Goal: Answer question/provide support: Share knowledge or assist other users

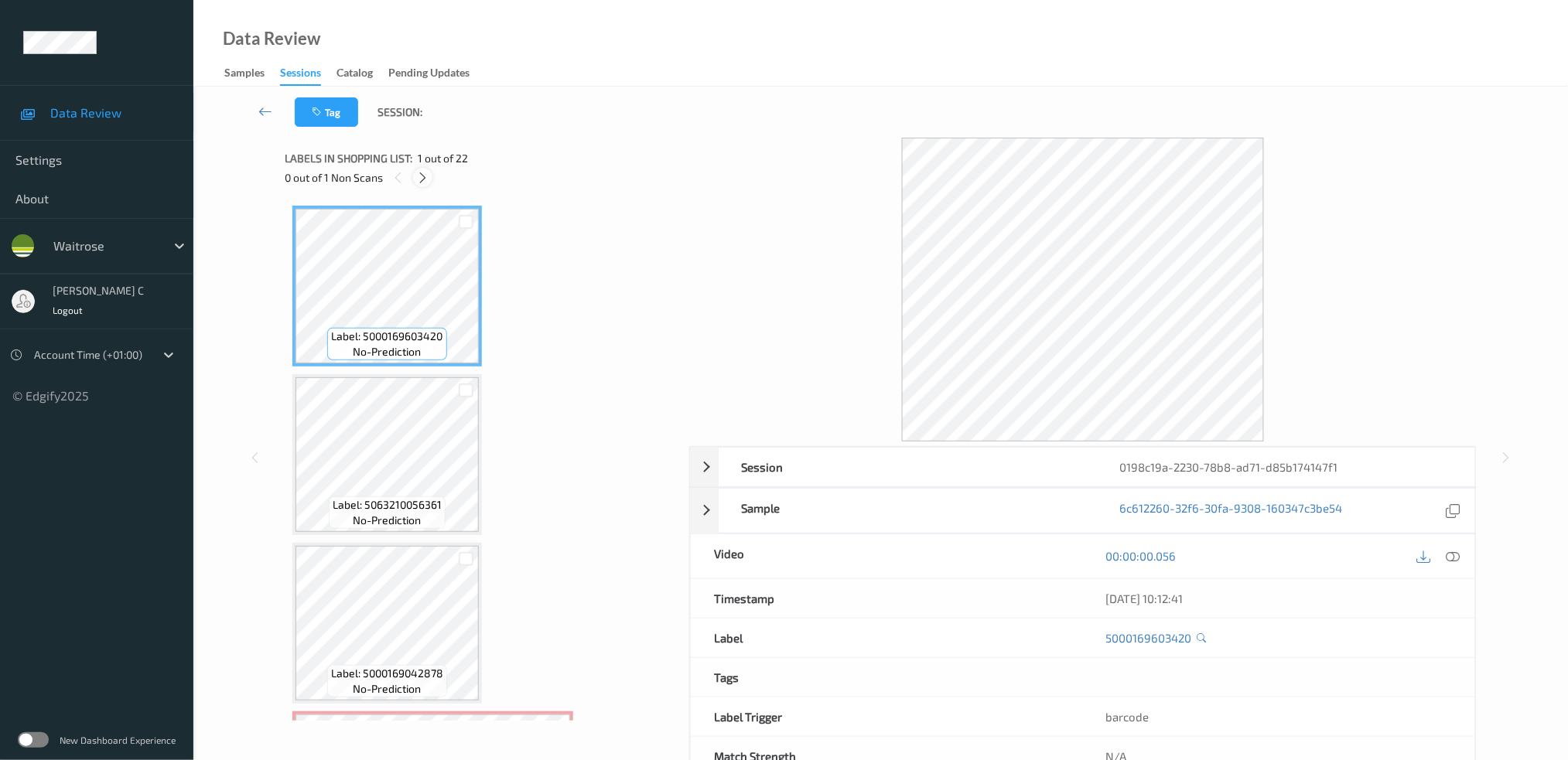
click at [420, 181] on icon at bounding box center [423, 177] width 13 height 14
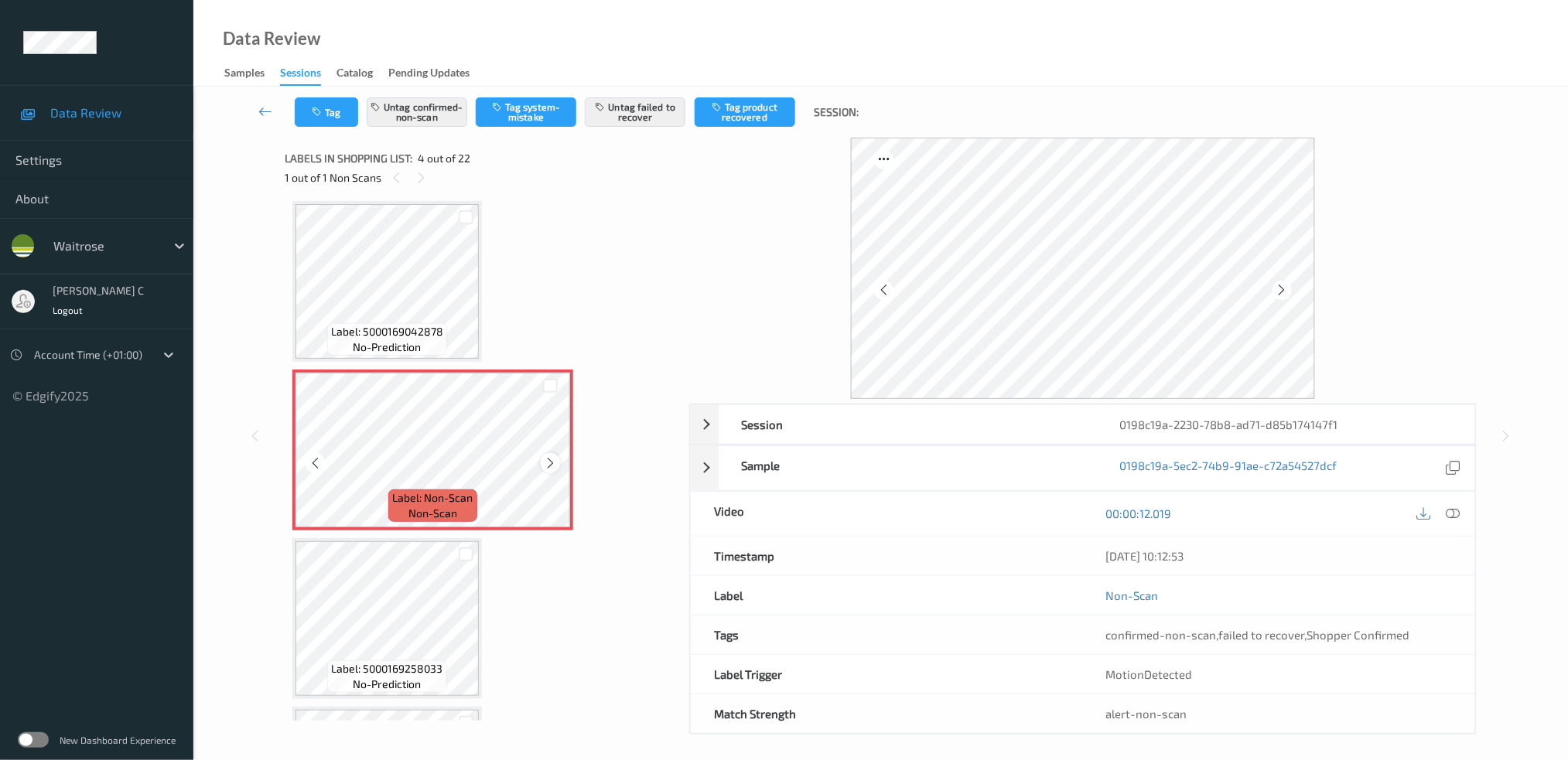
click at [550, 460] on icon at bounding box center [550, 463] width 13 height 14
click at [549, 465] on div at bounding box center [550, 463] width 19 height 19
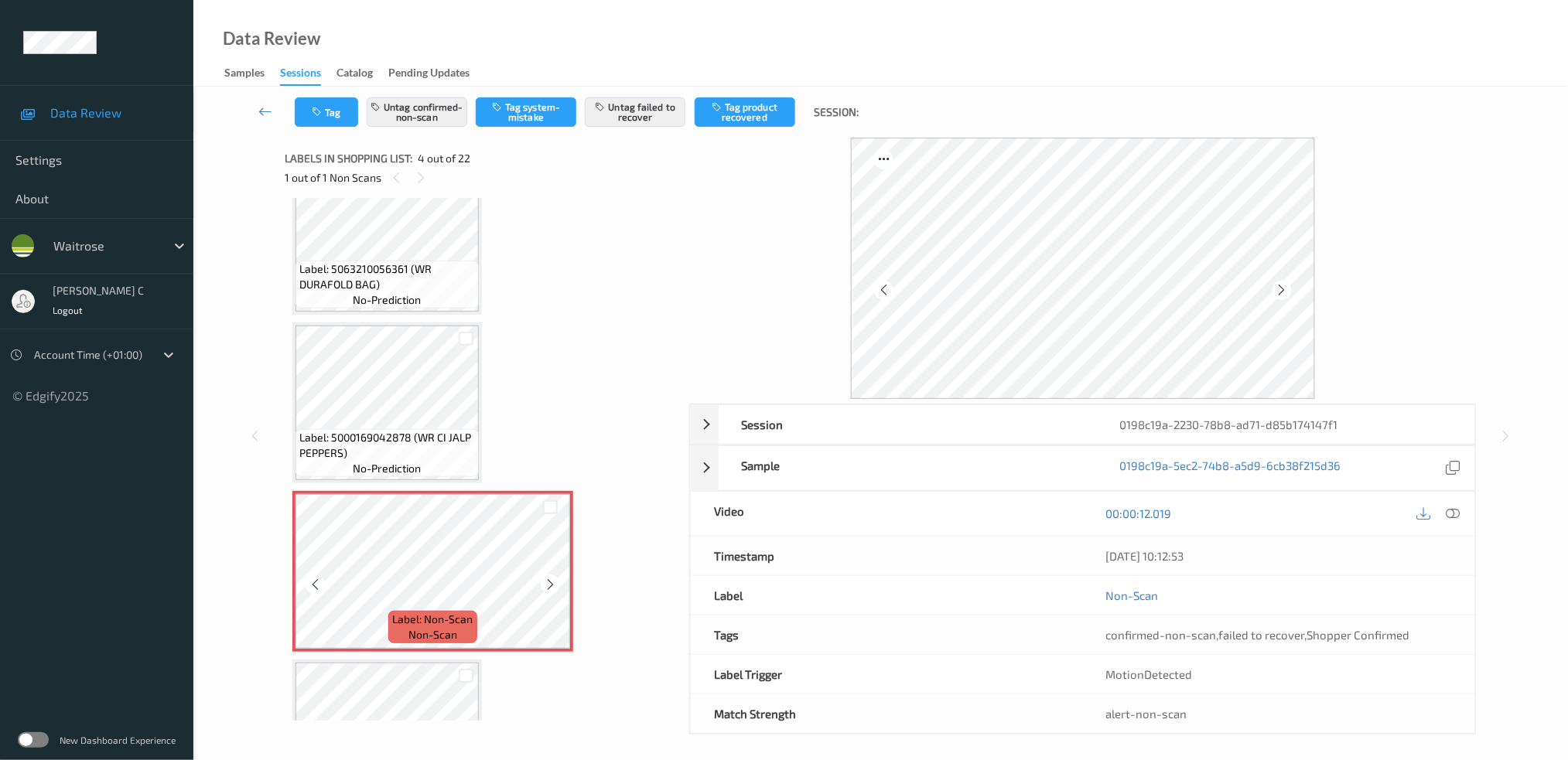
scroll to position [136, 0]
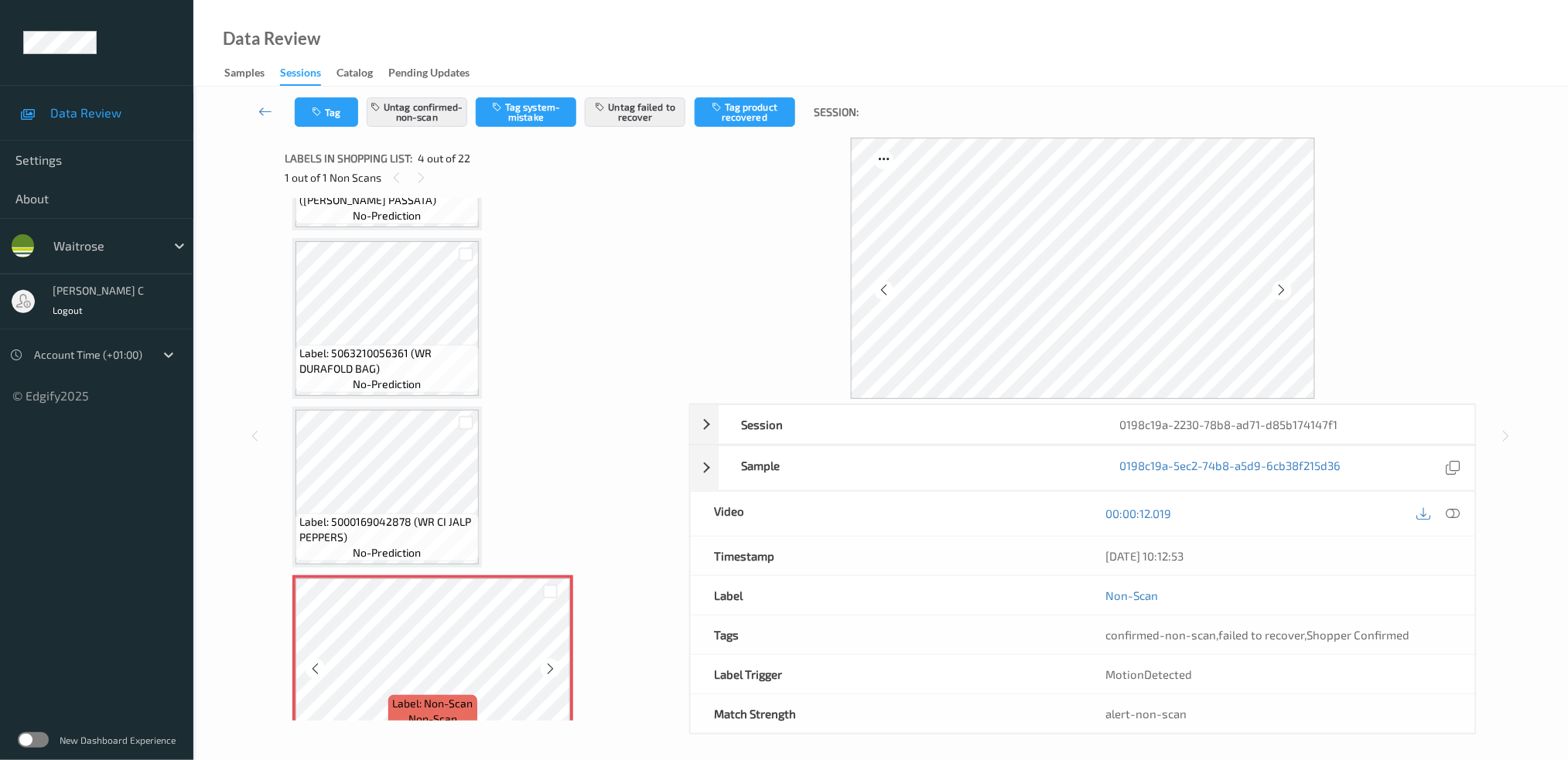
click at [433, 382] on div "Label: 5063210056361 (WR DURAFOLD BAG) no-prediction" at bounding box center [387, 369] width 183 height 48
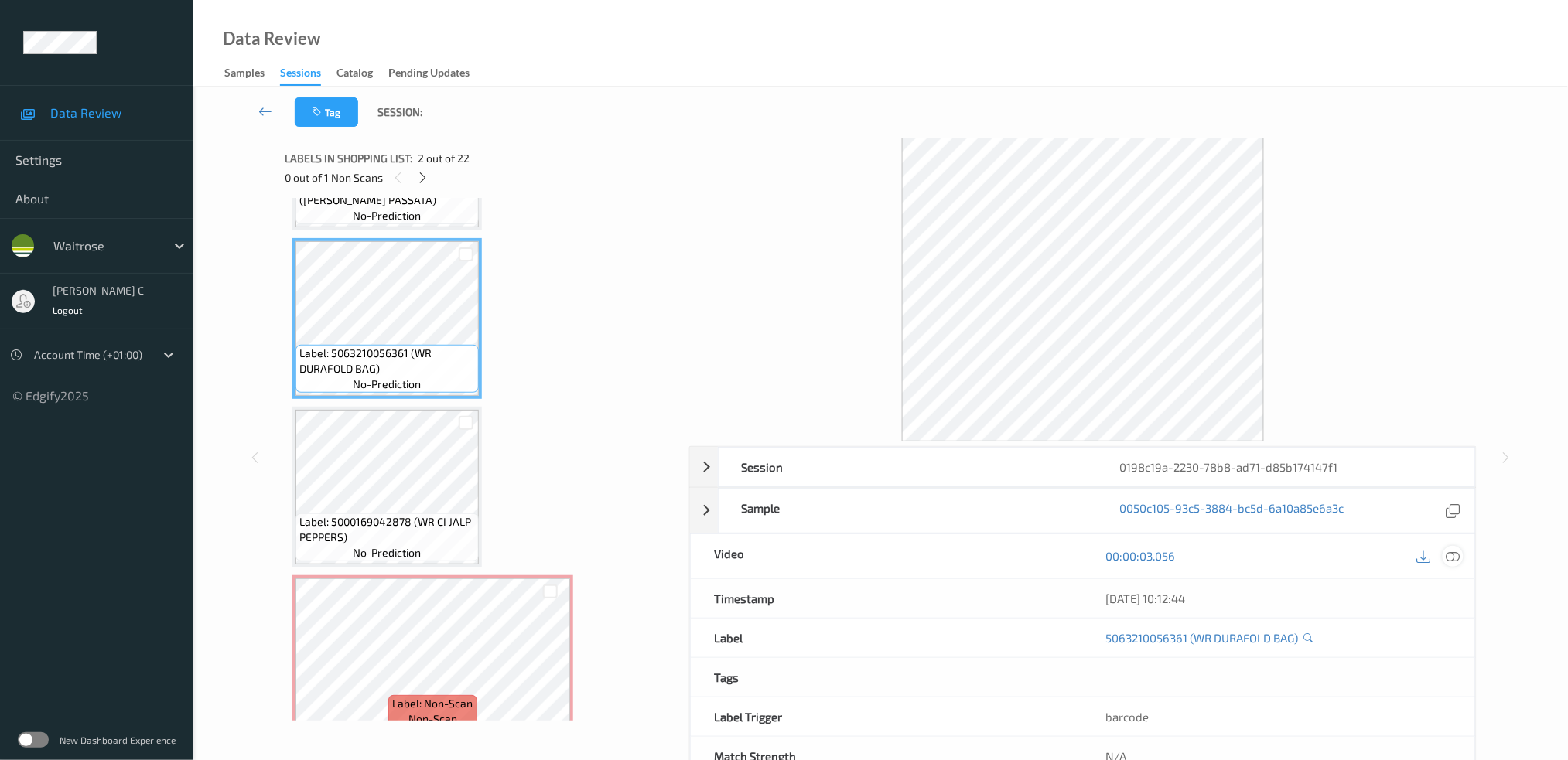
click at [1458, 552] on icon at bounding box center [1452, 555] width 14 height 14
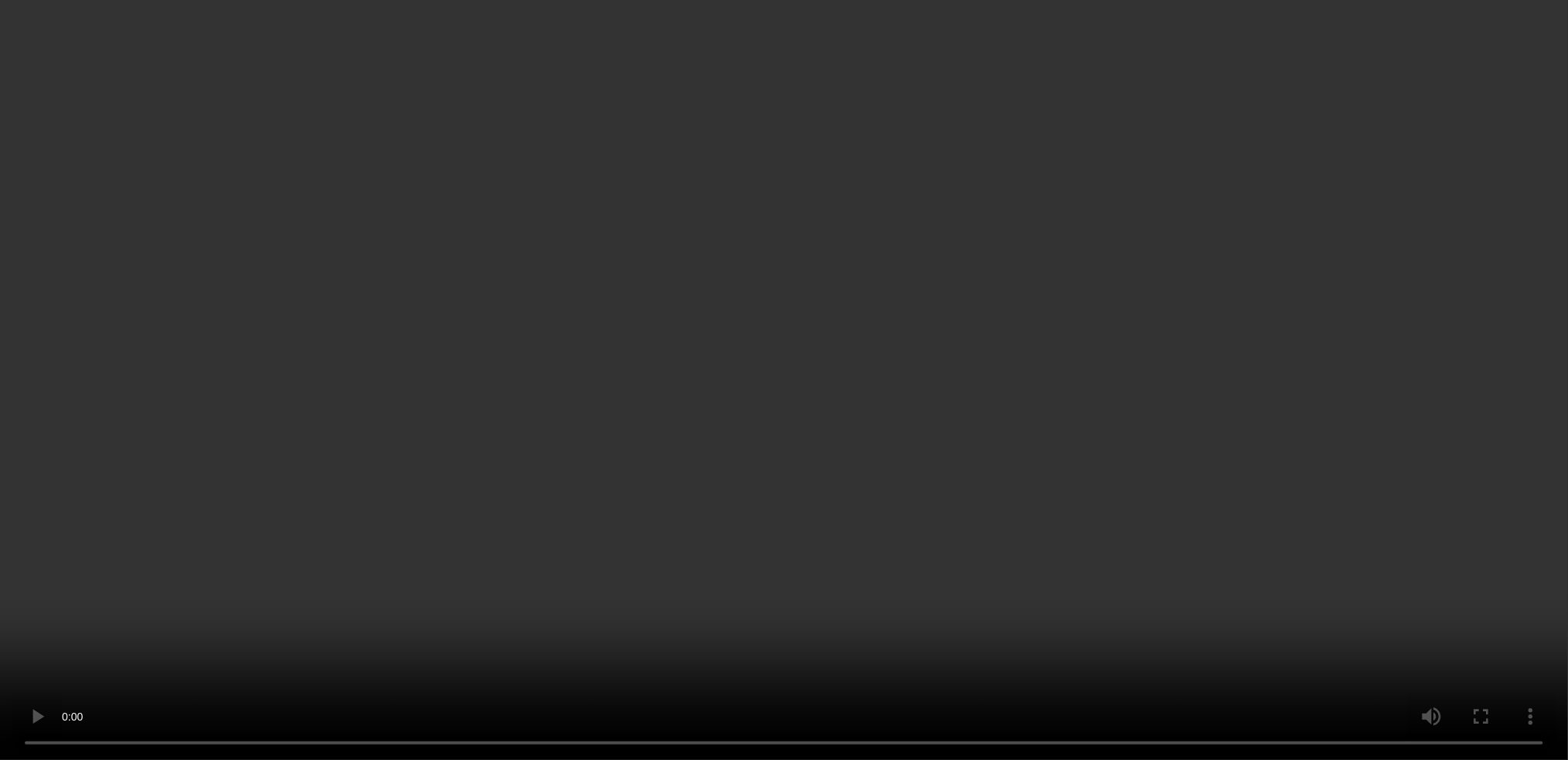
scroll to position [342, 0]
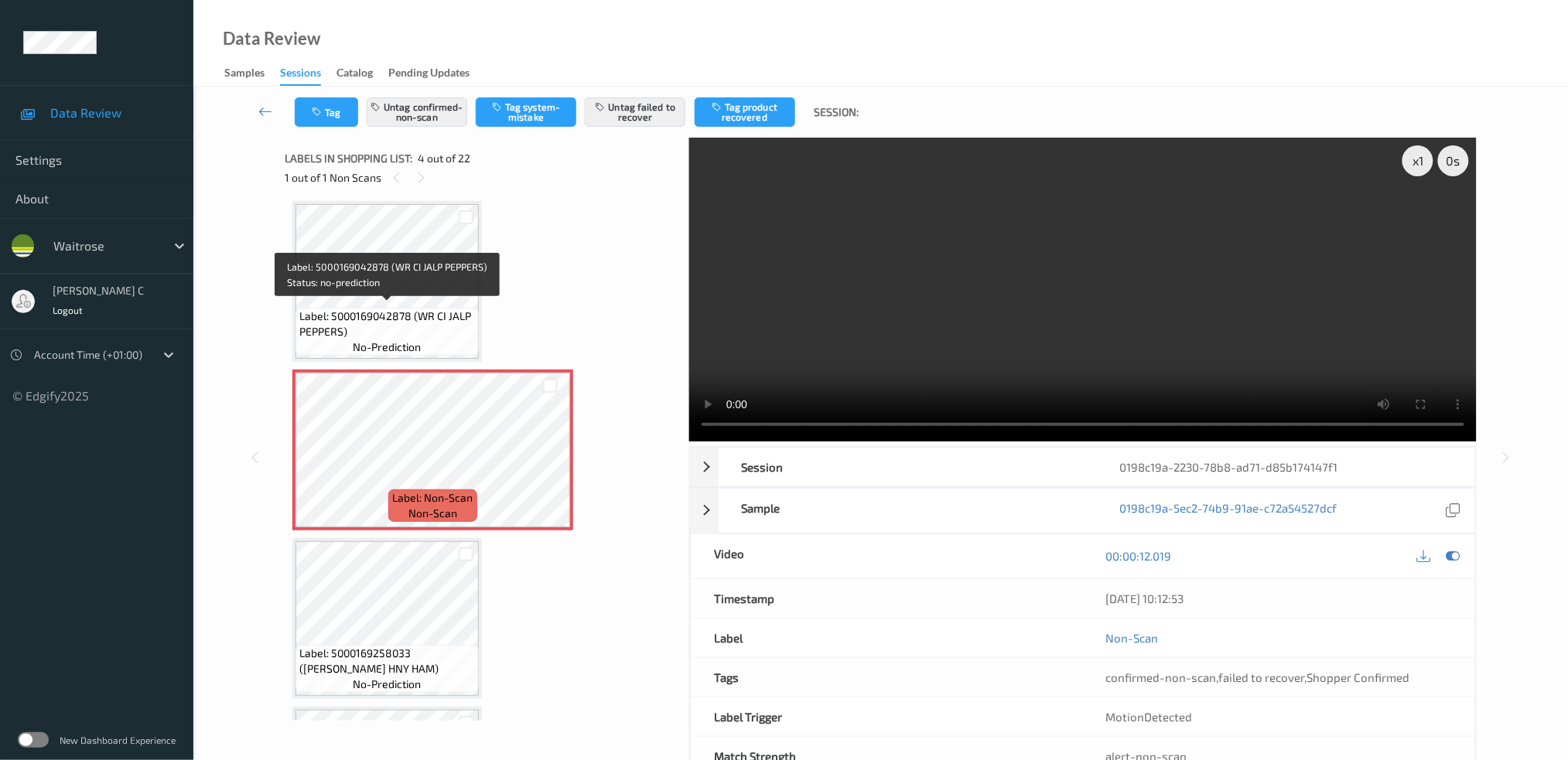
click at [372, 308] on span "Label: 5000169042878 (WR CI JALP PEPPERS)" at bounding box center [388, 324] width 176 height 31
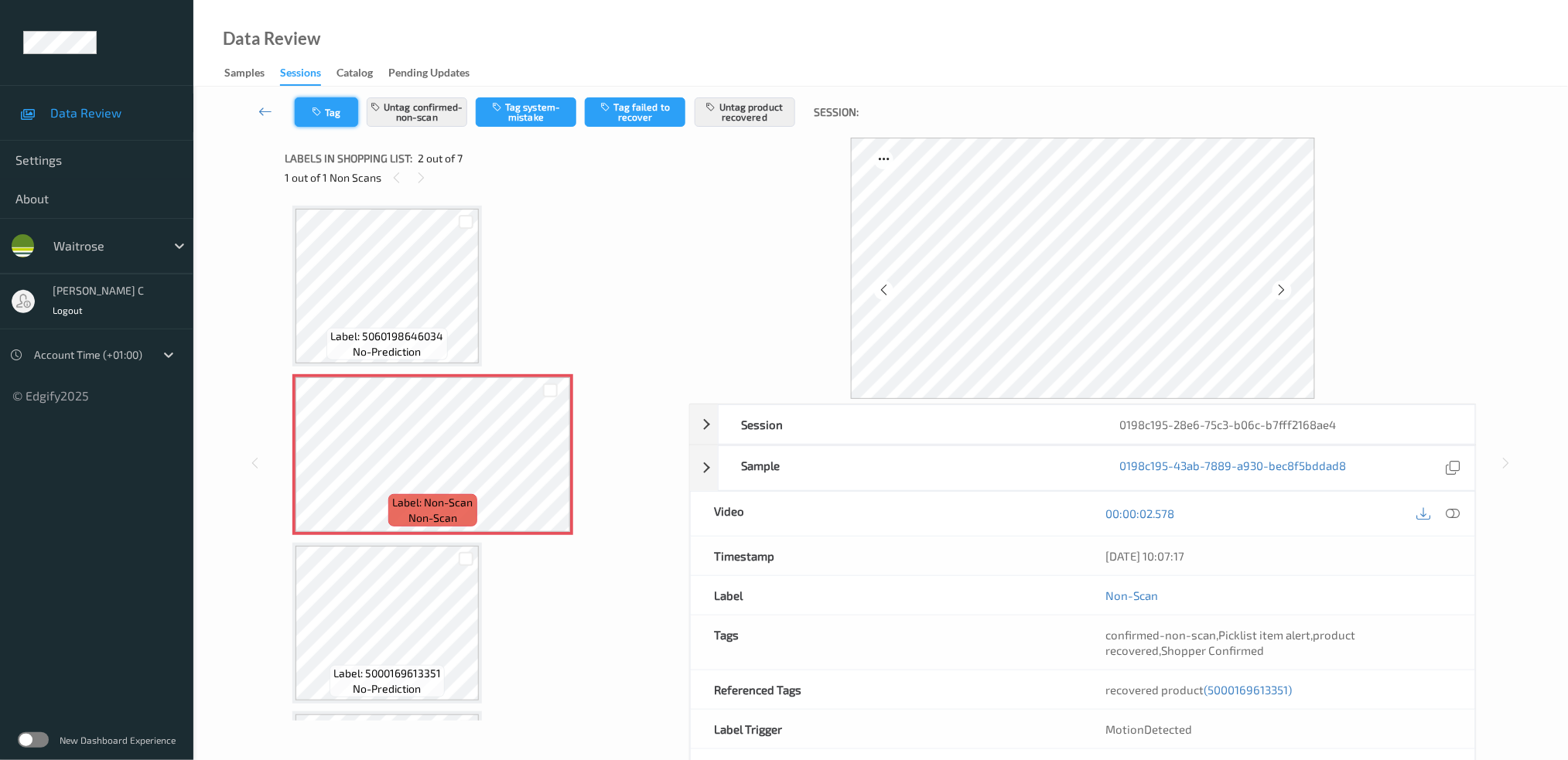
click at [332, 116] on button "Tag" at bounding box center [326, 112] width 63 height 30
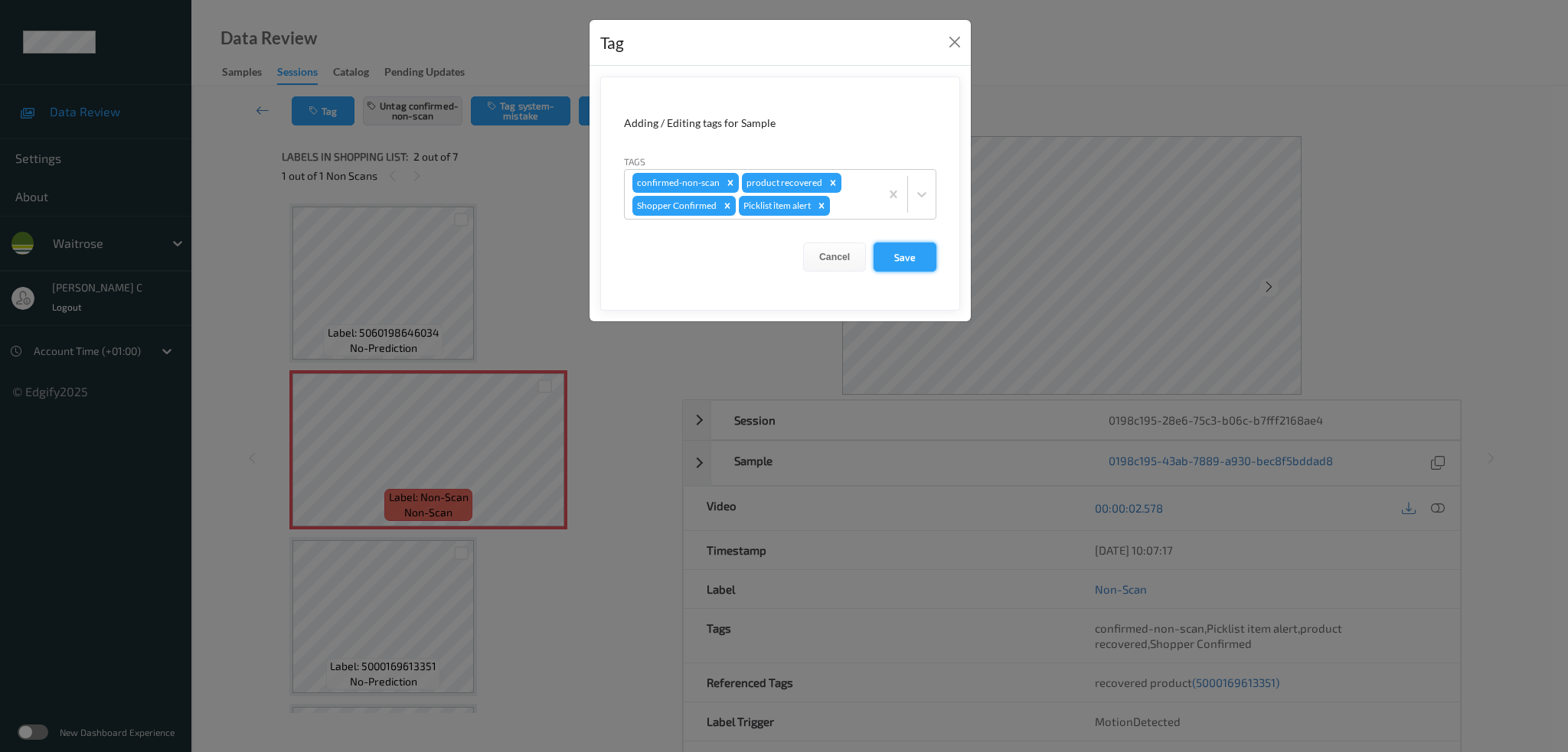
click at [887, 252] on button "Save" at bounding box center [904, 257] width 62 height 29
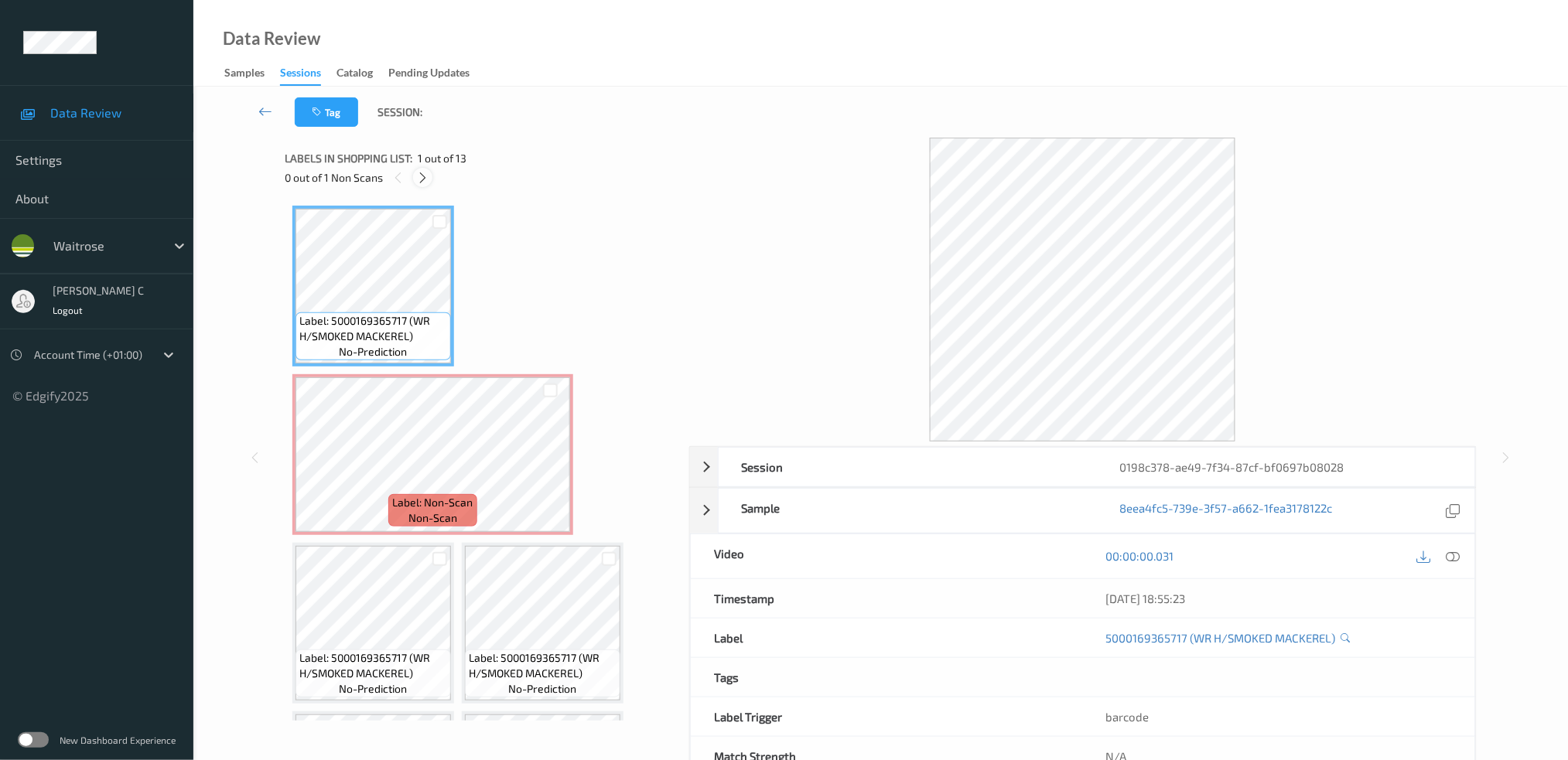
click at [422, 177] on icon at bounding box center [423, 177] width 13 height 14
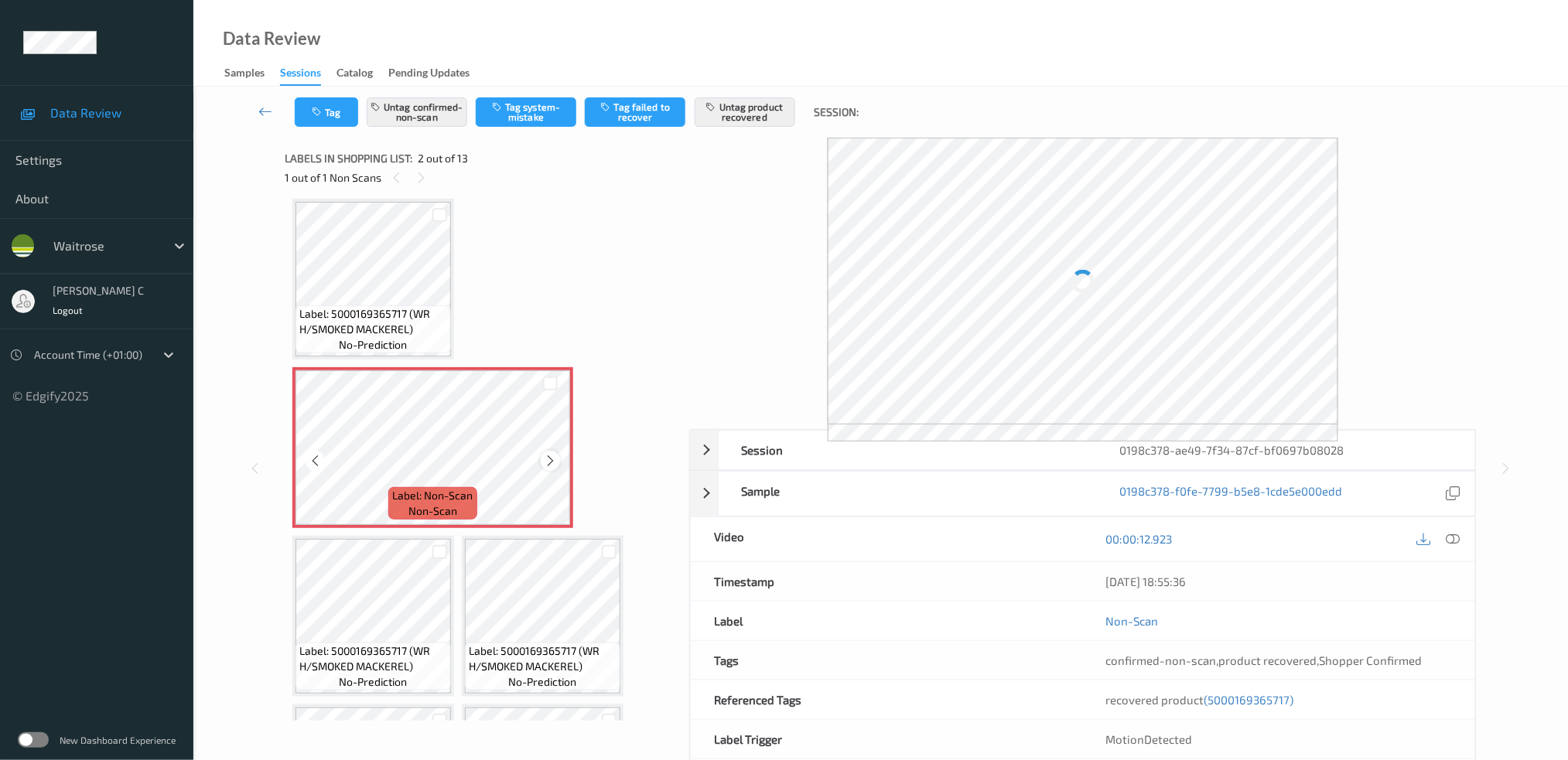
click at [543, 460] on icon at bounding box center [550, 460] width 13 height 14
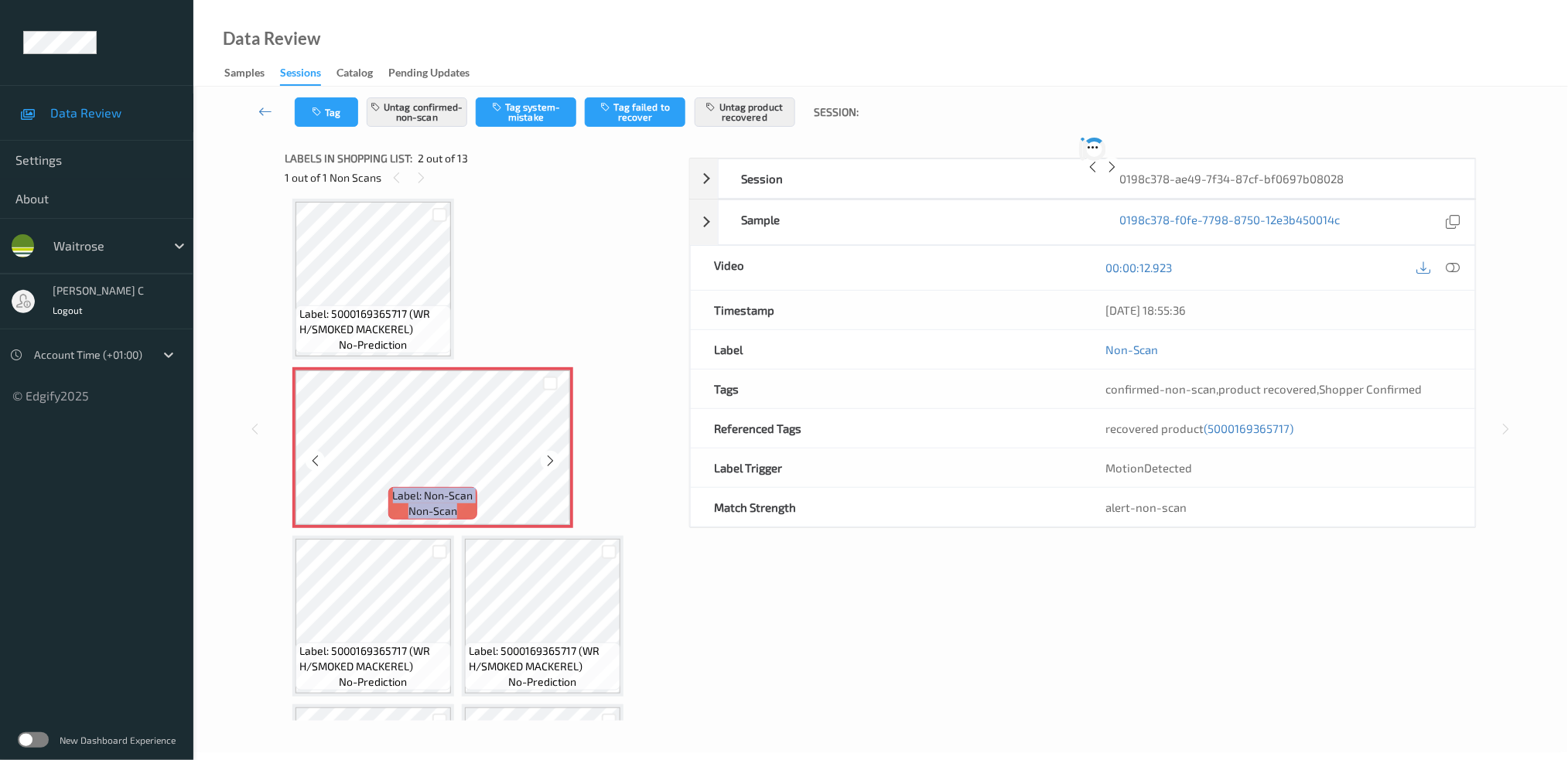
click at [543, 460] on icon at bounding box center [550, 460] width 13 height 14
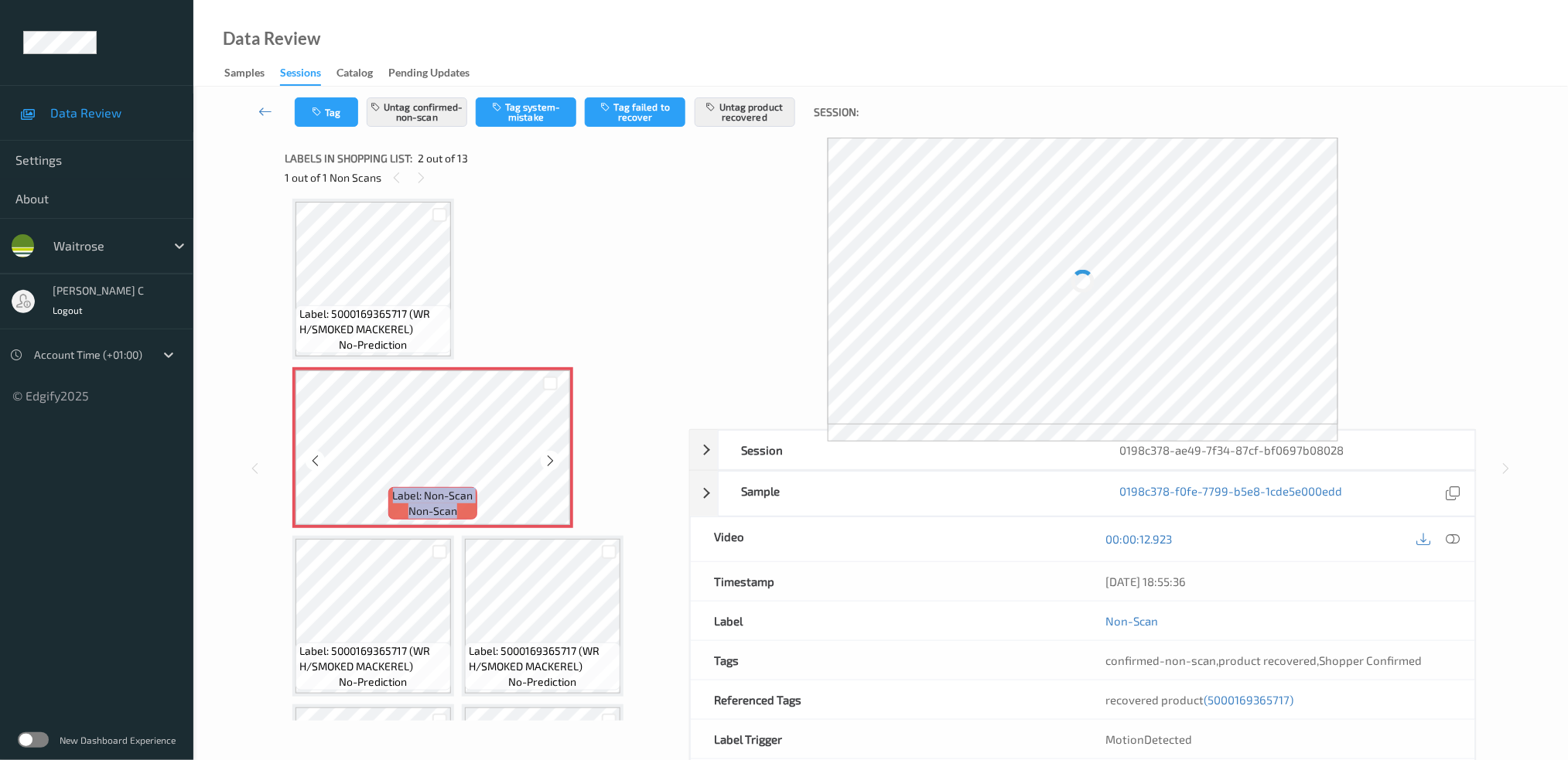
click at [543, 460] on icon at bounding box center [550, 460] width 13 height 14
click at [544, 464] on icon at bounding box center [550, 460] width 13 height 14
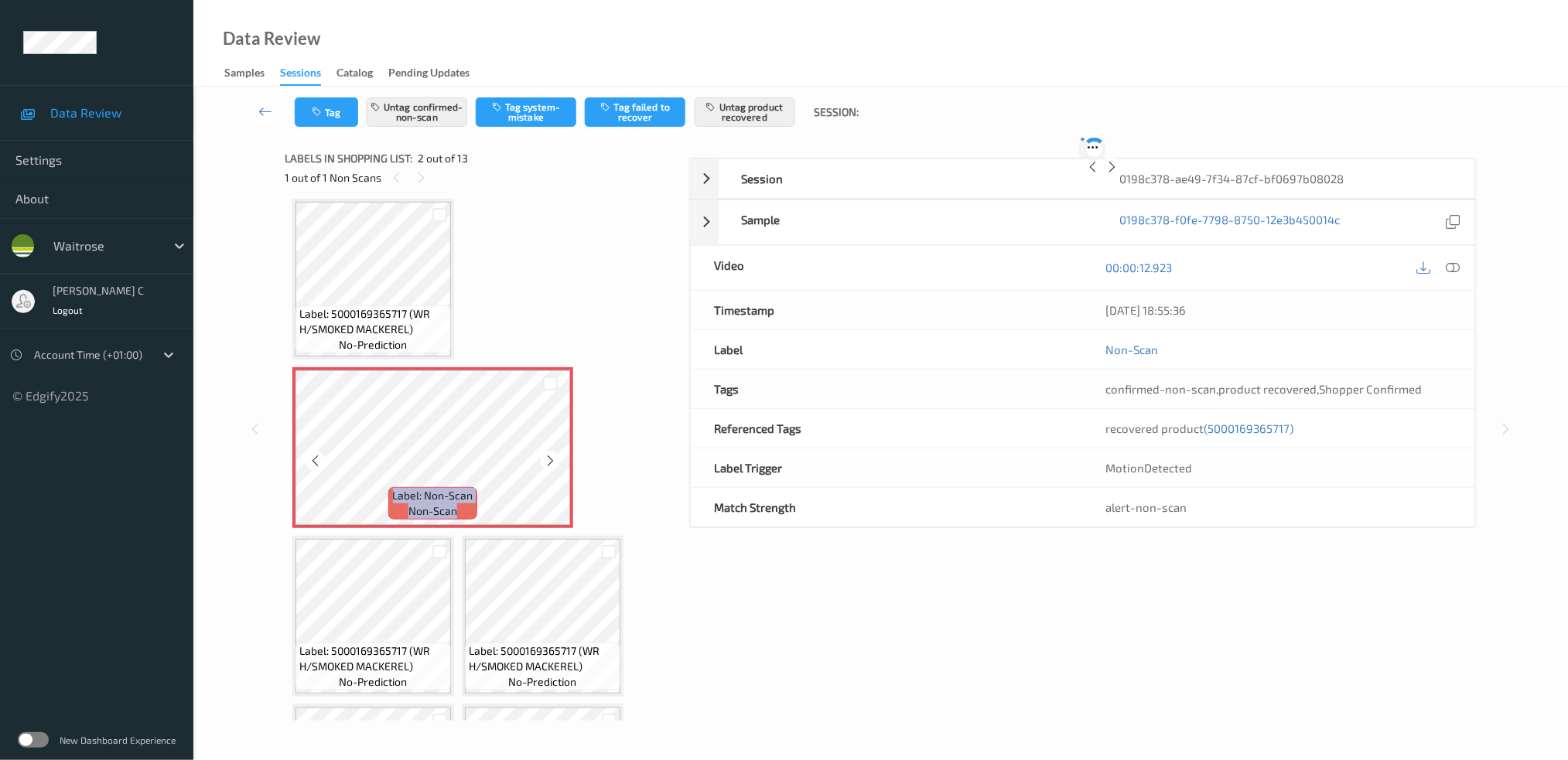
click at [544, 464] on icon at bounding box center [550, 460] width 13 height 14
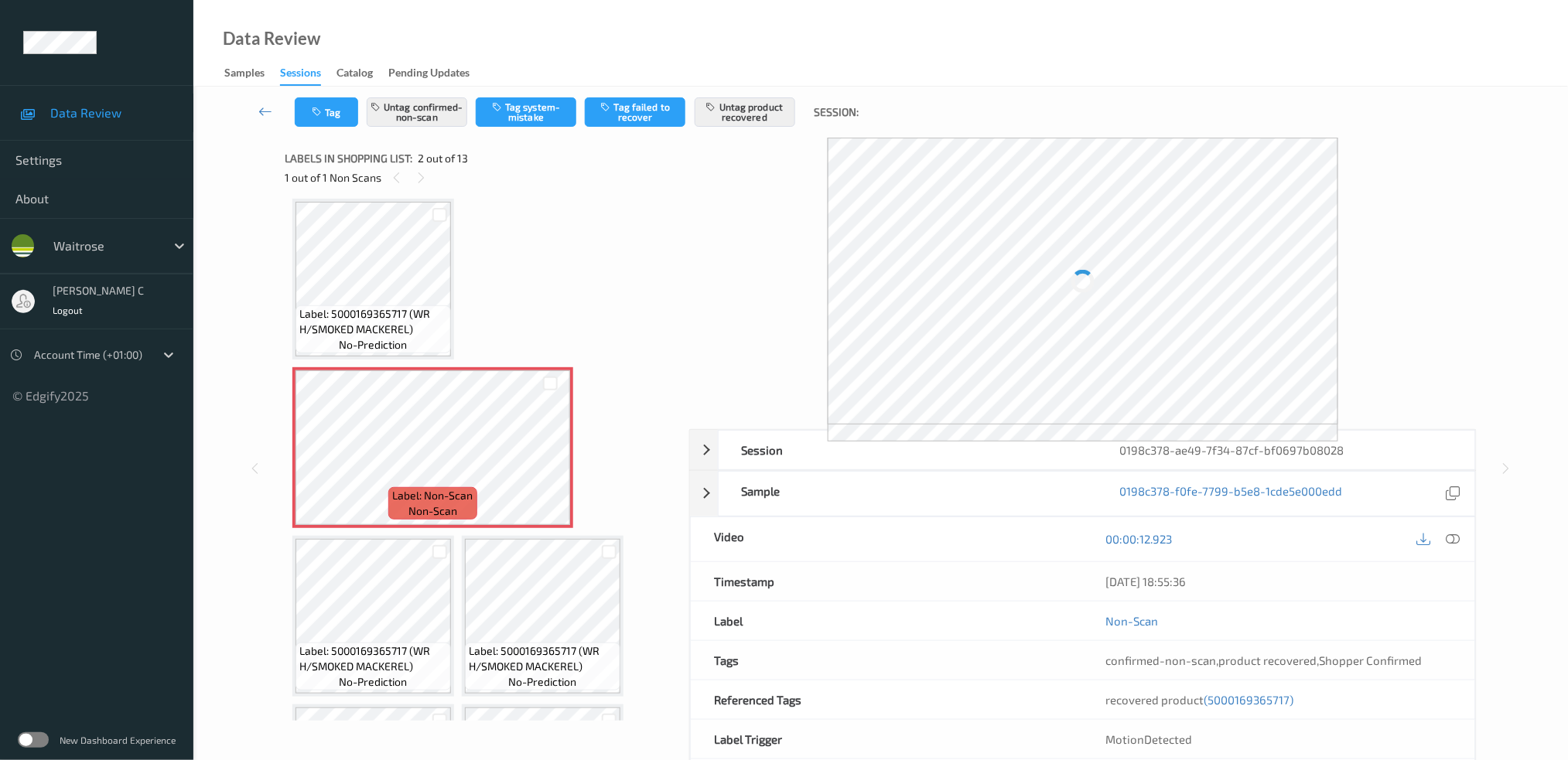
click at [401, 312] on span "Label: 5000169365717 (WR H/SMOKED MACKEREL)" at bounding box center [373, 321] width 148 height 31
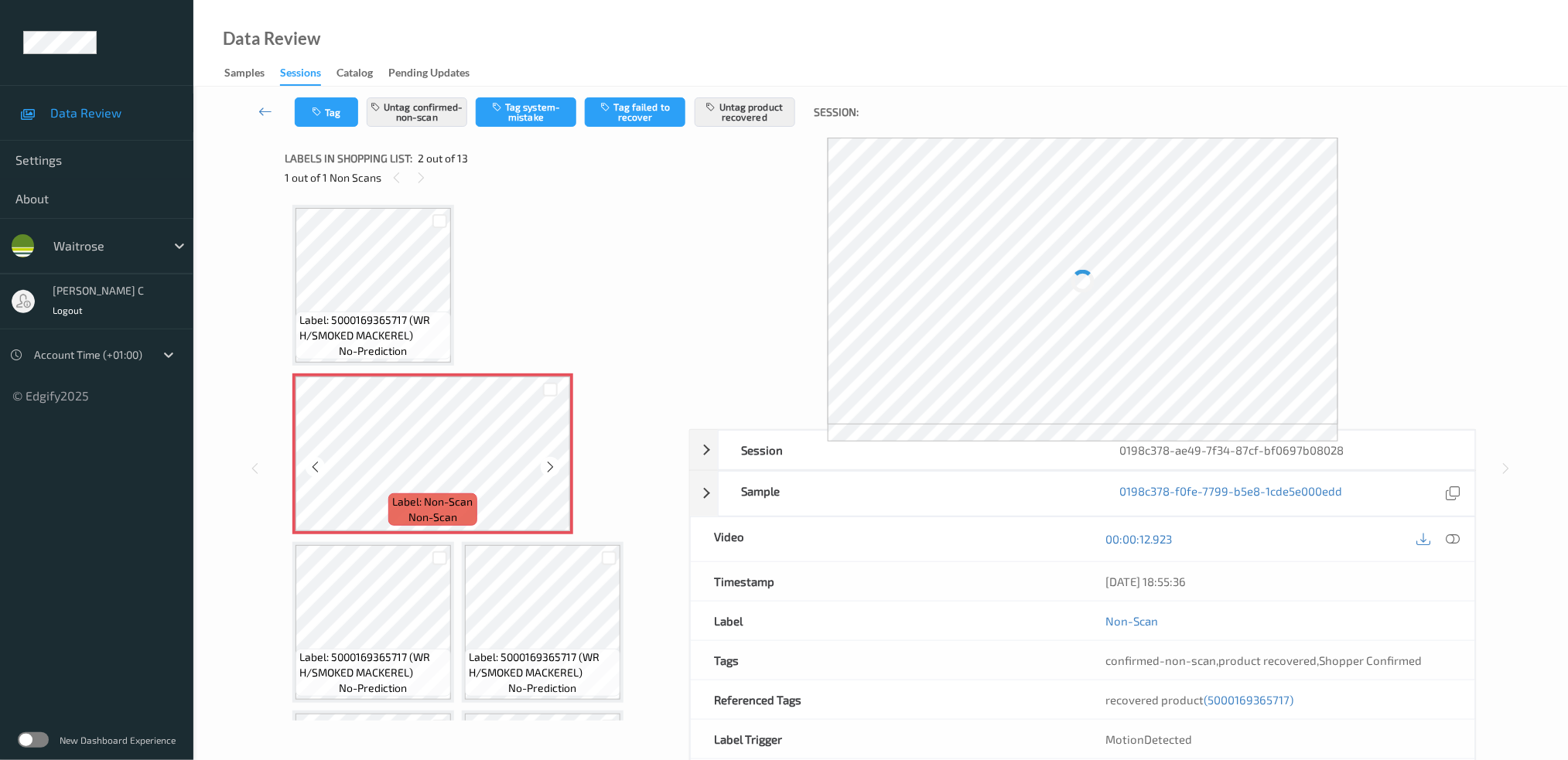
scroll to position [0, 0]
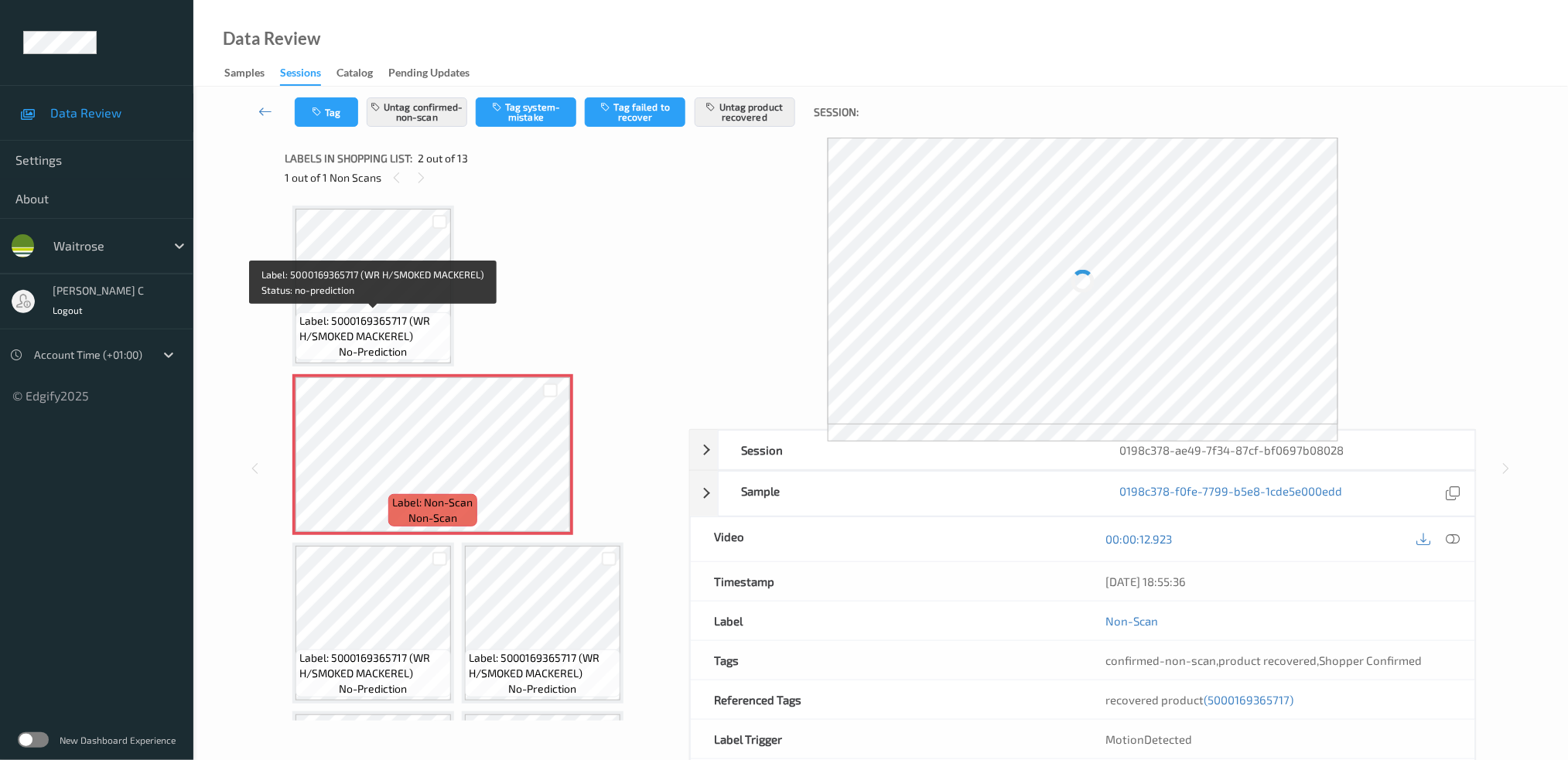
click at [378, 317] on span "Label: 5000169365717 (WR H/SMOKED MACKEREL)" at bounding box center [373, 328] width 148 height 31
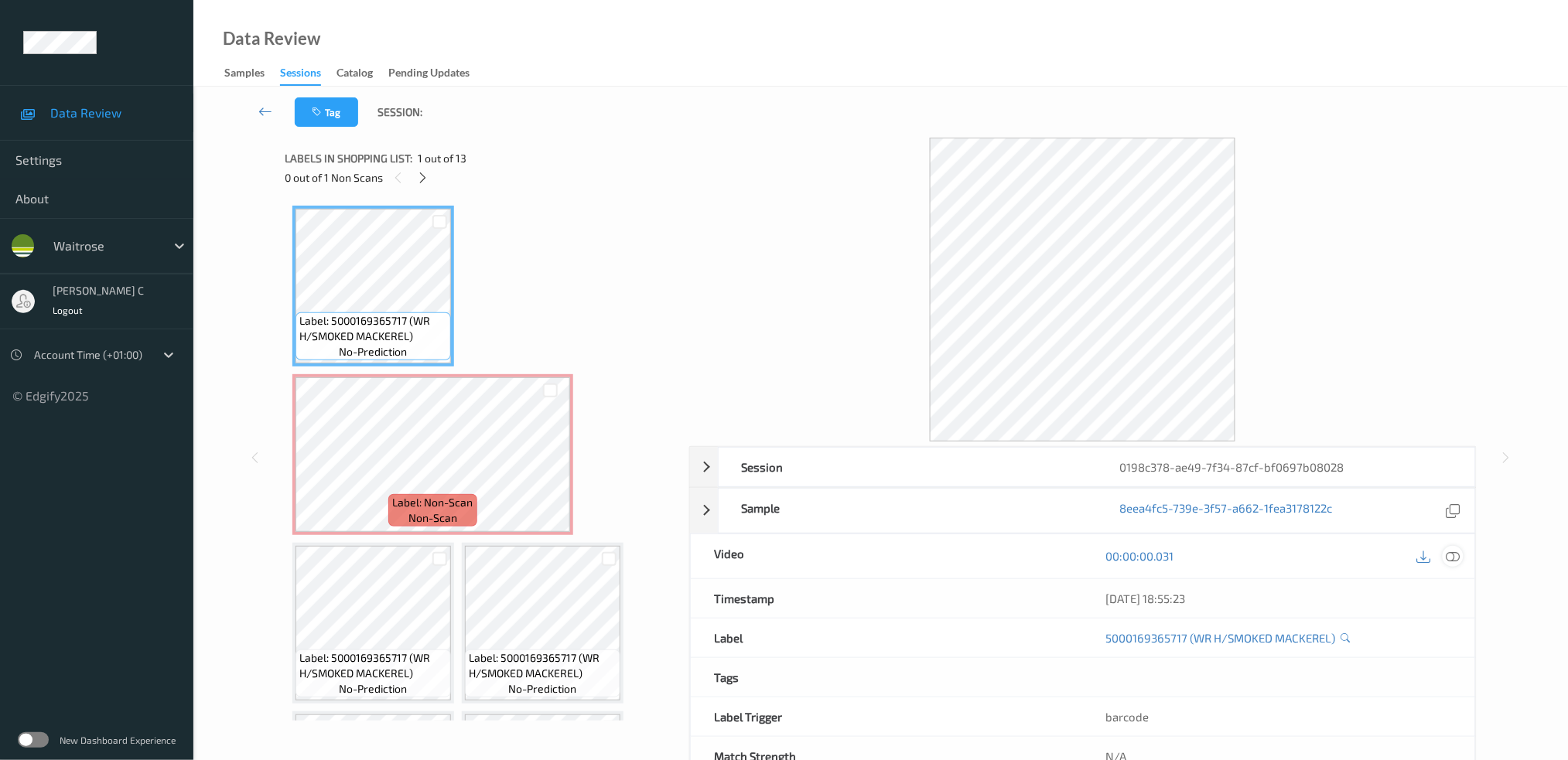
click at [1463, 557] on div at bounding box center [1453, 556] width 21 height 21
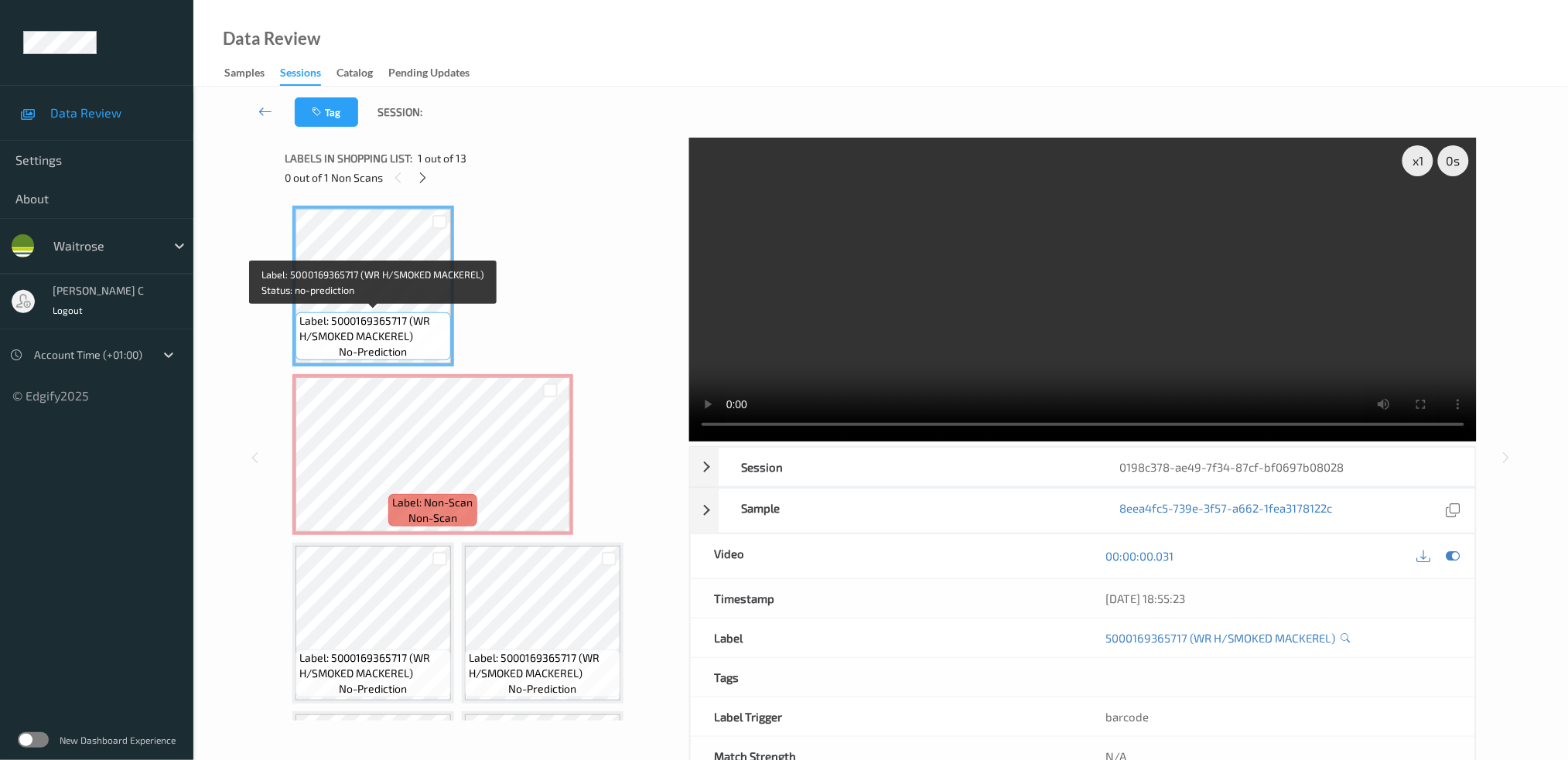
click at [365, 321] on span "Label: 5000169365717 (WR H/SMOKED MACKEREL)" at bounding box center [373, 328] width 148 height 31
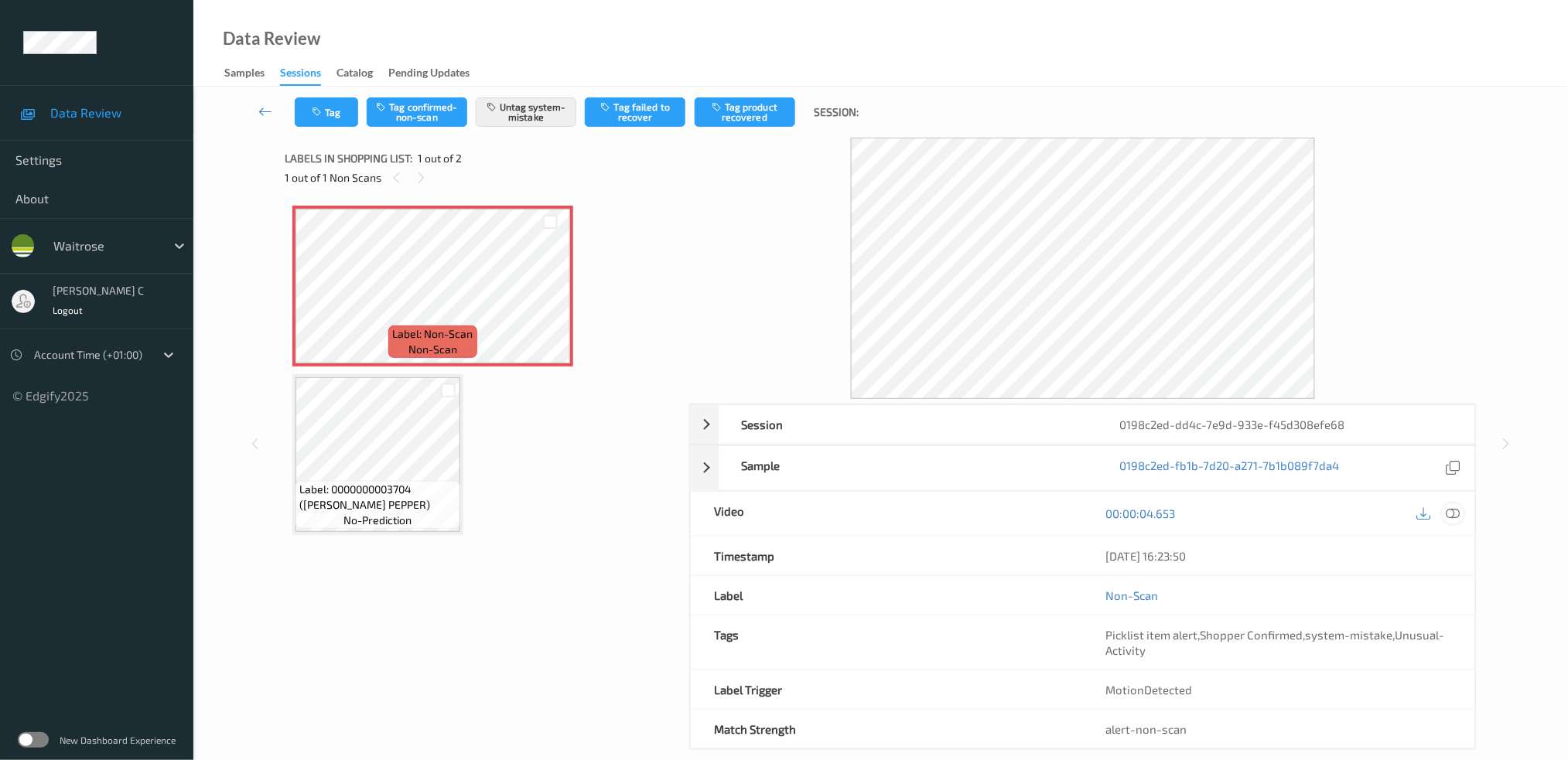
click at [1449, 508] on icon at bounding box center [1452, 513] width 14 height 14
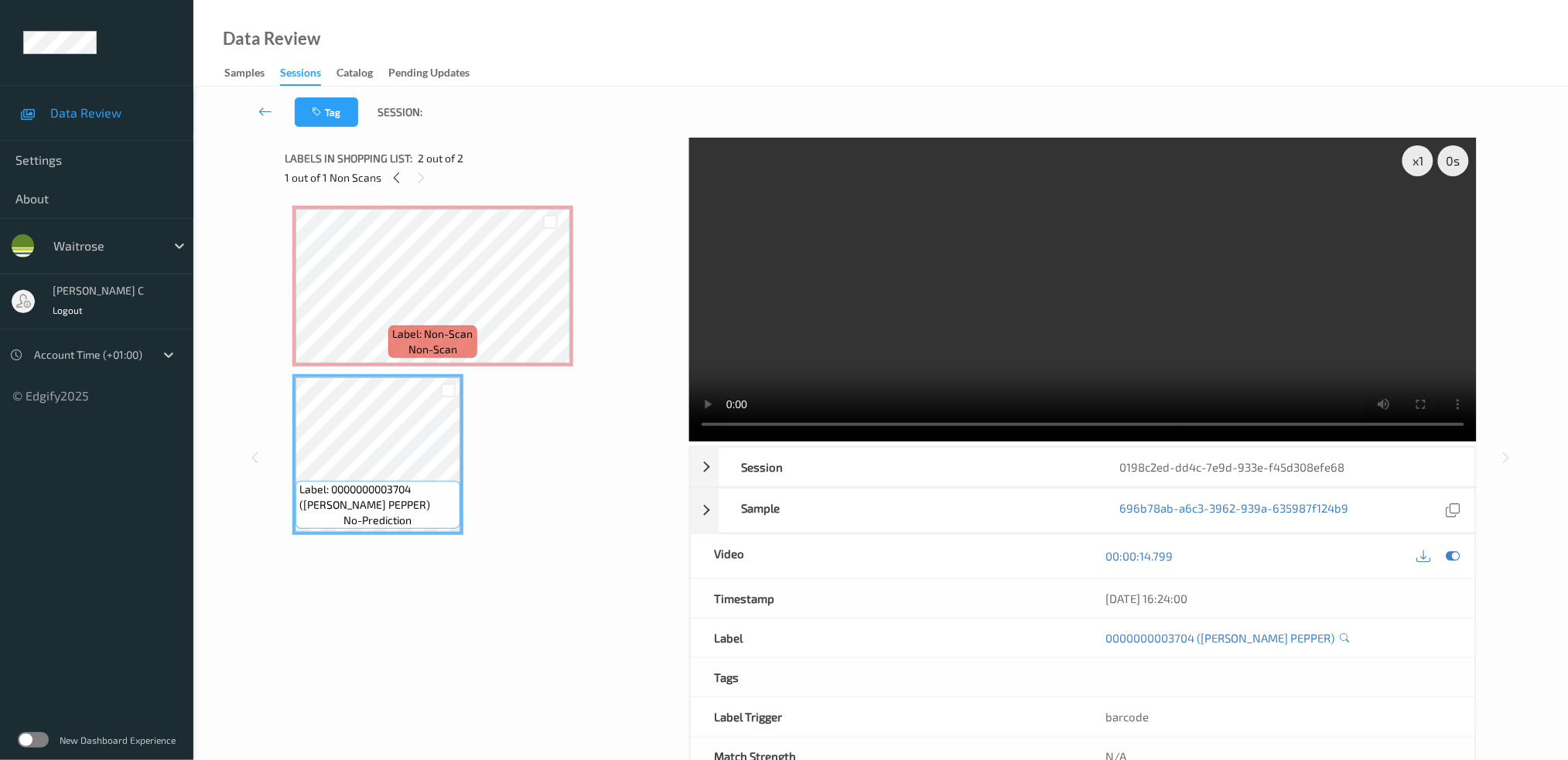
click at [390, 356] on div "Label: Non-Scan non-scan" at bounding box center [432, 341] width 88 height 33
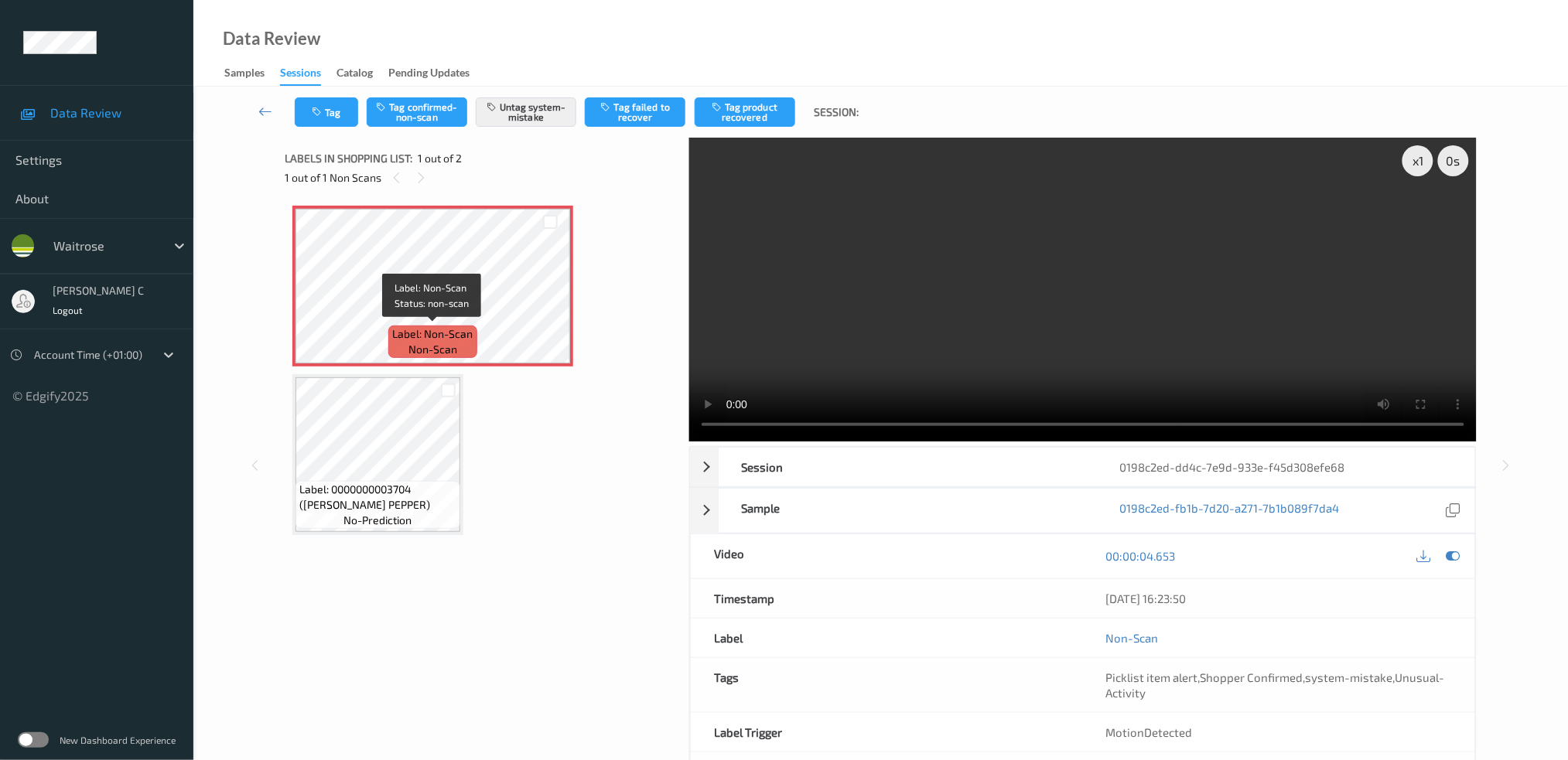
click at [401, 336] on span "Label: Non-Scan" at bounding box center [433, 333] width 81 height 15
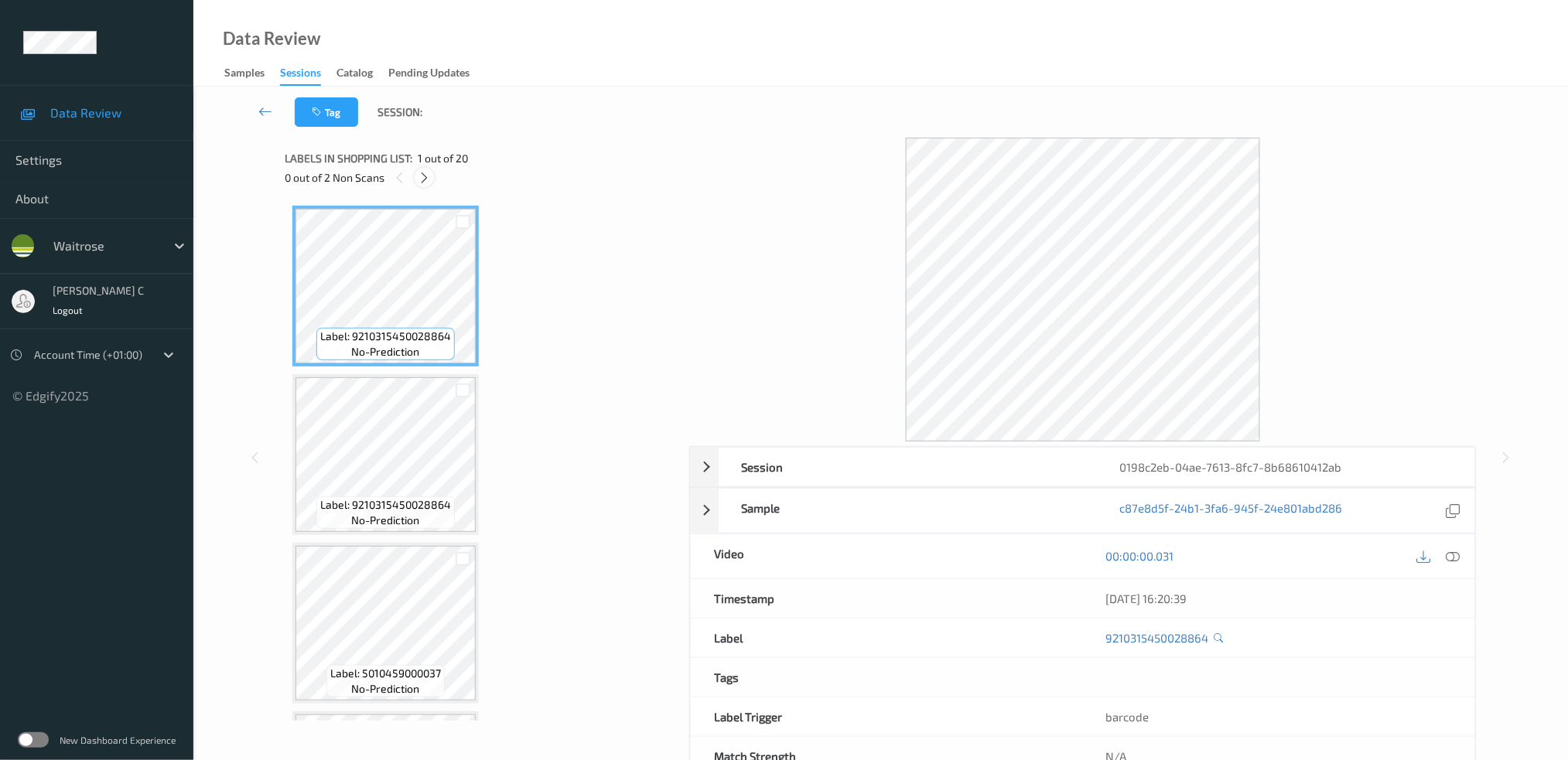
click at [430, 182] on icon at bounding box center [424, 177] width 13 height 14
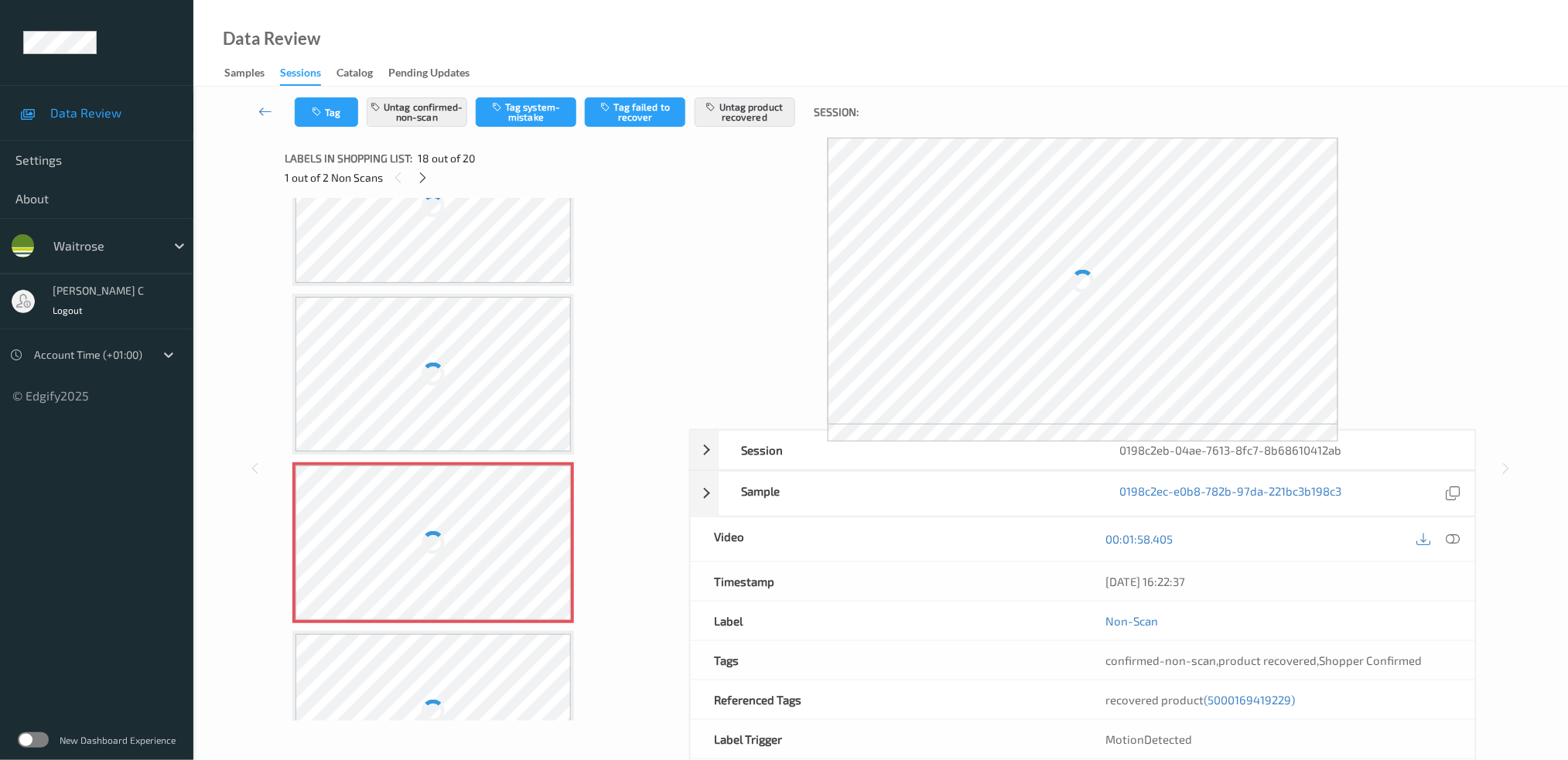
scroll to position [2418, 0]
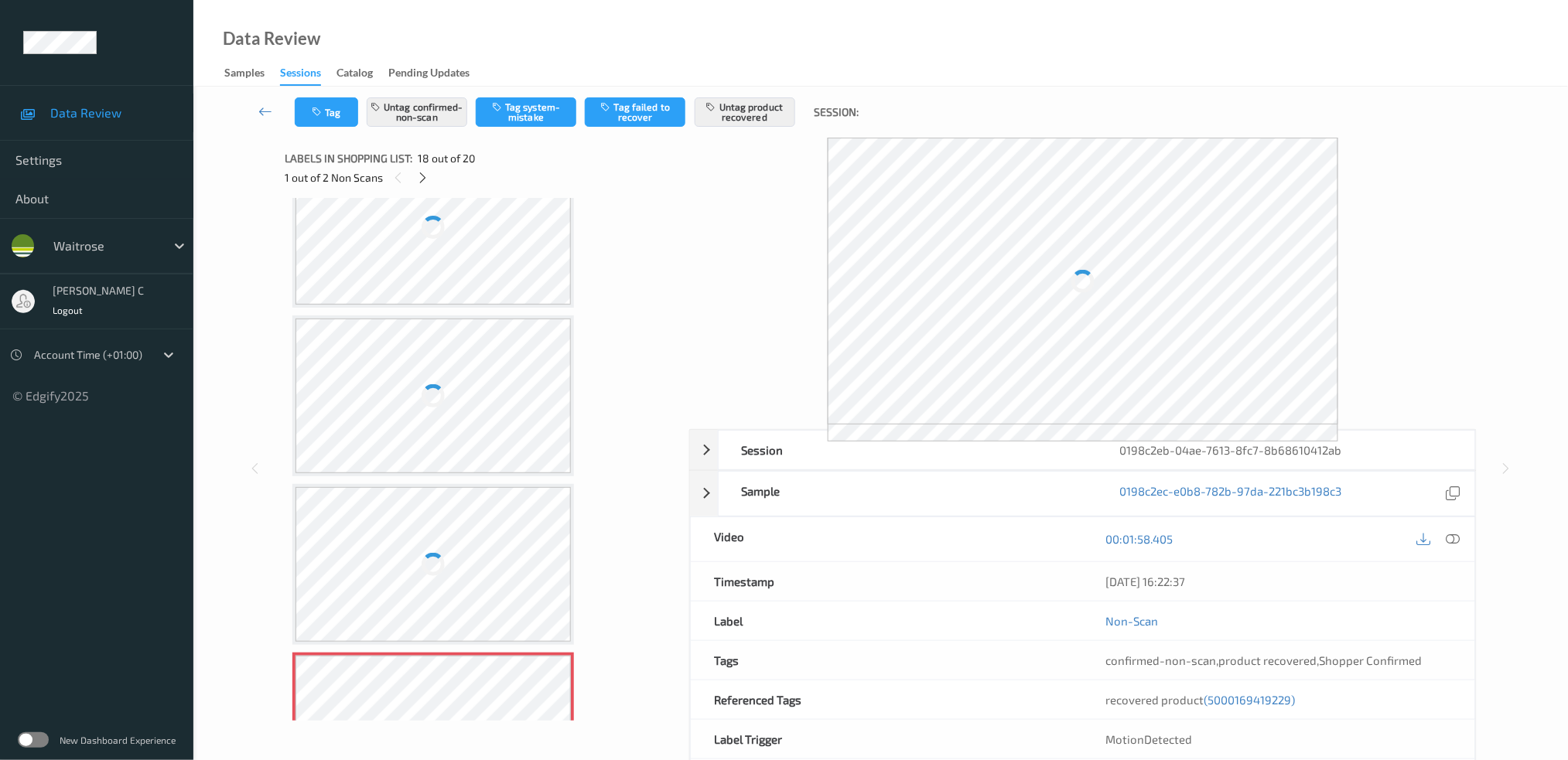
click at [414, 352] on div at bounding box center [433, 396] width 276 height 155
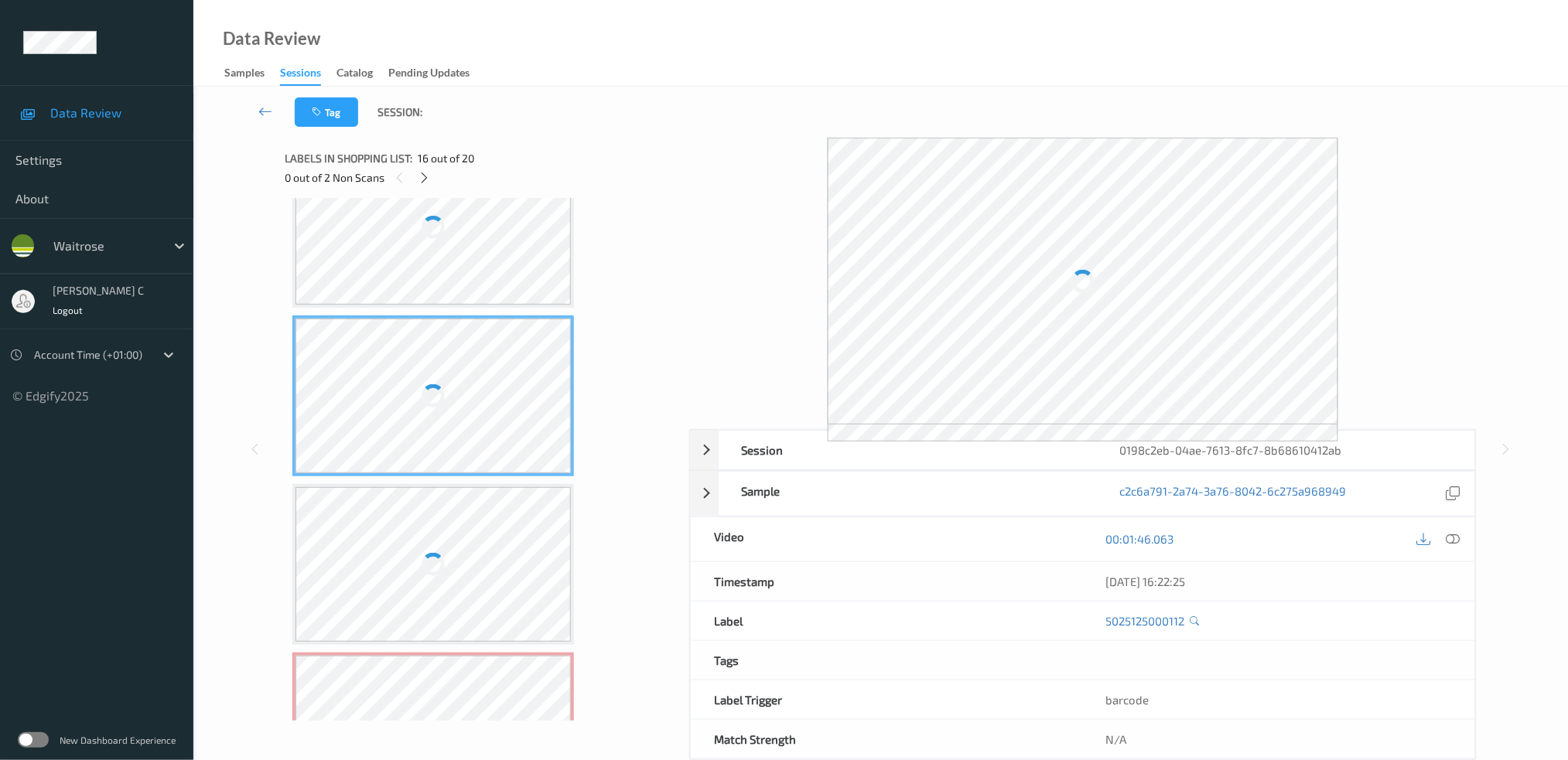
click at [420, 535] on div at bounding box center [433, 565] width 276 height 155
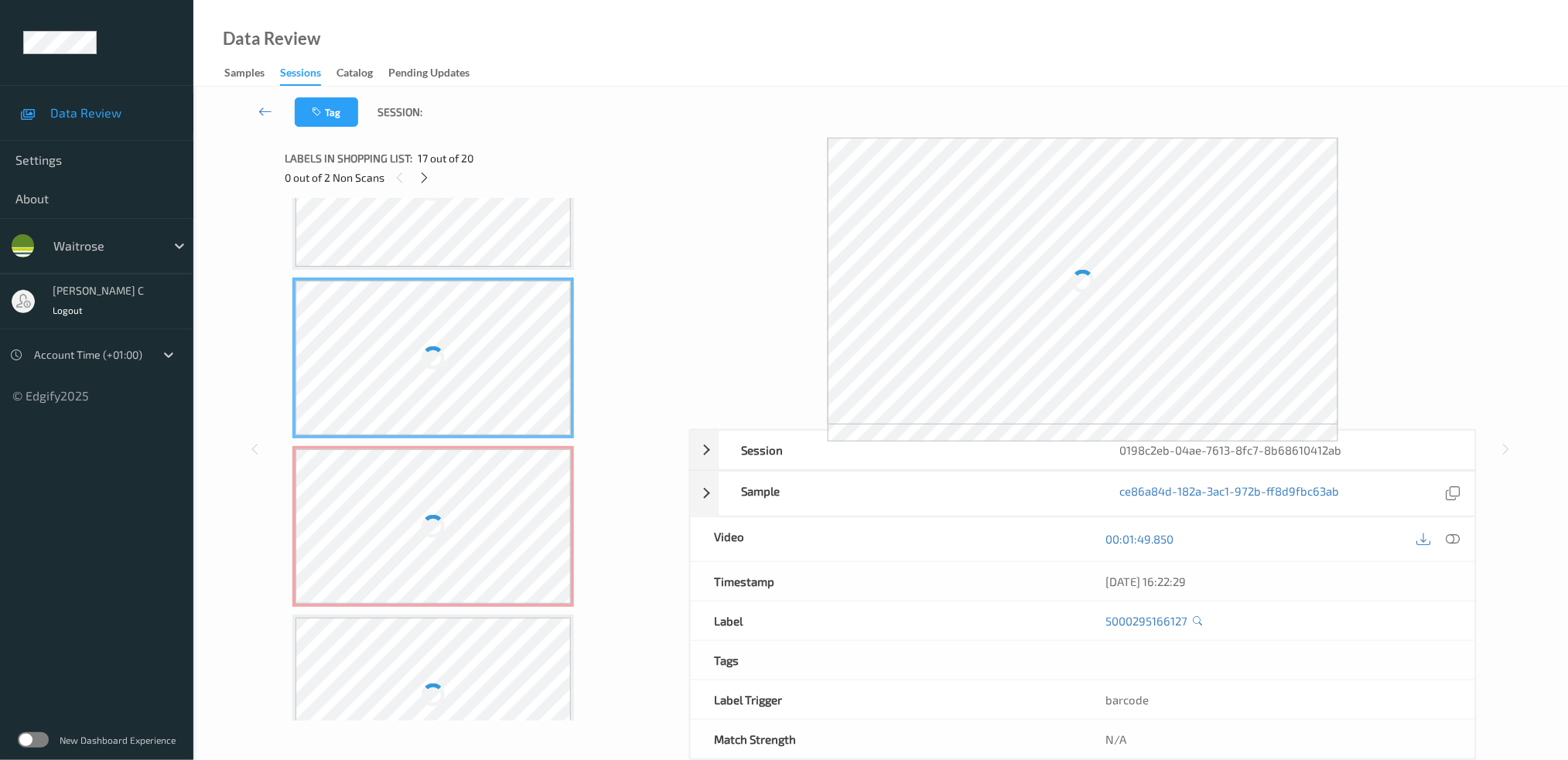
click at [415, 566] on div at bounding box center [433, 527] width 276 height 155
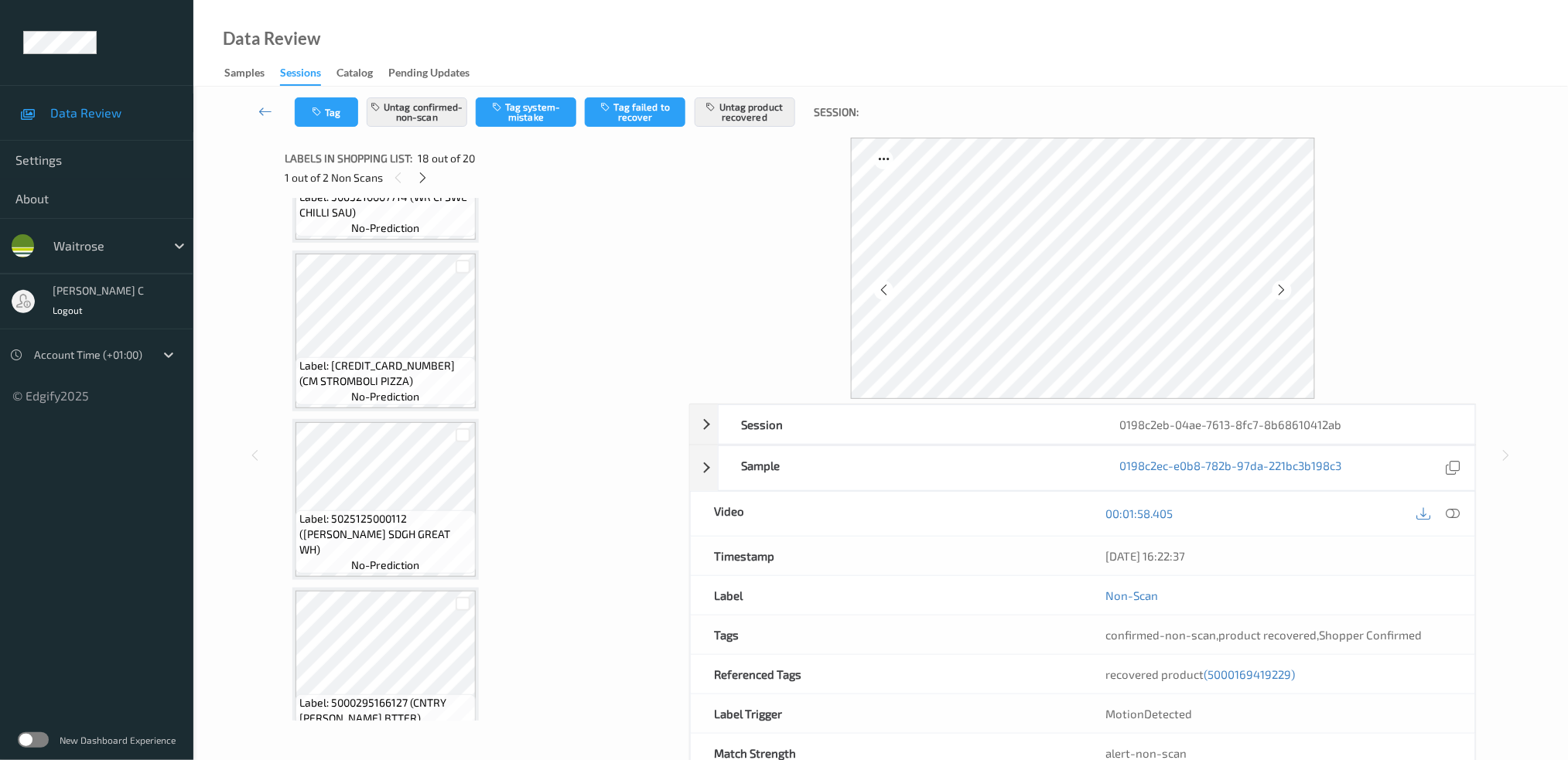
scroll to position [2302, 0]
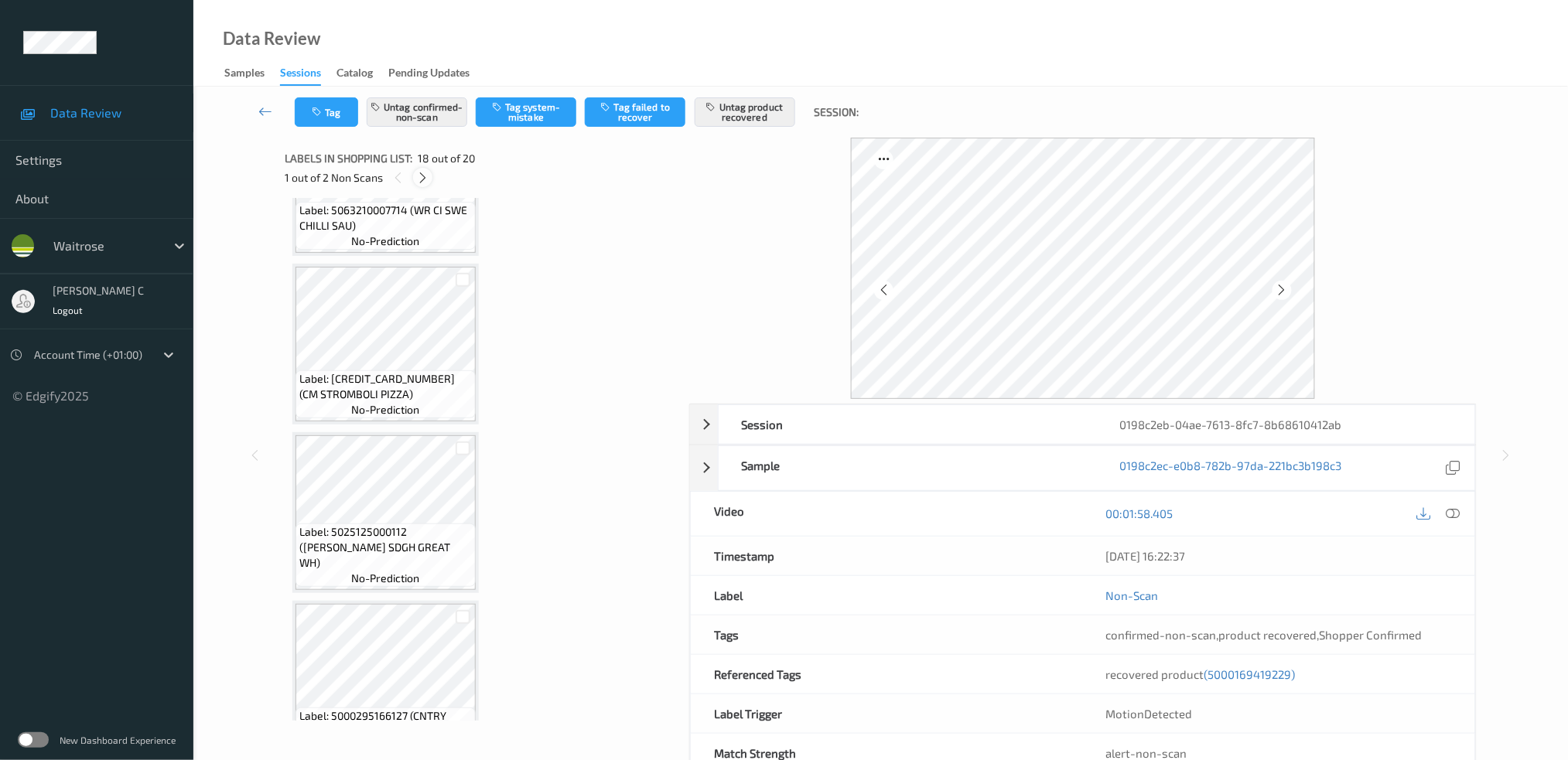
click at [424, 174] on icon at bounding box center [423, 177] width 13 height 14
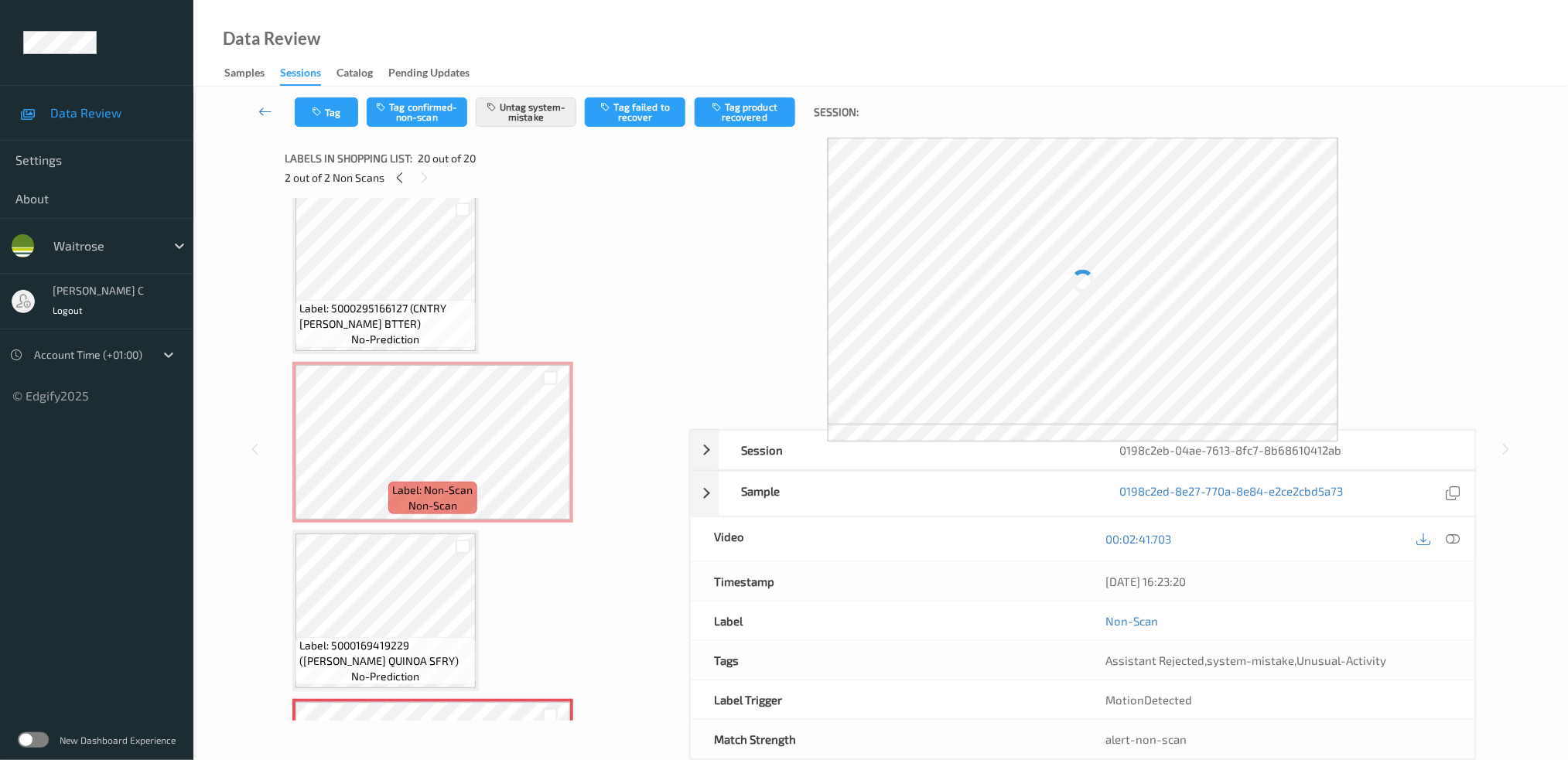
scroll to position [2626, 0]
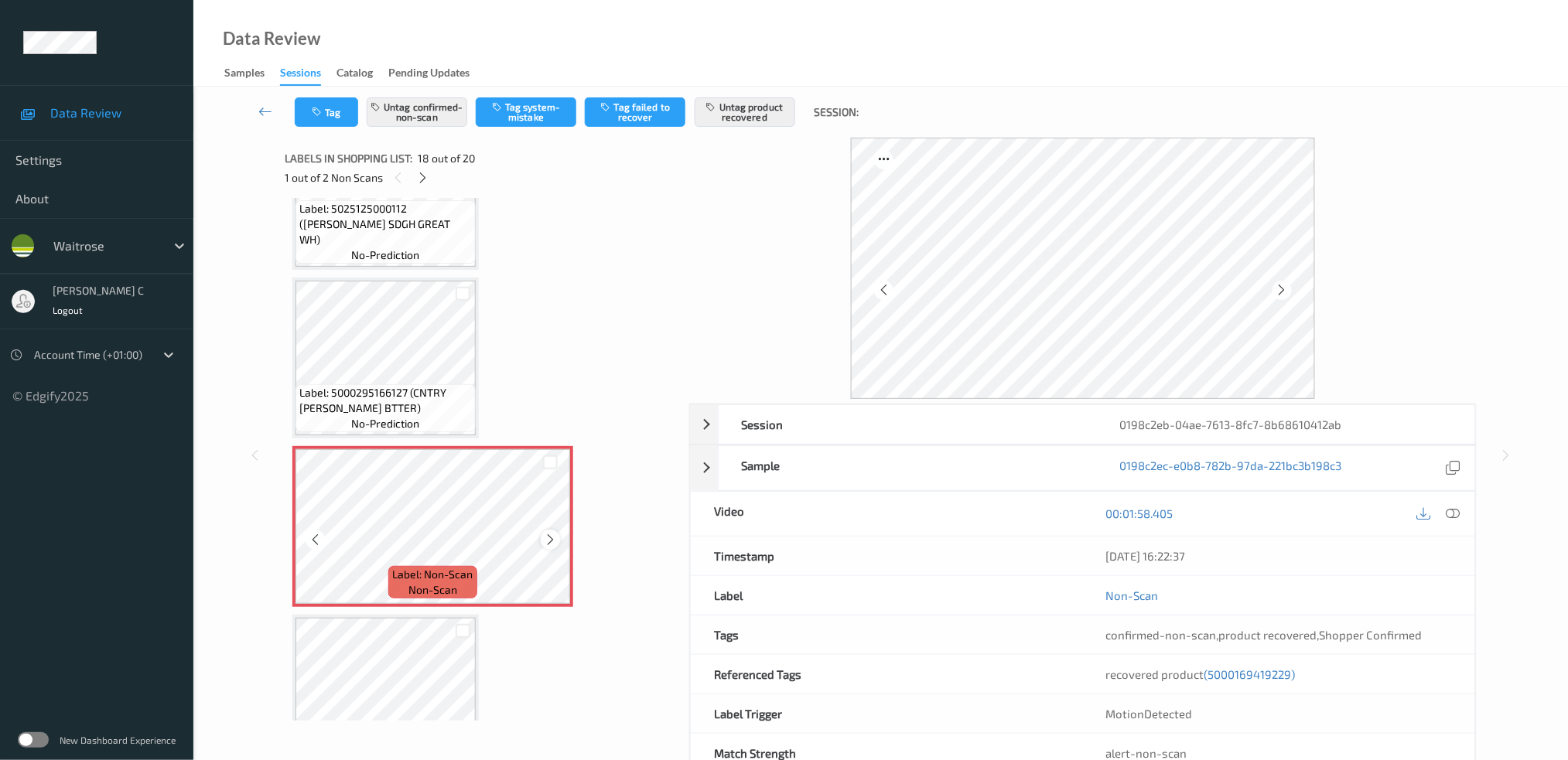
click at [554, 533] on icon at bounding box center [550, 539] width 13 height 14
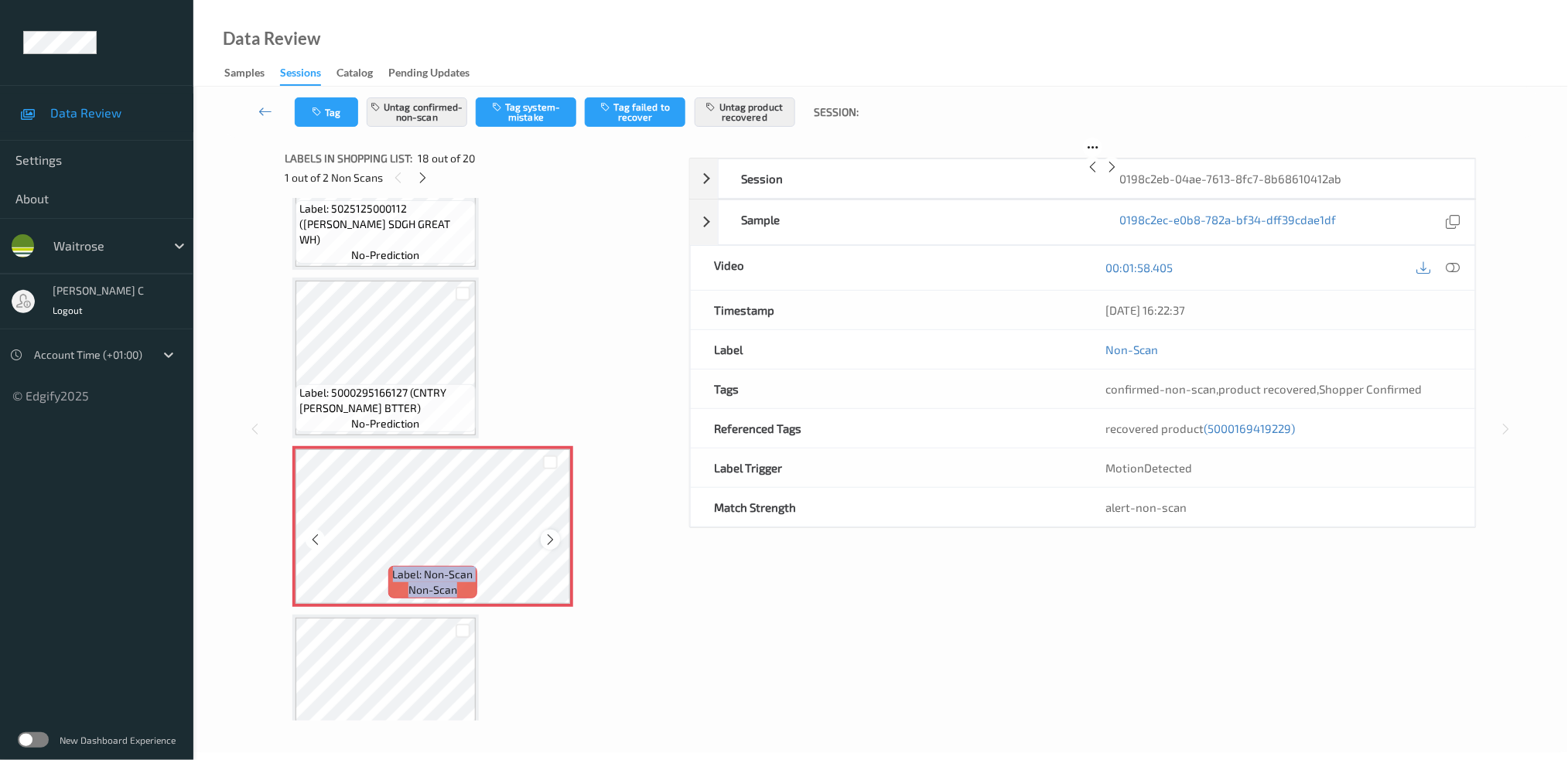
click at [554, 533] on icon at bounding box center [550, 539] width 13 height 14
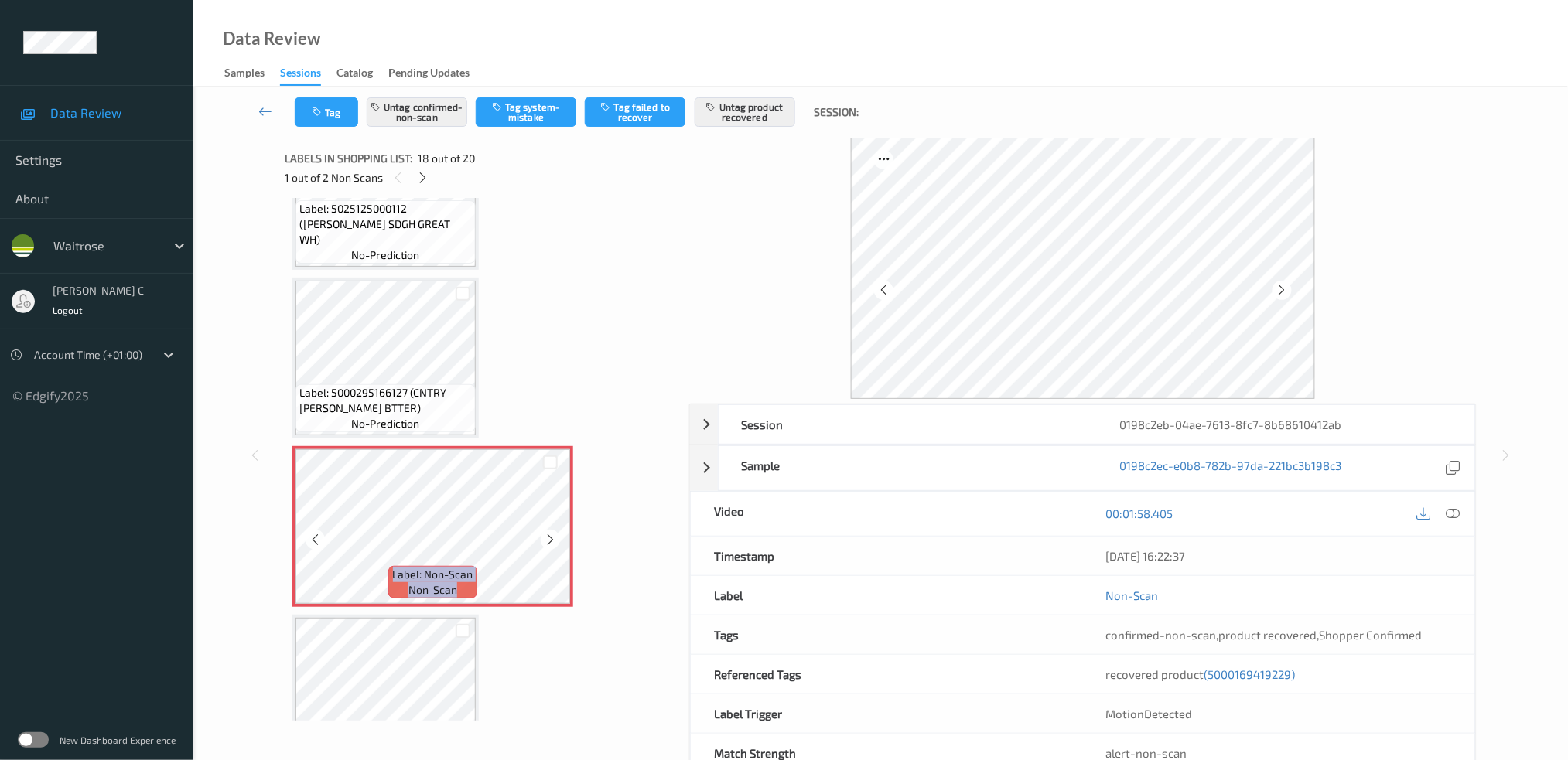
click at [554, 533] on icon at bounding box center [550, 539] width 13 height 14
click at [376, 385] on span "Label: 5000295166127 (CNTRY LF SALTD BTTER)" at bounding box center [386, 400] width 173 height 31
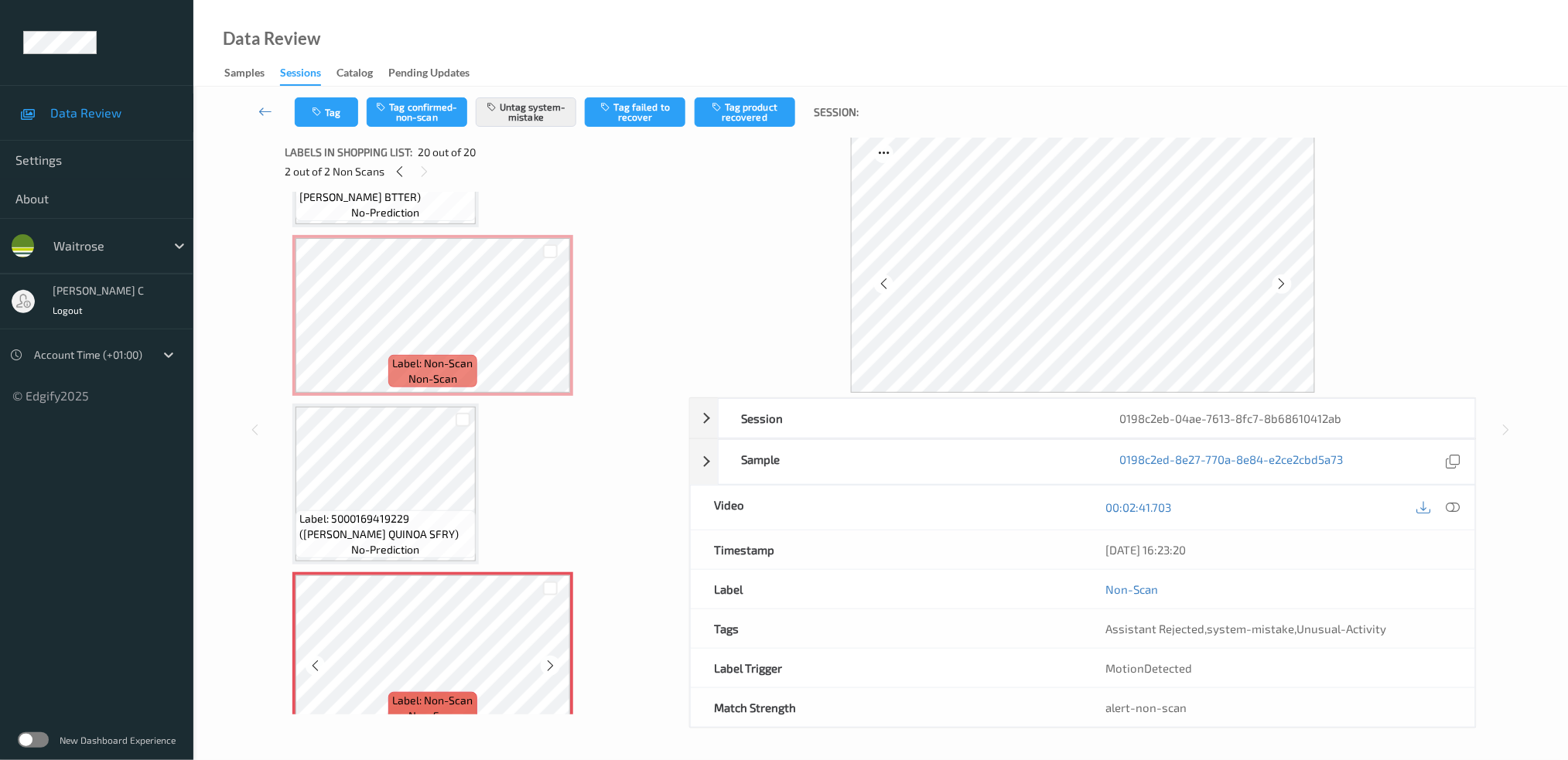
scroll to position [6, 0]
click at [548, 659] on icon at bounding box center [550, 666] width 13 height 14
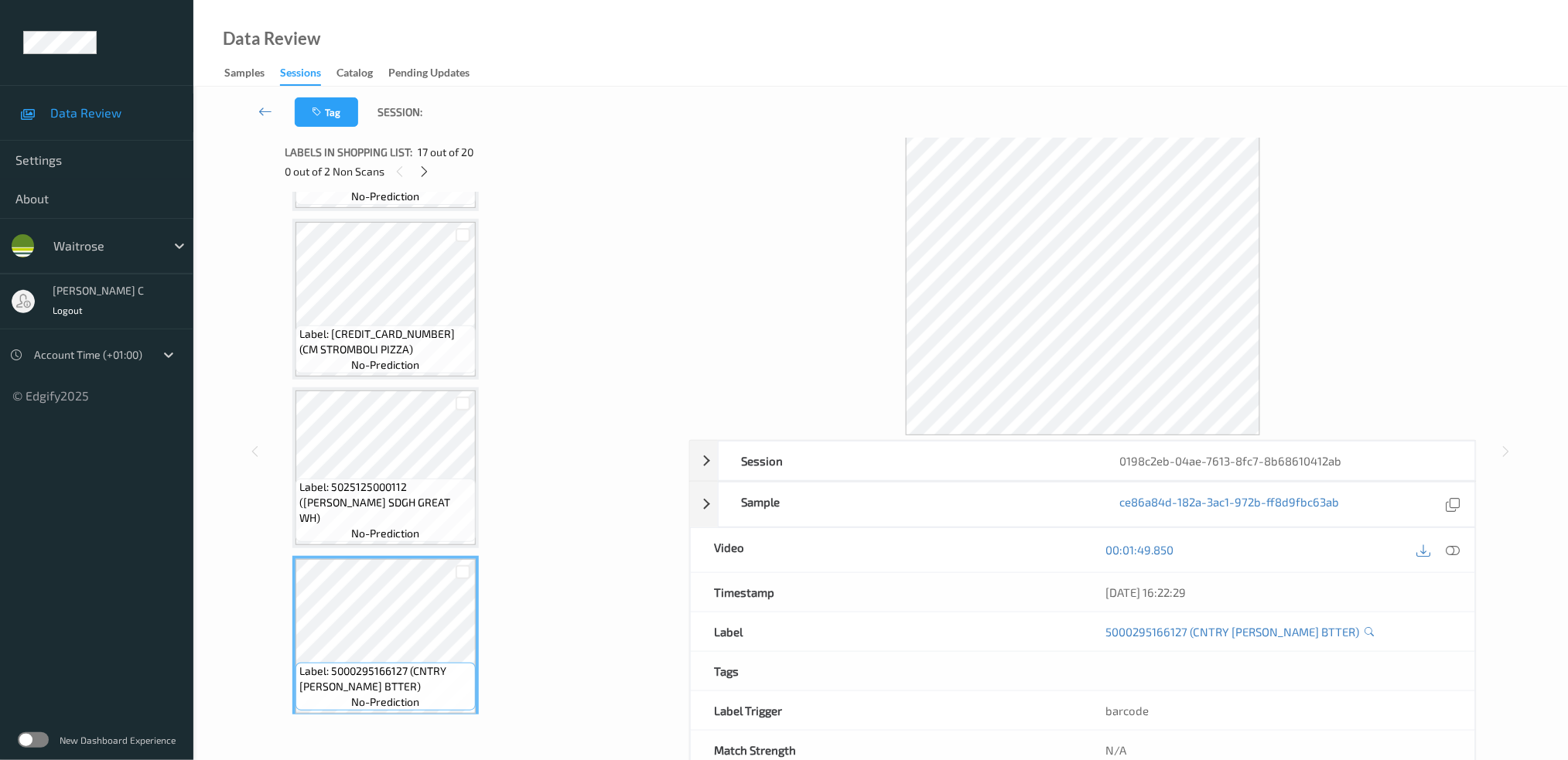
scroll to position [2212, 0]
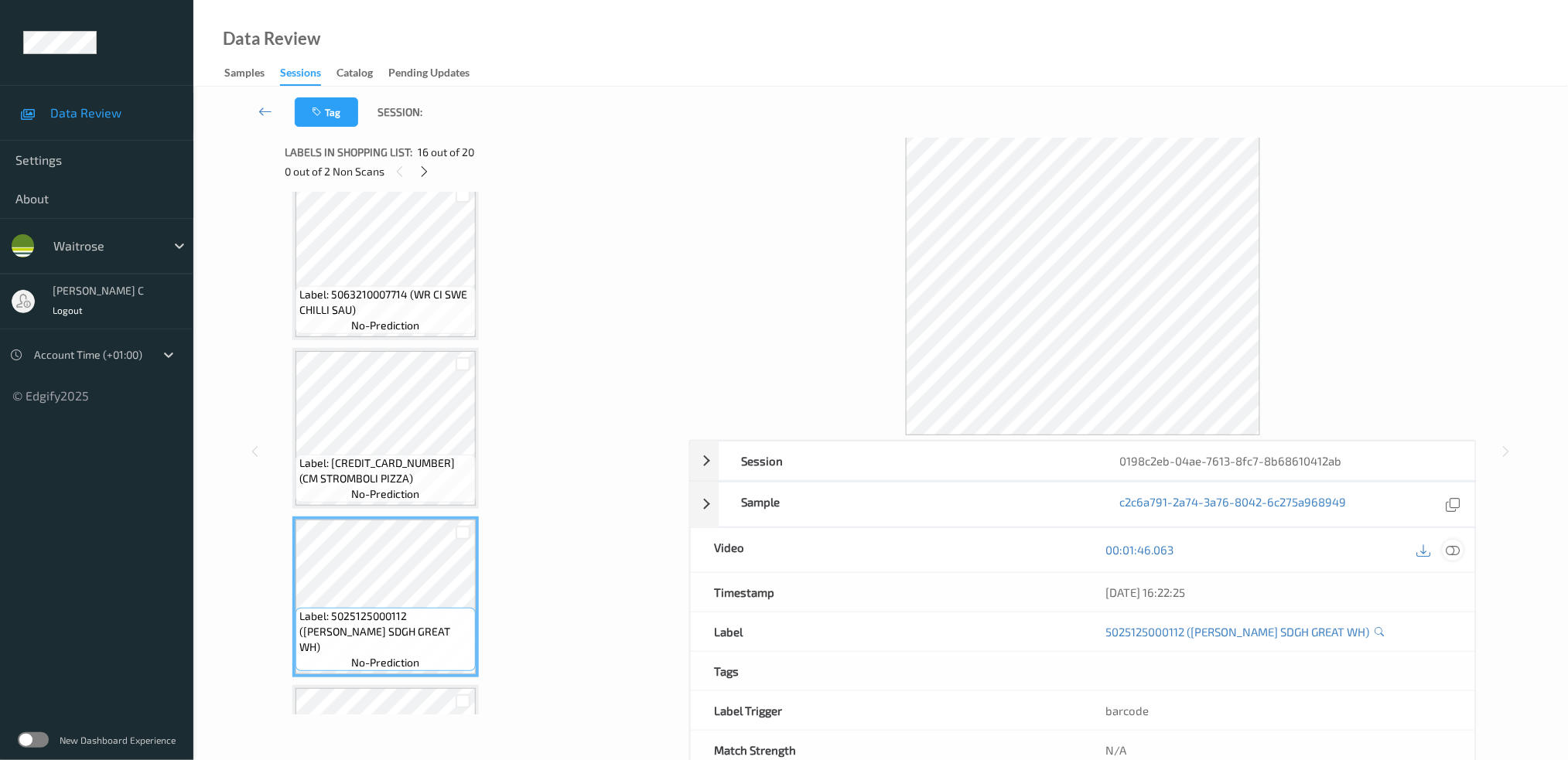
click at [1456, 551] on icon at bounding box center [1452, 549] width 14 height 14
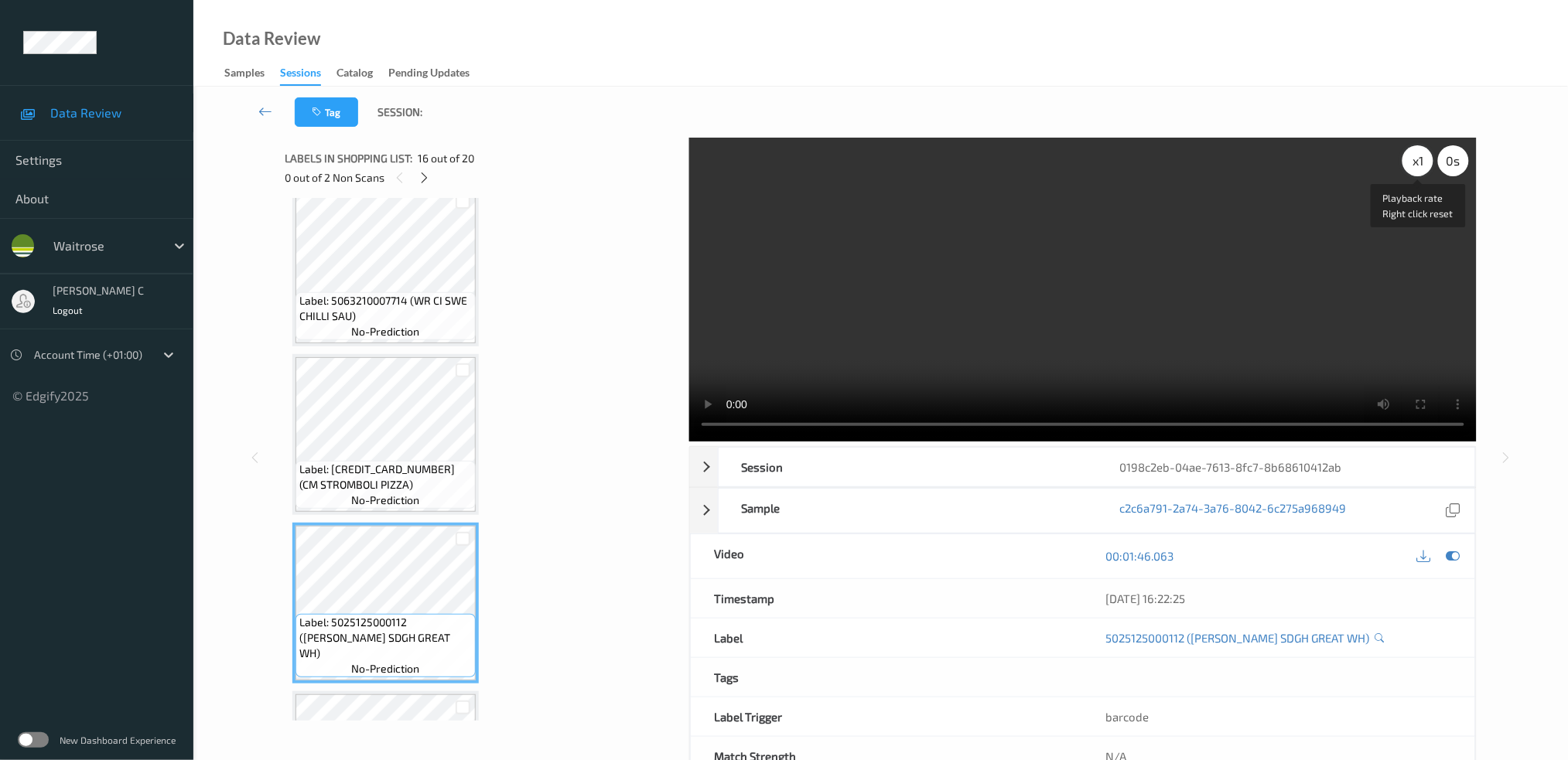
click at [1423, 157] on div "x 1" at bounding box center [1418, 161] width 31 height 31
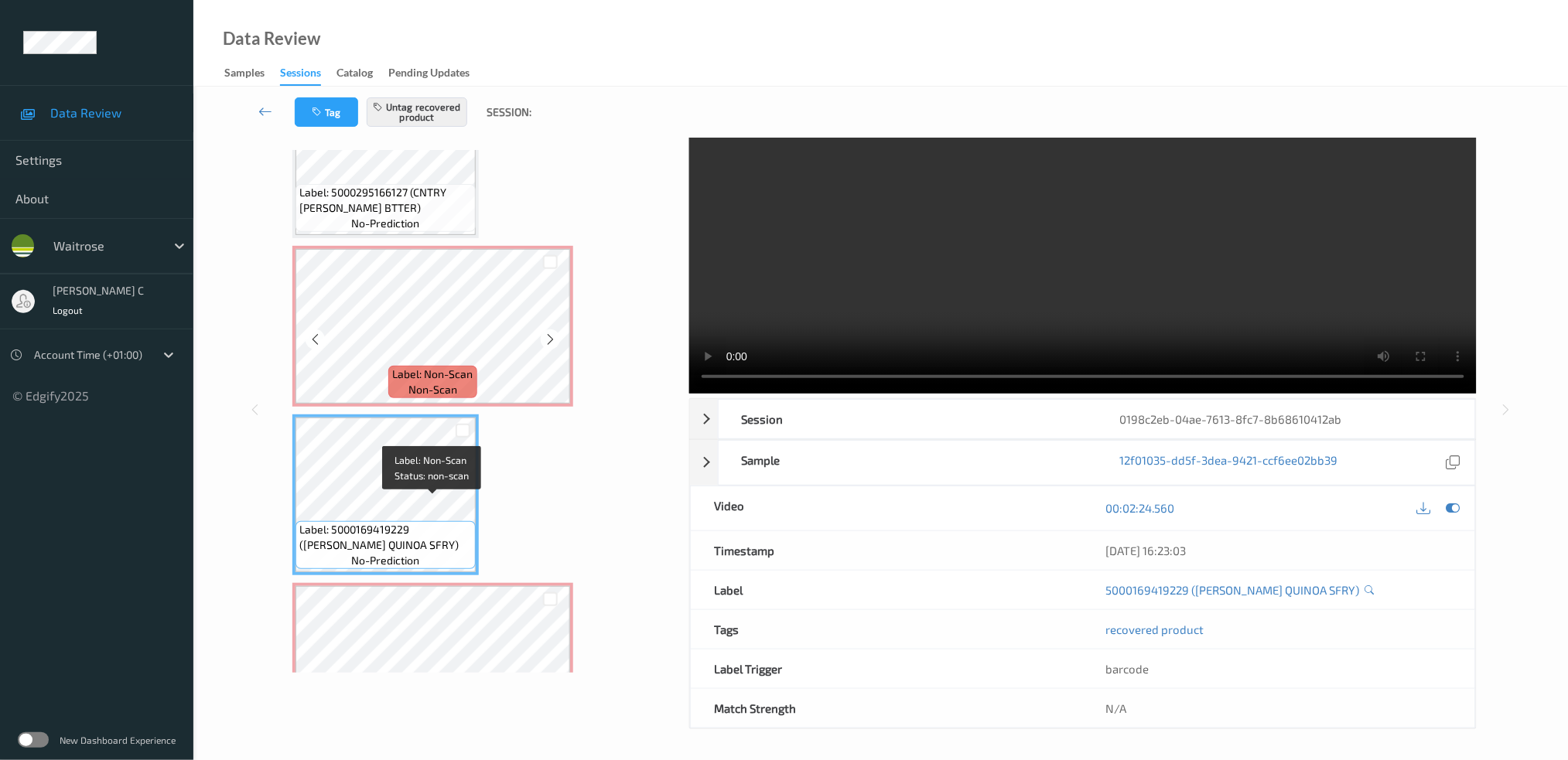
scroll to position [2831, 0]
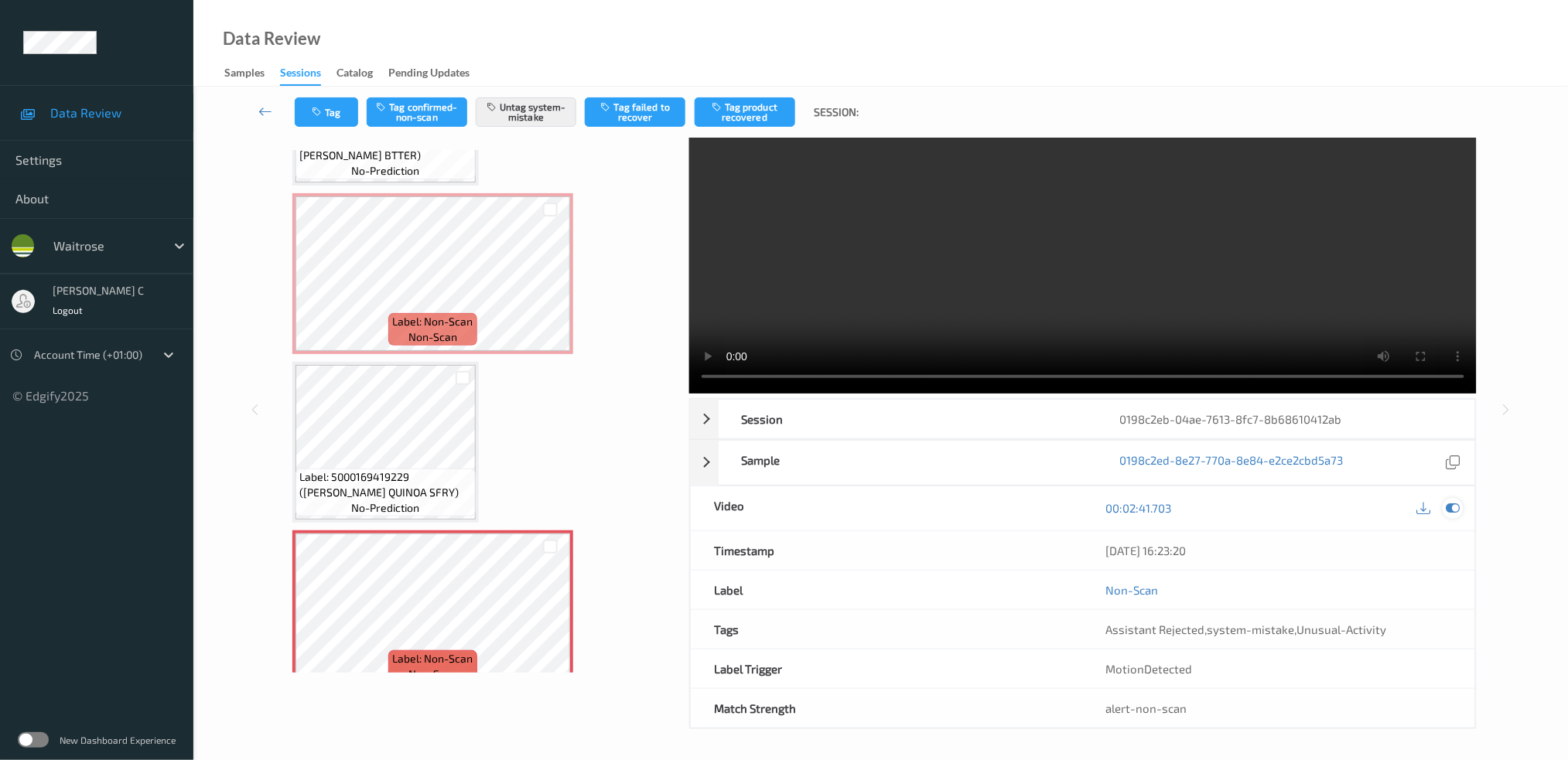
click at [1451, 511] on icon at bounding box center [1452, 507] width 14 height 14
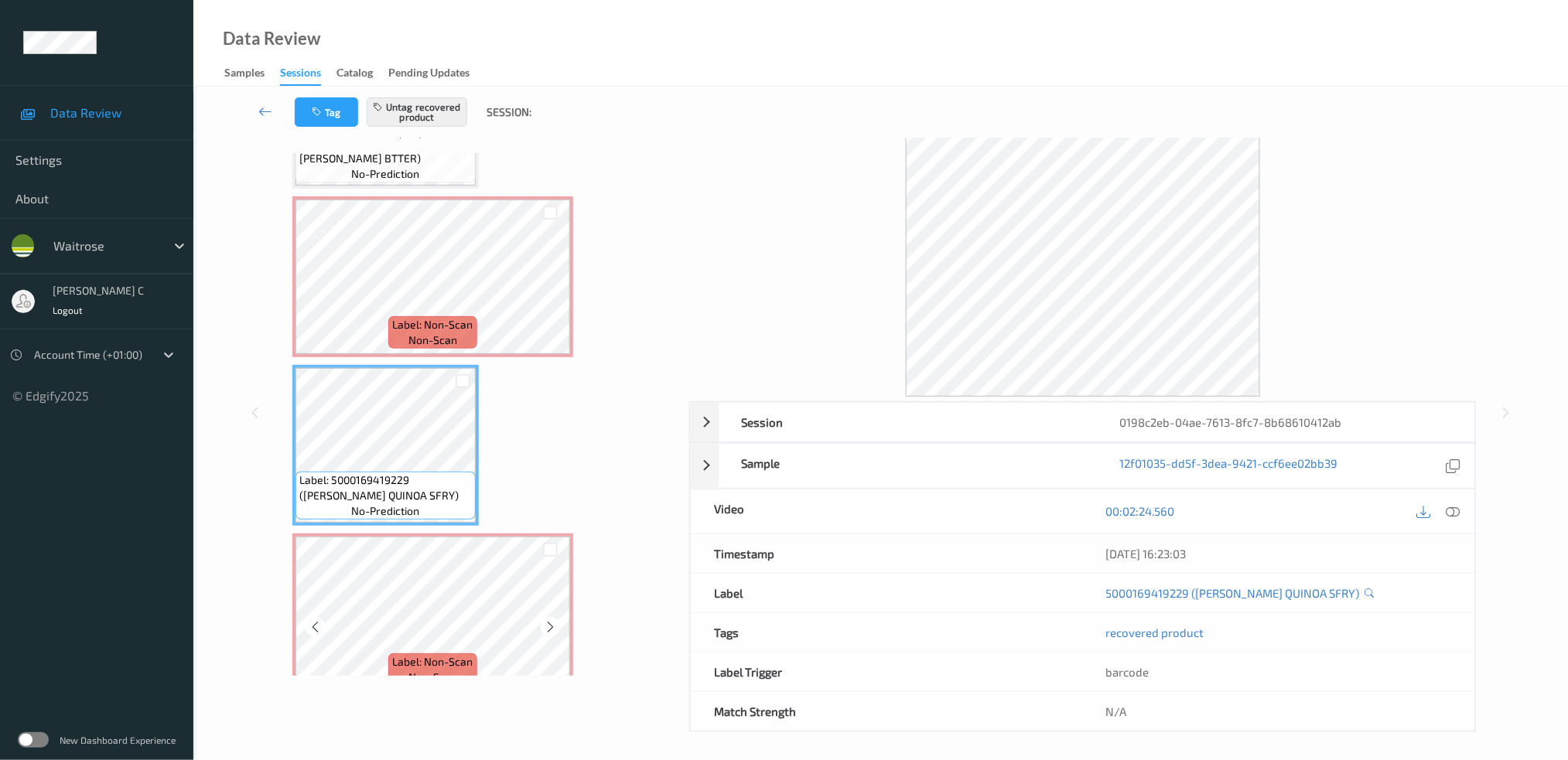
scroll to position [6, 0]
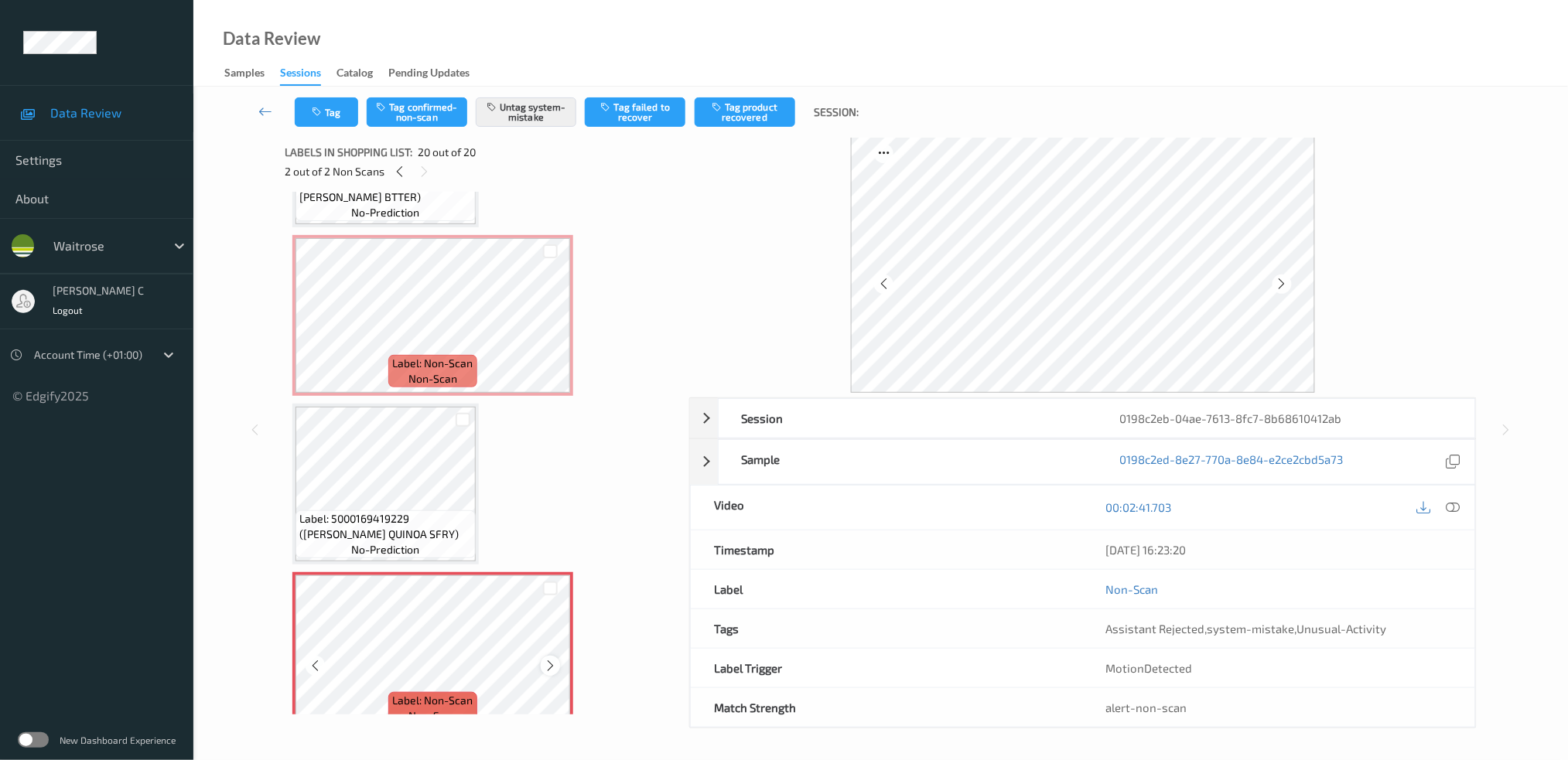
click at [548, 659] on icon at bounding box center [550, 666] width 13 height 14
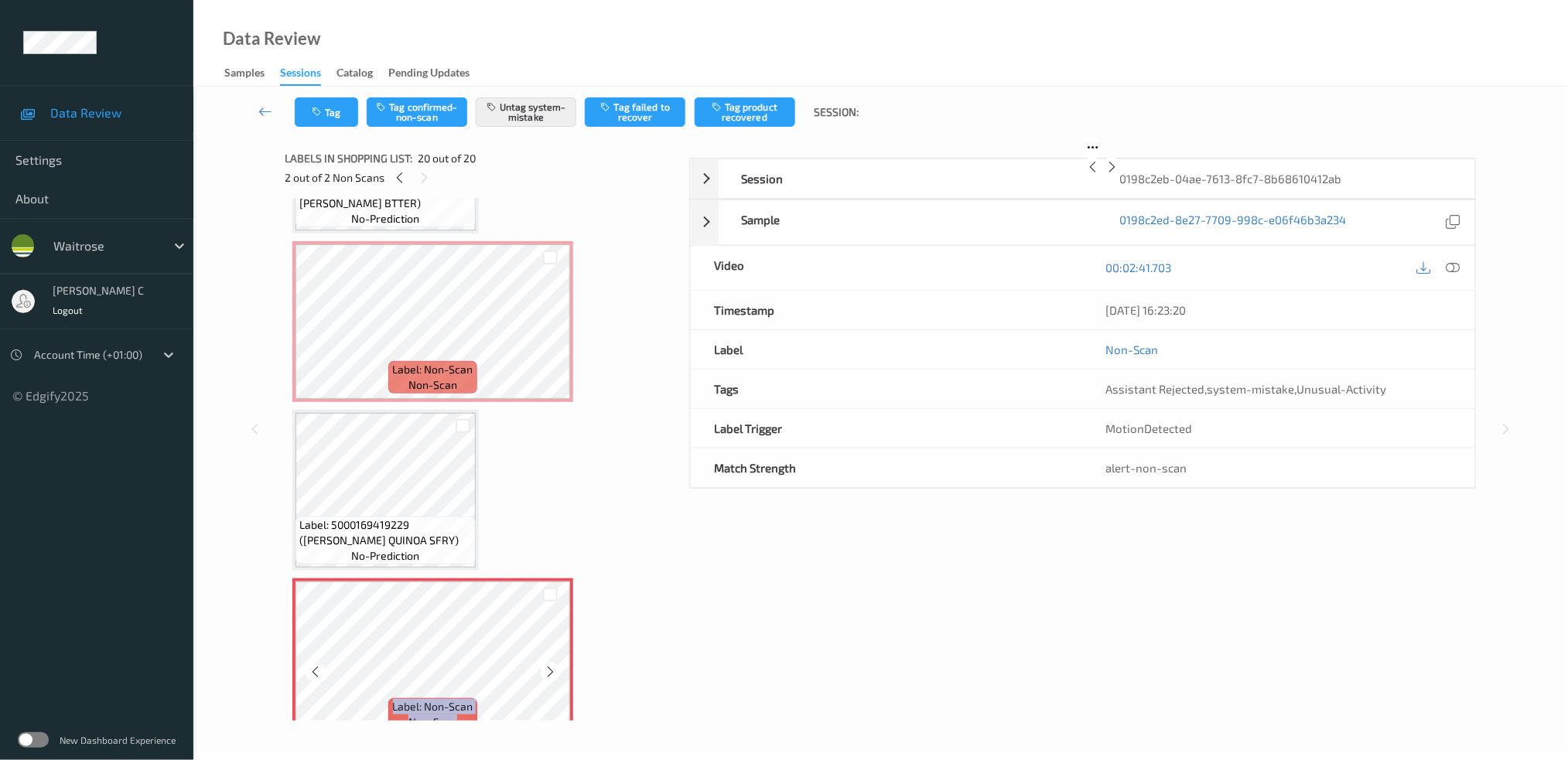
click at [548, 665] on icon at bounding box center [550, 671] width 13 height 14
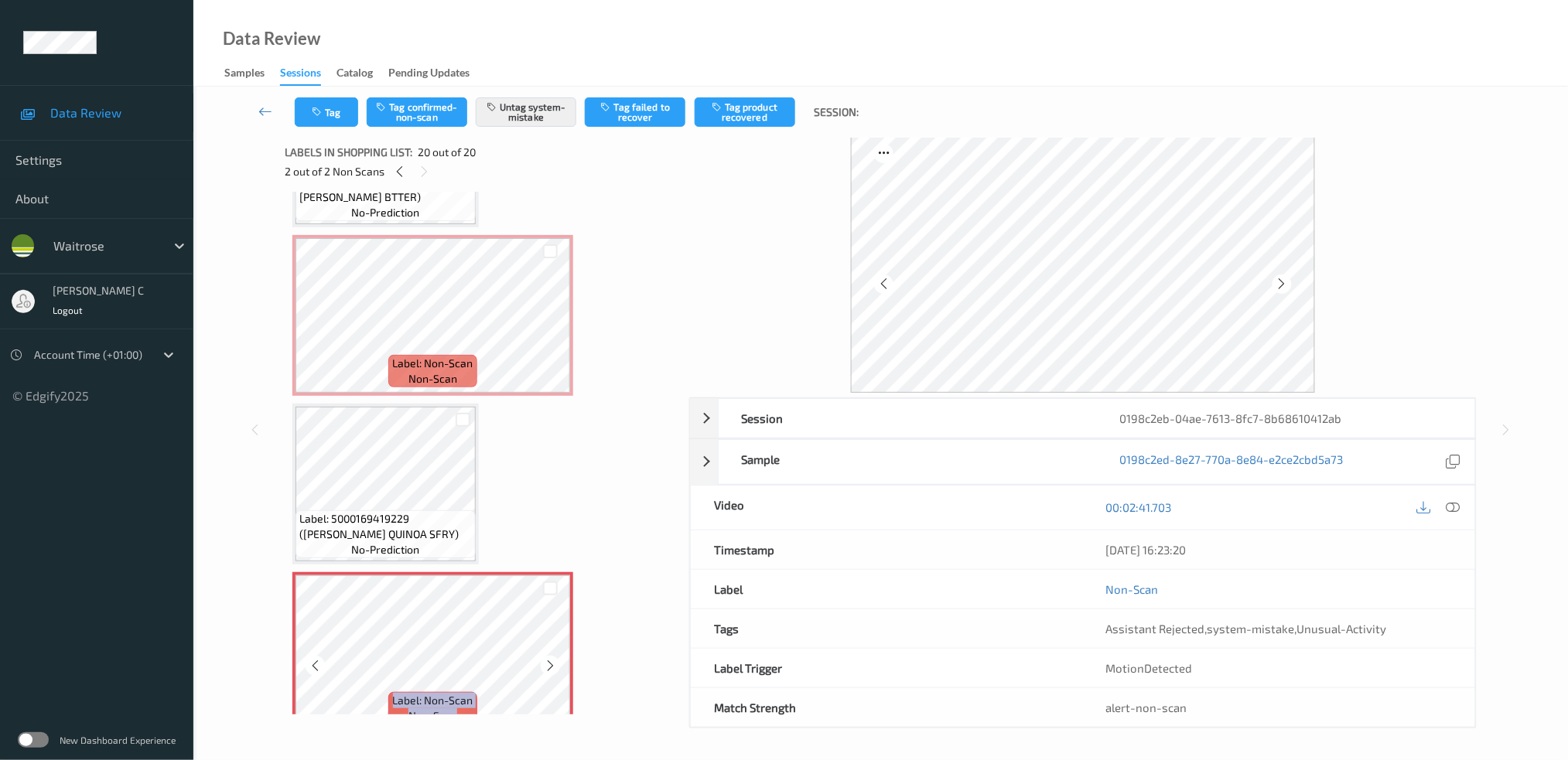
click at [548, 659] on icon at bounding box center [550, 666] width 13 height 14
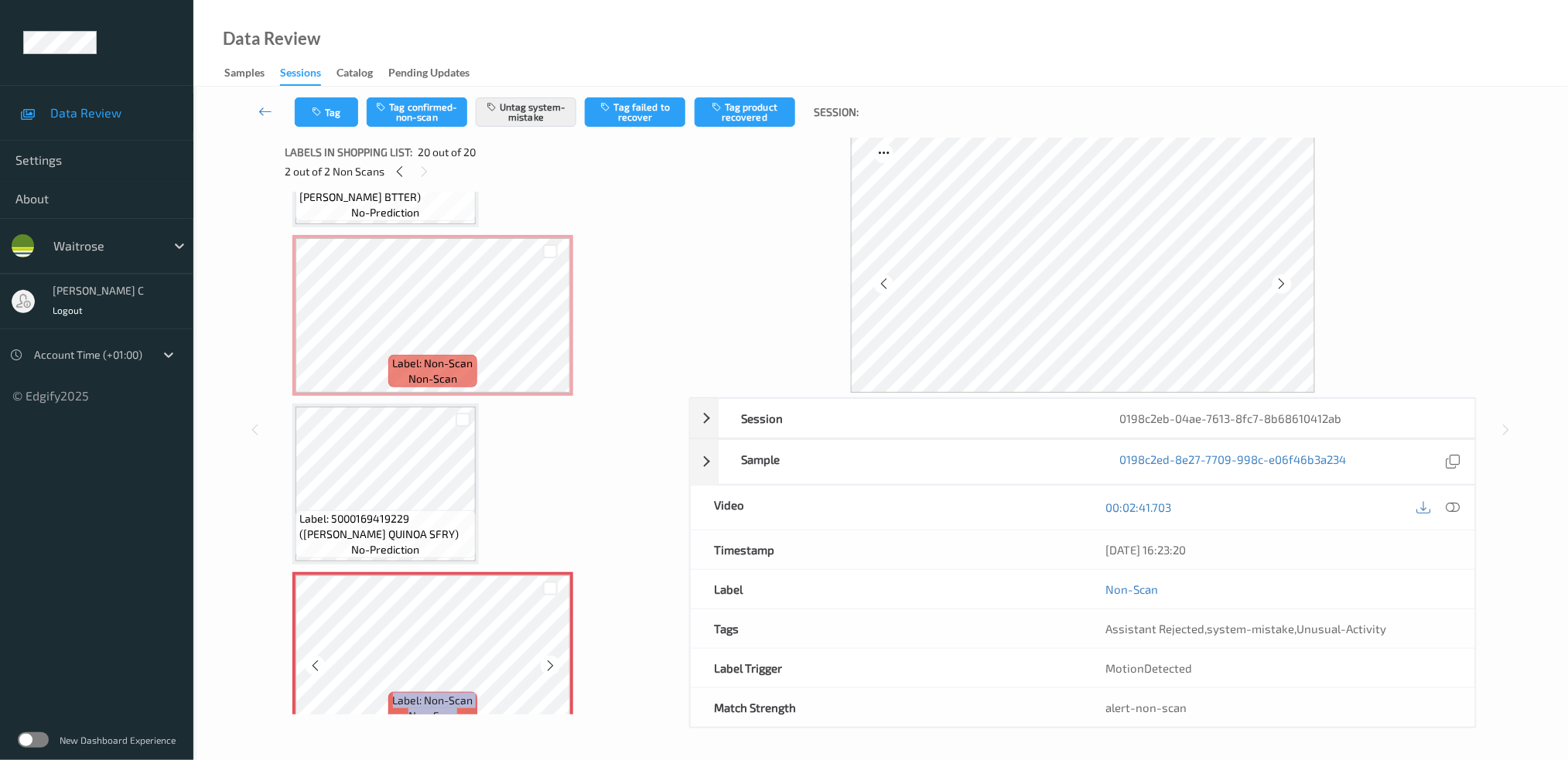
click at [548, 659] on icon at bounding box center [550, 666] width 13 height 14
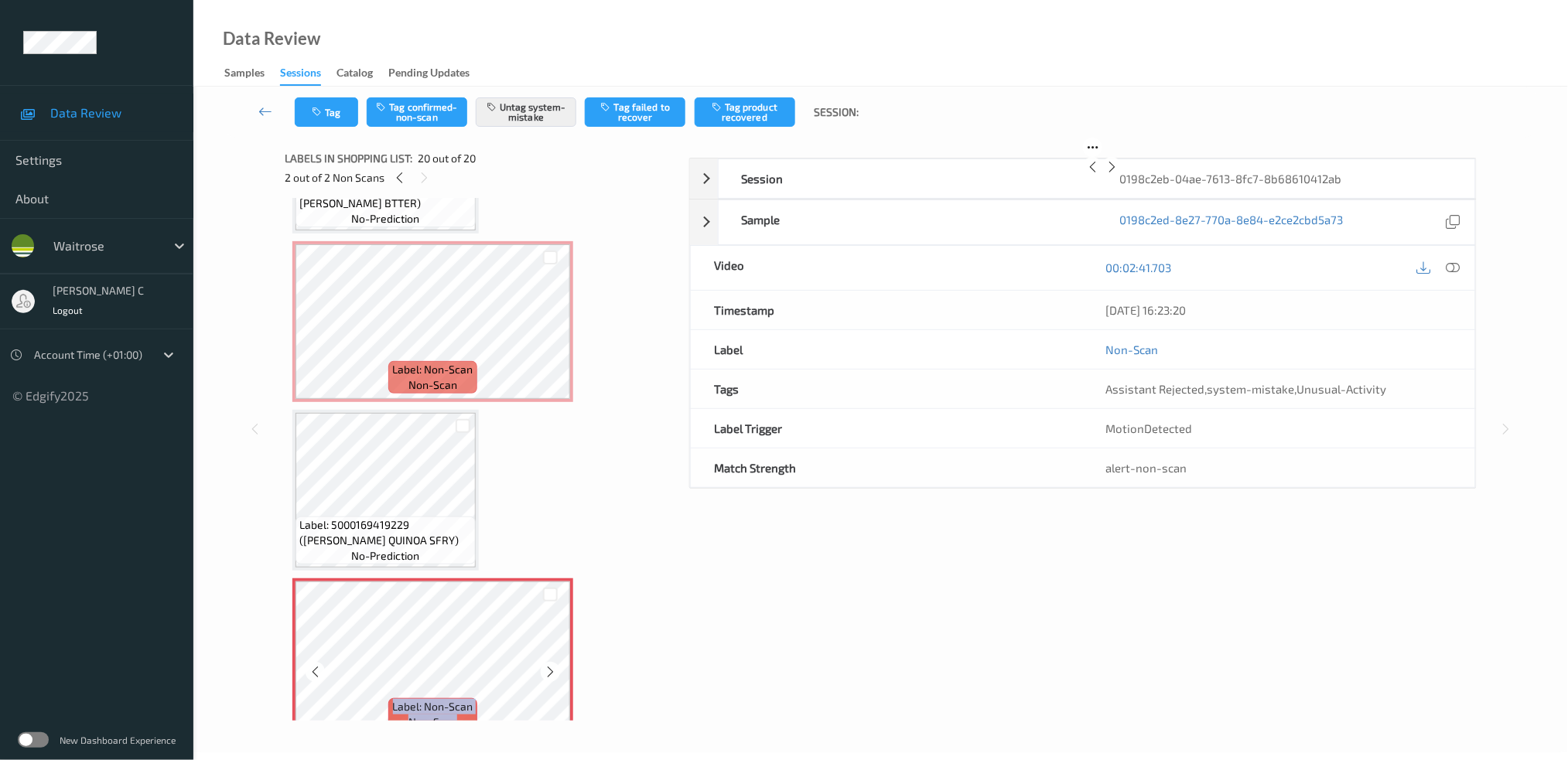
click at [548, 665] on icon at bounding box center [550, 671] width 13 height 14
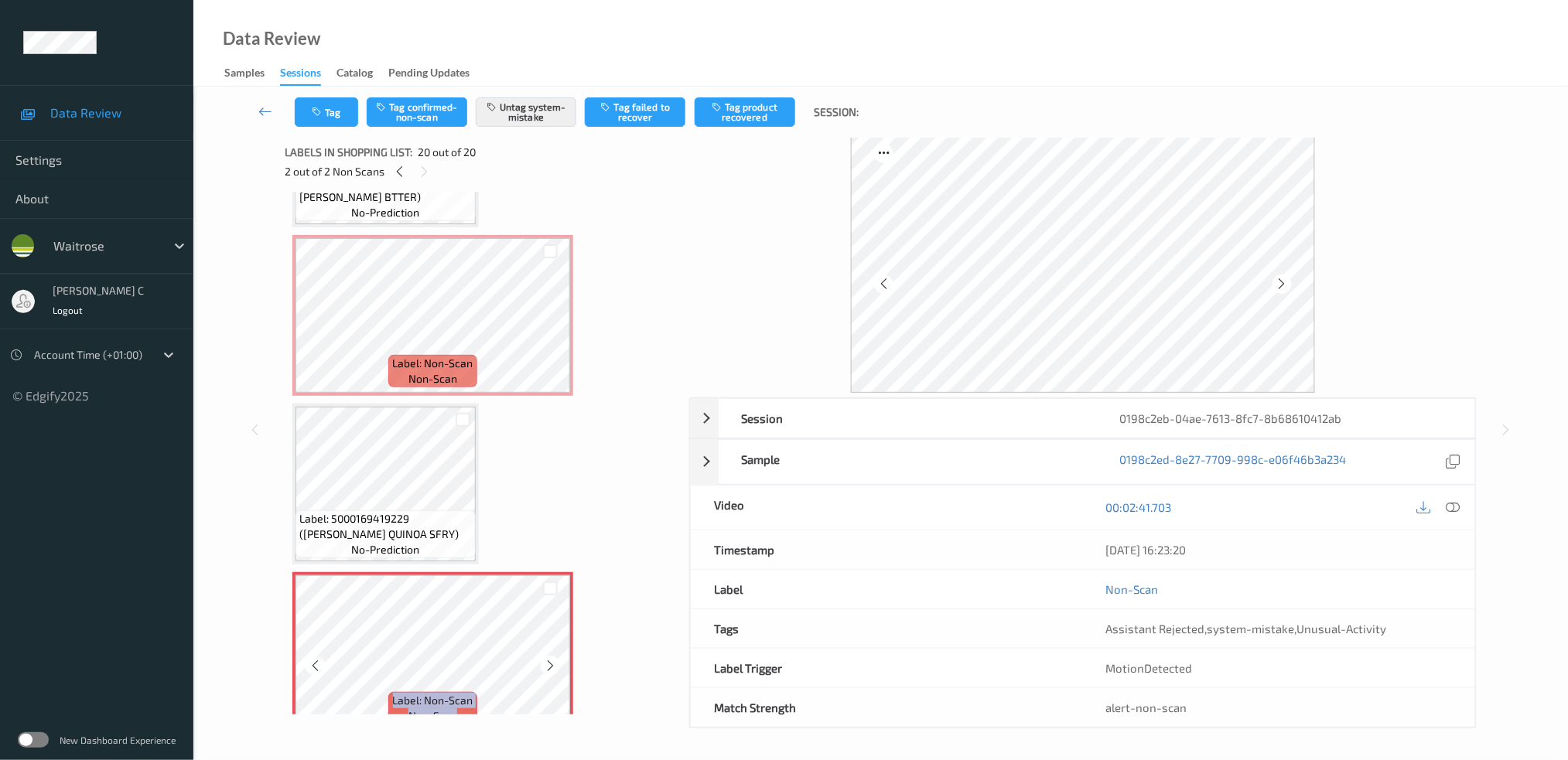
click at [548, 659] on icon at bounding box center [550, 666] width 13 height 14
click at [524, 121] on button "Untag system-mistake" at bounding box center [526, 112] width 101 height 30
click at [332, 113] on button "Tag" at bounding box center [326, 112] width 63 height 30
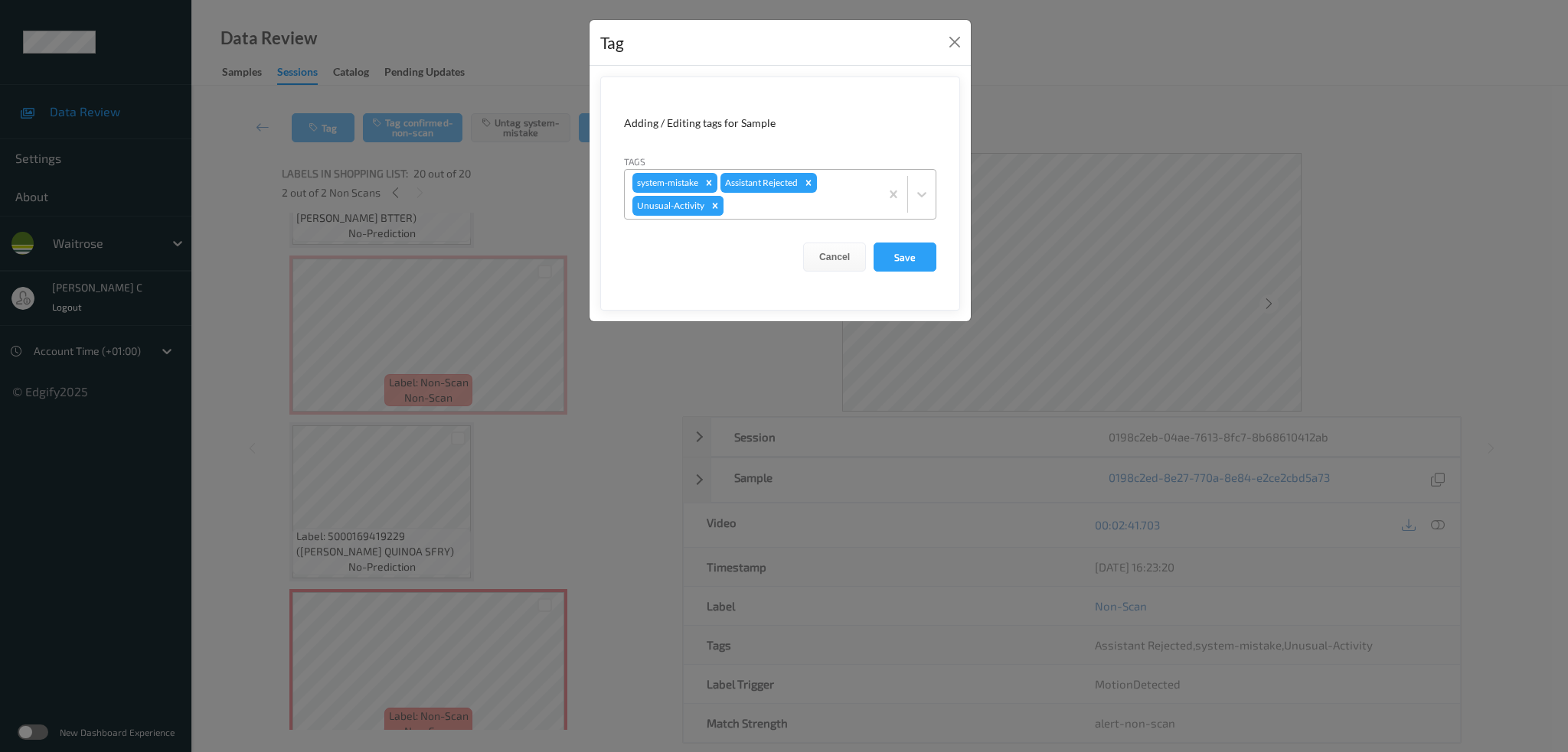
click at [718, 207] on icon "Remove Unusual-Activity" at bounding box center [715, 206] width 11 height 11
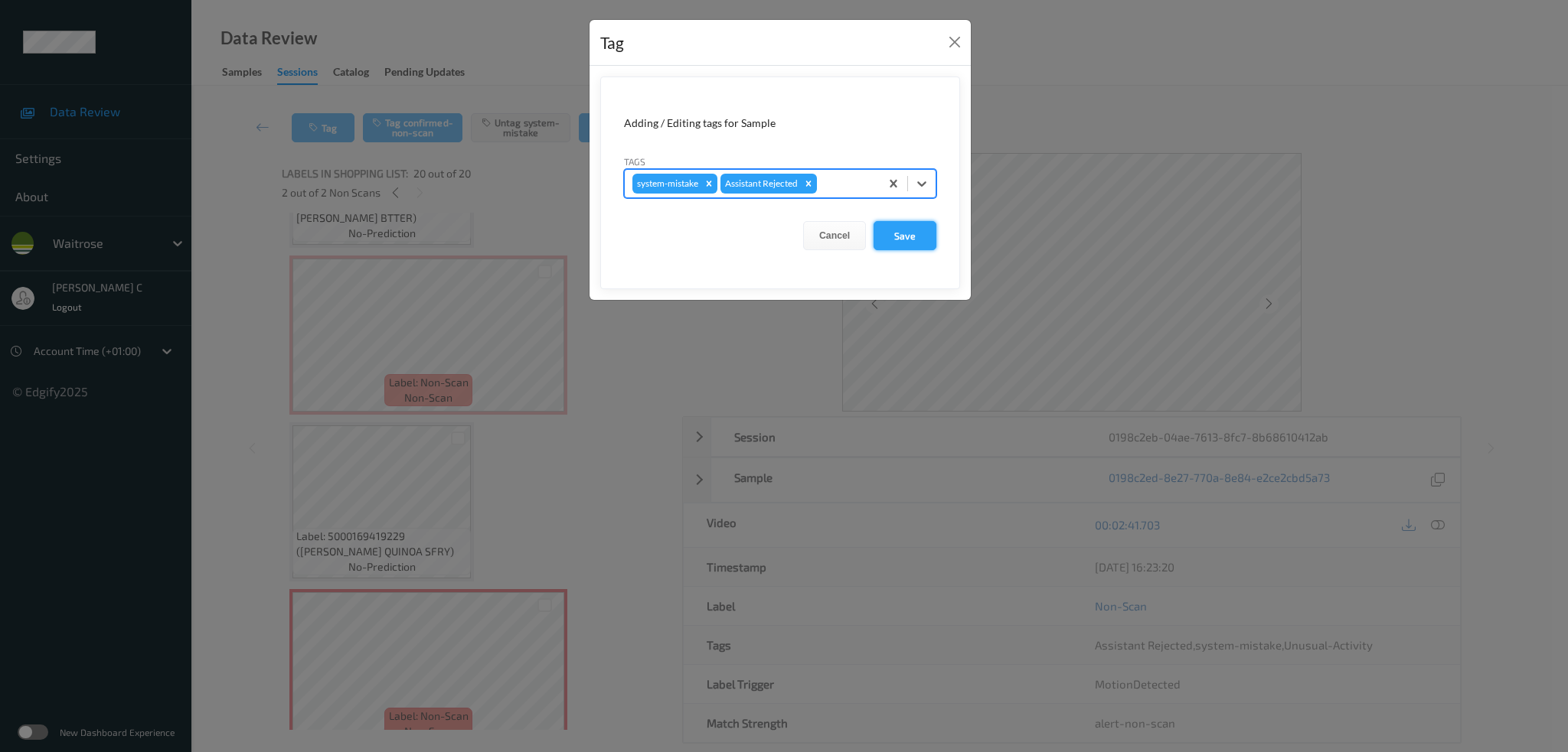
click at [880, 228] on button "Save" at bounding box center [904, 236] width 62 height 29
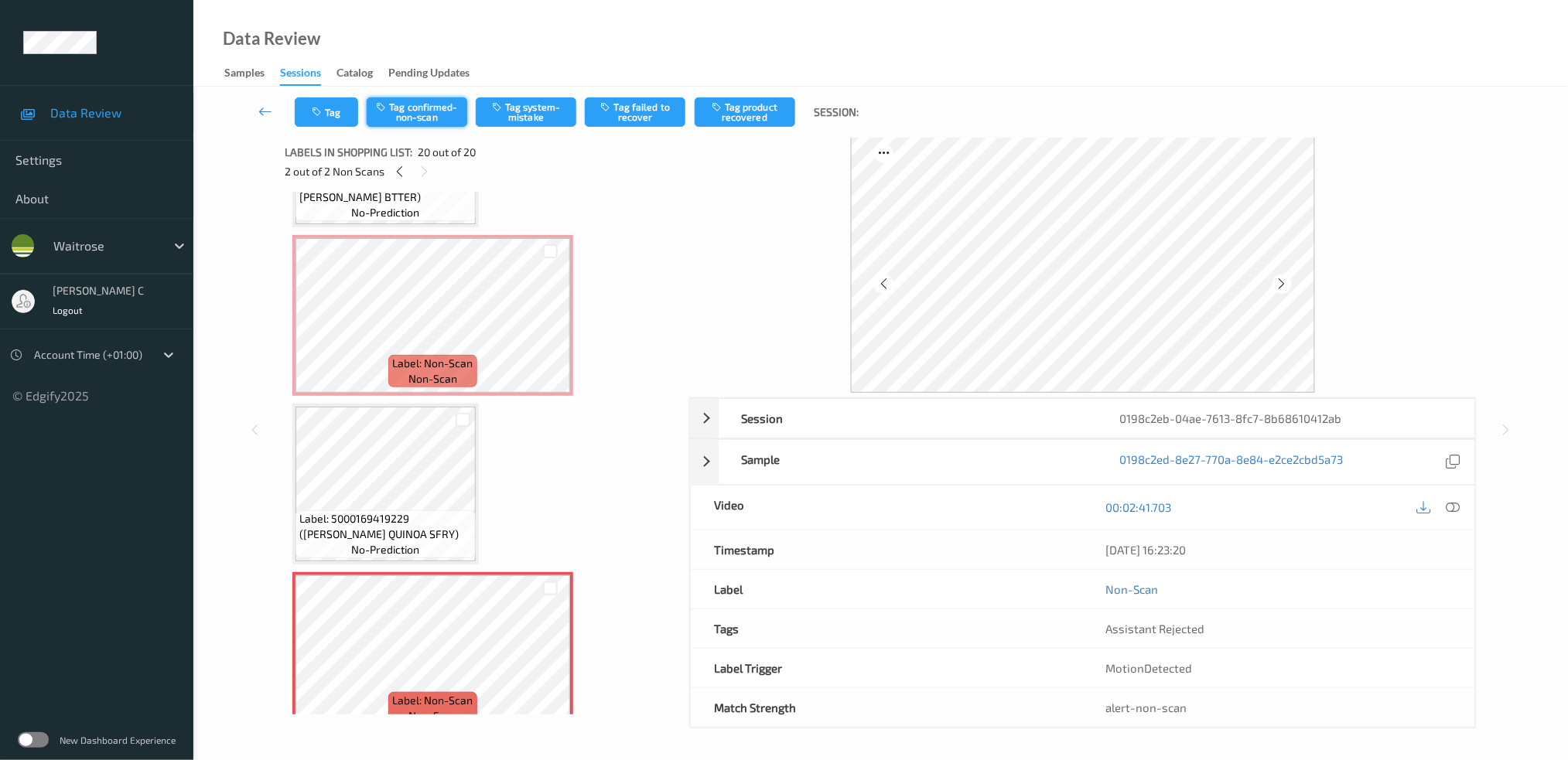
click at [416, 105] on button "Tag confirmed-non-scan" at bounding box center [417, 112] width 101 height 30
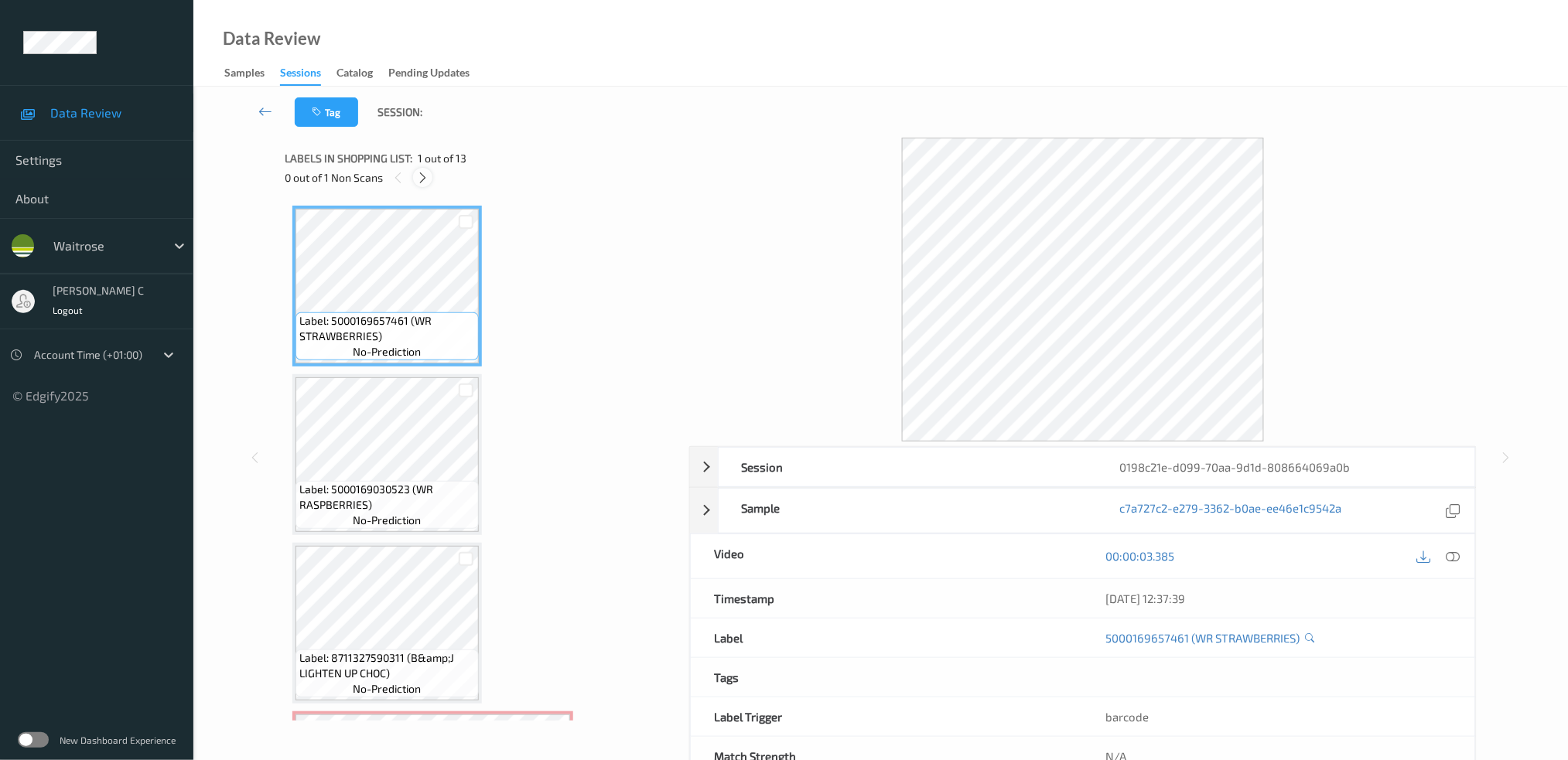
click at [420, 180] on icon at bounding box center [423, 177] width 13 height 14
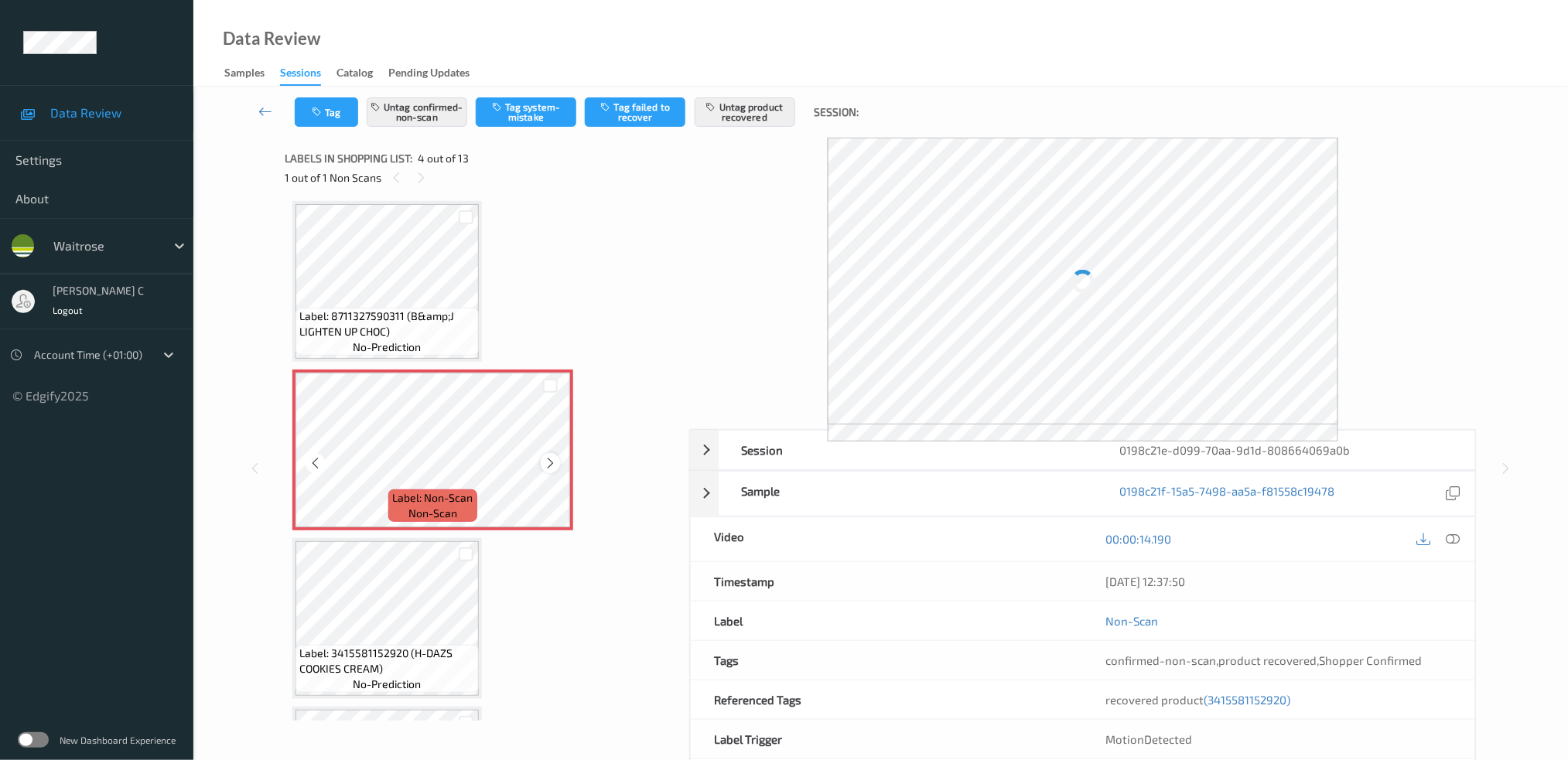
click at [553, 457] on icon at bounding box center [550, 463] width 13 height 14
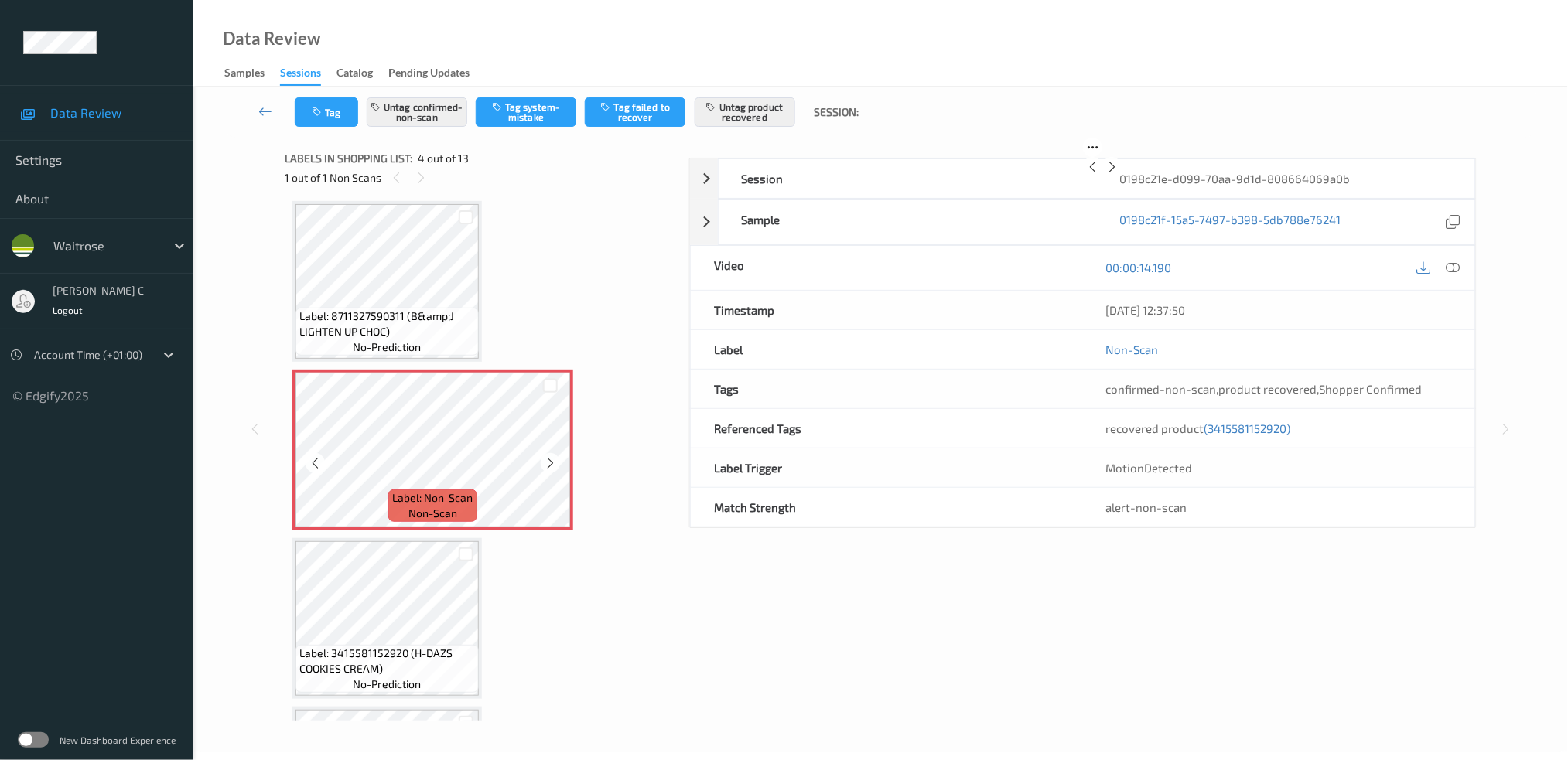
click at [553, 457] on icon at bounding box center [550, 463] width 13 height 14
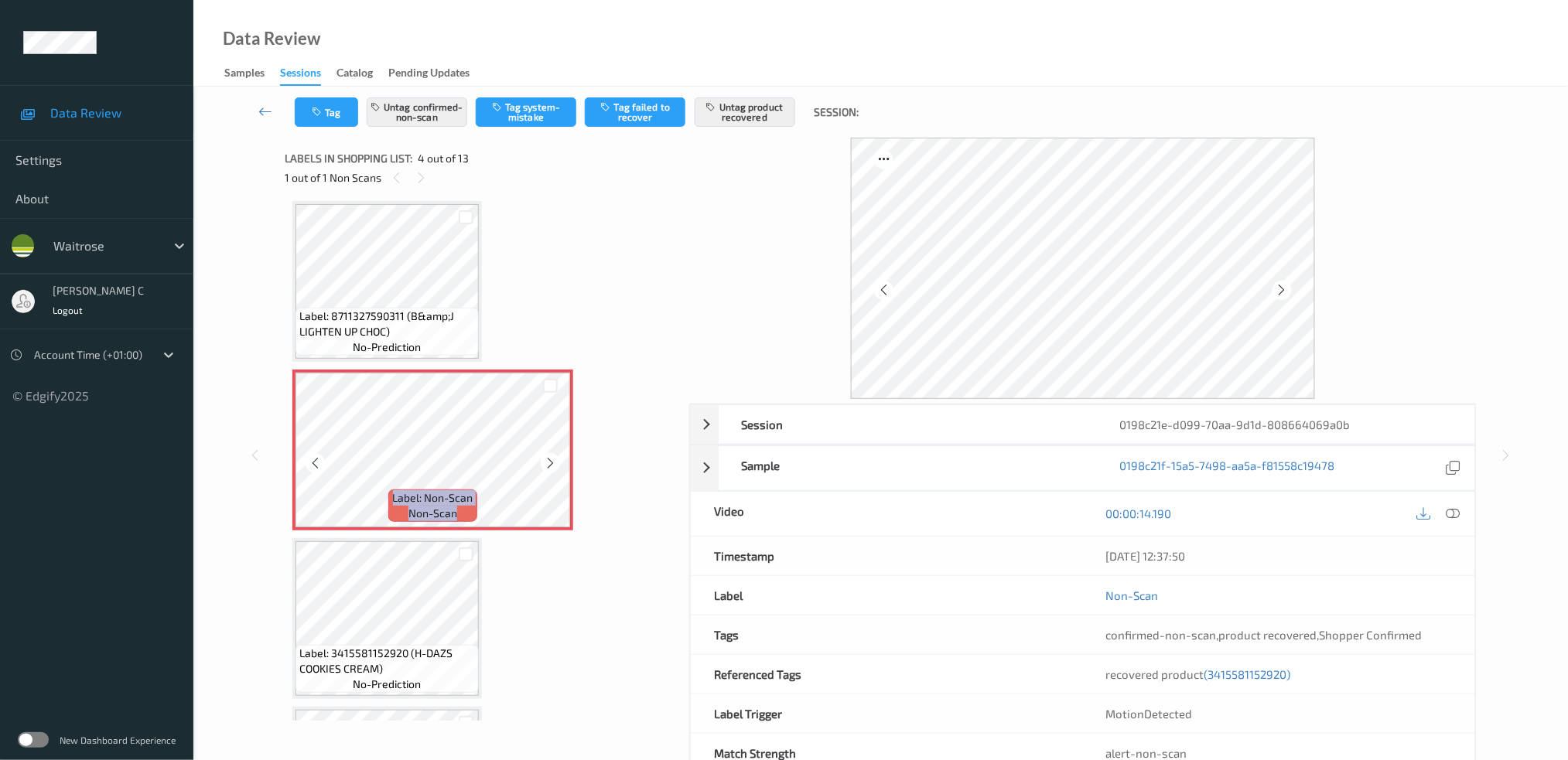
click at [553, 457] on icon at bounding box center [550, 463] width 13 height 14
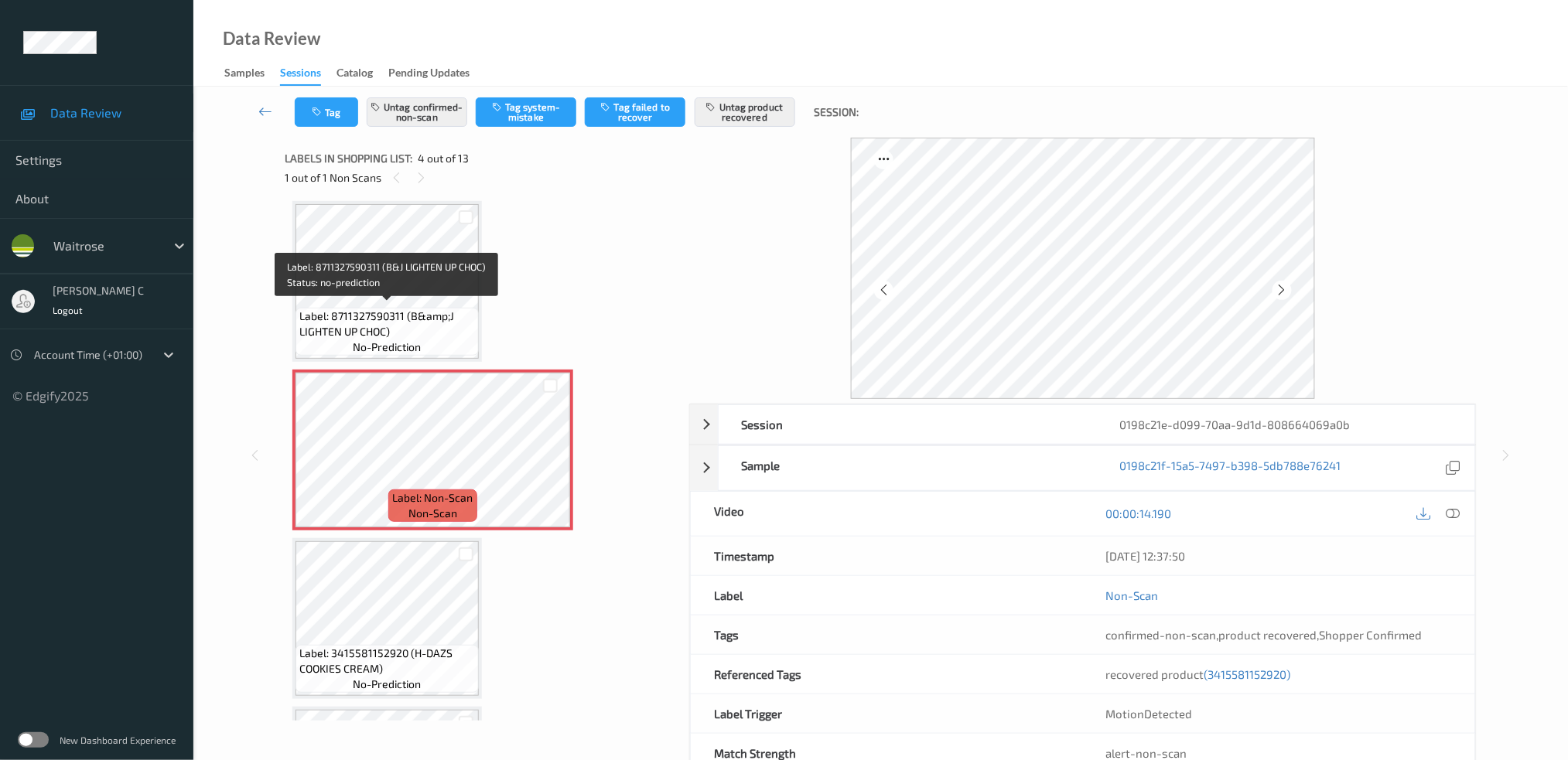
click at [391, 320] on span "Label: 8711327590311 (B&amp;J LIGHTEN UP CHOC)" at bounding box center [388, 324] width 176 height 31
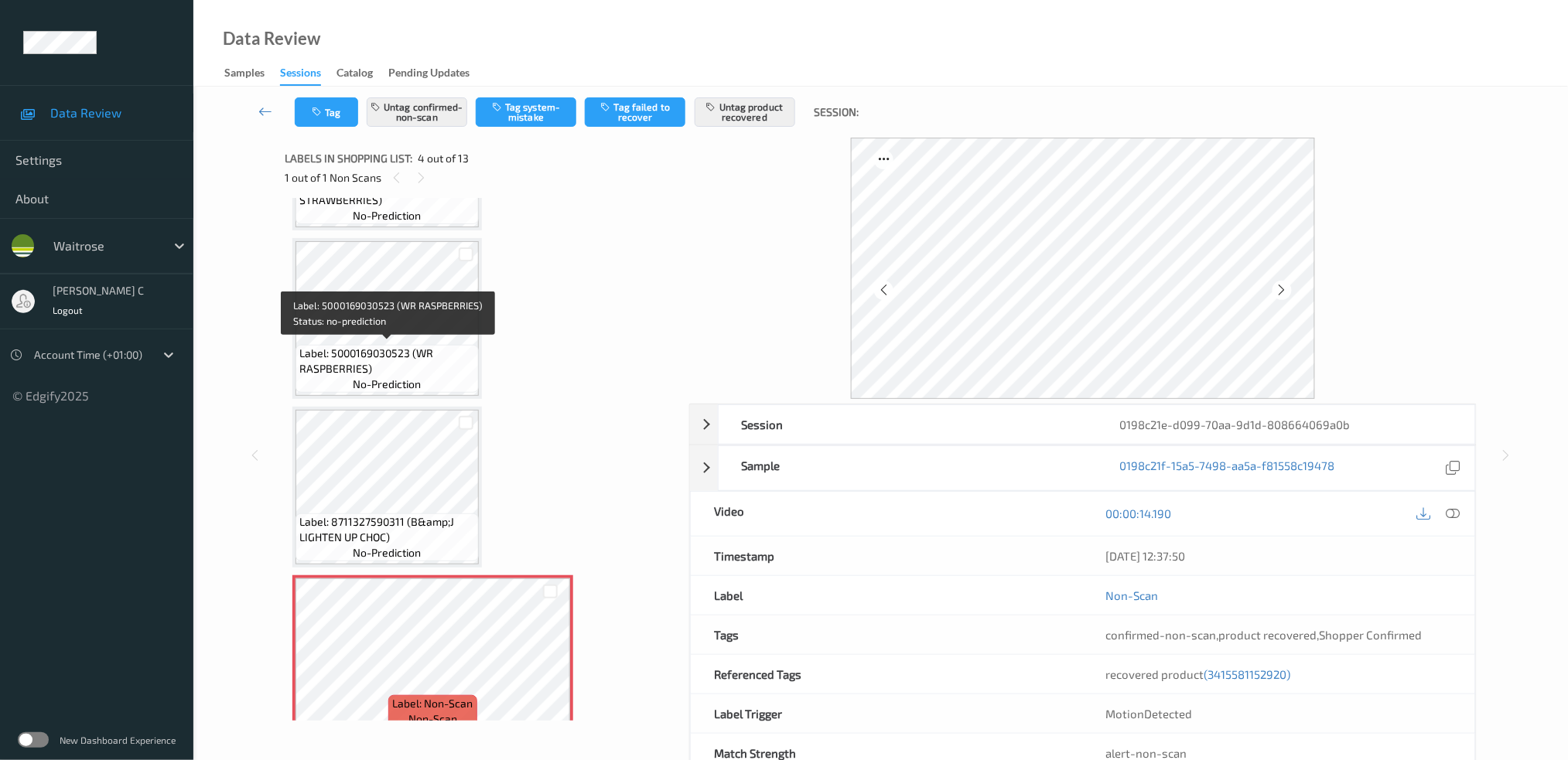
click at [380, 372] on span "Label: 5000169030523 (WR RASPBERRIES)" at bounding box center [388, 361] width 176 height 31
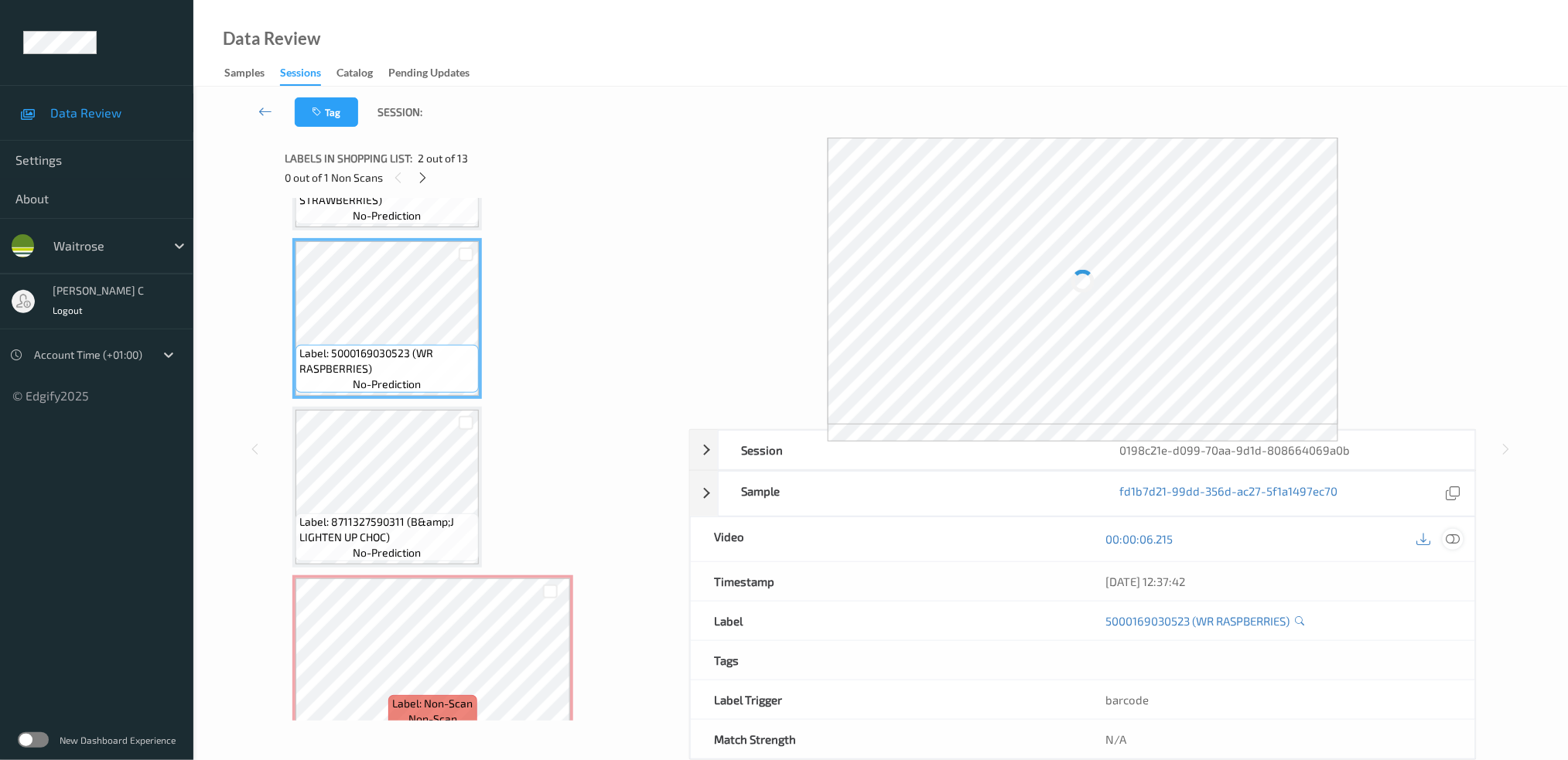
click at [1458, 543] on icon at bounding box center [1452, 539] width 14 height 14
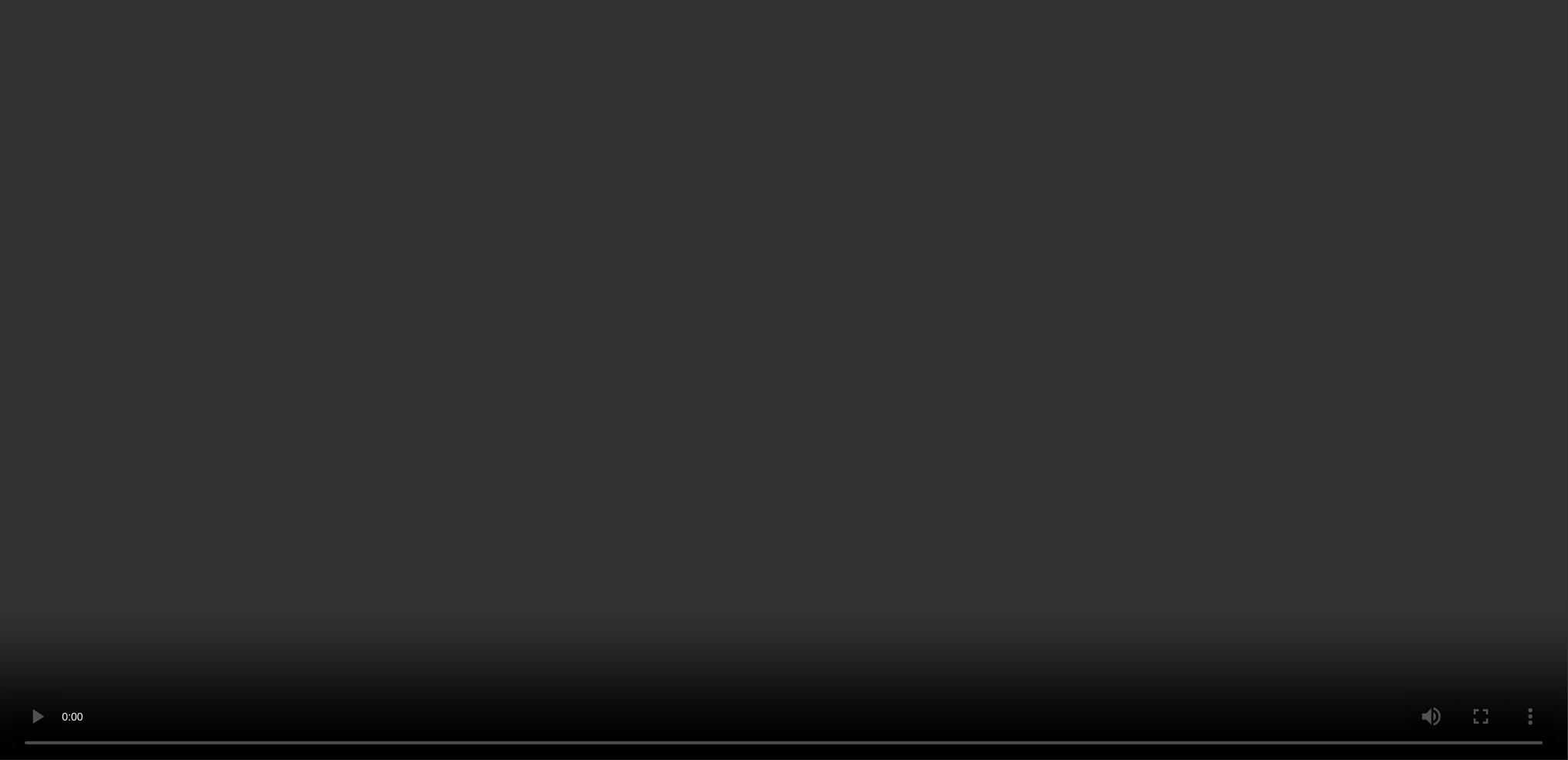
scroll to position [755, 0]
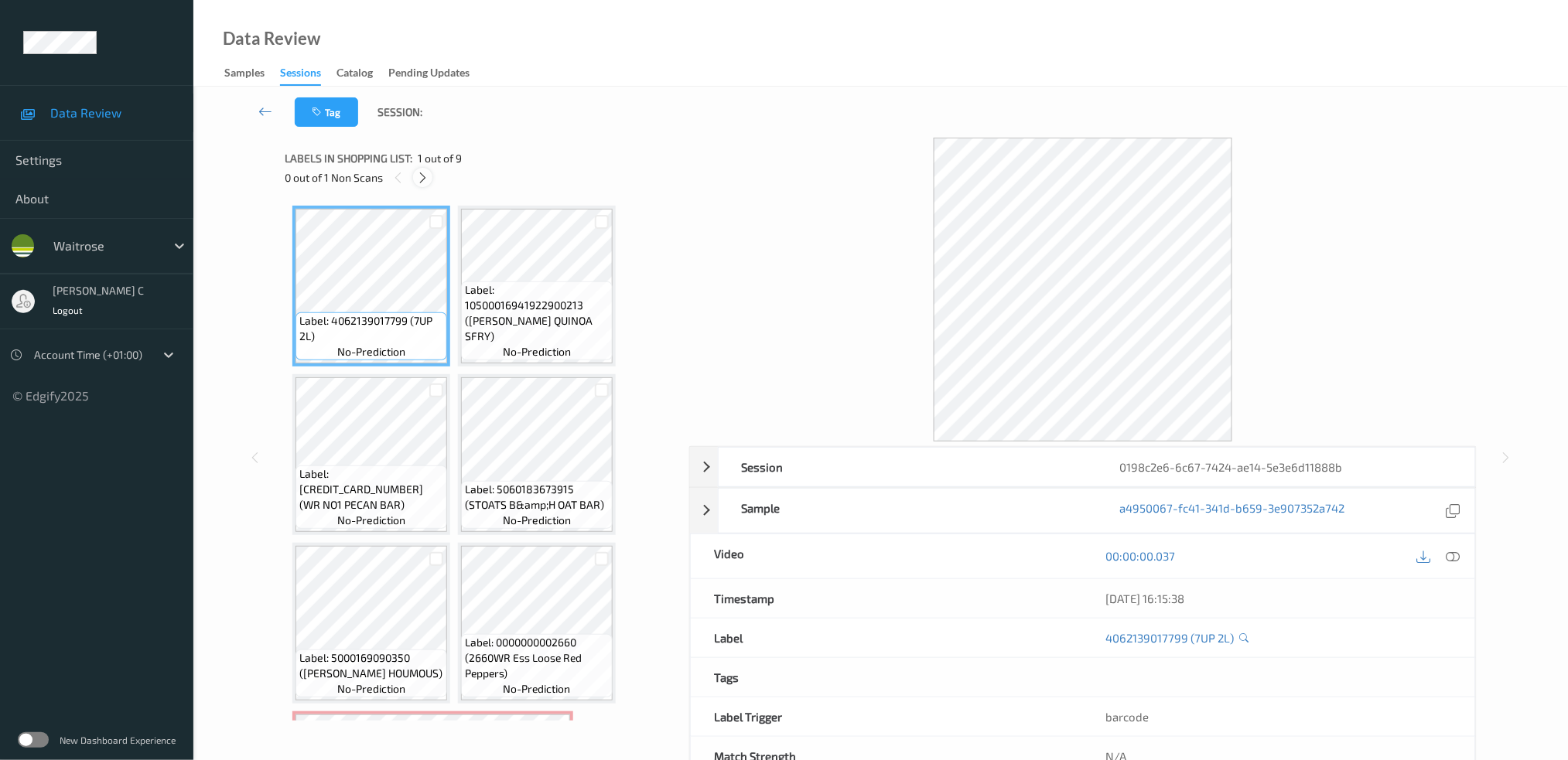
click at [427, 173] on icon at bounding box center [423, 177] width 13 height 14
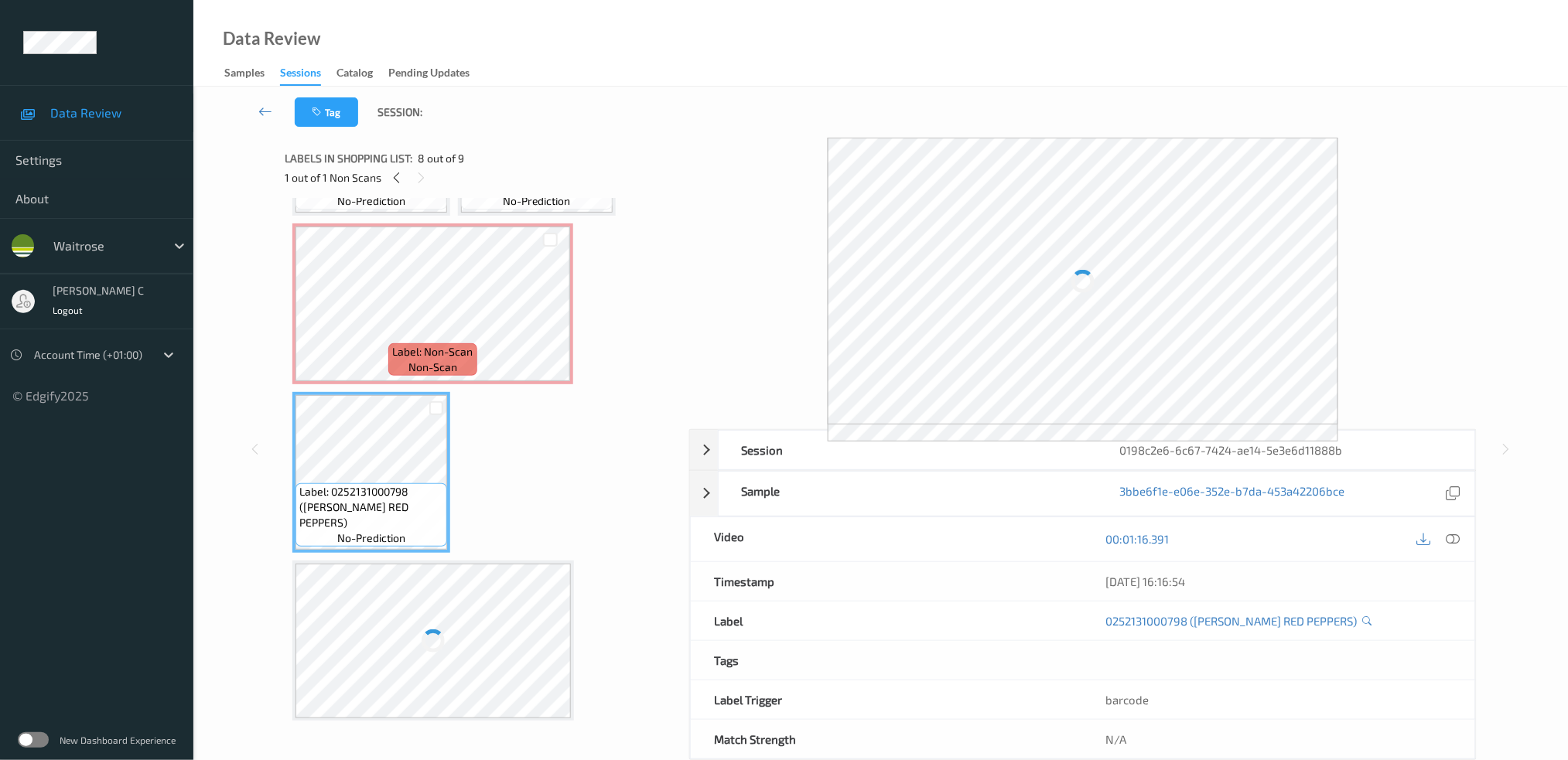
scroll to position [281, 0]
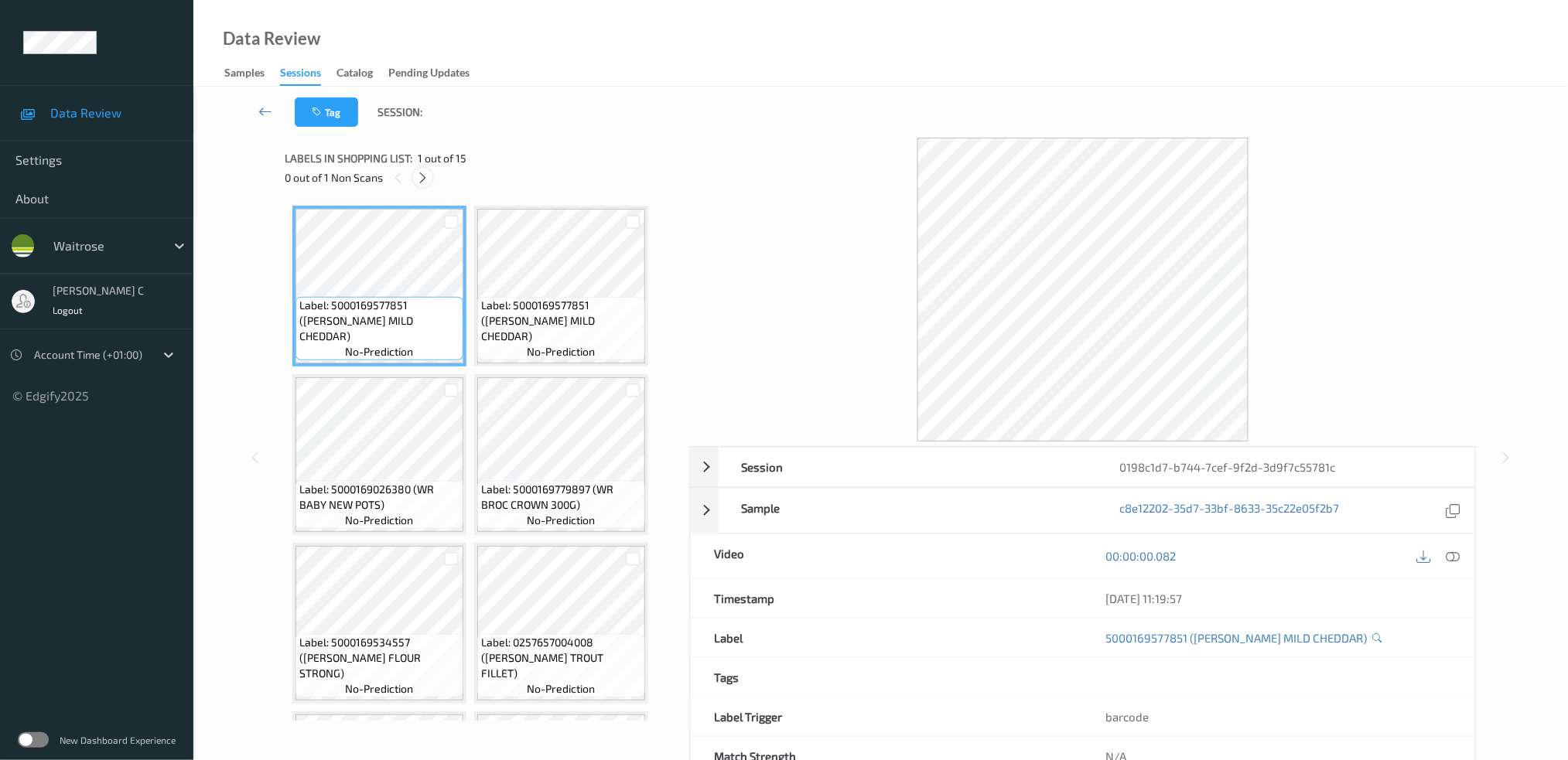
click at [428, 180] on icon at bounding box center [423, 177] width 13 height 14
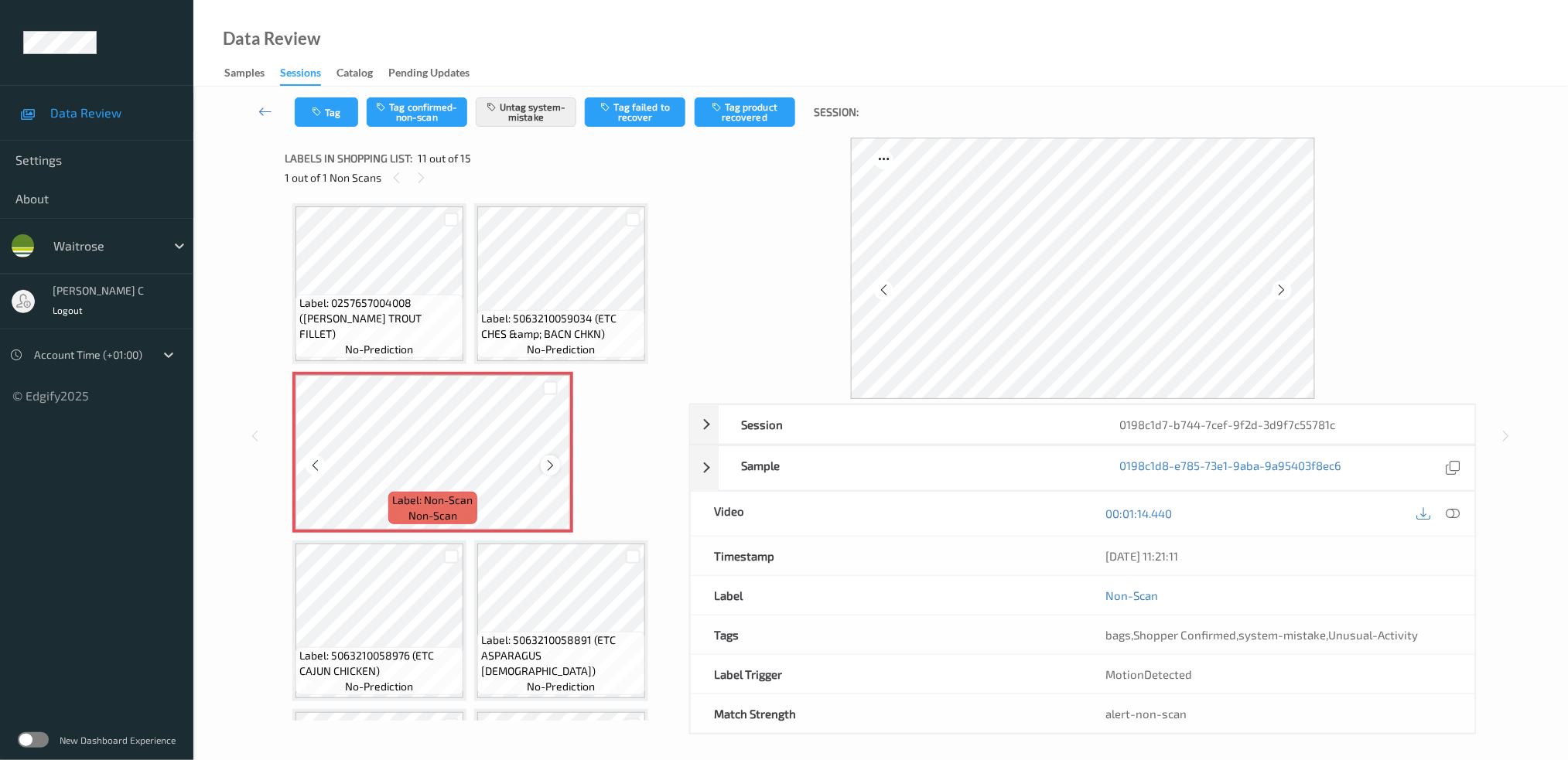
click at [552, 459] on icon at bounding box center [550, 465] width 13 height 14
click at [537, 311] on span "Label: 5063210059034 (ETC CHES &amp; BACN CHKN)" at bounding box center [561, 326] width 160 height 31
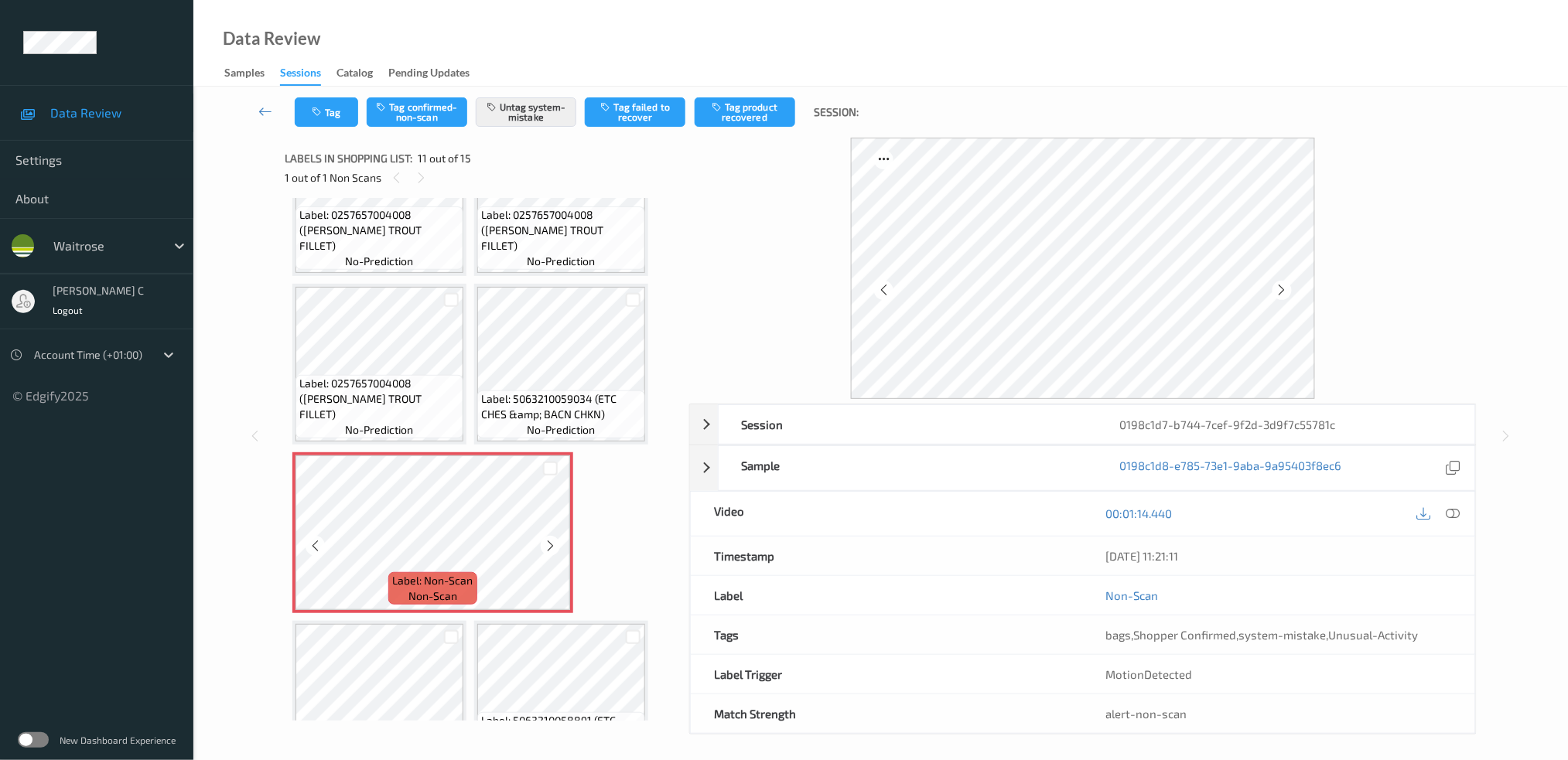
scroll to position [574, 0]
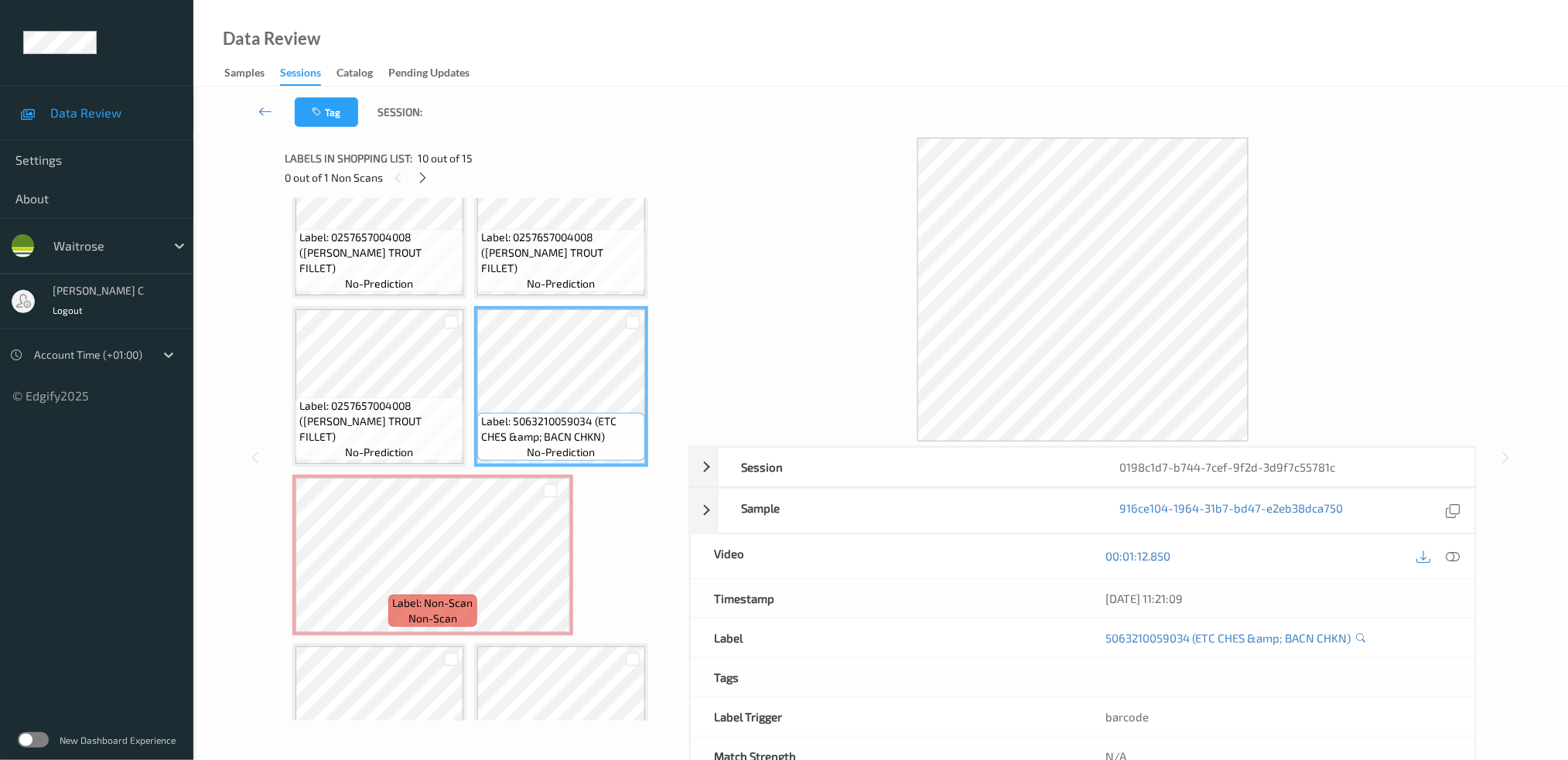
drag, startPoint x: 1456, startPoint y: 558, endPoint x: 1457, endPoint y: 568, distance: 10.0
click at [1456, 561] on icon at bounding box center [1452, 555] width 14 height 14
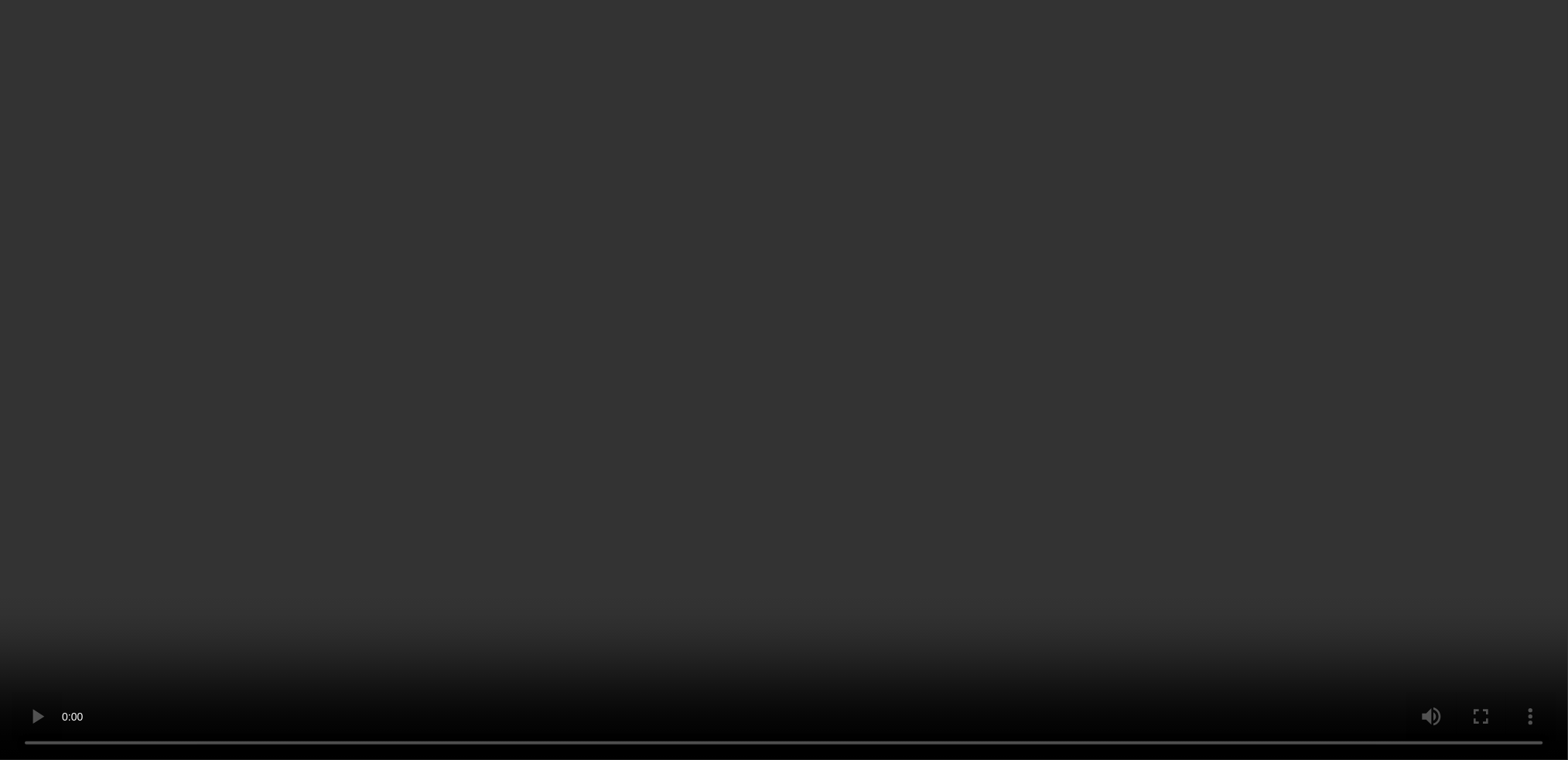
scroll to position [677, 0]
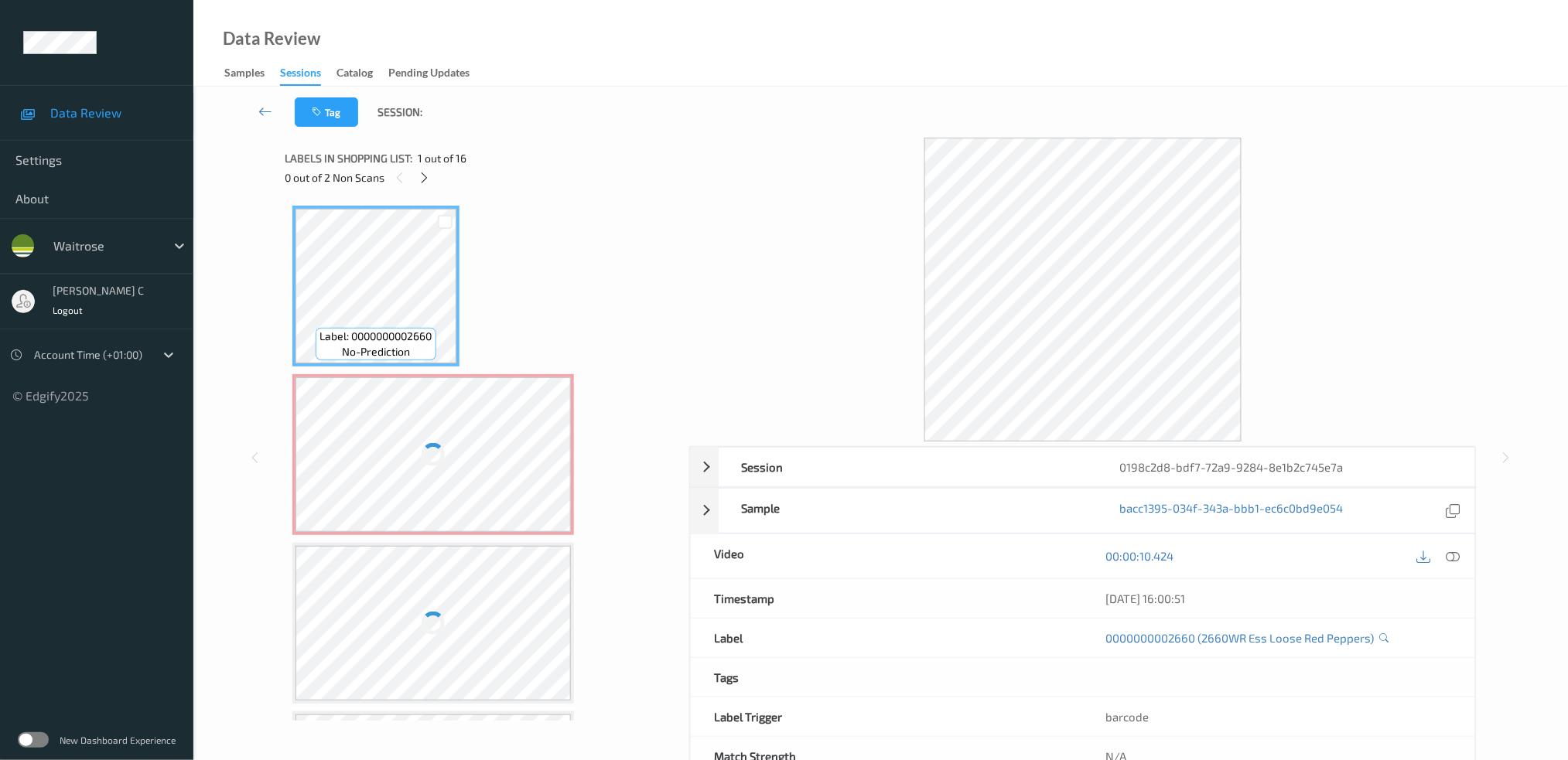
click at [425, 400] on div at bounding box center [433, 455] width 276 height 155
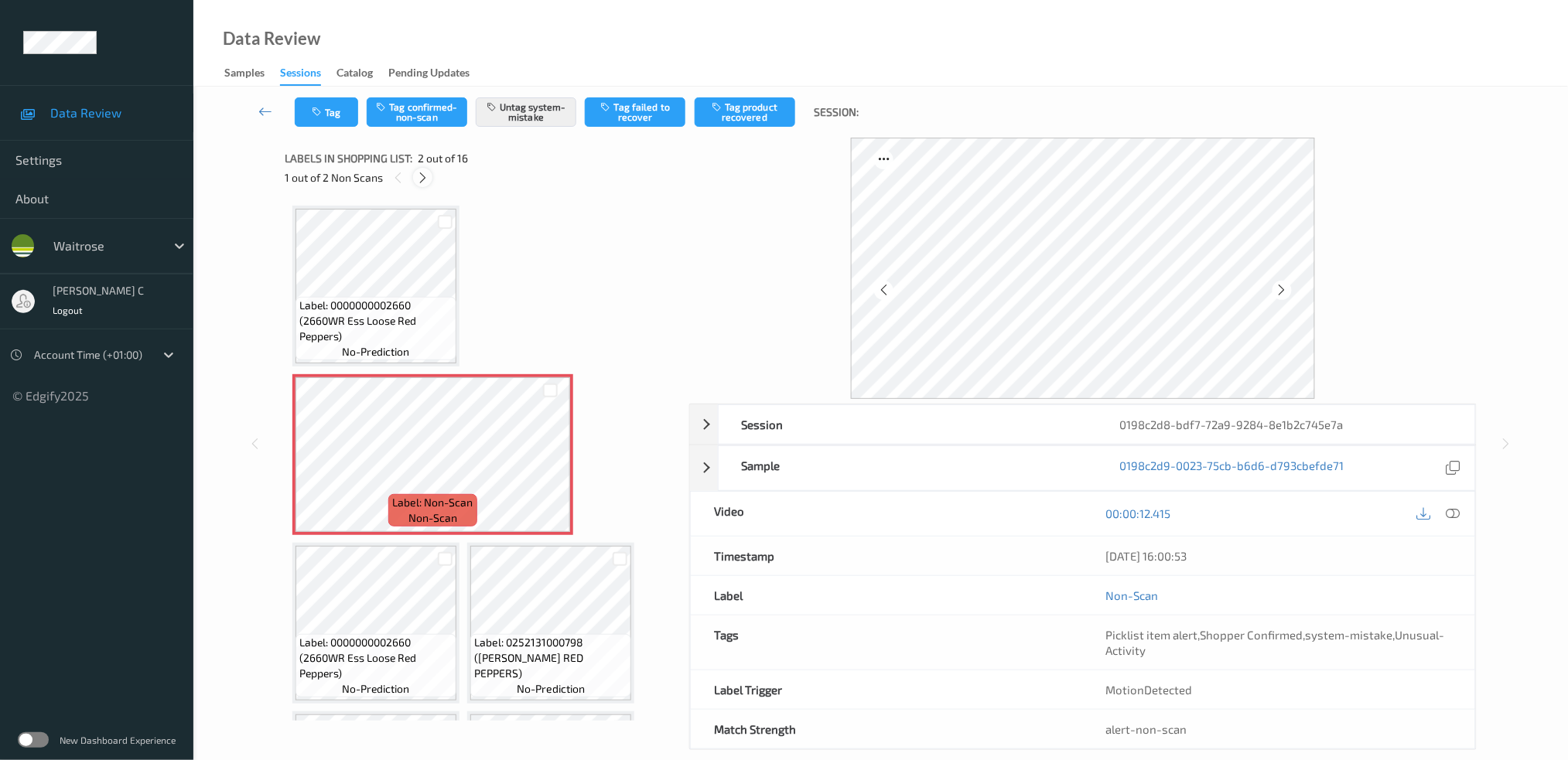
click at [424, 174] on icon at bounding box center [423, 177] width 13 height 14
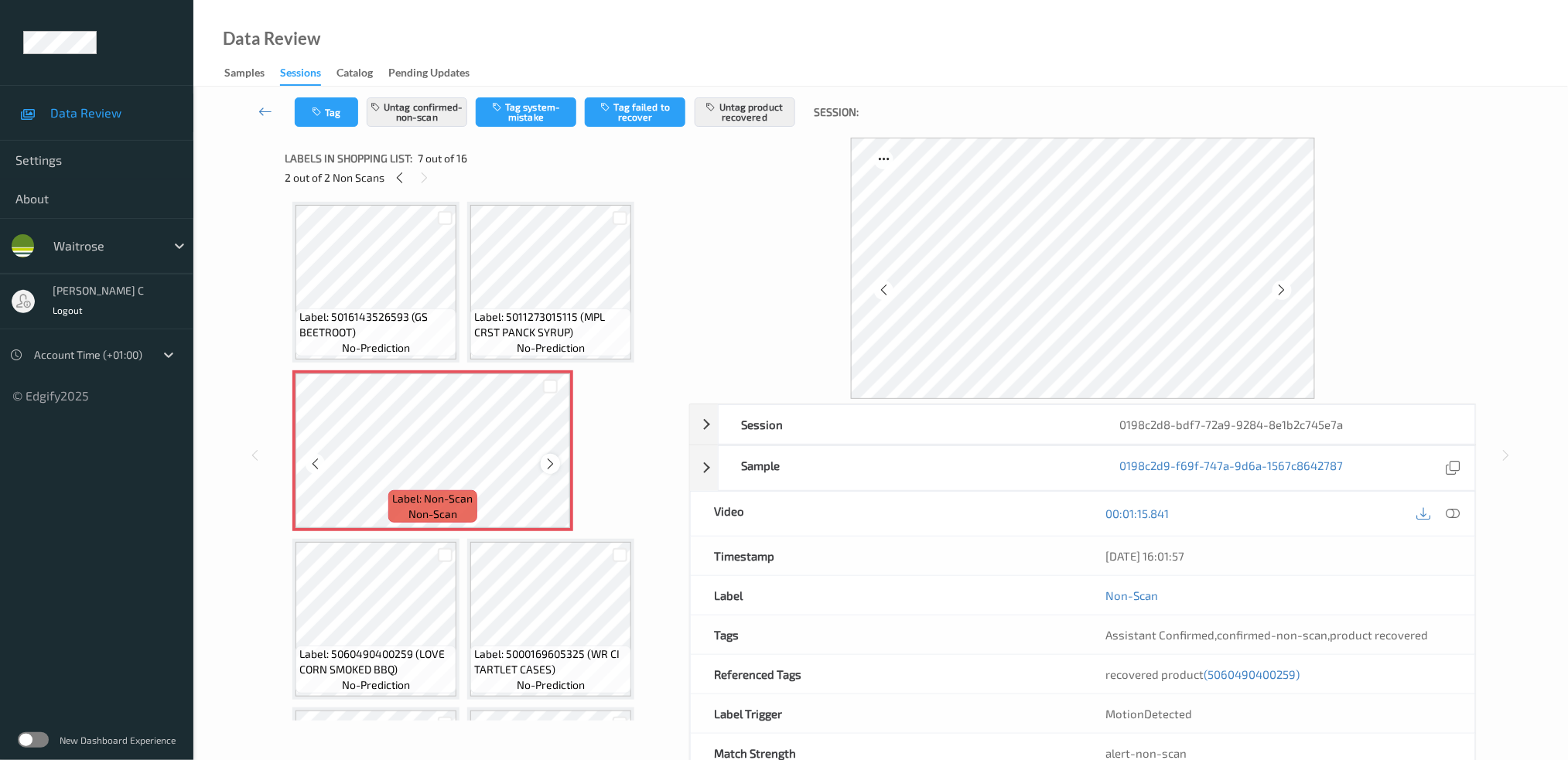
click at [551, 459] on icon at bounding box center [550, 464] width 13 height 14
click at [551, 458] on icon at bounding box center [550, 464] width 13 height 14
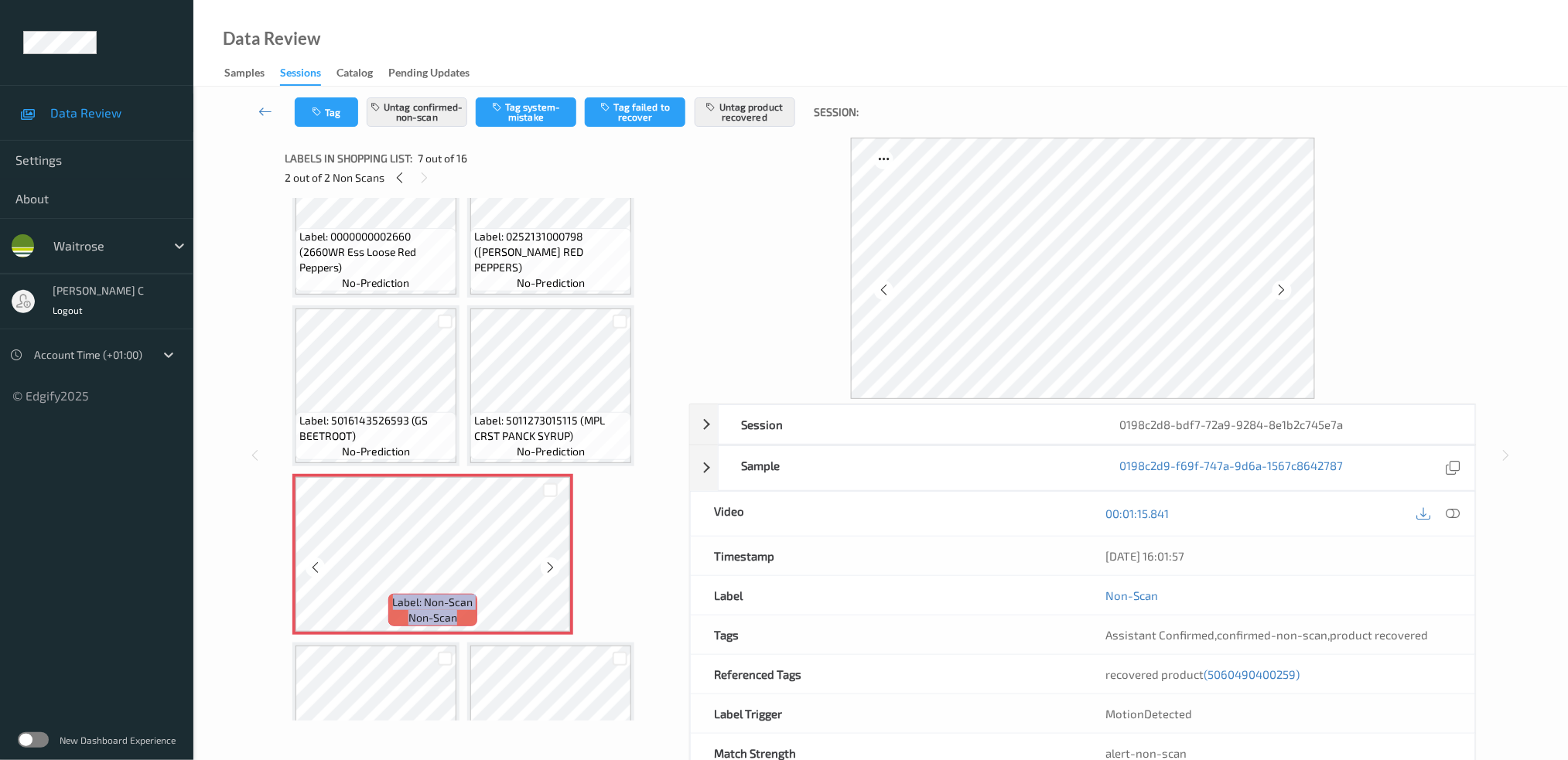
scroll to position [612, 0]
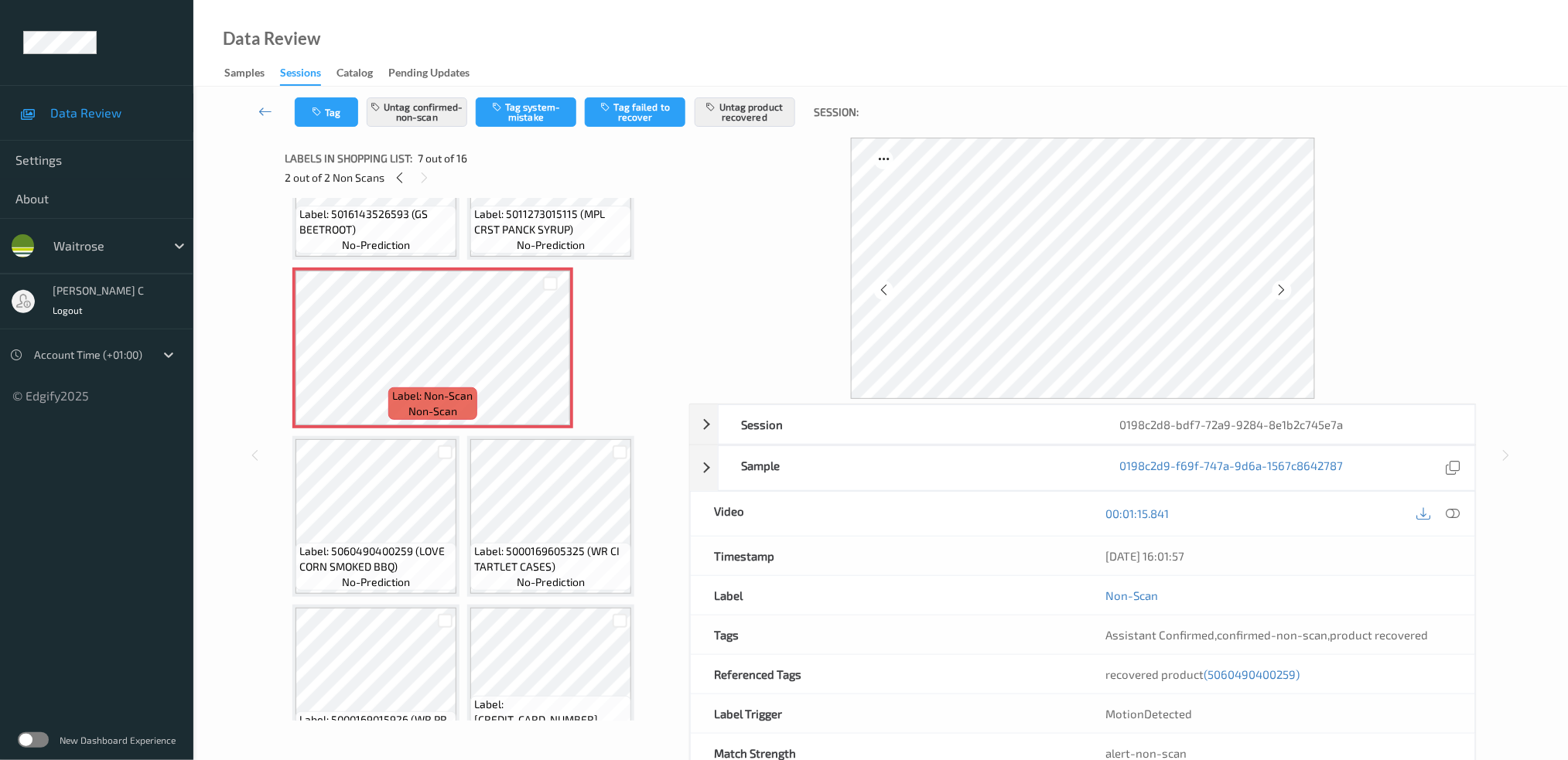
click at [396, 559] on span "Label: 5060490400259 (LOVE CORN SMOKED BBQ)" at bounding box center [376, 559] width 153 height 31
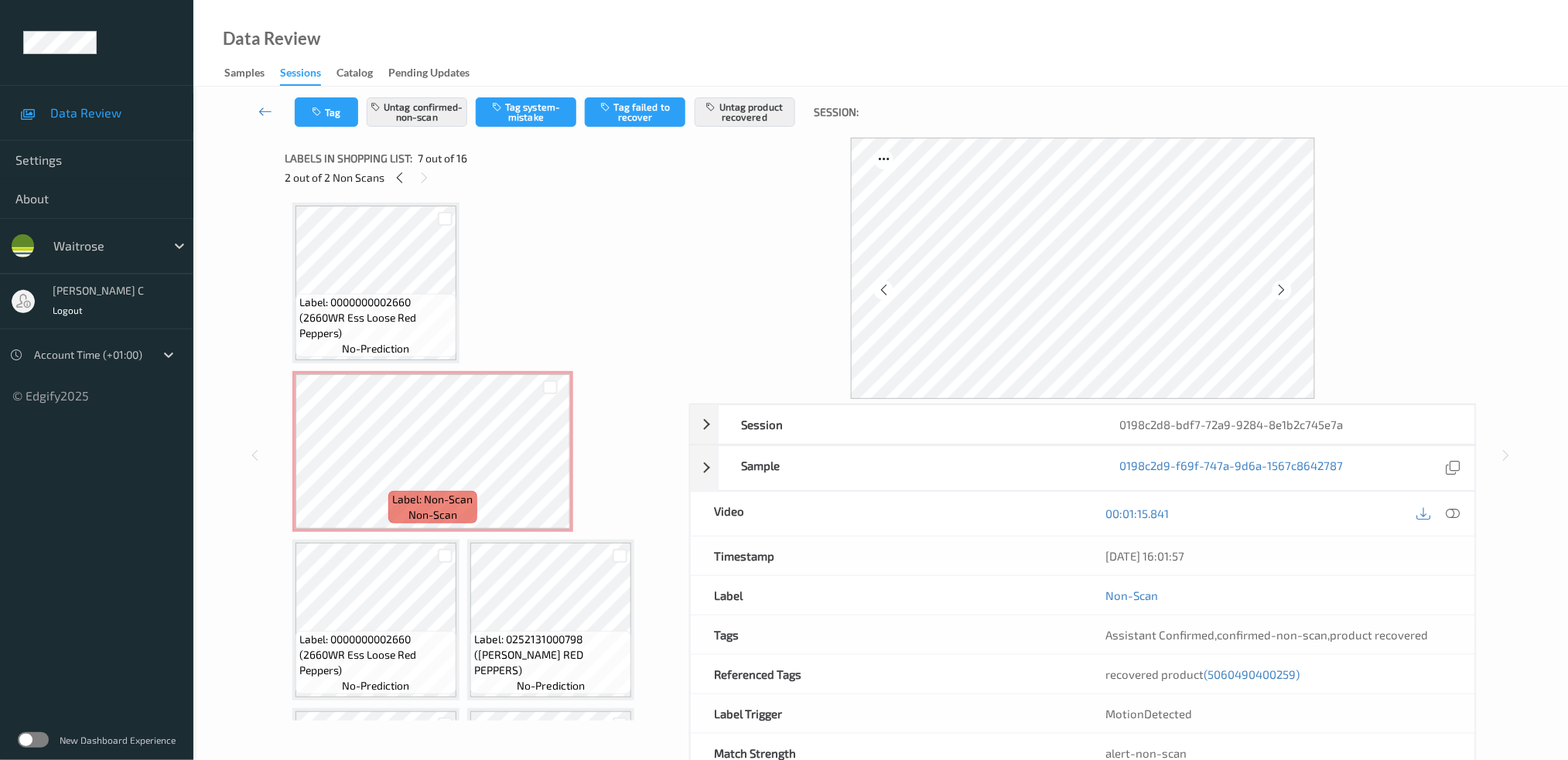
scroll to position [0, 0]
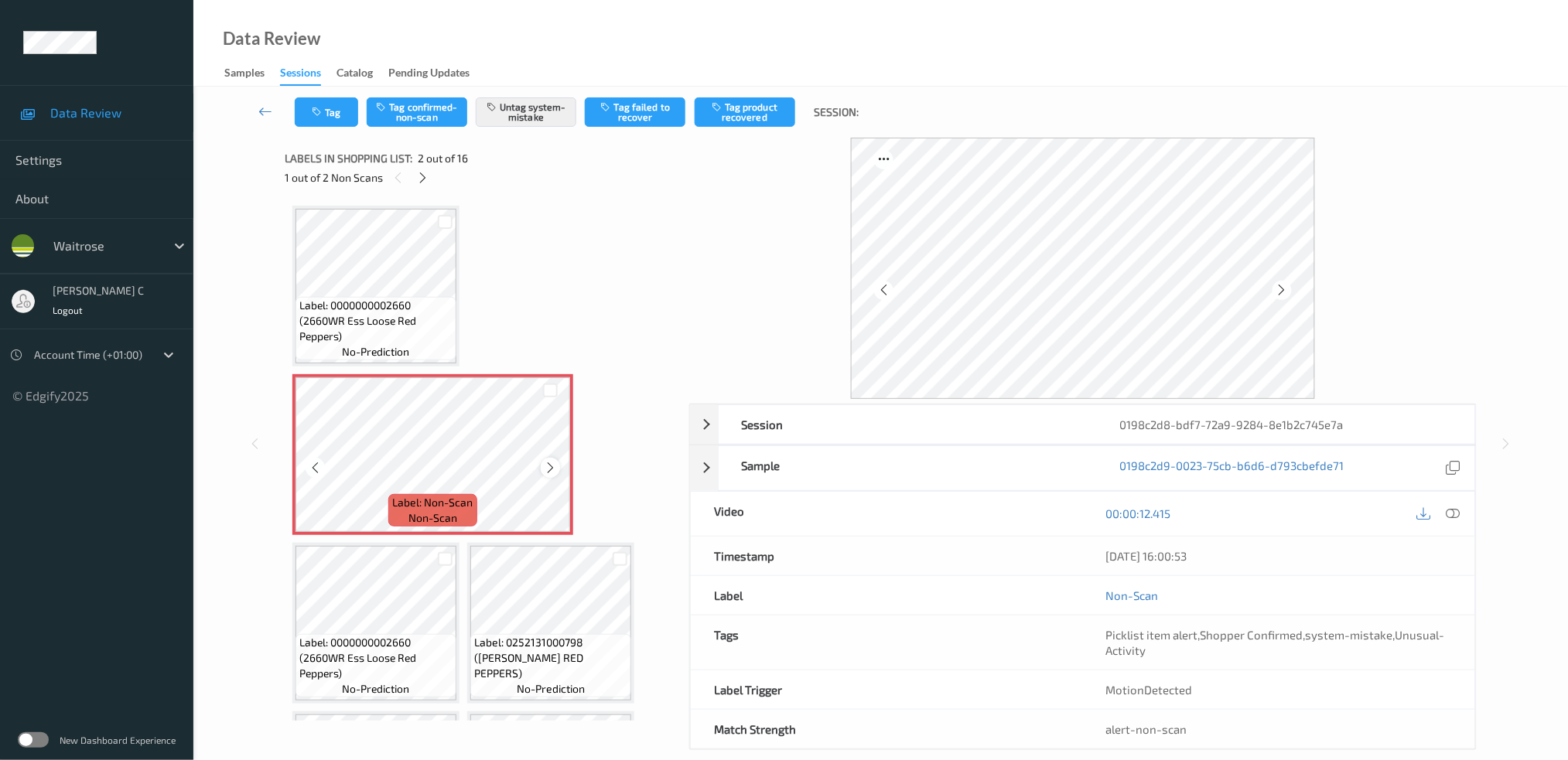
click at [555, 468] on icon at bounding box center [550, 468] width 13 height 14
click at [388, 337] on span "Label: 0000000002660 (2660WR Ess Loose Red Peppers)" at bounding box center [376, 321] width 153 height 46
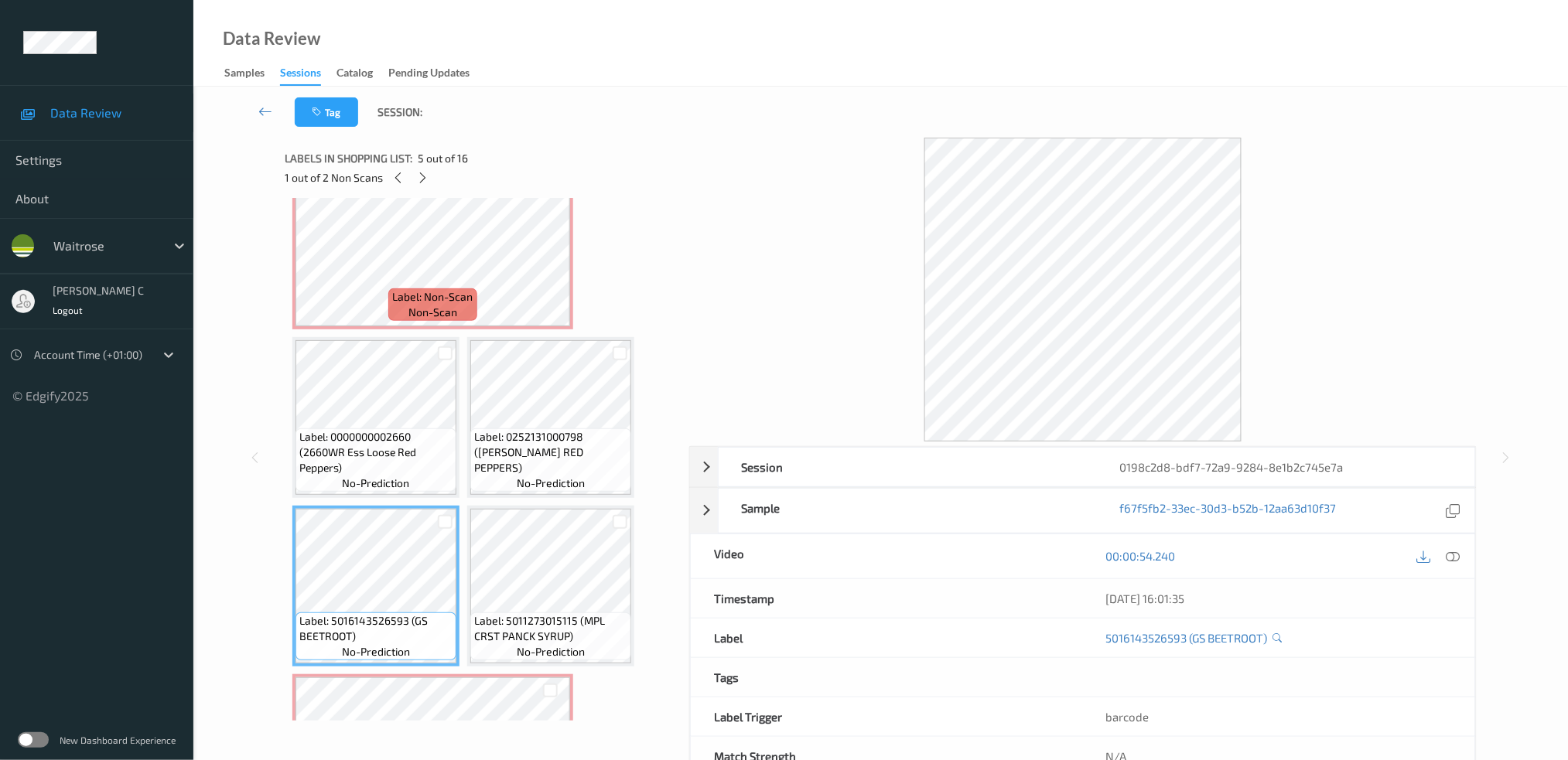
scroll to position [309, 0]
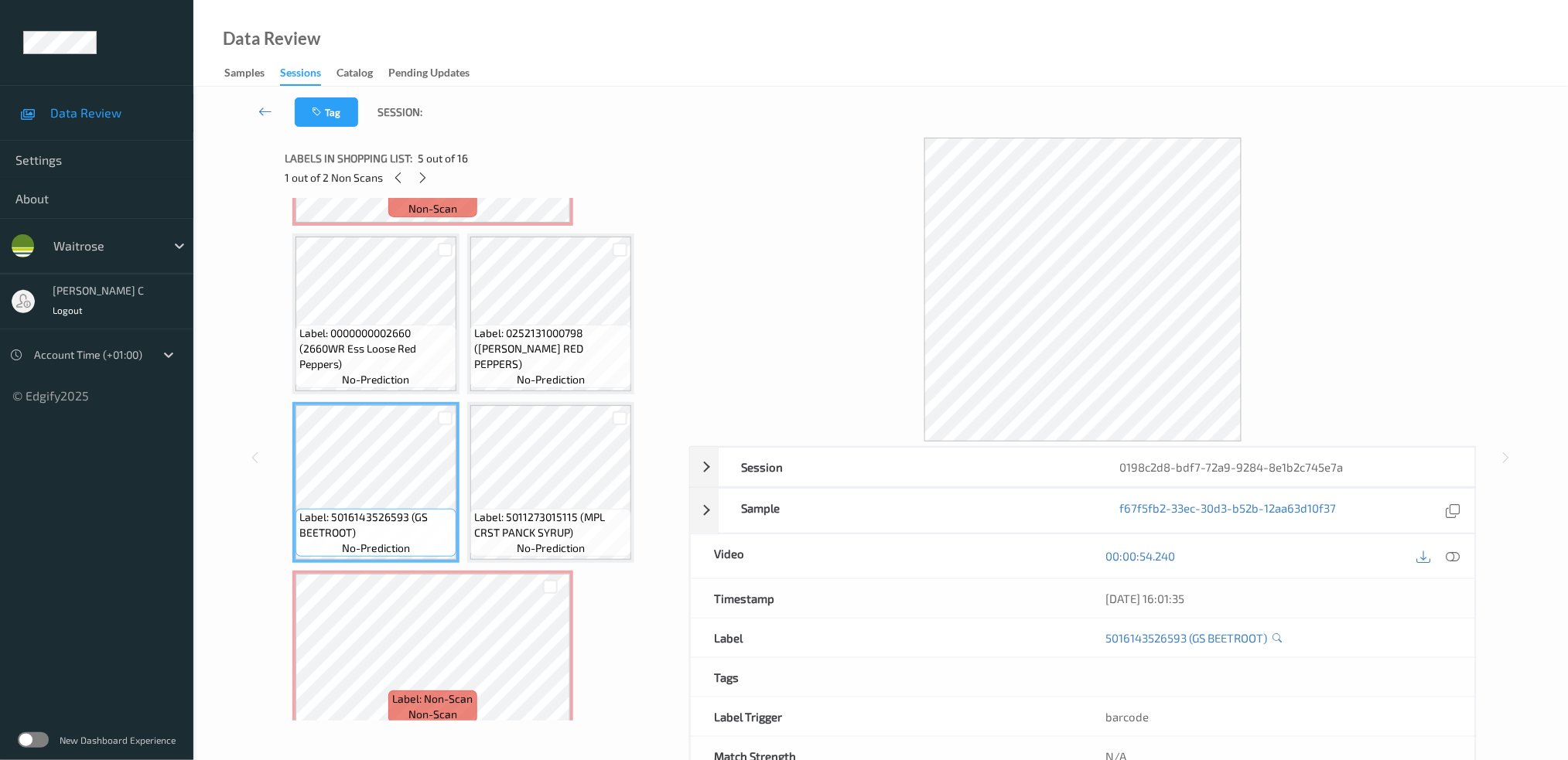
click at [614, 510] on span "Label: 5011273015115 (MPL CRST PANCK SYRUP)" at bounding box center [551, 525] width 153 height 31
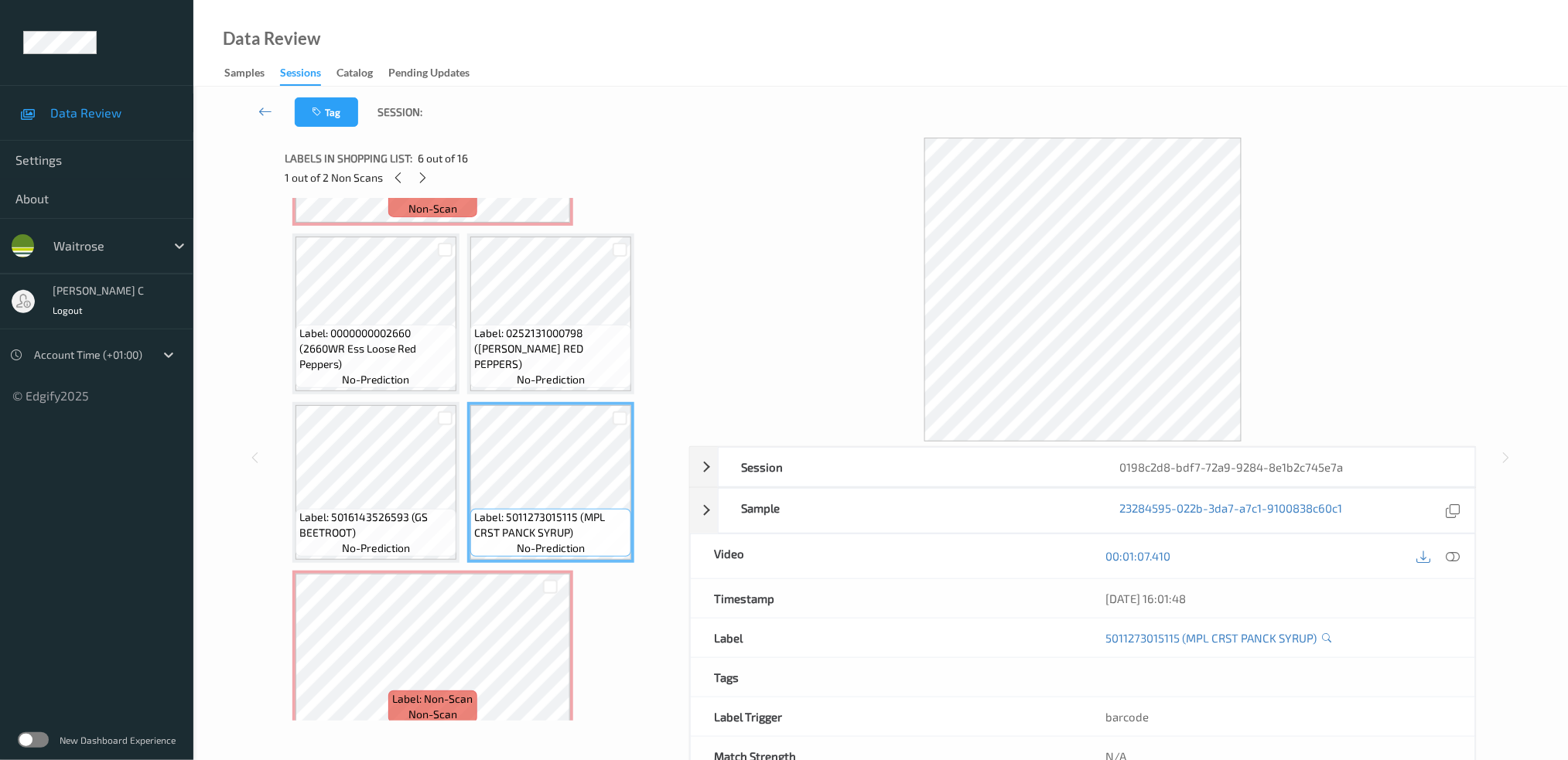
click at [1454, 551] on icon at bounding box center [1452, 555] width 14 height 14
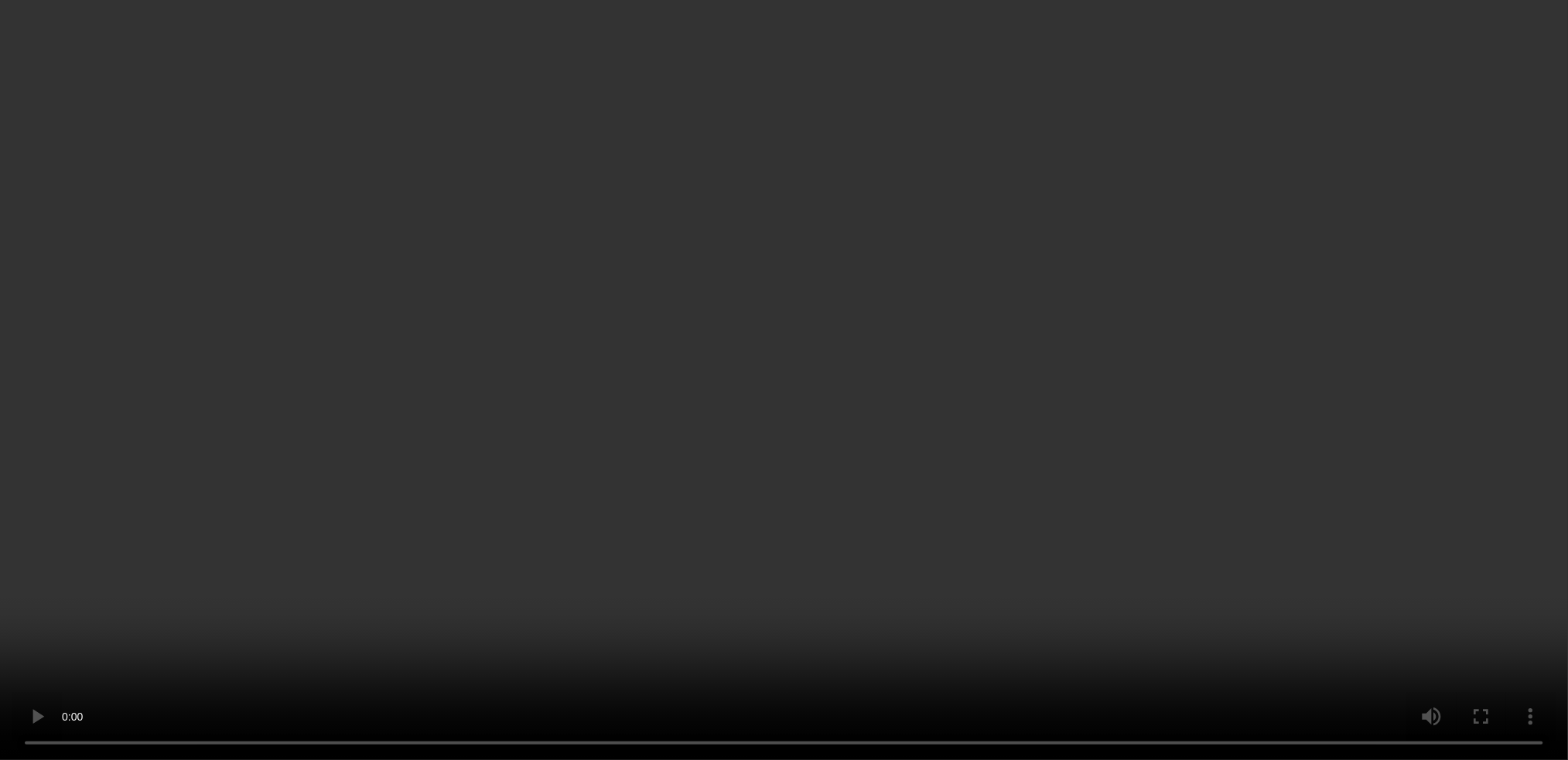
scroll to position [515, 0]
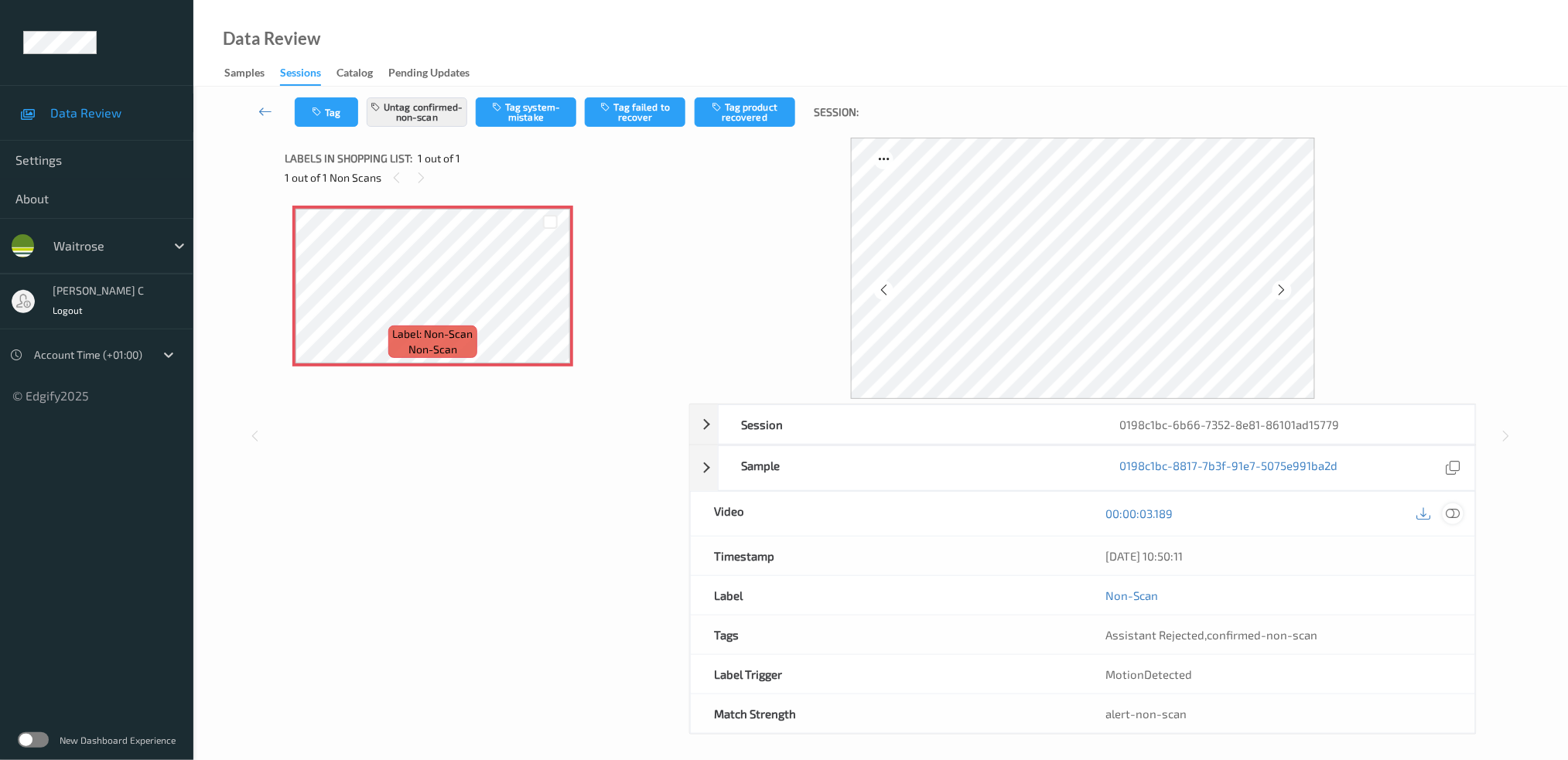
click at [1455, 513] on icon at bounding box center [1452, 513] width 14 height 14
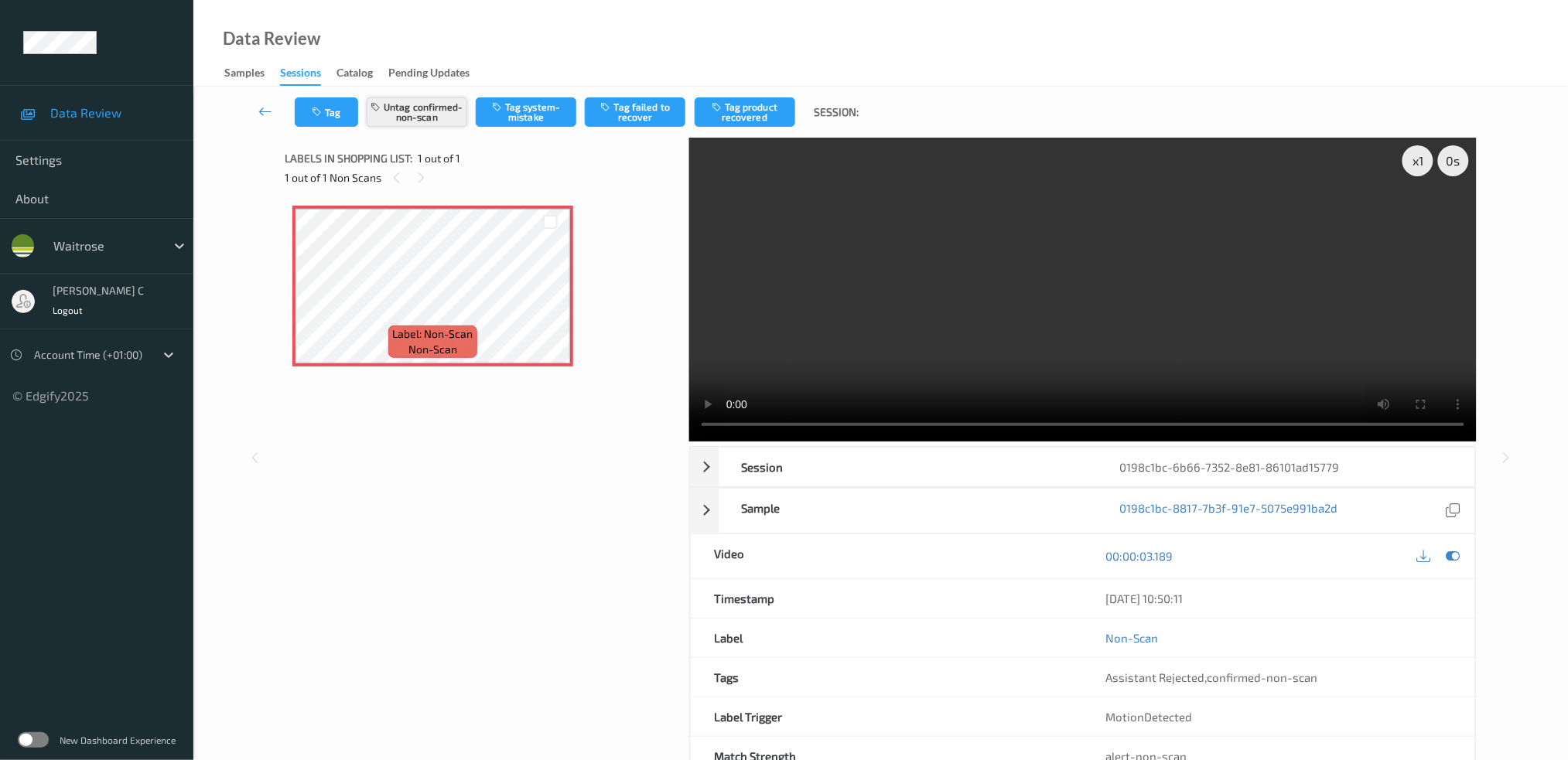
click at [410, 124] on button "Untag confirmed-non-scan" at bounding box center [417, 112] width 101 height 30
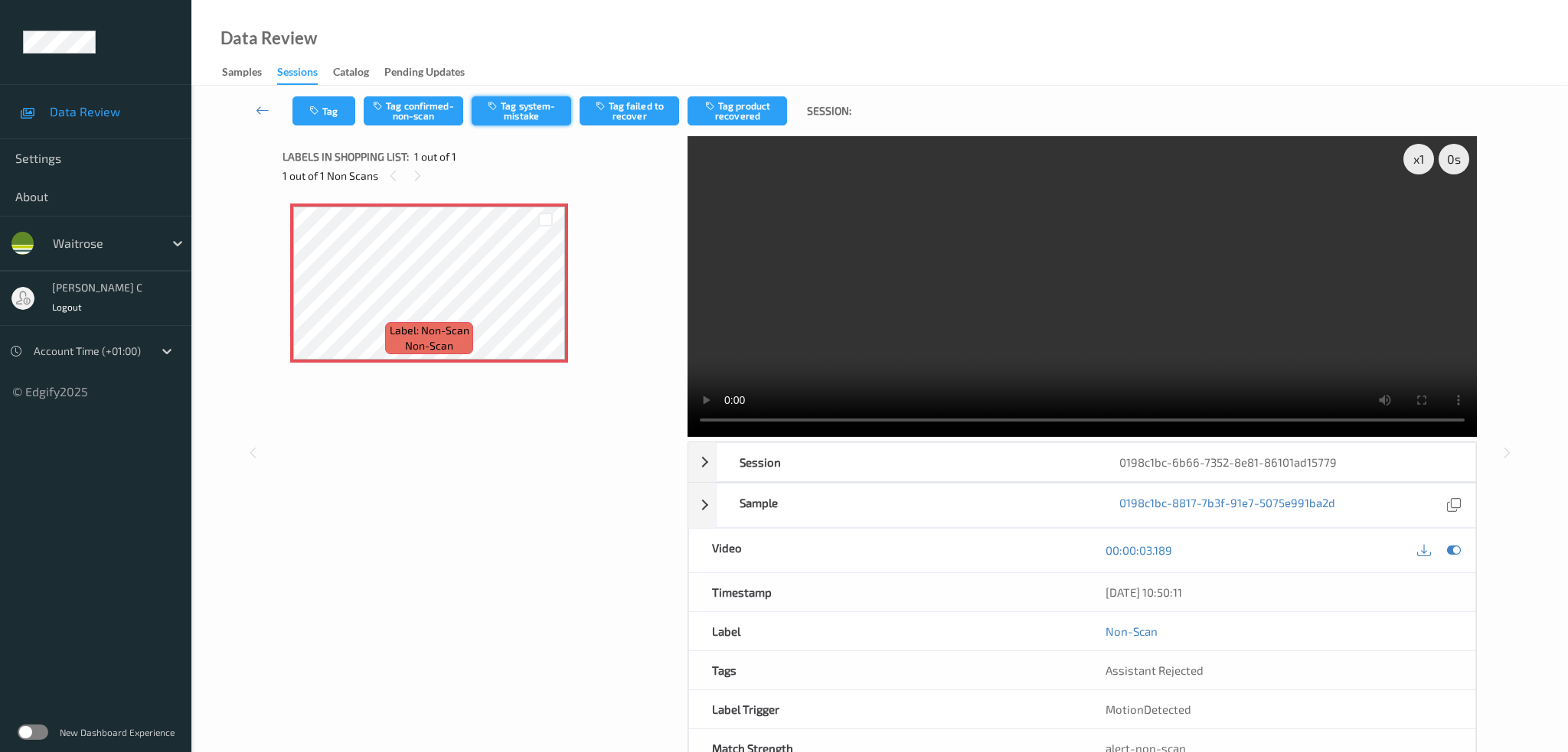
click at [548, 113] on button "Tag system-mistake" at bounding box center [521, 111] width 100 height 29
click at [329, 114] on button "Tag" at bounding box center [324, 111] width 62 height 29
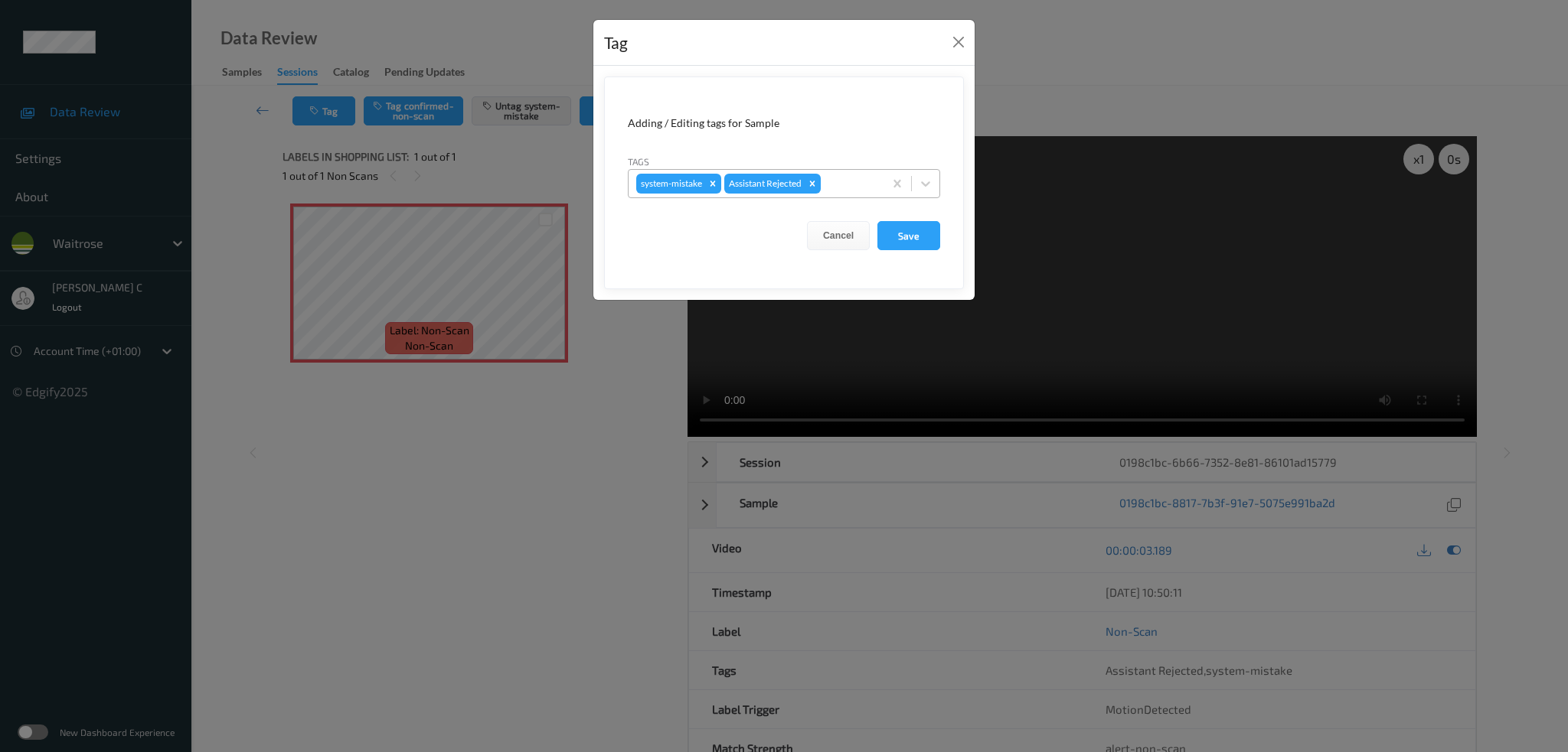
click at [843, 182] on div at bounding box center [850, 183] width 52 height 18
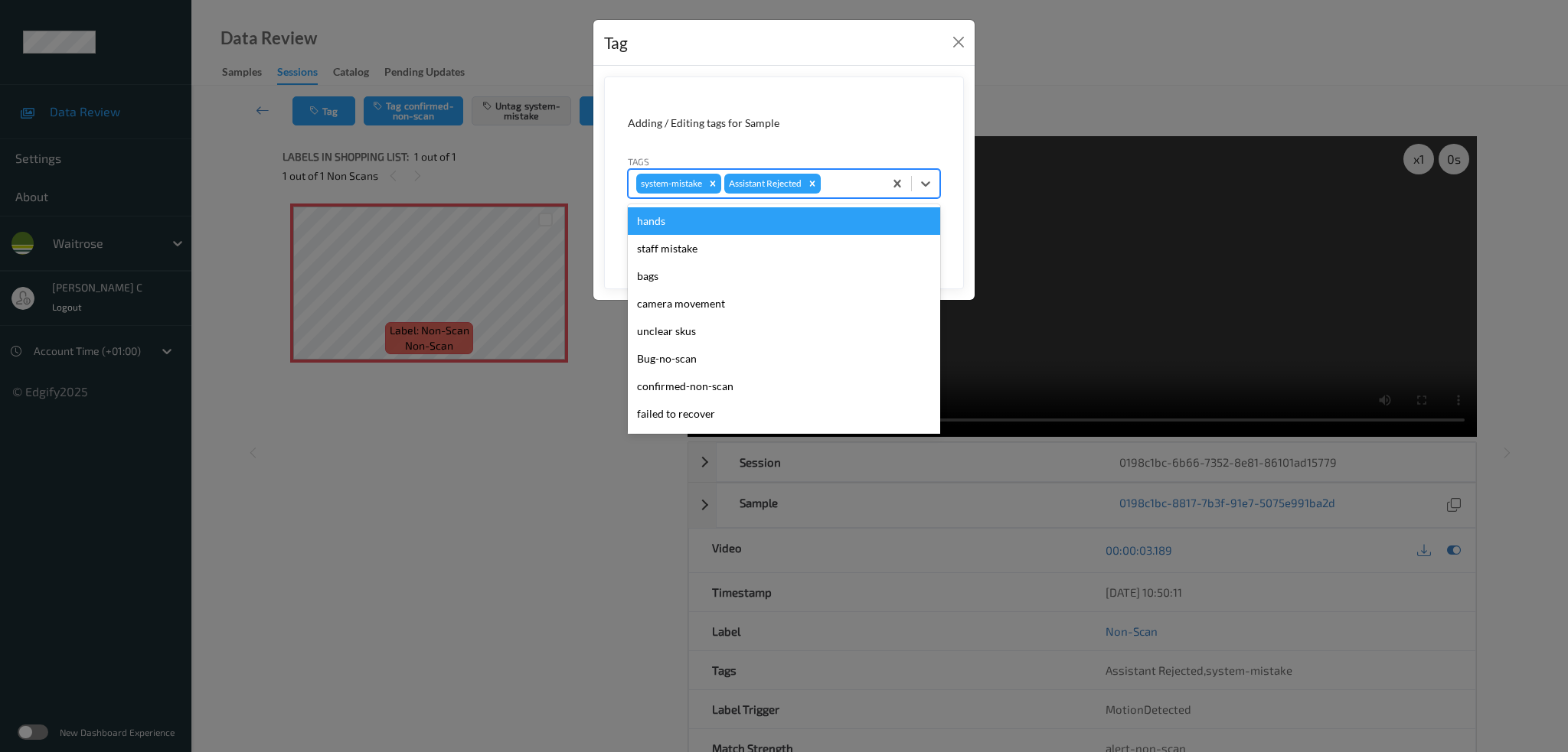
type input "b"
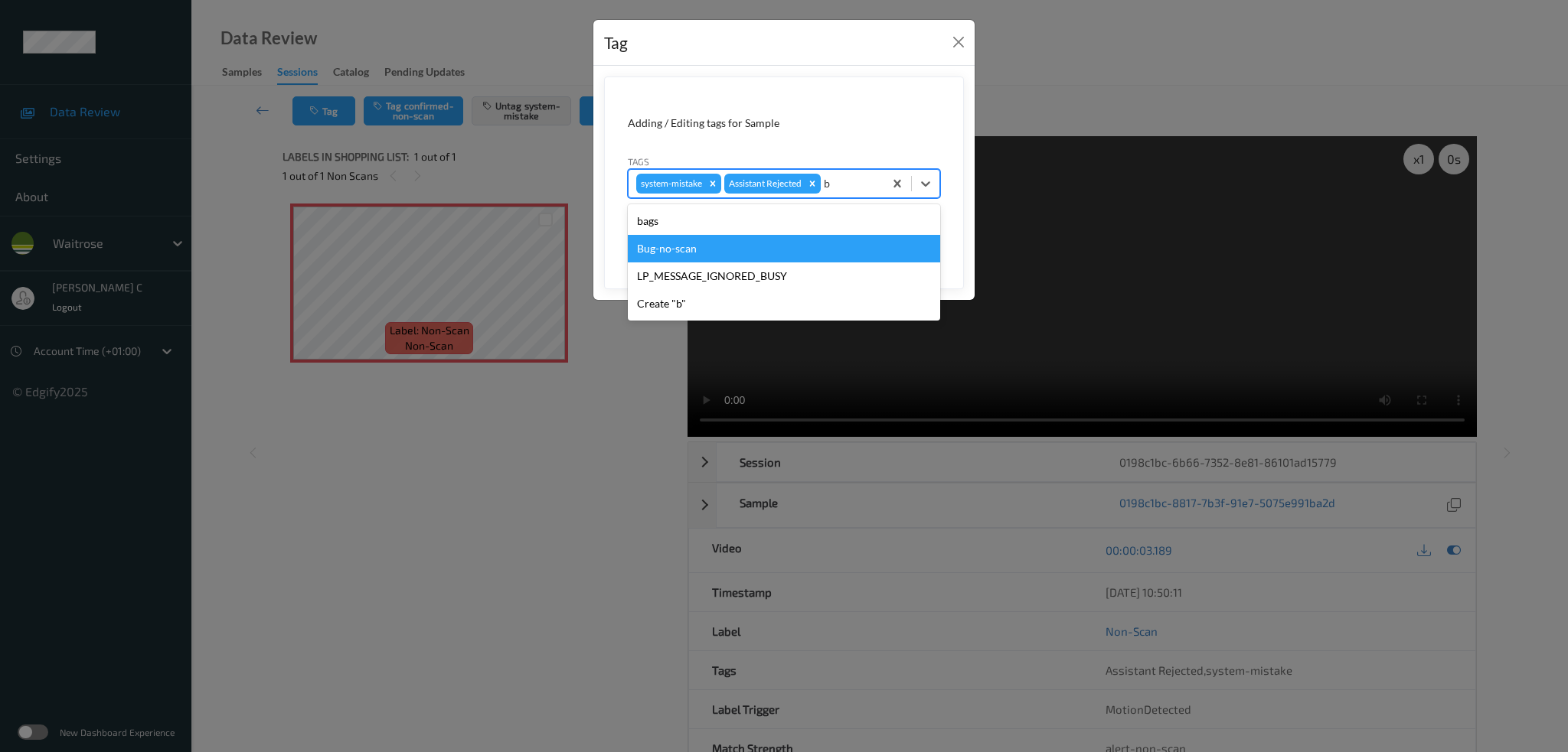
click at [740, 261] on div "Bug-no-scan" at bounding box center [784, 248] width 312 height 28
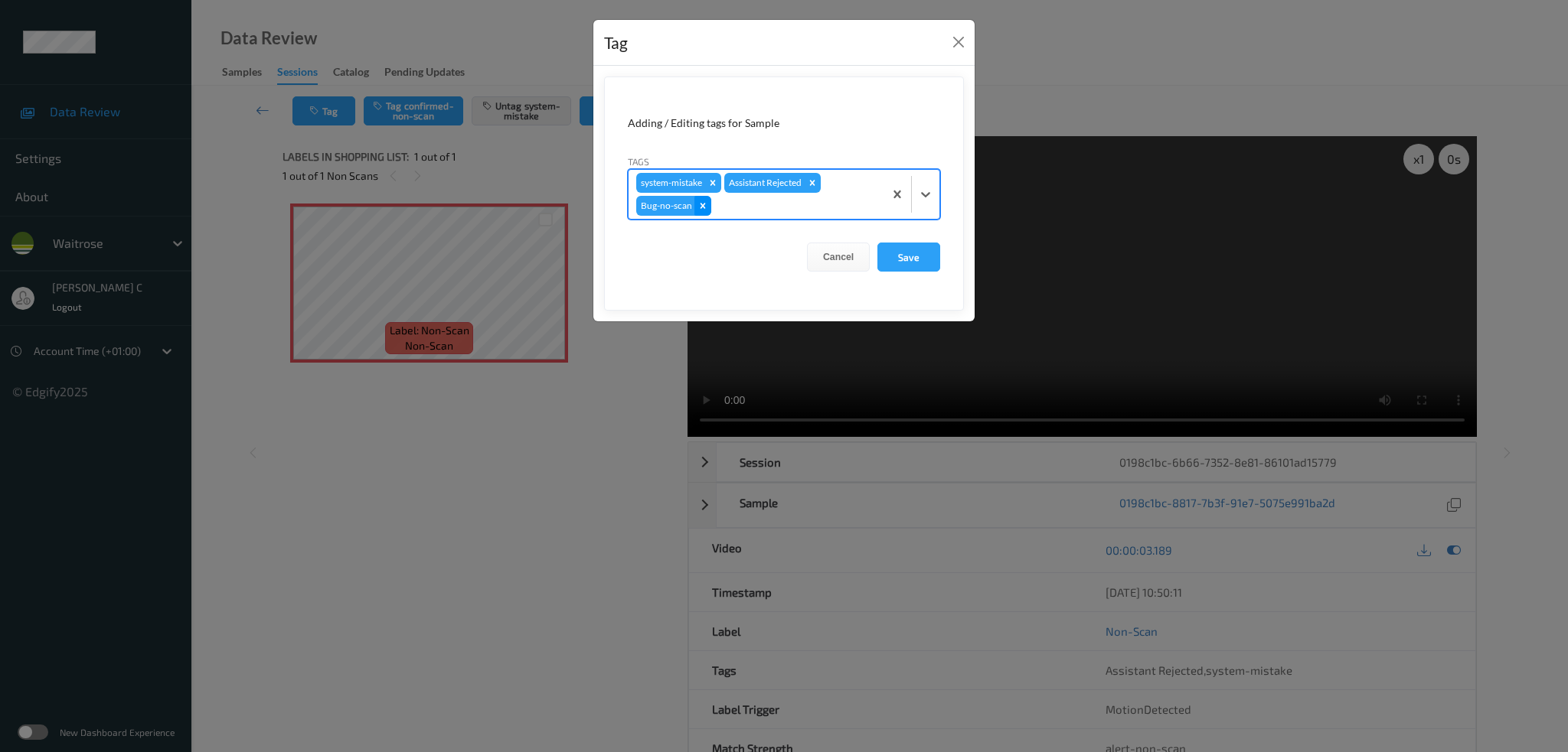
click at [698, 210] on icon "Remove Bug-no-scan" at bounding box center [703, 206] width 11 height 11
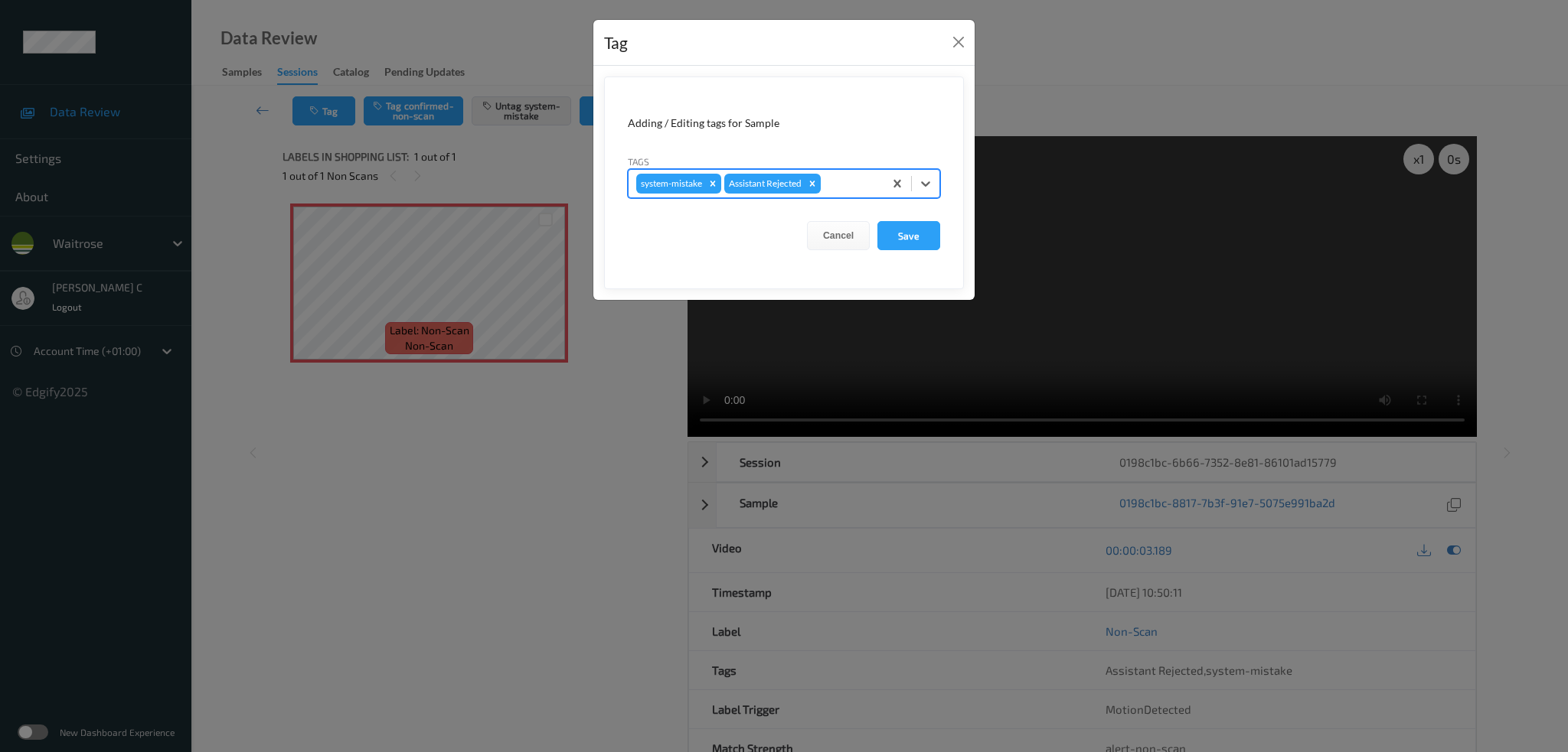
click at [854, 183] on div at bounding box center [850, 183] width 52 height 18
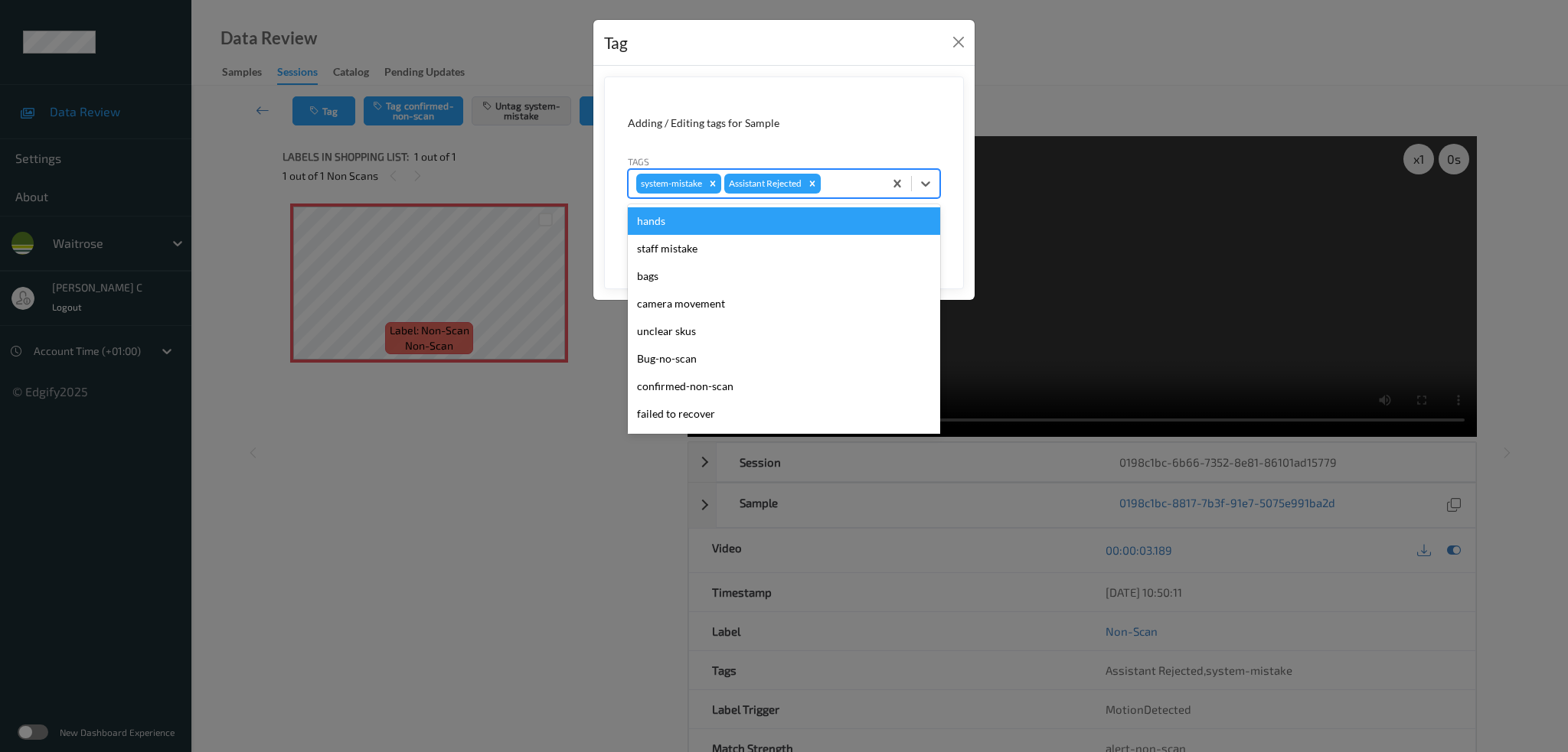
type input "b"
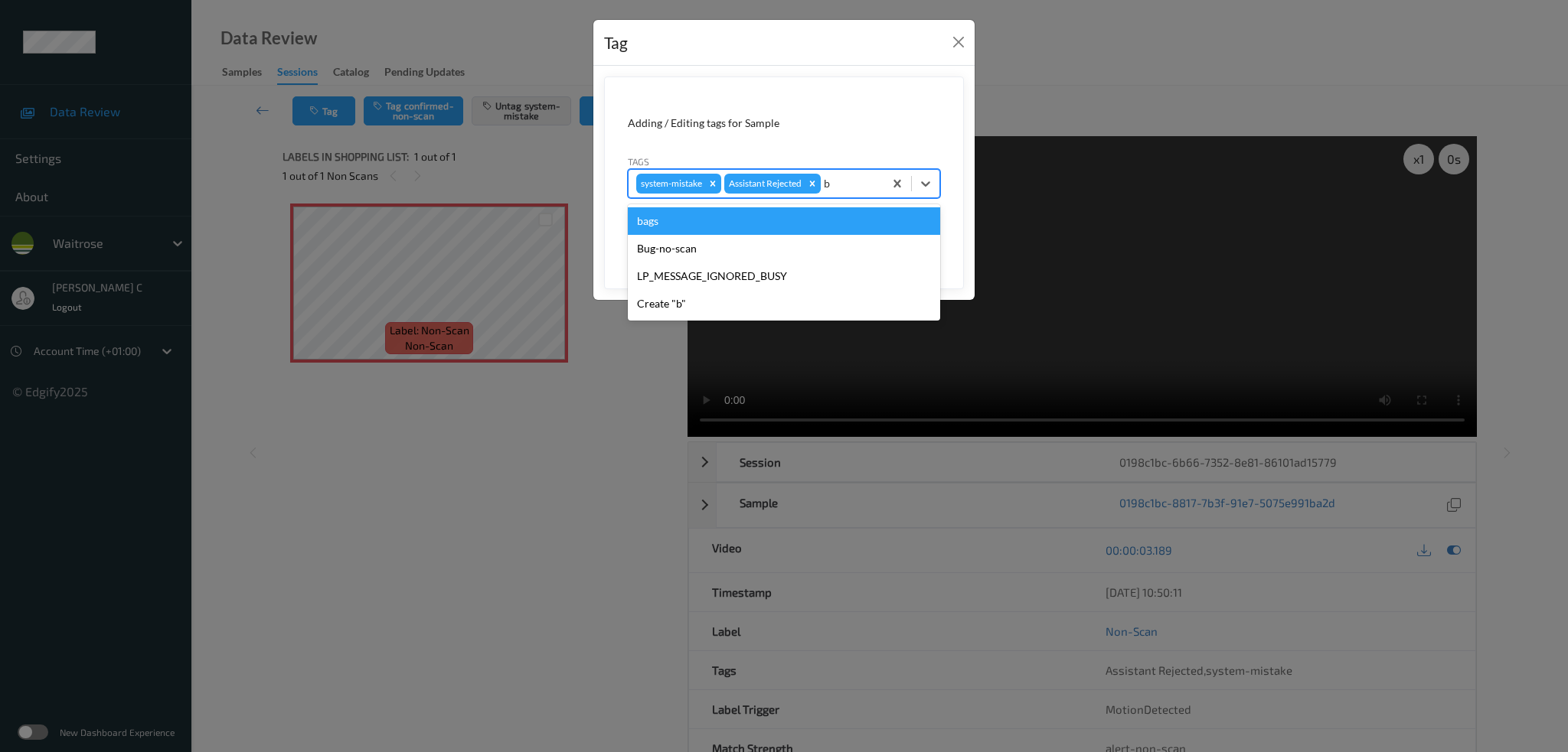
click at [676, 221] on div "bags" at bounding box center [784, 221] width 312 height 28
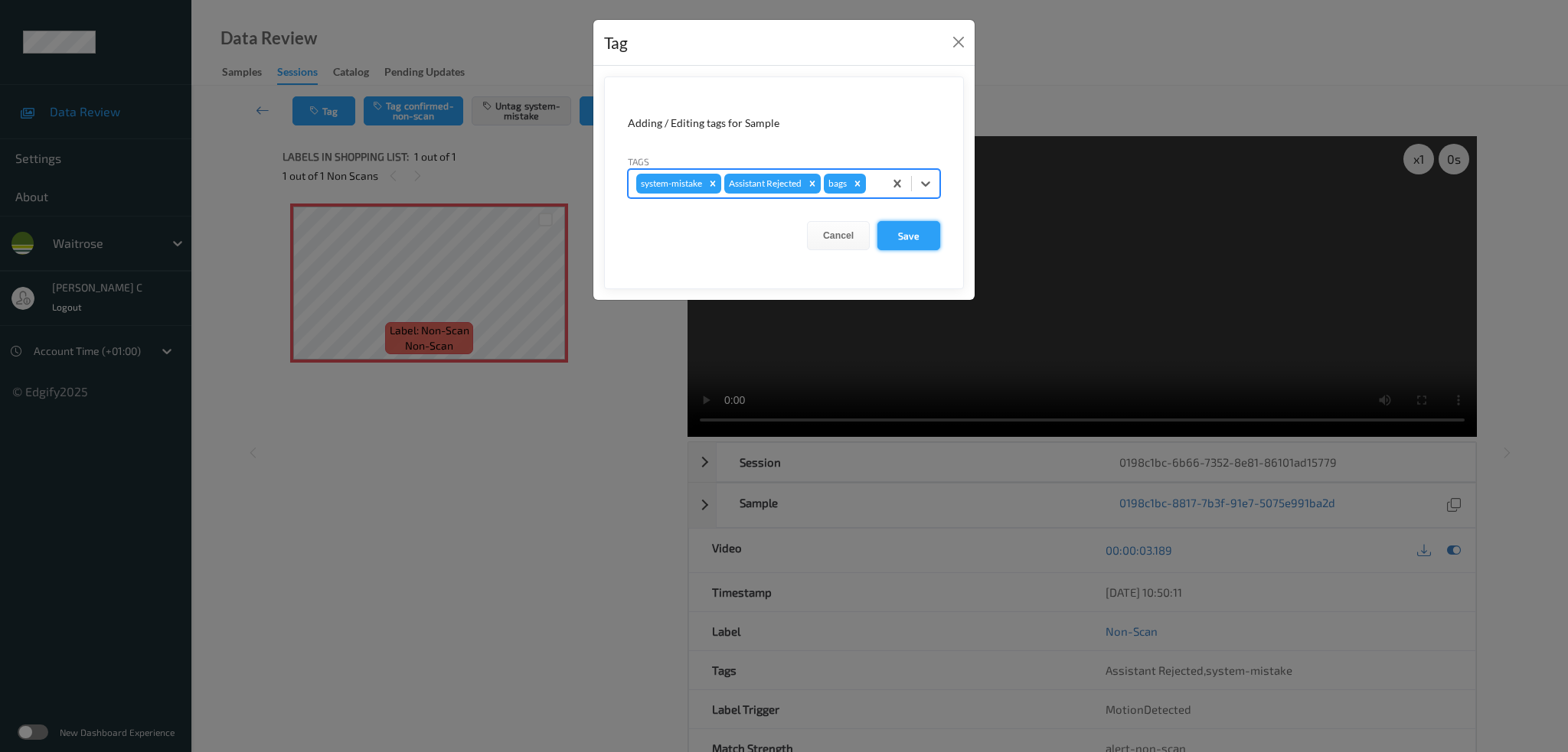
click at [908, 244] on button "Save" at bounding box center [908, 236] width 62 height 29
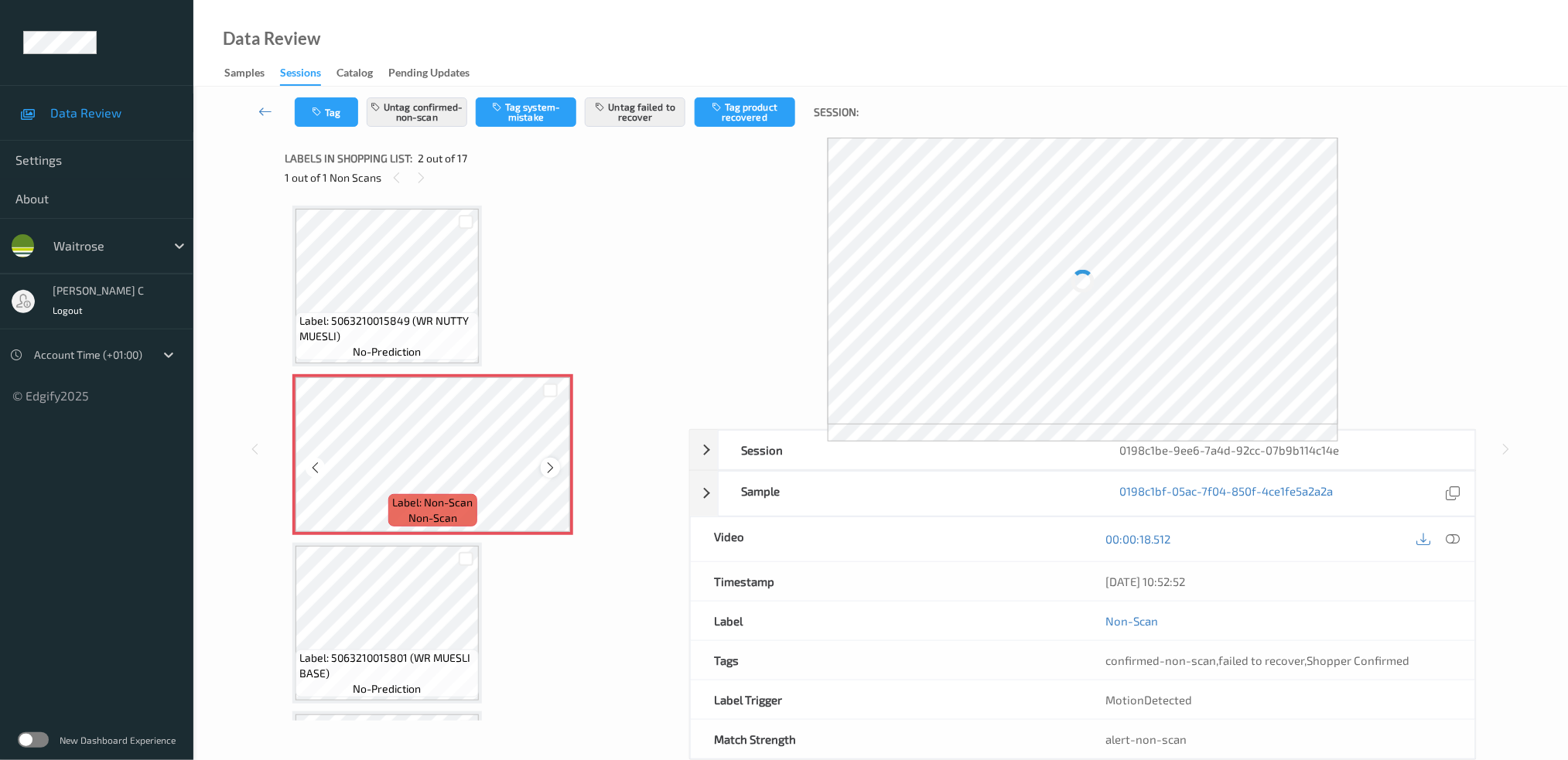
click at [546, 463] on icon at bounding box center [550, 468] width 13 height 14
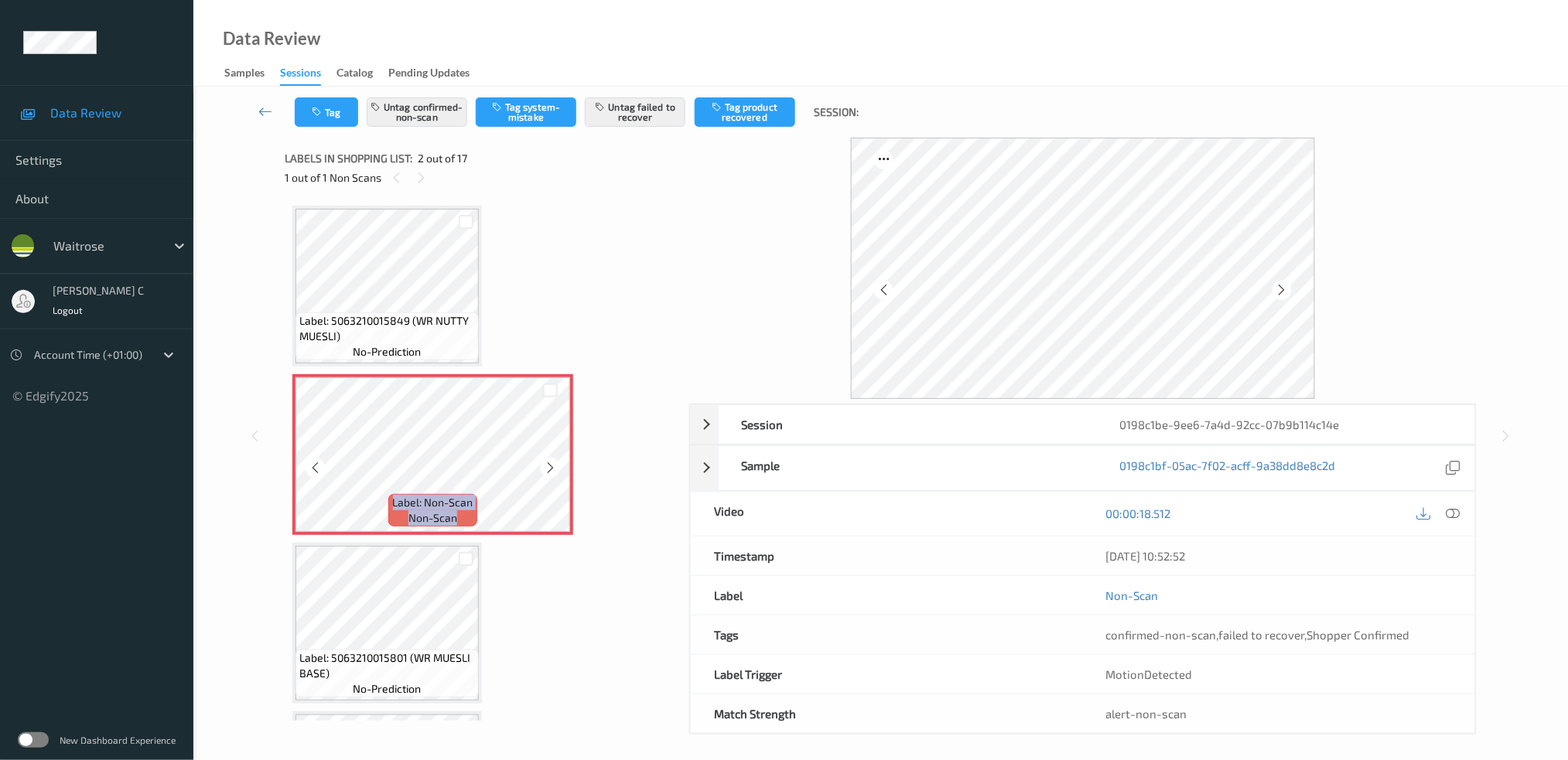
click at [546, 463] on icon at bounding box center [550, 468] width 13 height 14
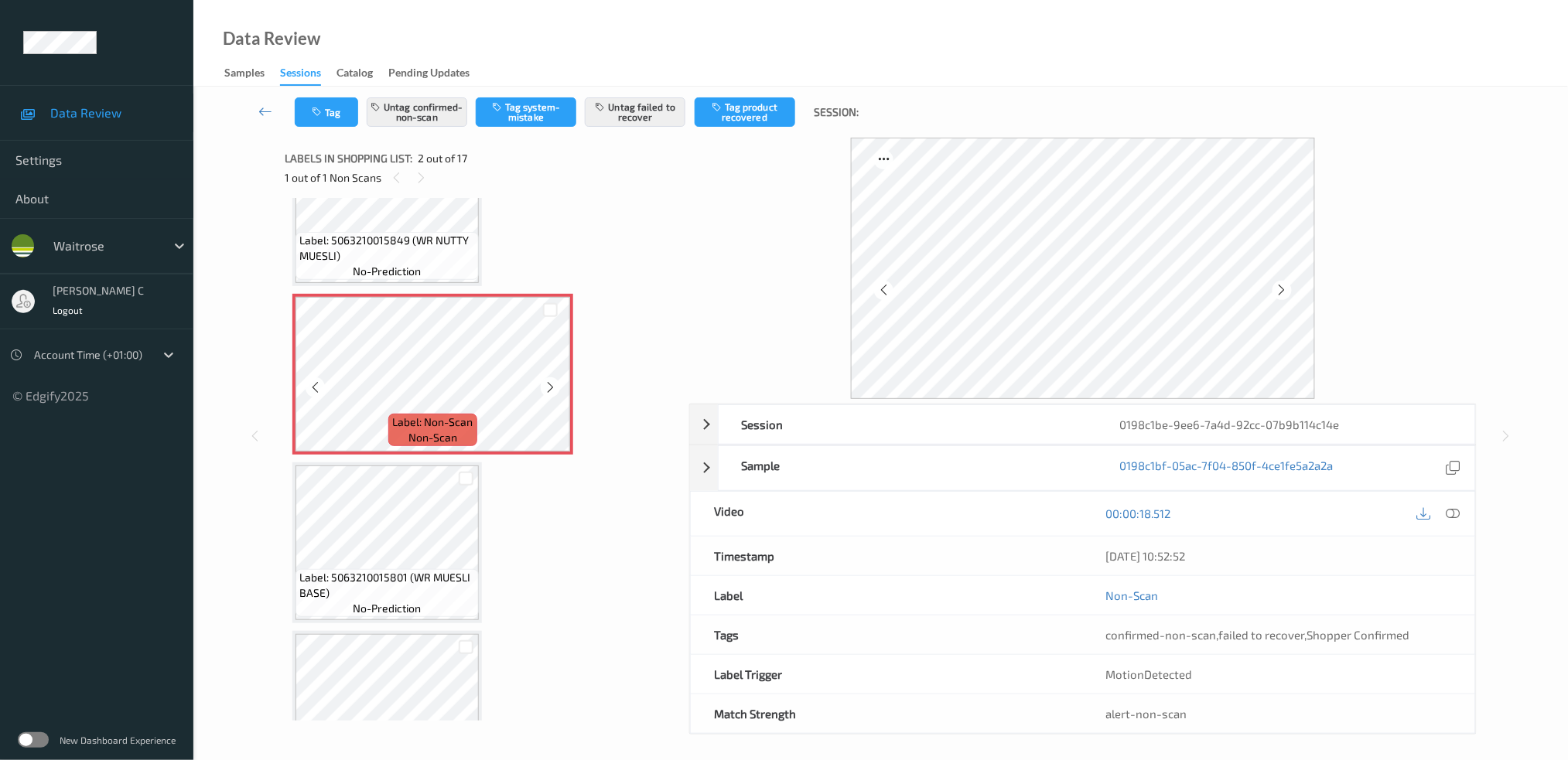
scroll to position [103, 0]
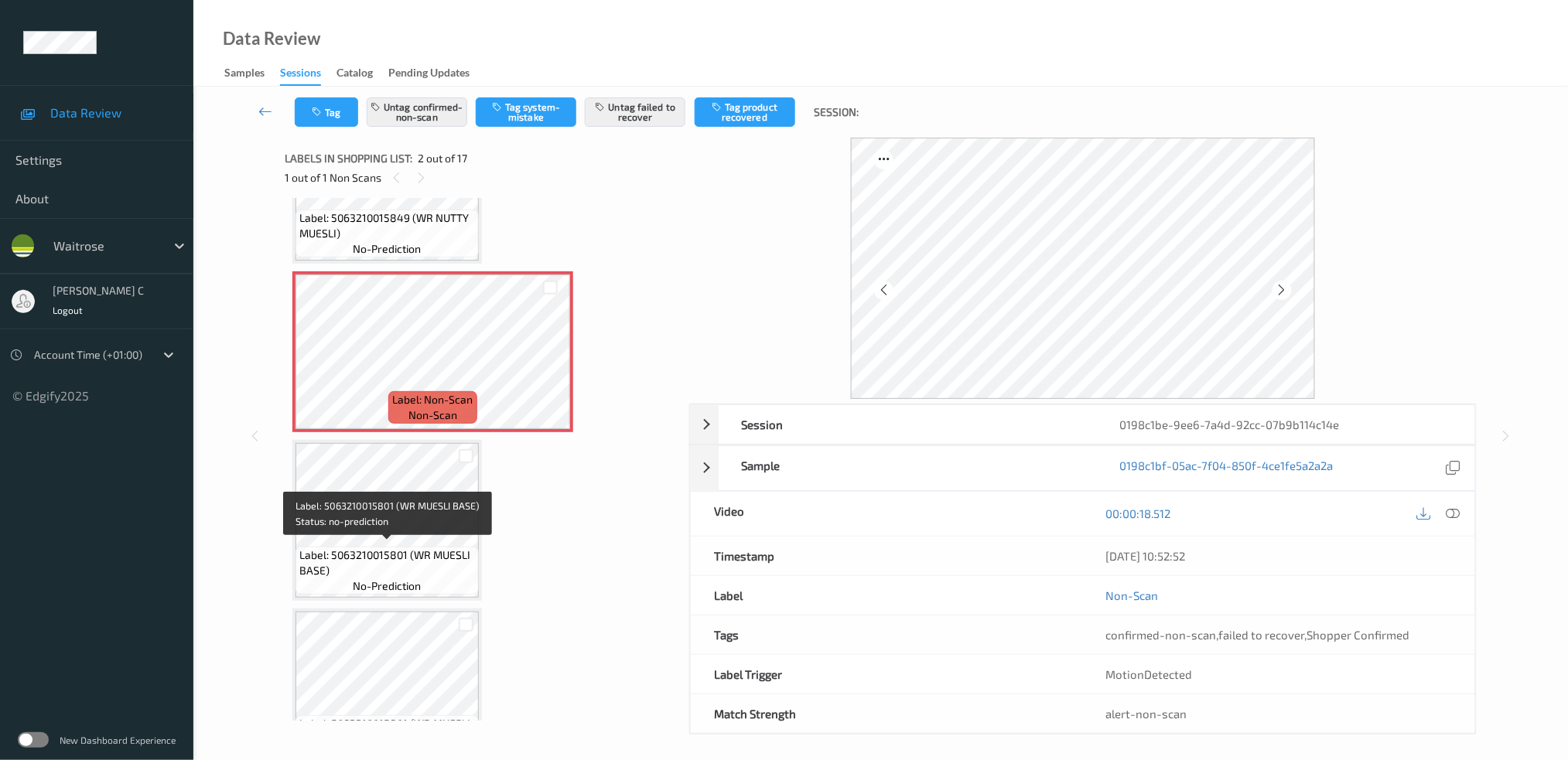
click at [385, 547] on span "Label: 5063210015801 (WR MUESLI BASE)" at bounding box center [388, 563] width 176 height 31
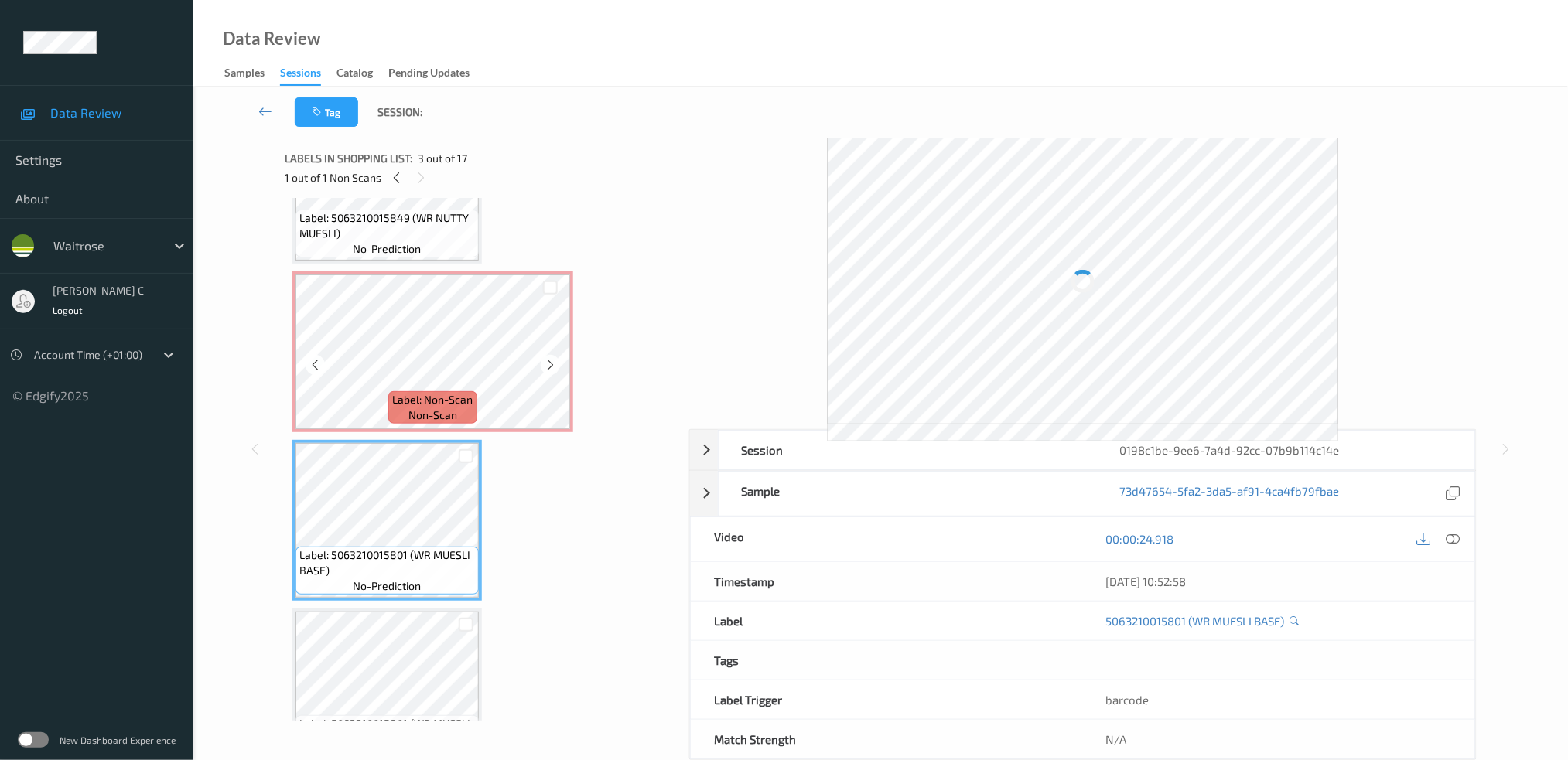
scroll to position [0, 0]
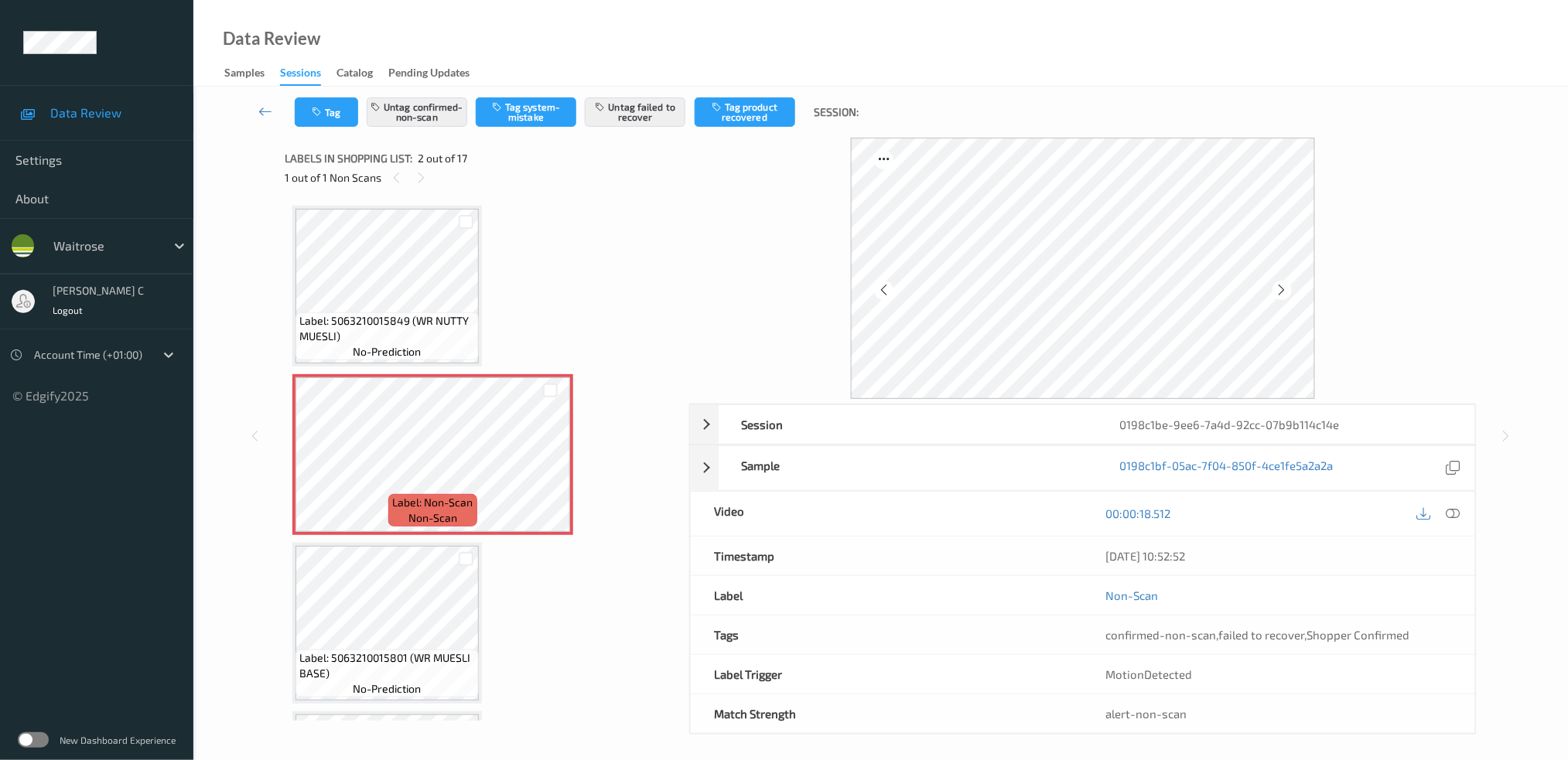
click at [376, 358] on span "no-prediction" at bounding box center [387, 352] width 68 height 15
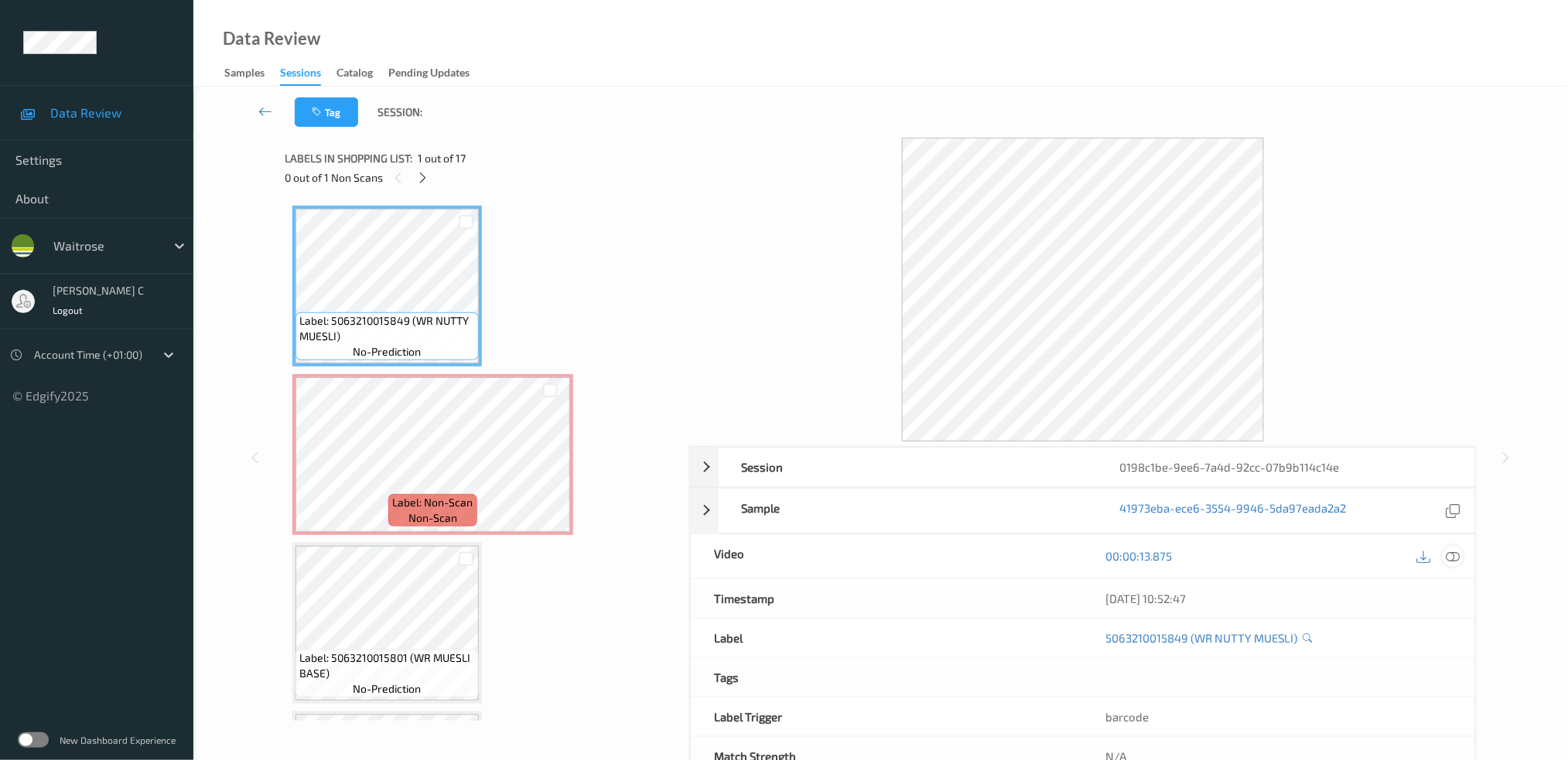
click at [1459, 555] on icon at bounding box center [1452, 555] width 14 height 14
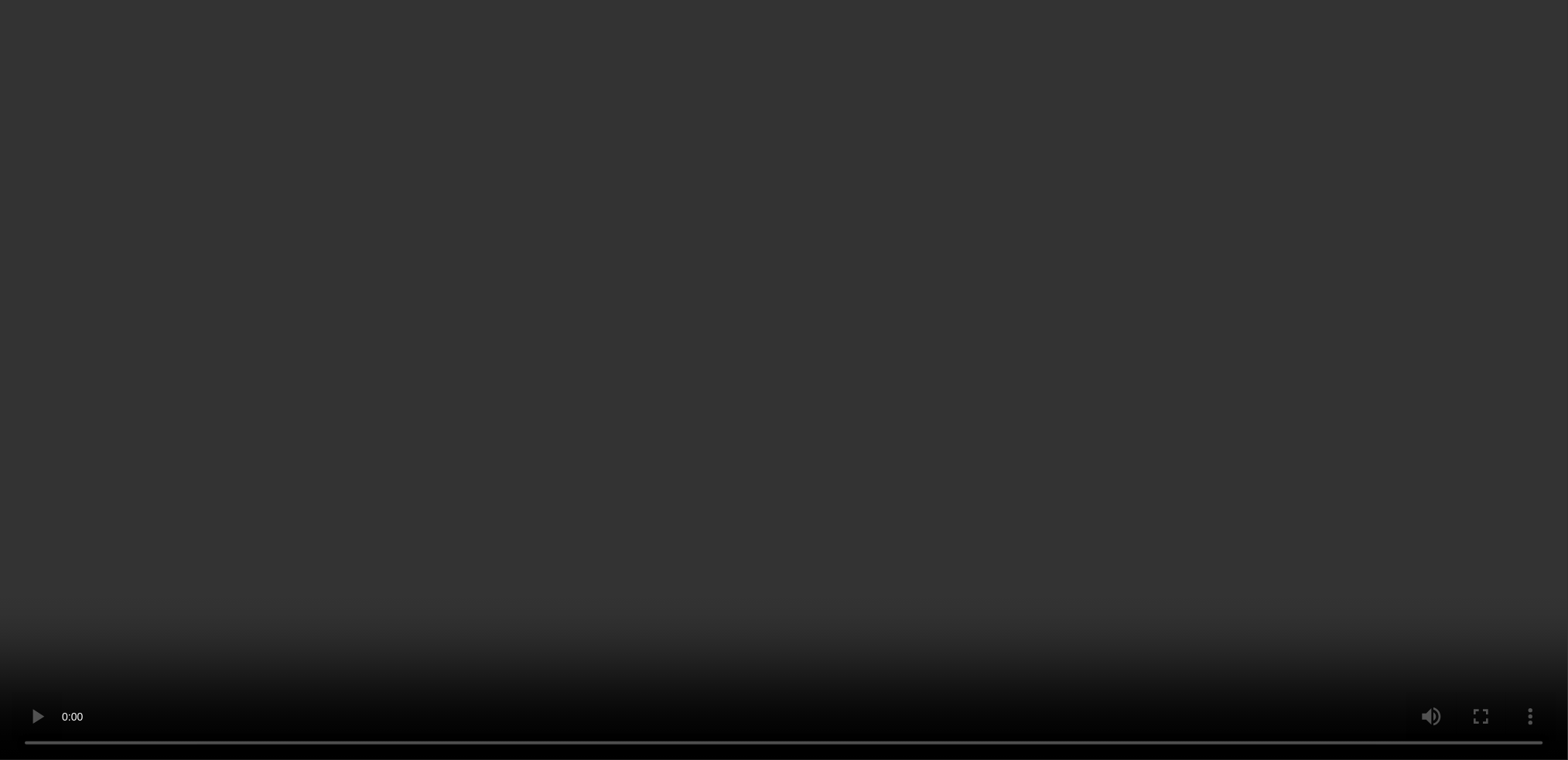
scroll to position [103, 0]
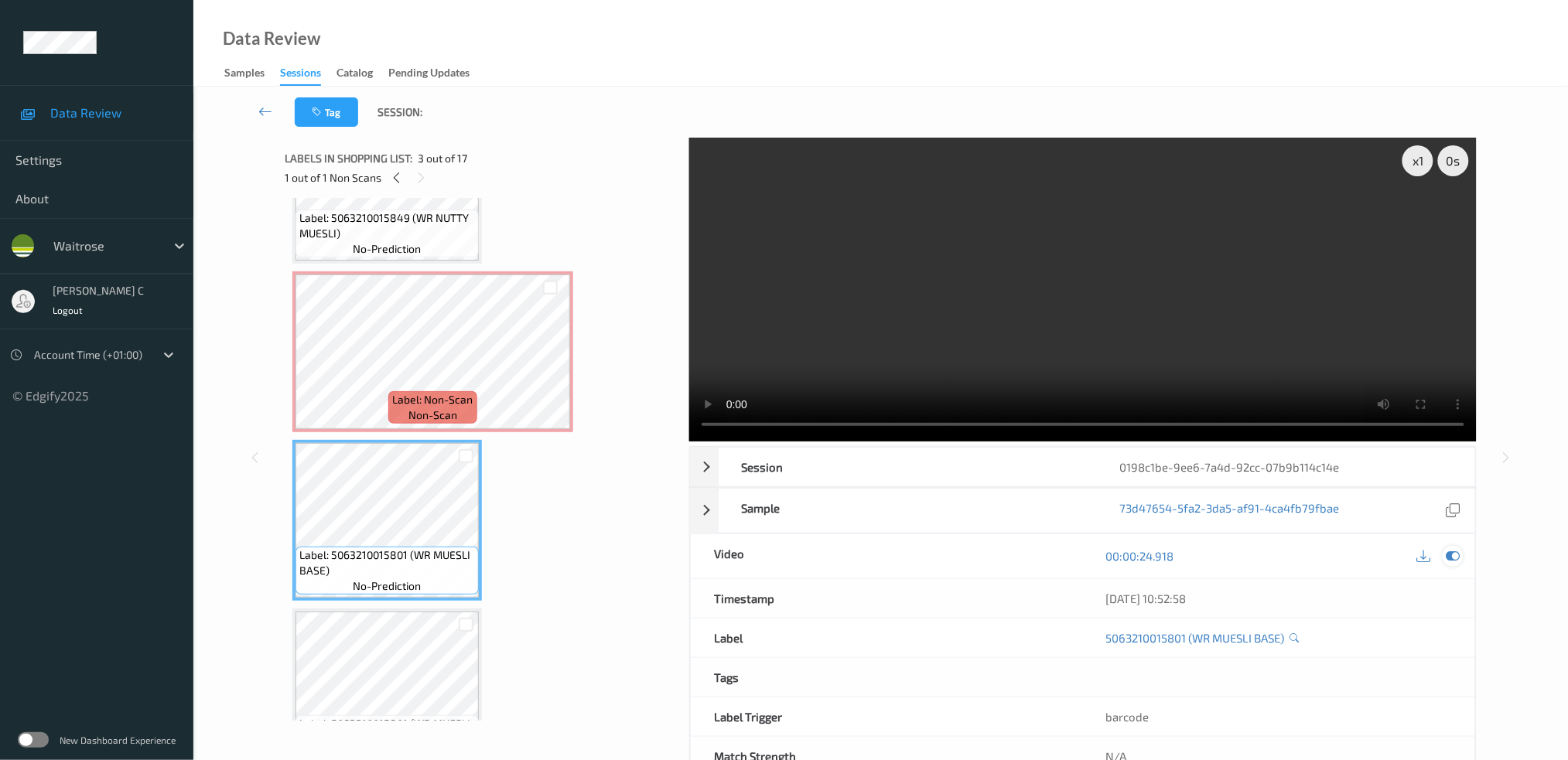
click at [1451, 561] on icon at bounding box center [1452, 555] width 14 height 14
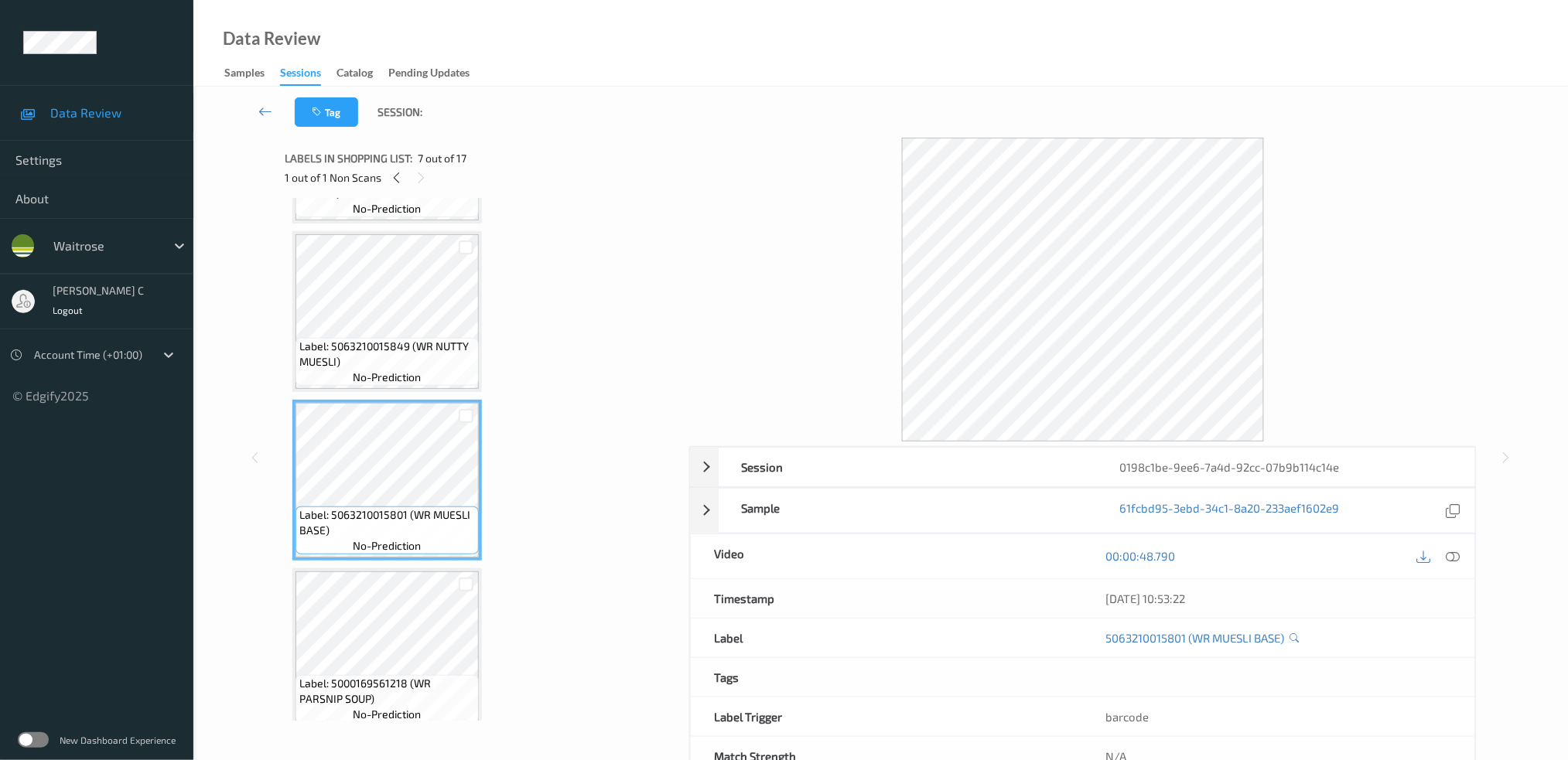
scroll to position [928, 0]
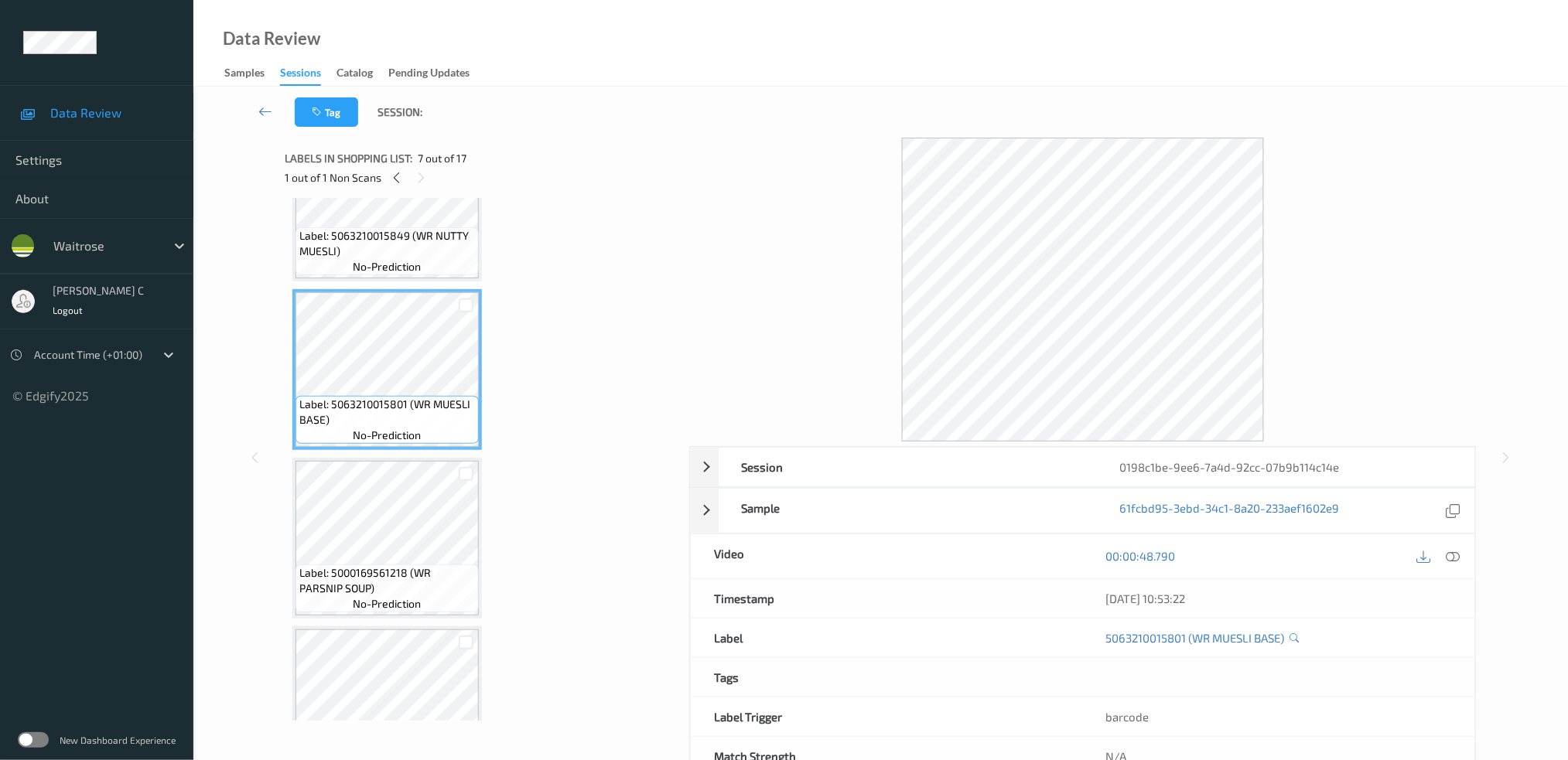
click at [376, 565] on span "Label: 5000169561218 (WR PARSNIP SOUP)" at bounding box center [388, 580] width 176 height 31
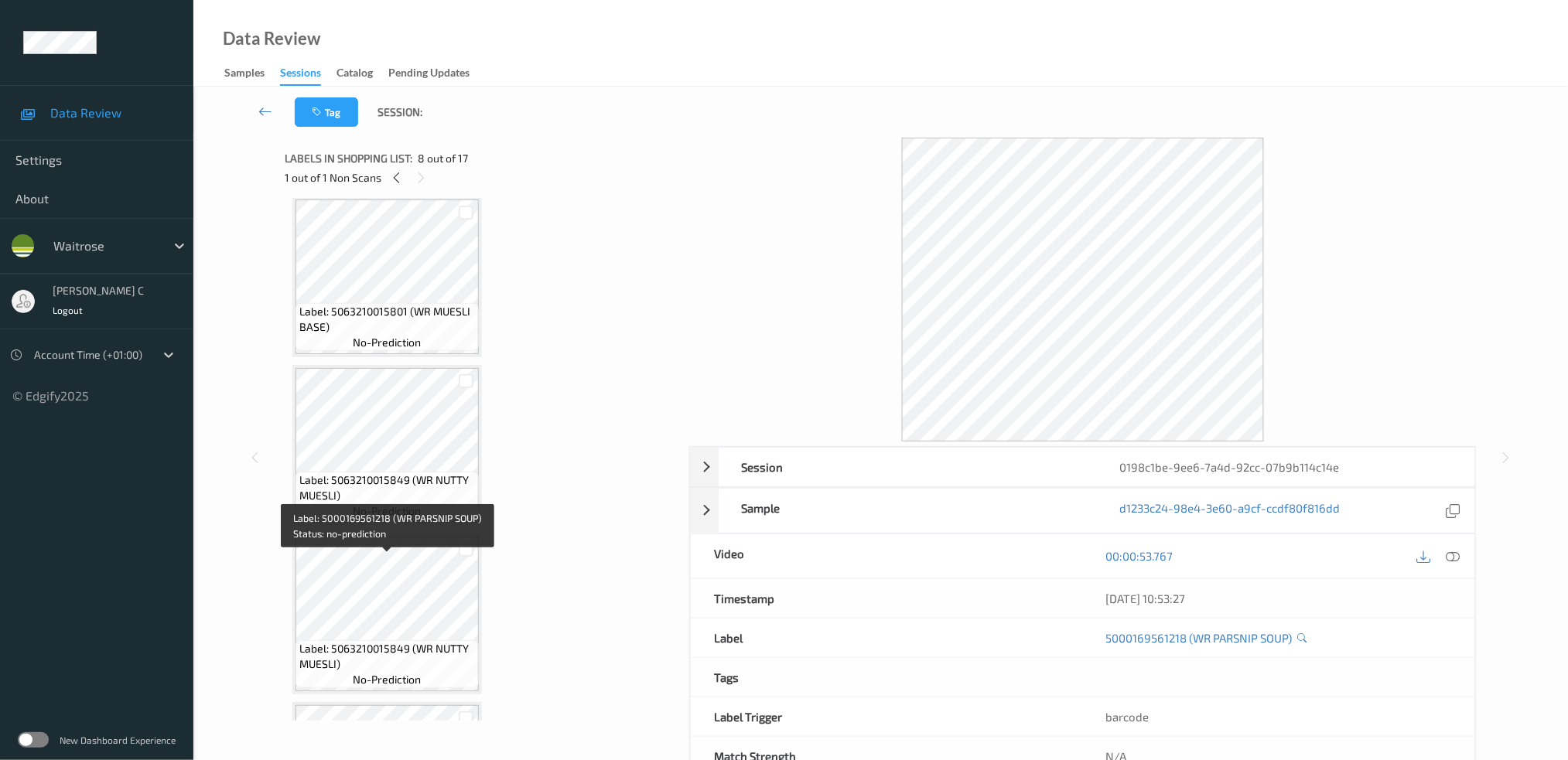
scroll to position [0, 0]
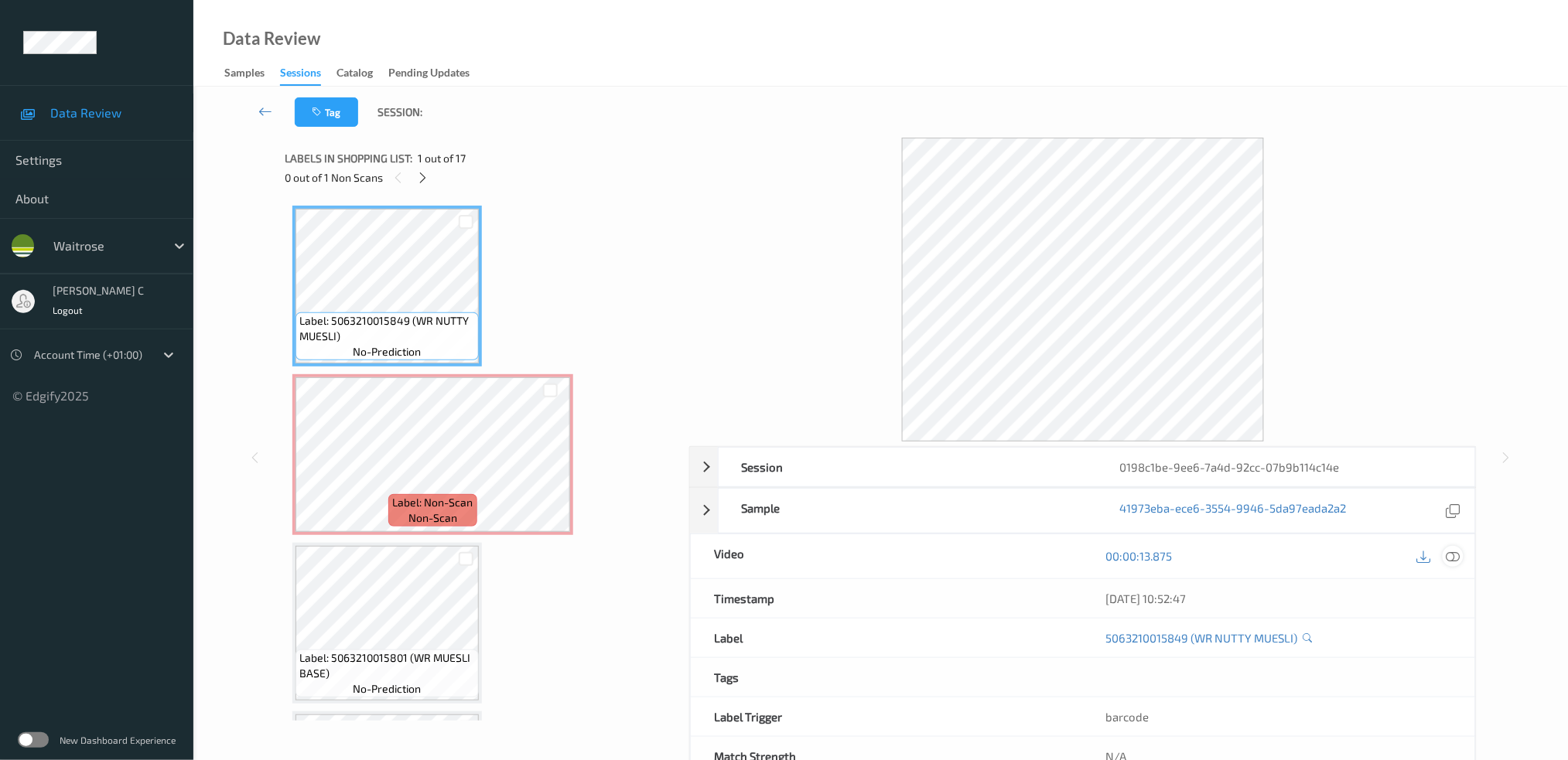
click at [1451, 559] on icon at bounding box center [1452, 555] width 14 height 14
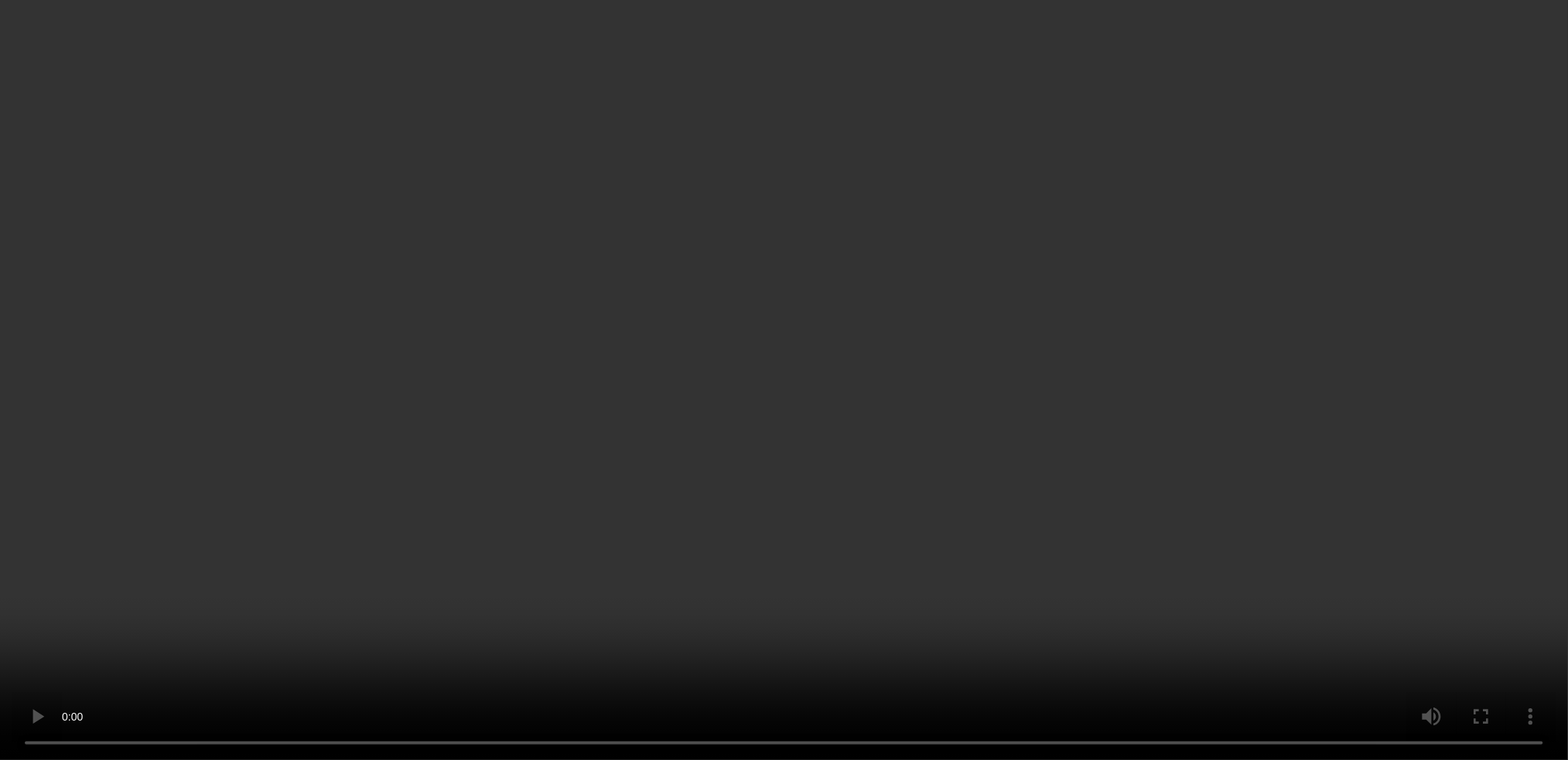
scroll to position [103, 0]
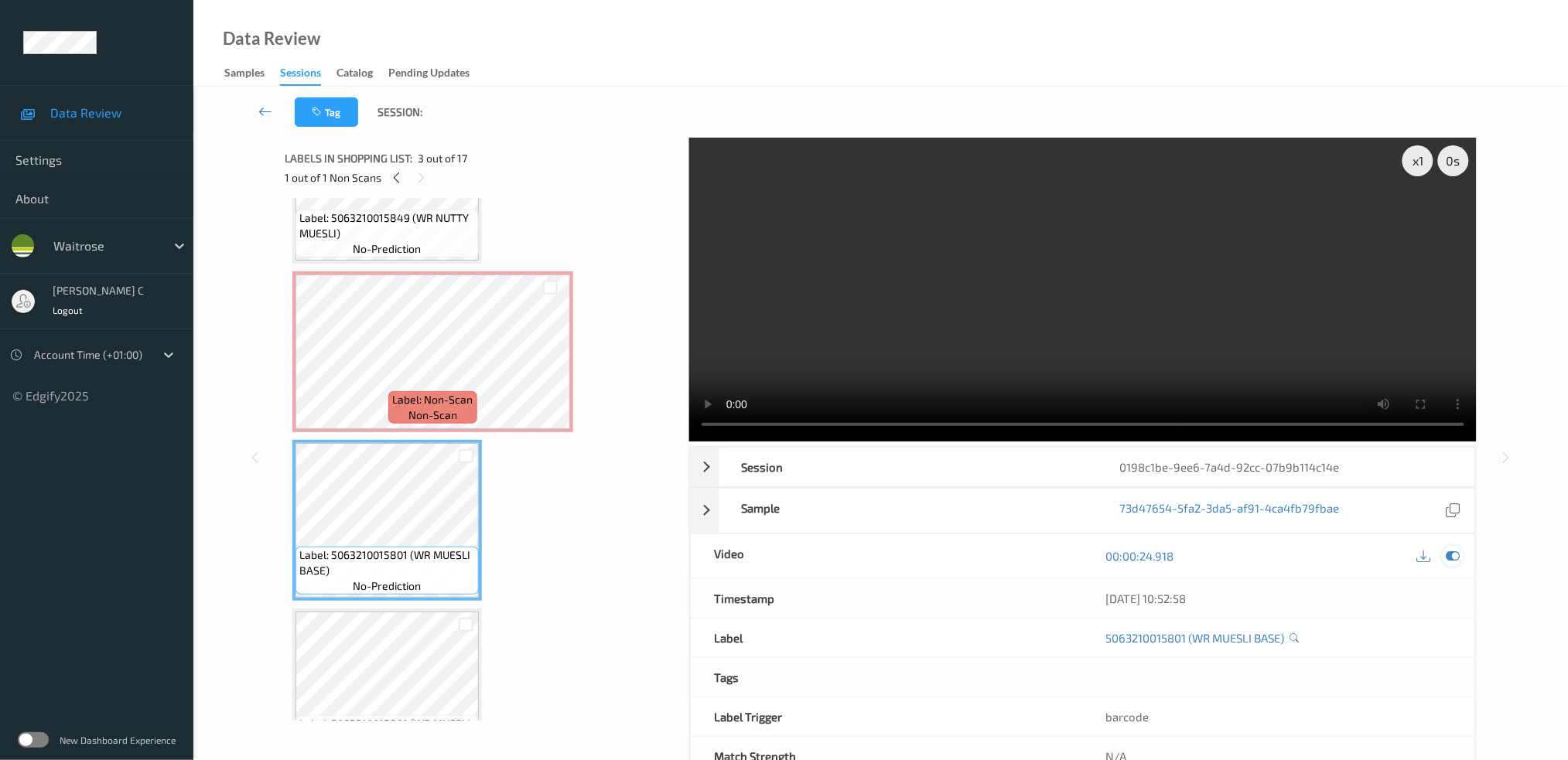
click at [1459, 561] on icon at bounding box center [1452, 555] width 14 height 14
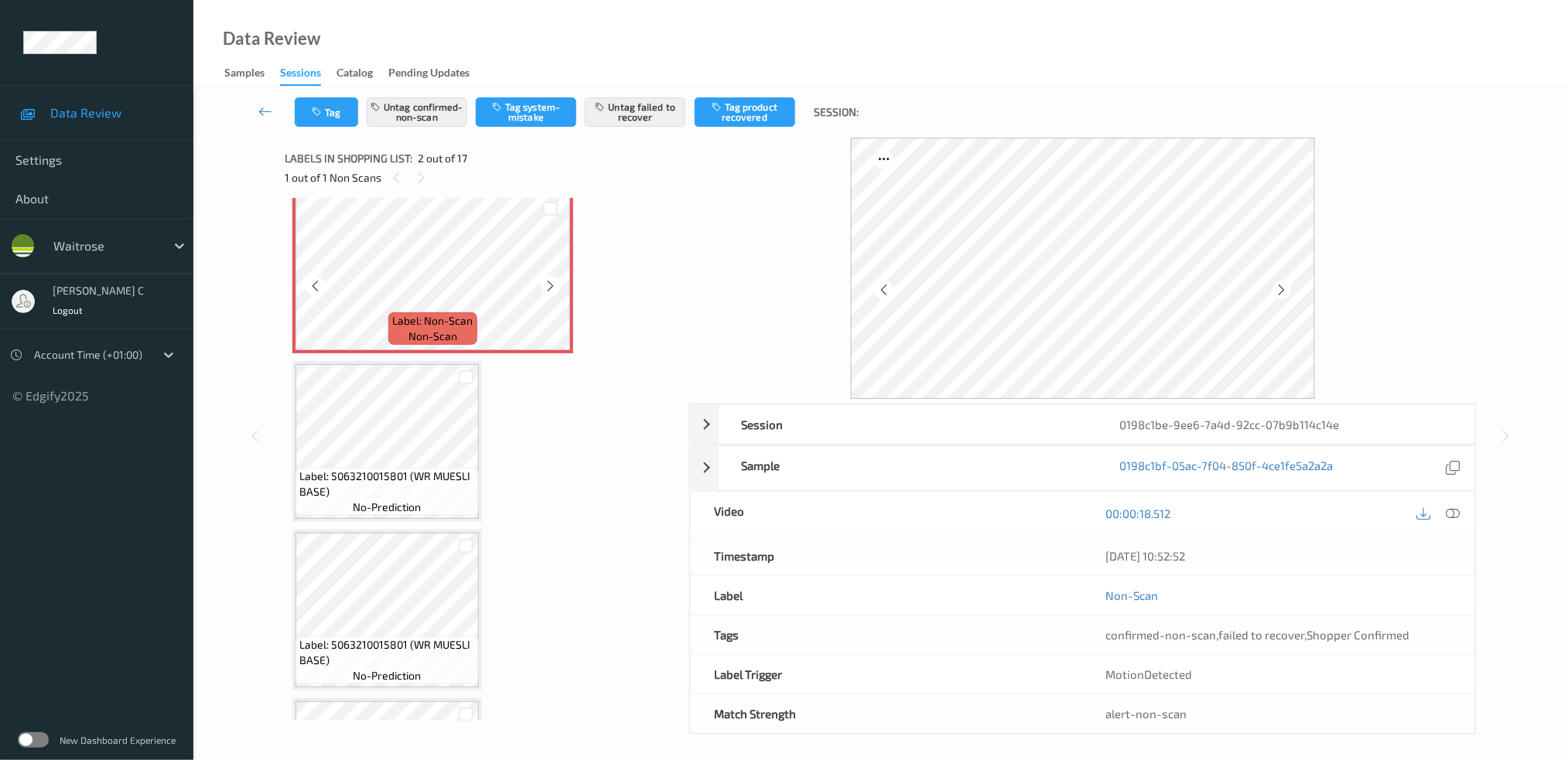
scroll to position [205, 0]
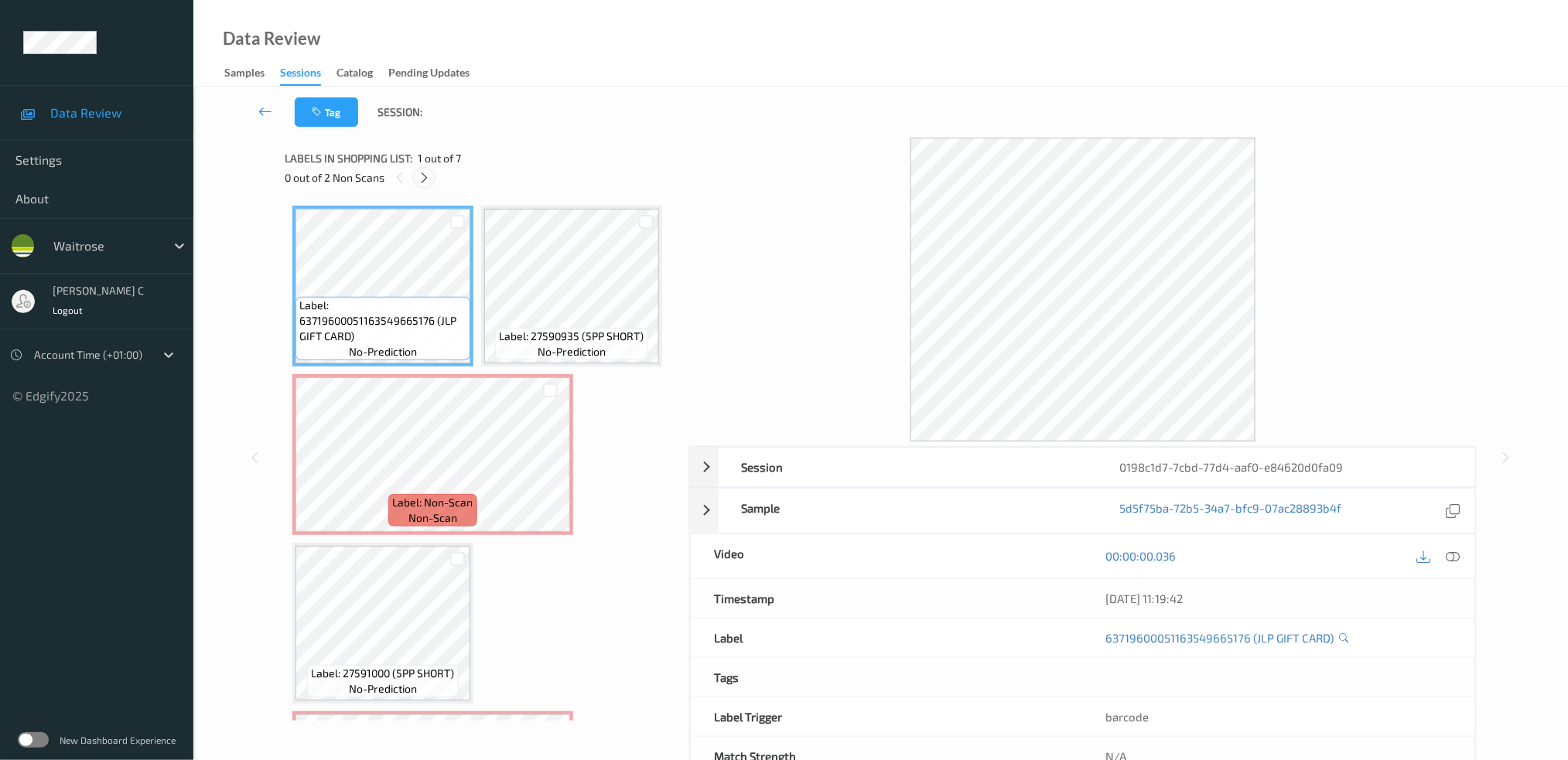
click at [424, 174] on icon at bounding box center [424, 177] width 13 height 14
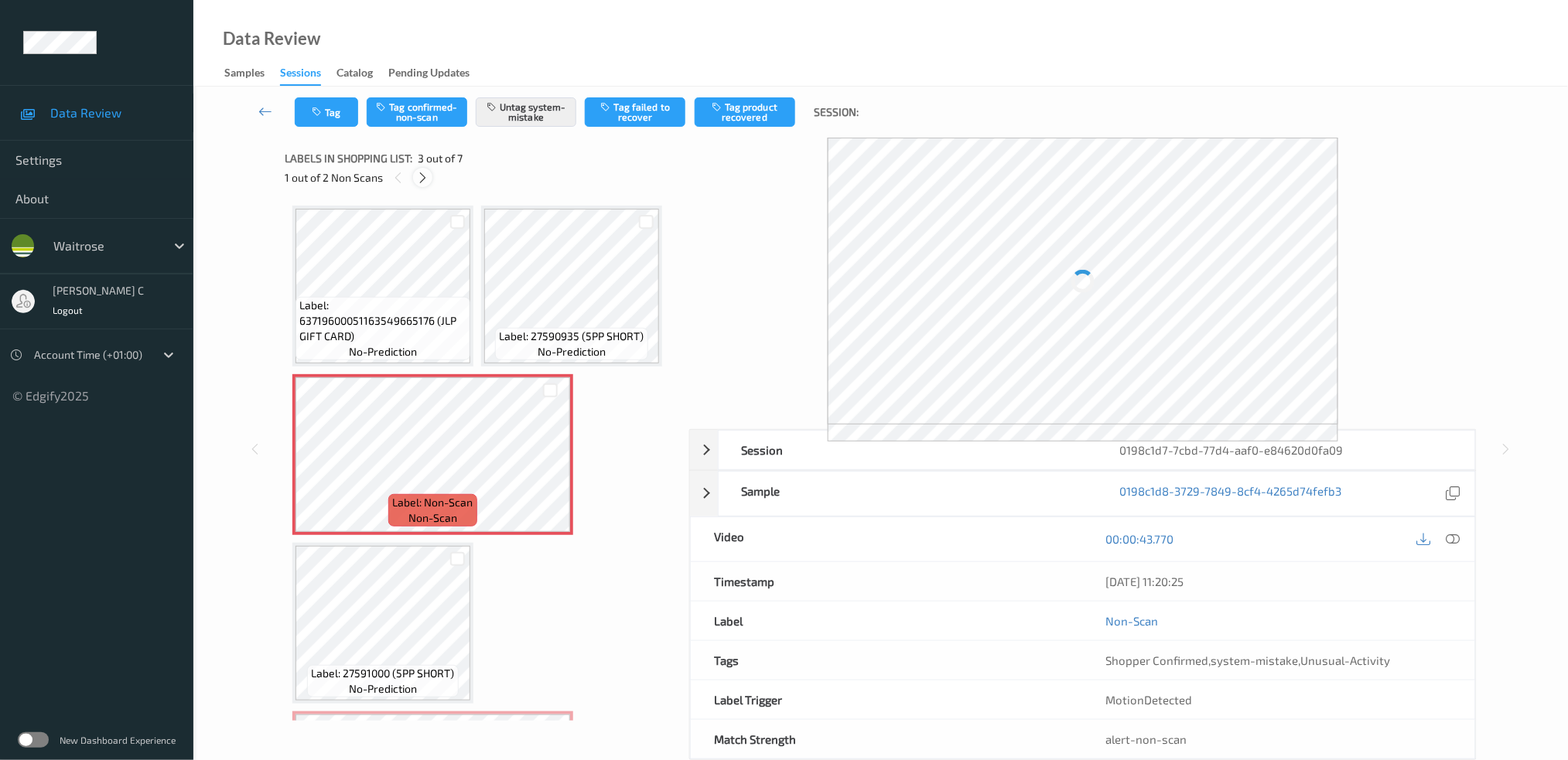
scroll to position [7, 0]
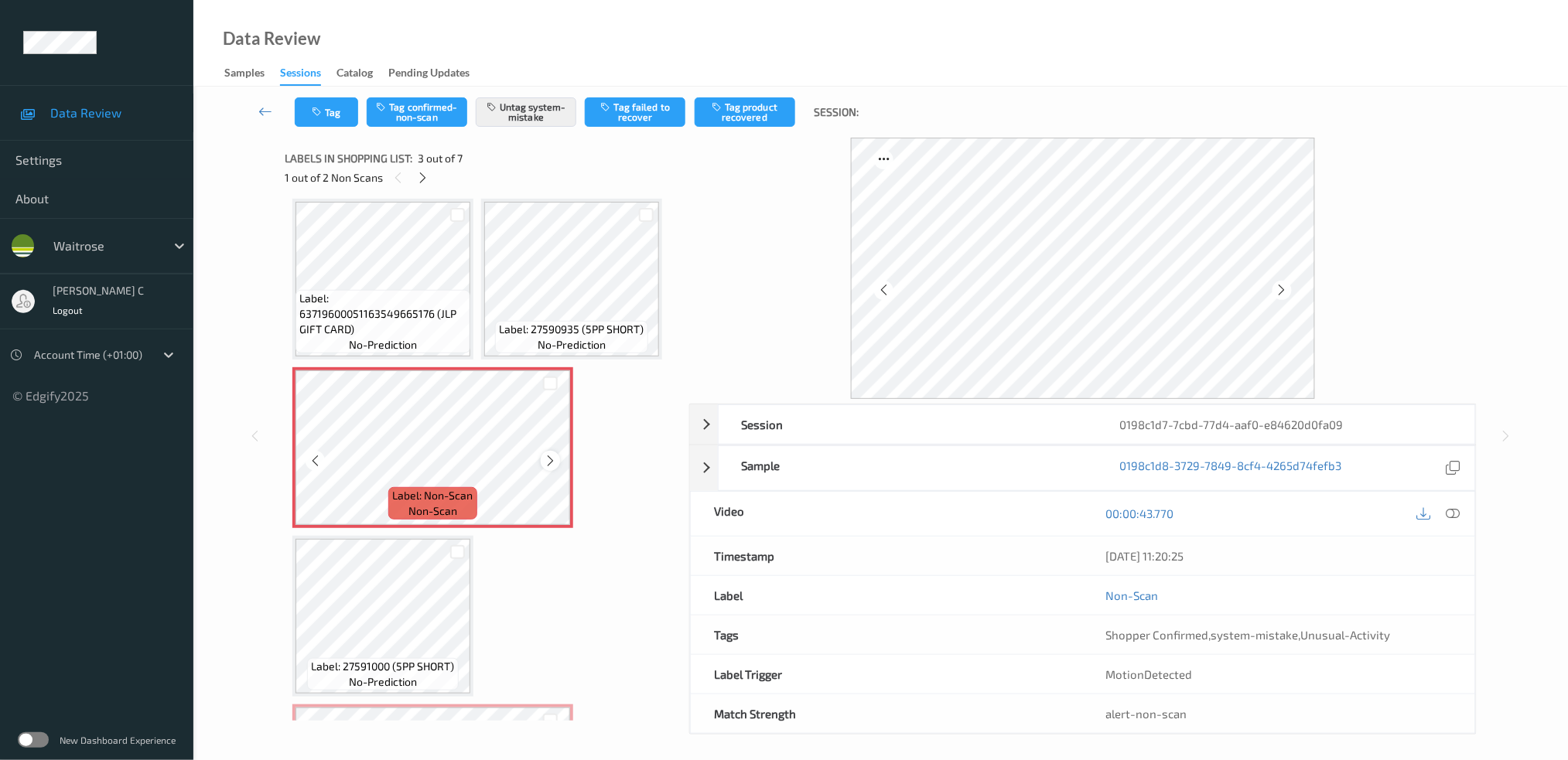
click at [544, 458] on icon at bounding box center [550, 460] width 13 height 14
click at [536, 328] on span "Label: 27590935 (5PP SHORT)" at bounding box center [571, 329] width 145 height 15
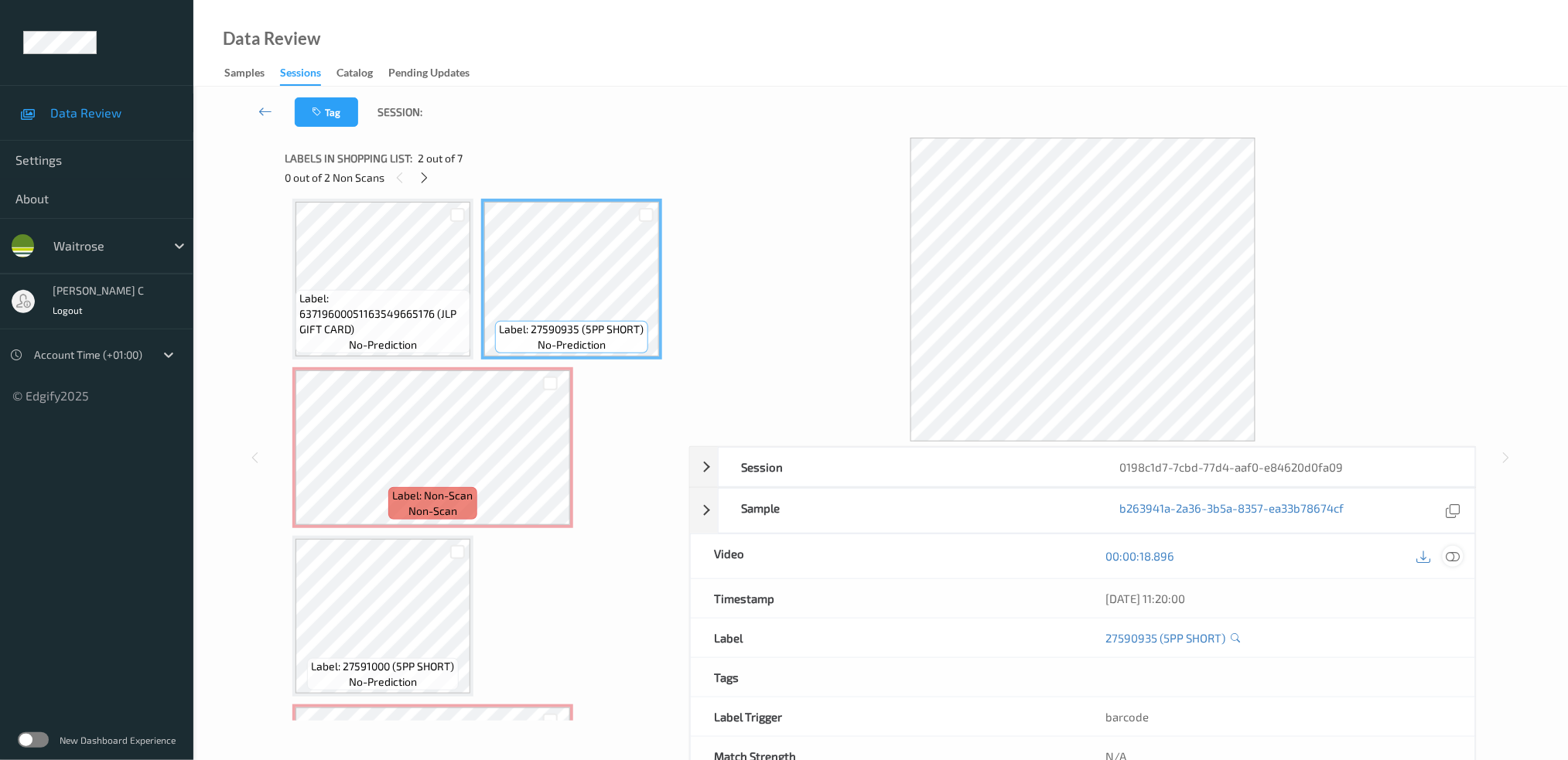
click at [1459, 549] on icon at bounding box center [1452, 555] width 14 height 14
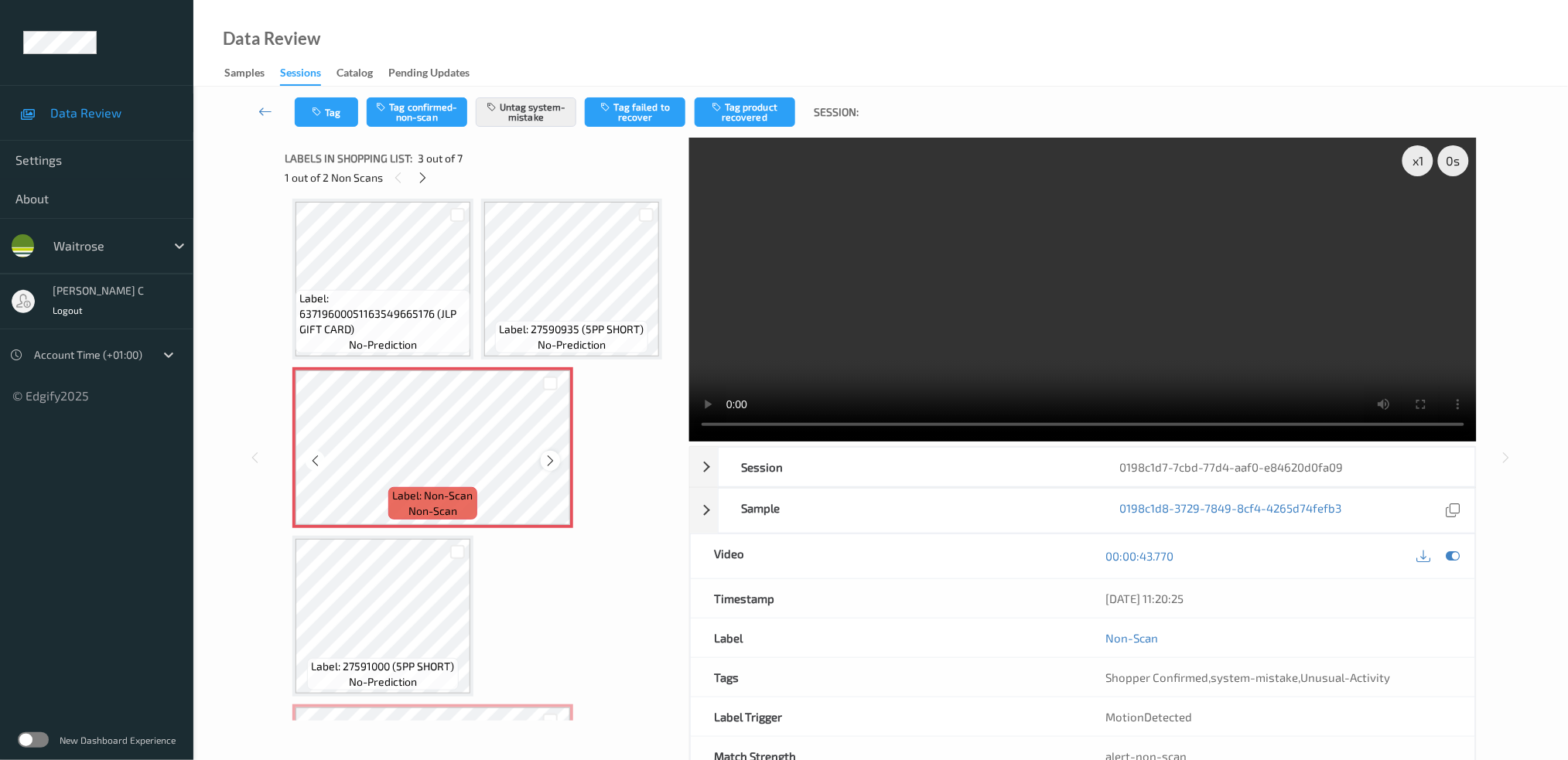
click at [551, 456] on icon at bounding box center [550, 460] width 13 height 14
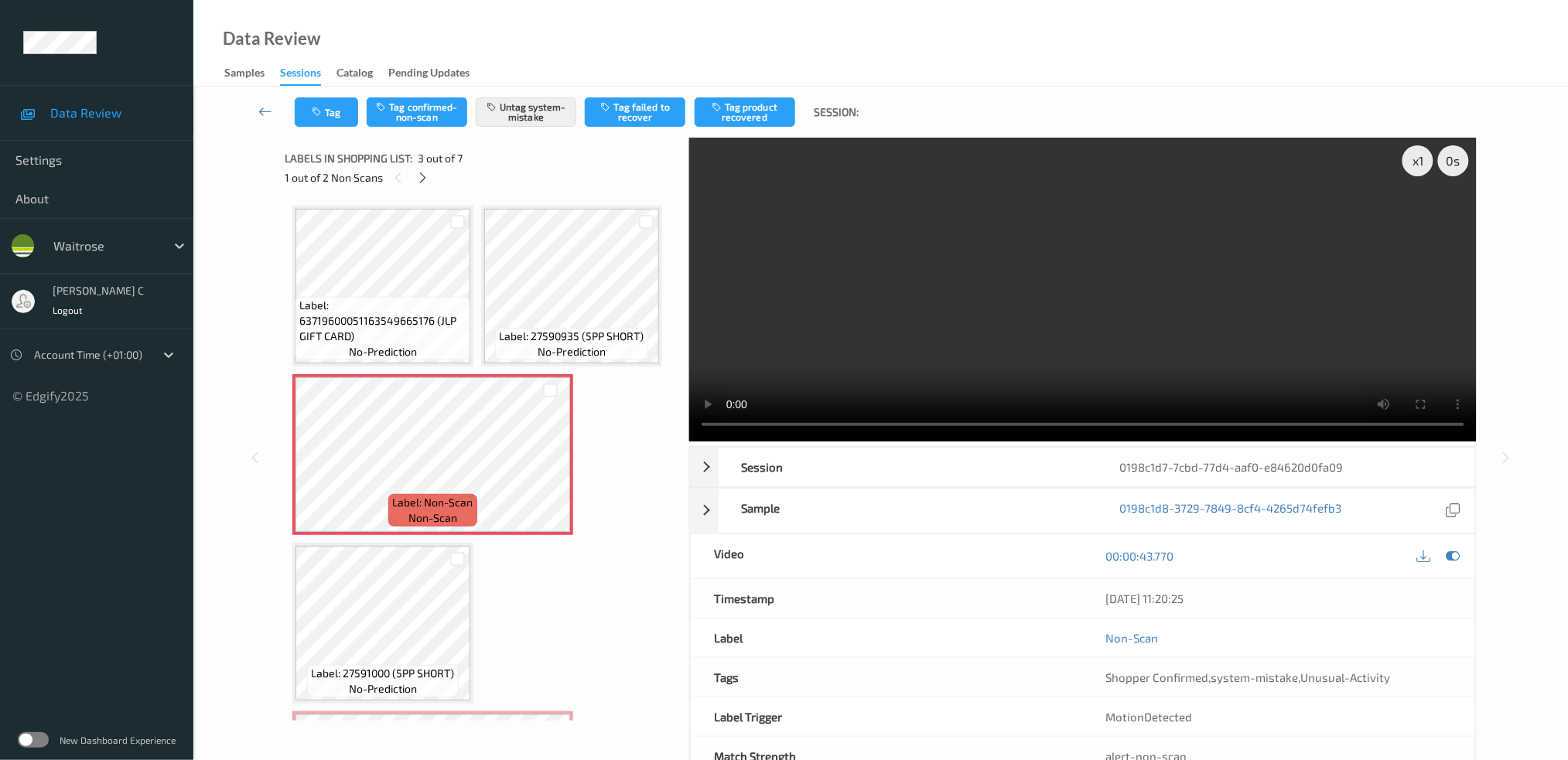
click at [380, 340] on span "Label: 63719600051163549665176 (JLP GIFT CARD)" at bounding box center [383, 321] width 167 height 46
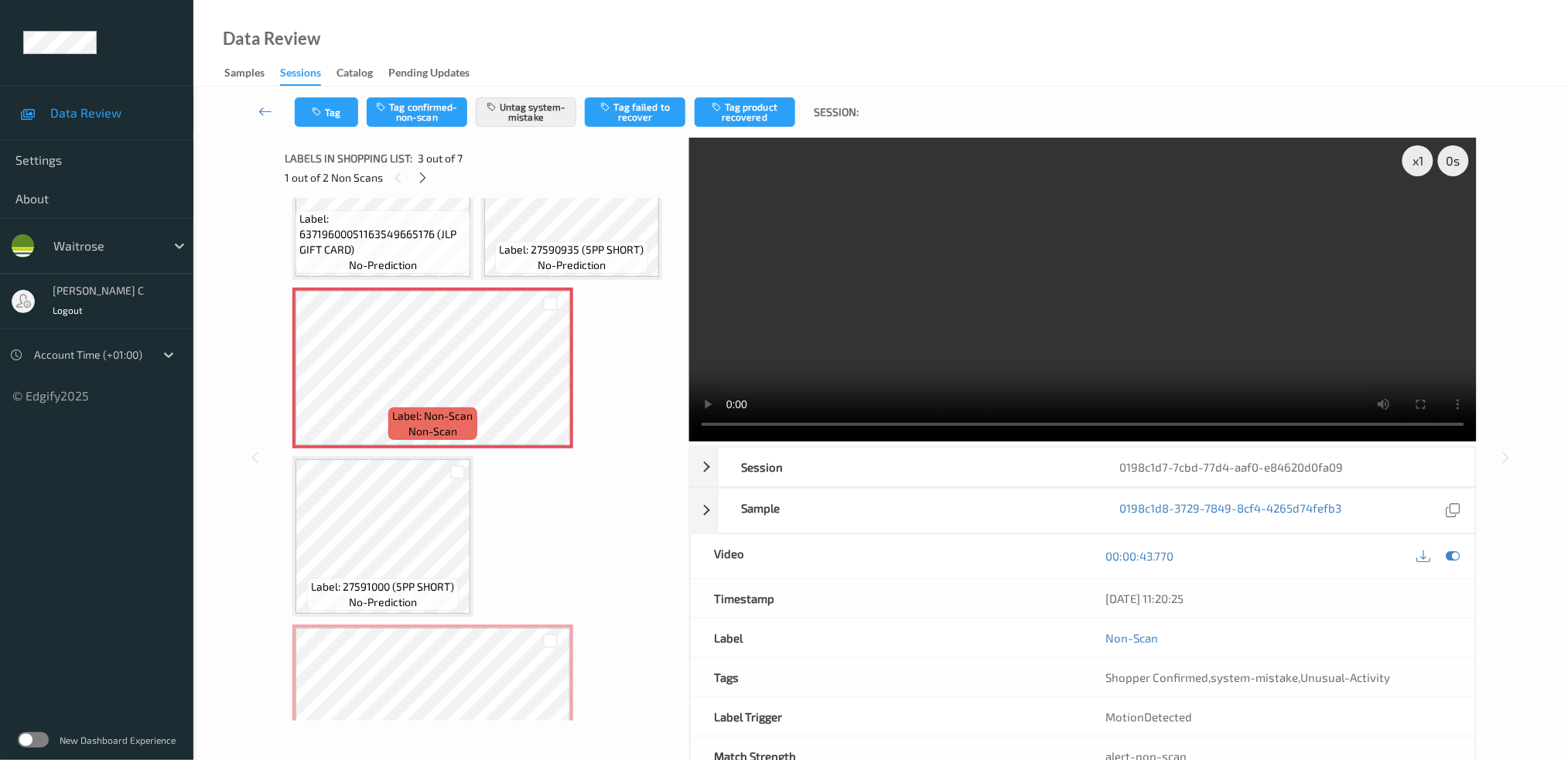
scroll to position [205, 0]
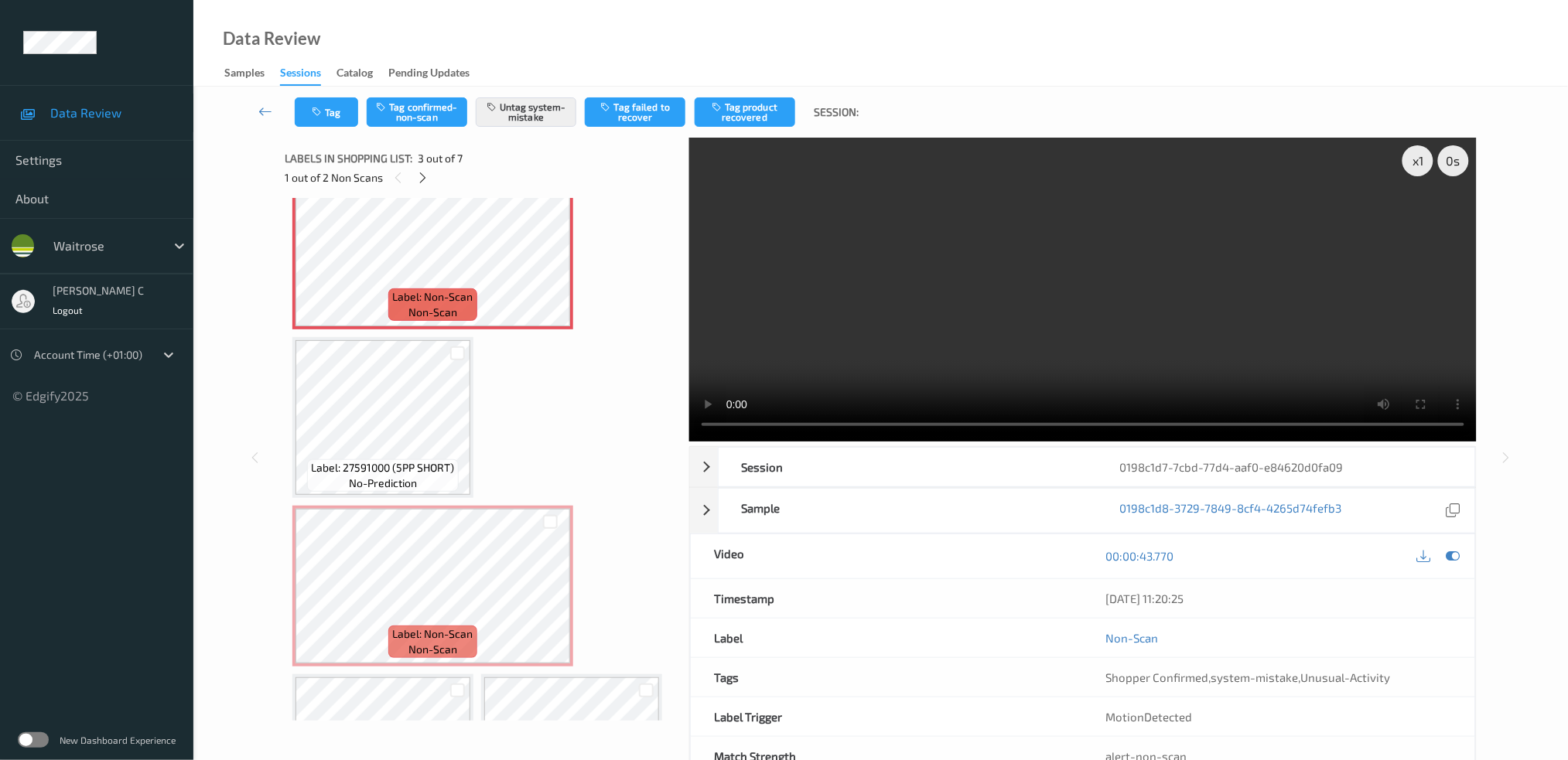
click at [381, 495] on div "Label: 63719600051163549665176 (JLP GIFT CARD) no-prediction Label: 27590935 (5…" at bounding box center [481, 417] width 378 height 835
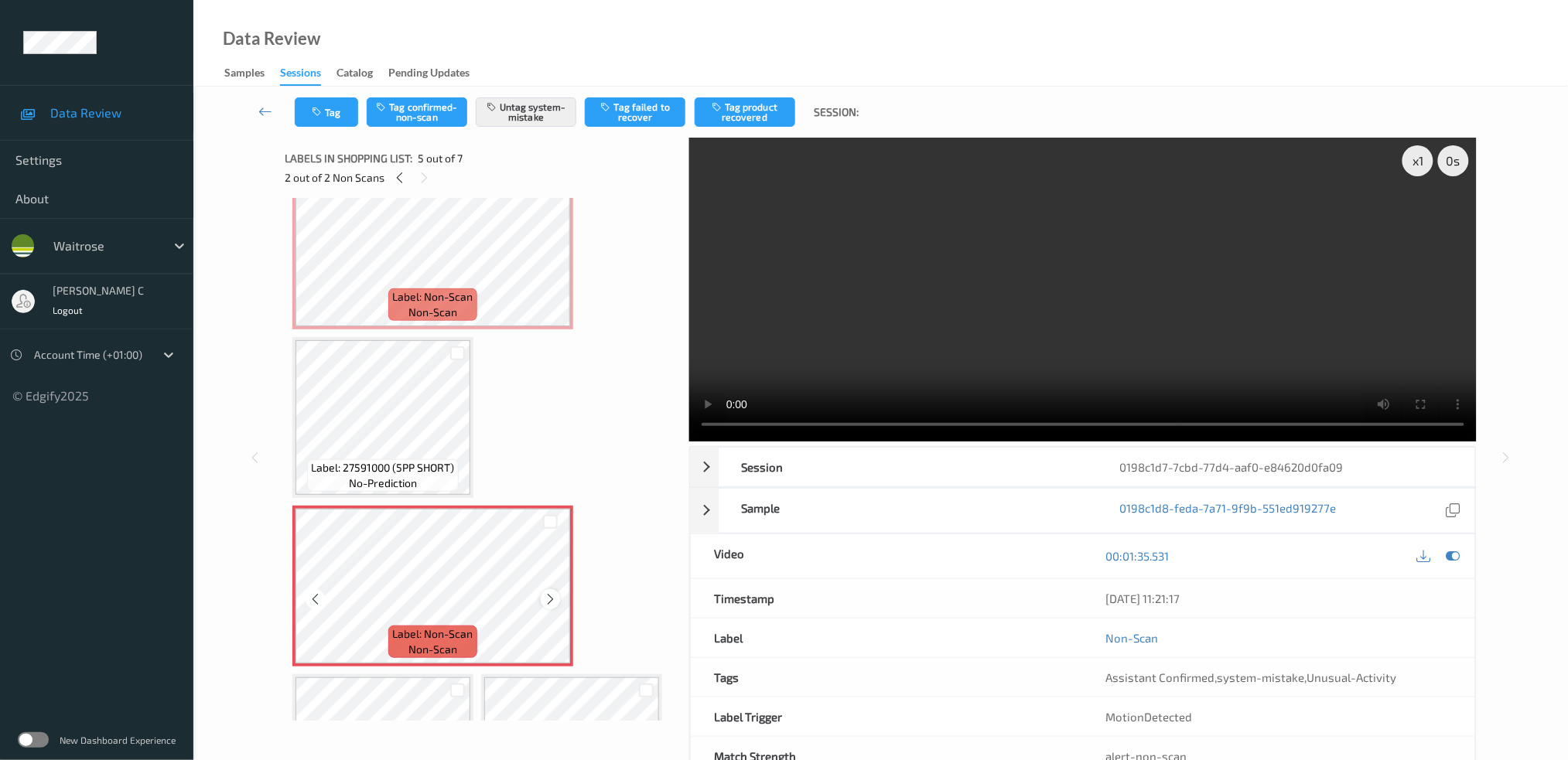
click at [552, 597] on icon at bounding box center [550, 599] width 13 height 14
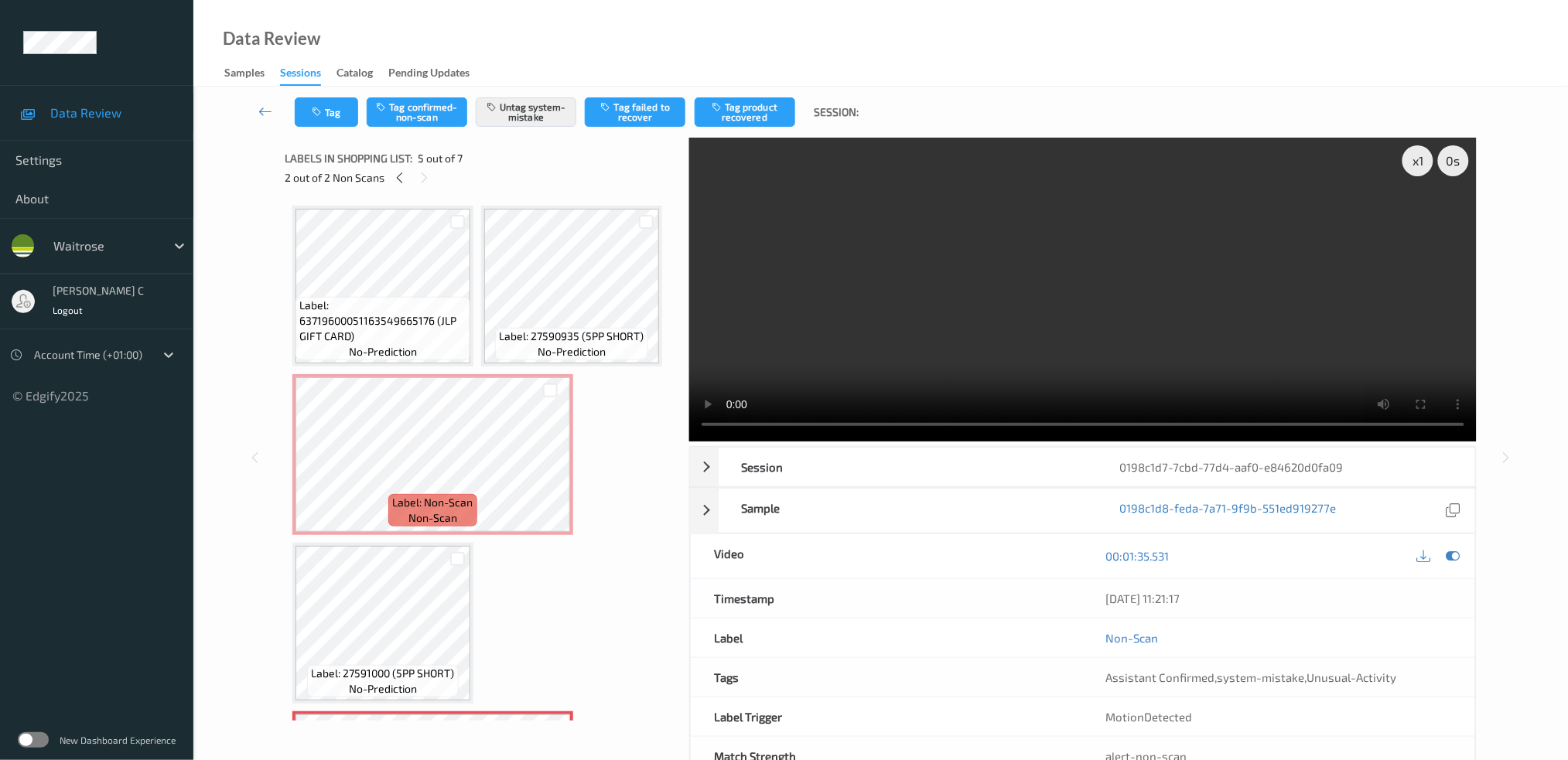
scroll to position [320, 0]
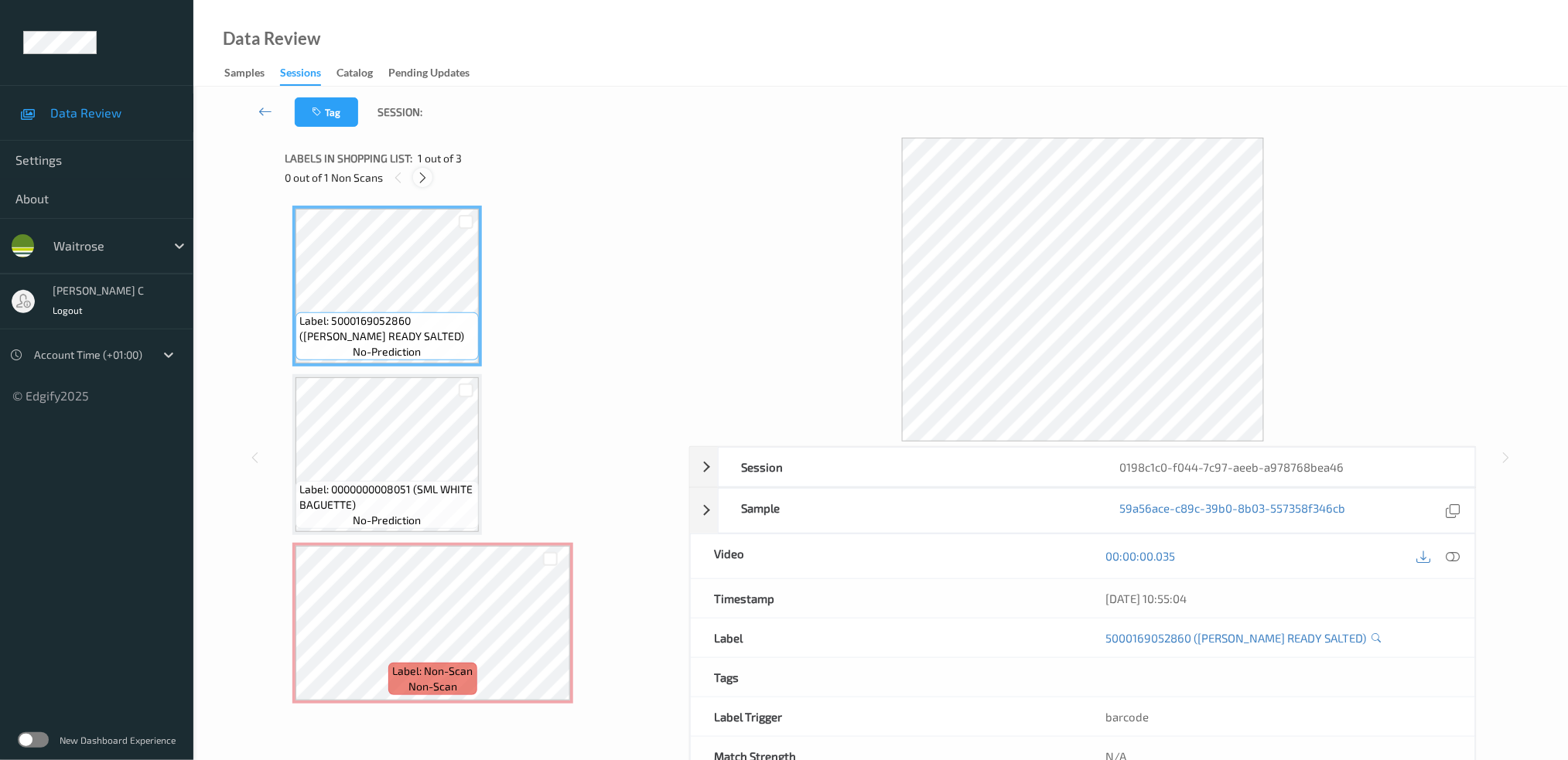
click at [423, 180] on icon at bounding box center [423, 177] width 13 height 14
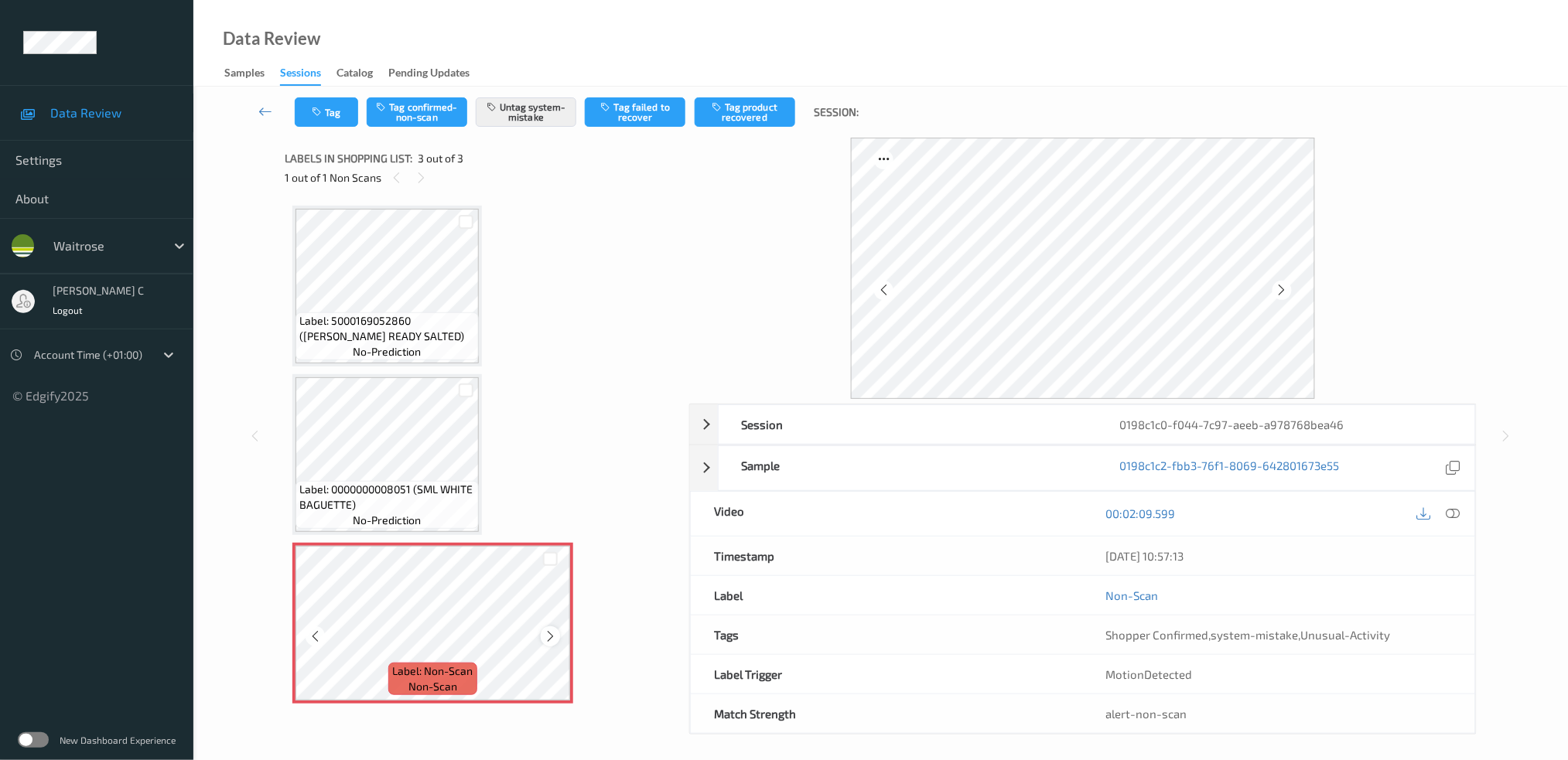
click at [543, 634] on icon at bounding box center [550, 636] width 13 height 14
click at [549, 633] on icon at bounding box center [550, 636] width 13 height 14
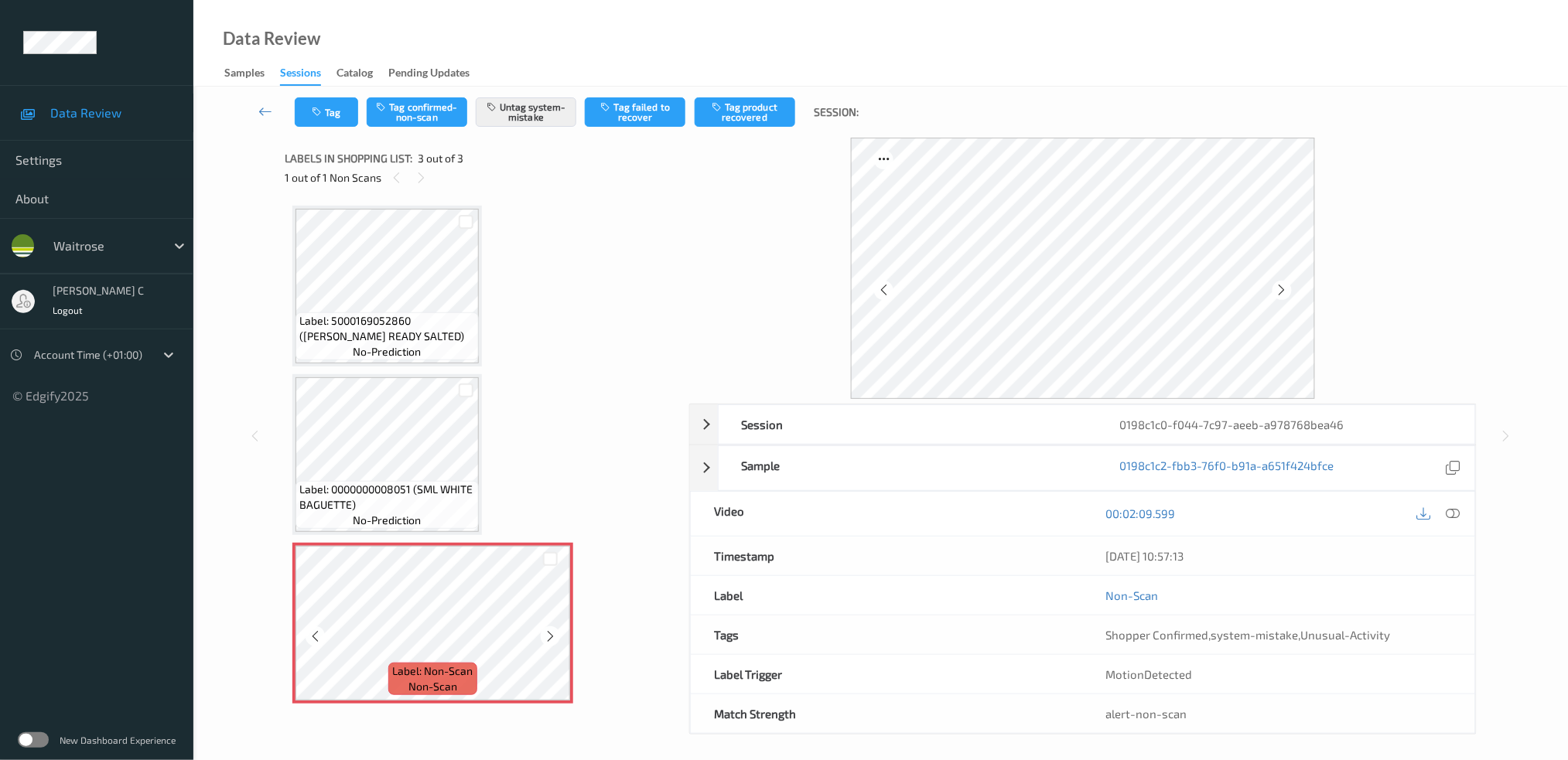
click at [549, 633] on icon at bounding box center [550, 636] width 13 height 14
click at [459, 675] on span "Label: Non-Scan" at bounding box center [433, 670] width 81 height 15
click at [344, 115] on button "Tag" at bounding box center [326, 112] width 63 height 30
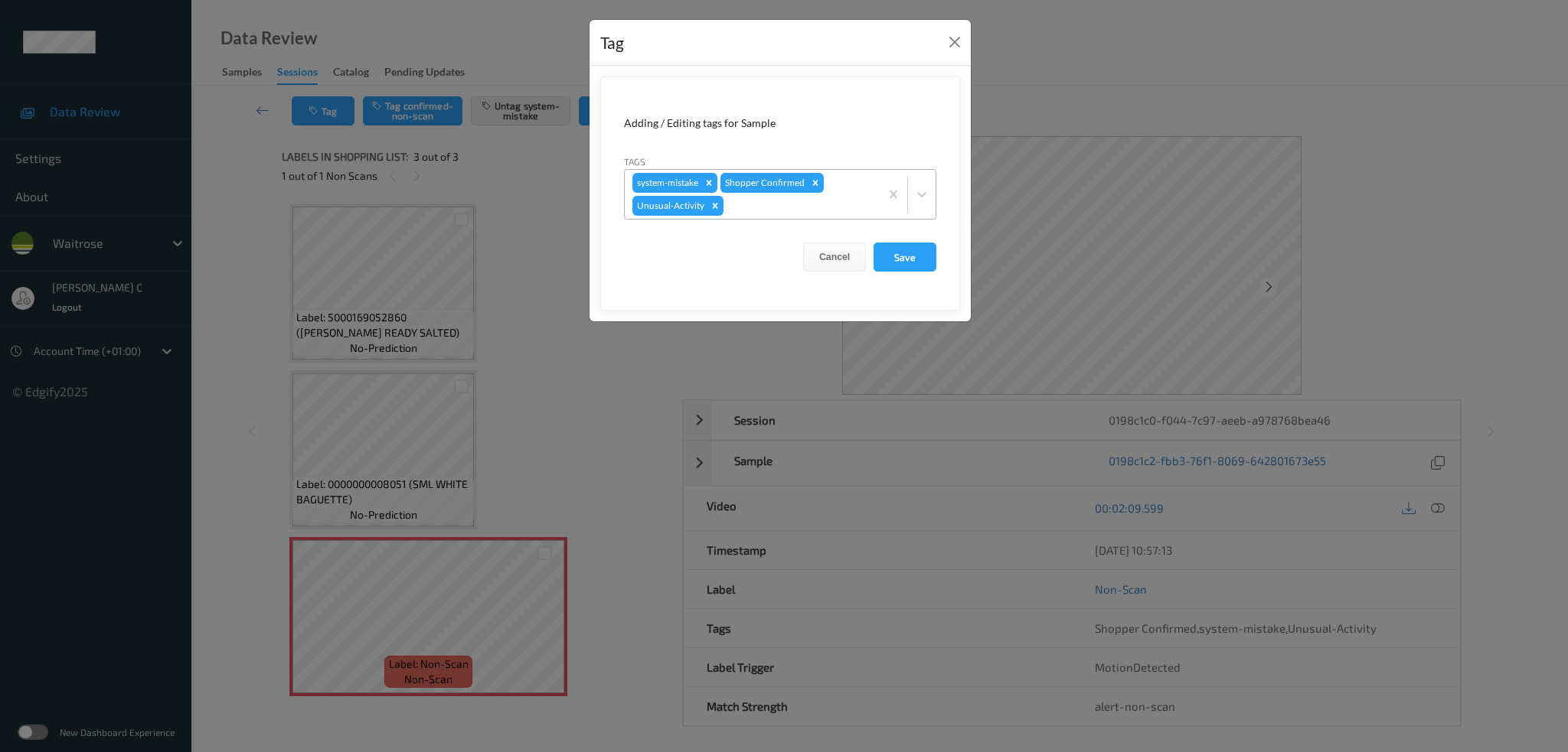
click at [757, 206] on div at bounding box center [799, 206] width 146 height 18
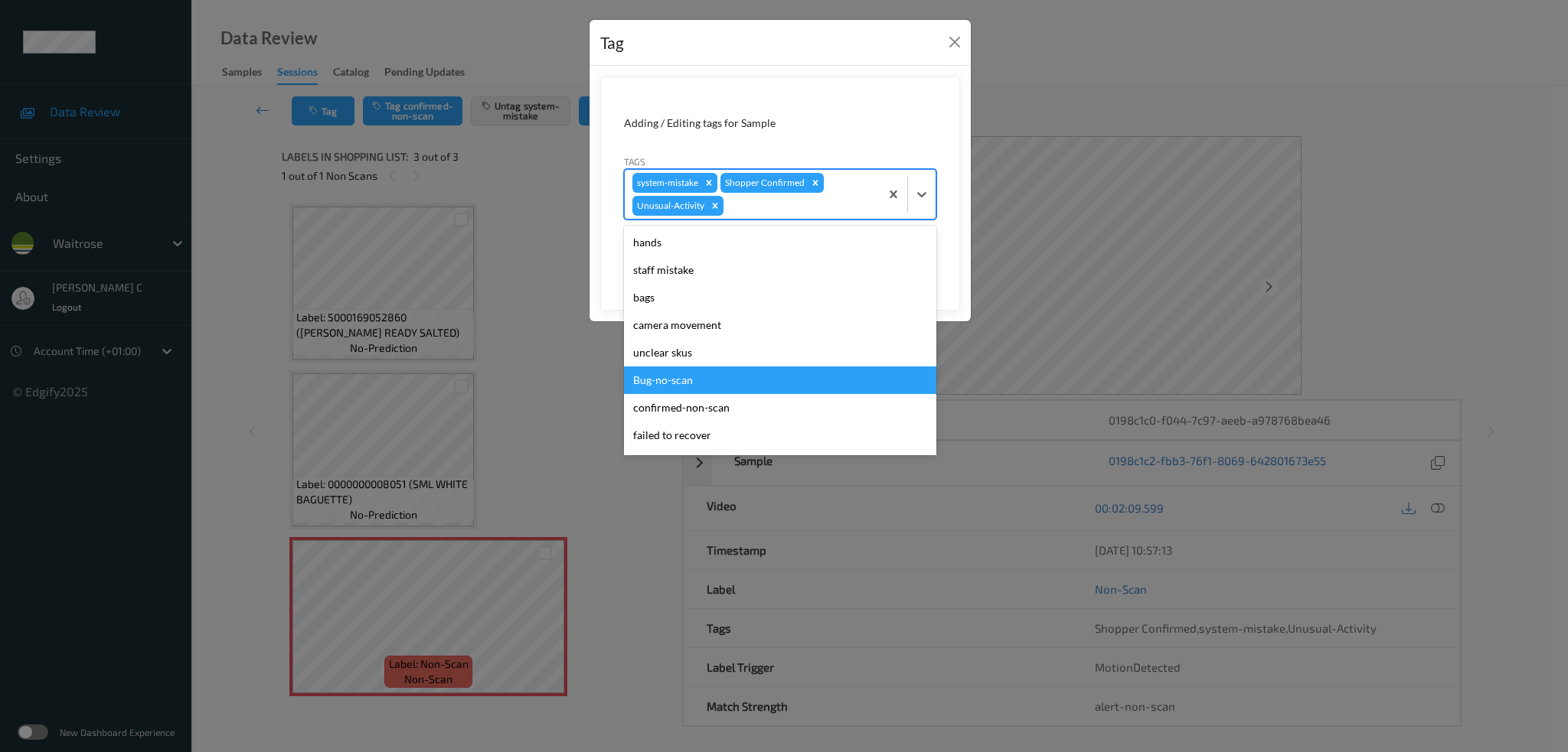
type input "p"
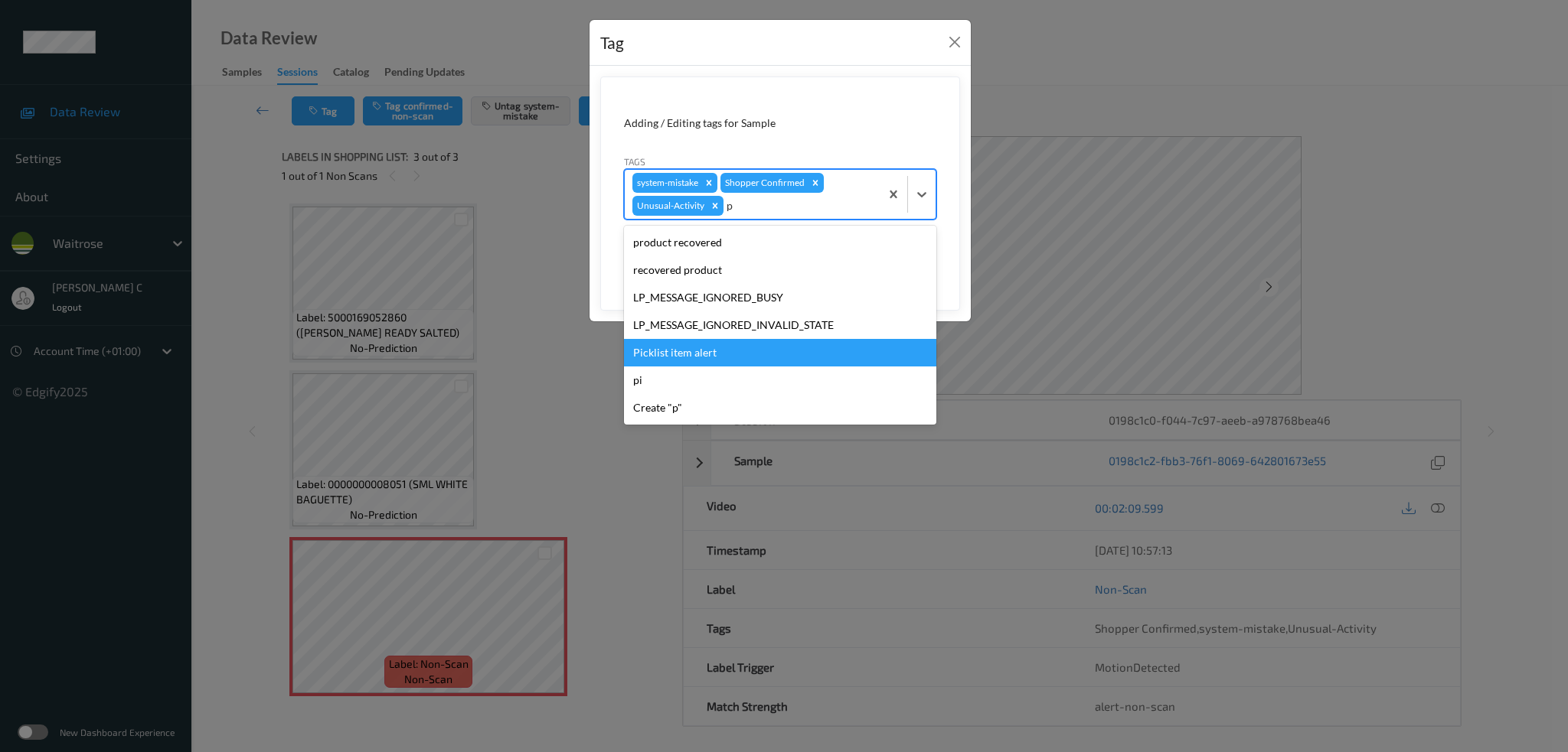
click at [699, 353] on div "Picklist item alert" at bounding box center [780, 353] width 312 height 28
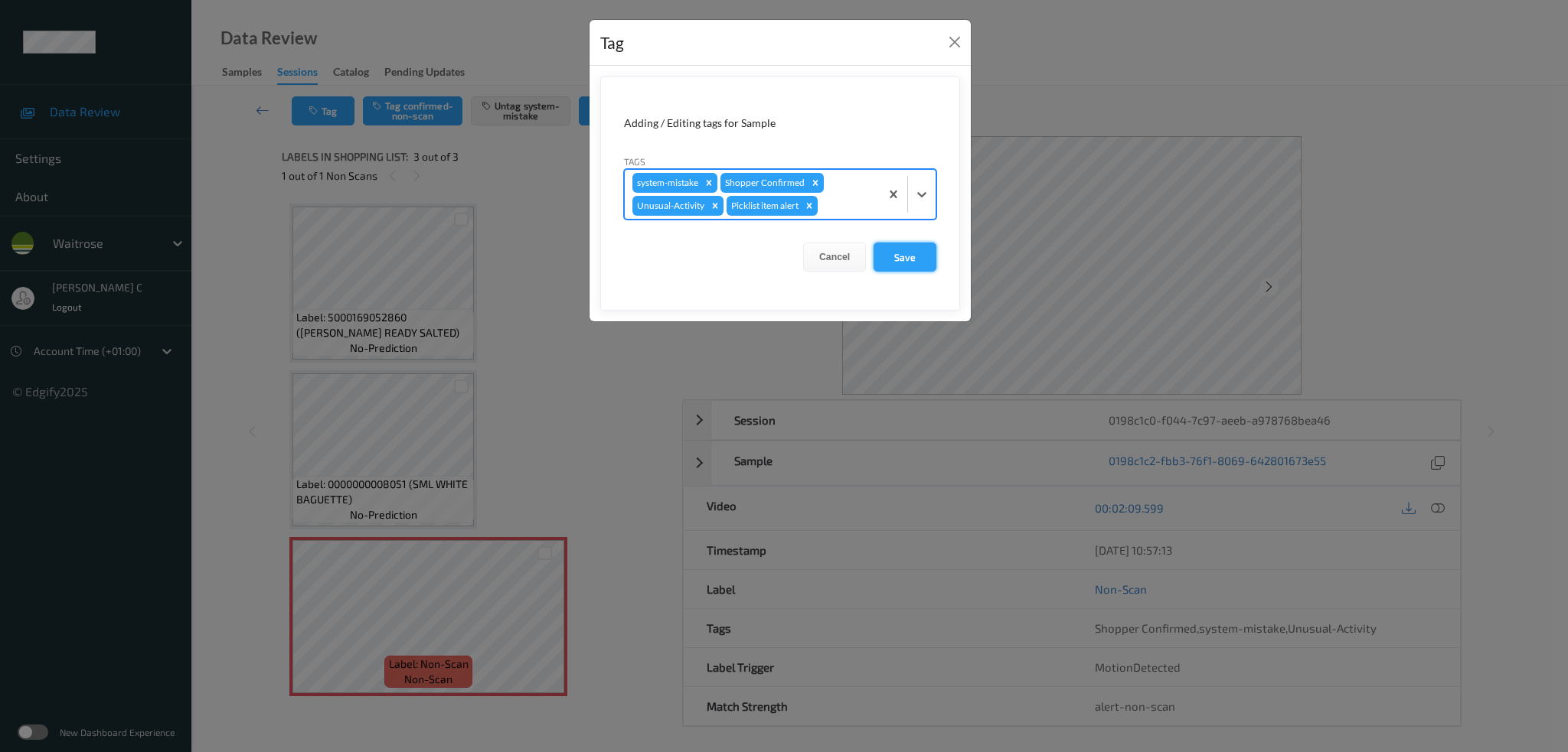
click at [900, 251] on button "Save" at bounding box center [904, 257] width 62 height 29
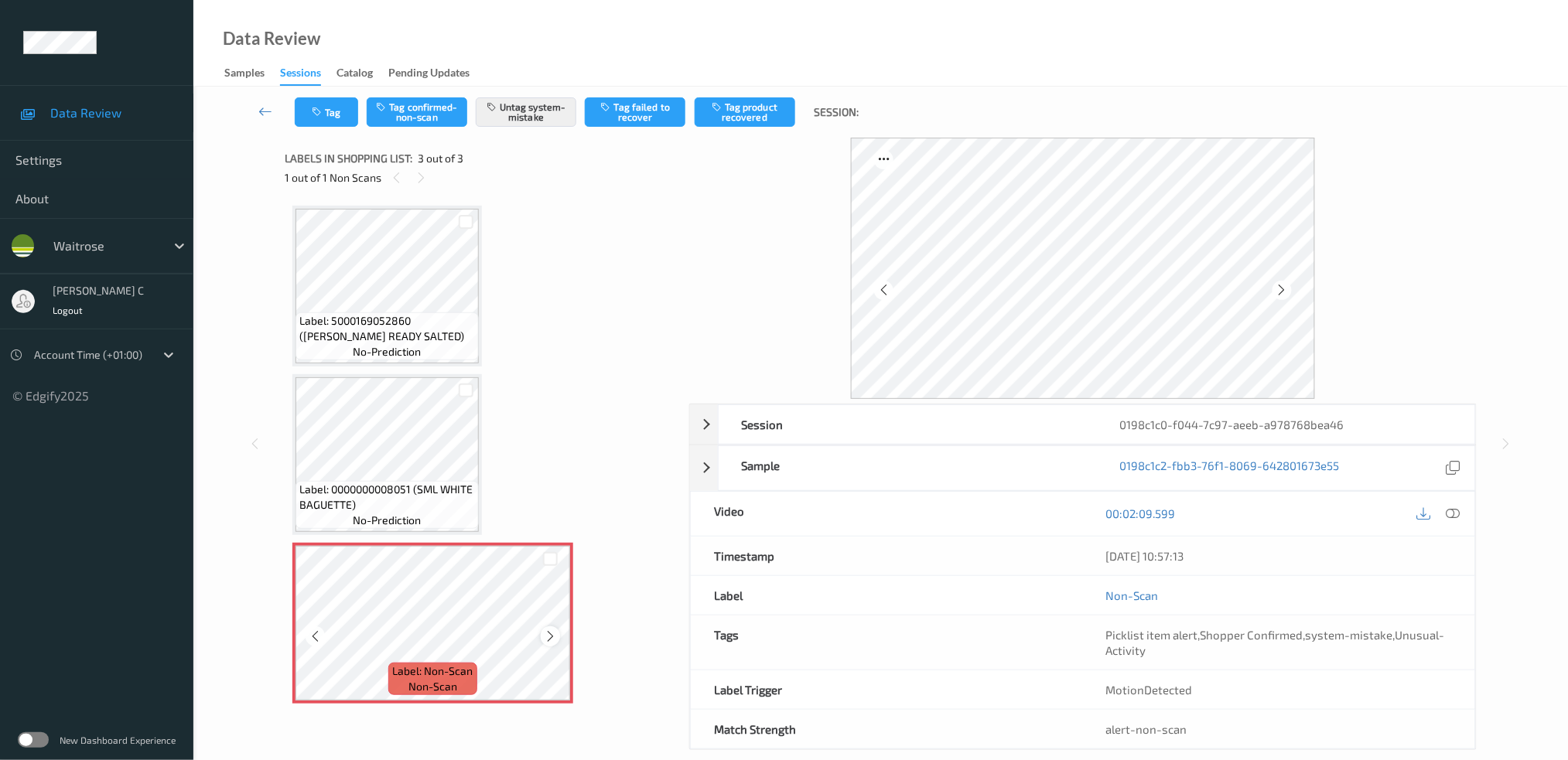
click at [548, 633] on icon at bounding box center [550, 636] width 13 height 14
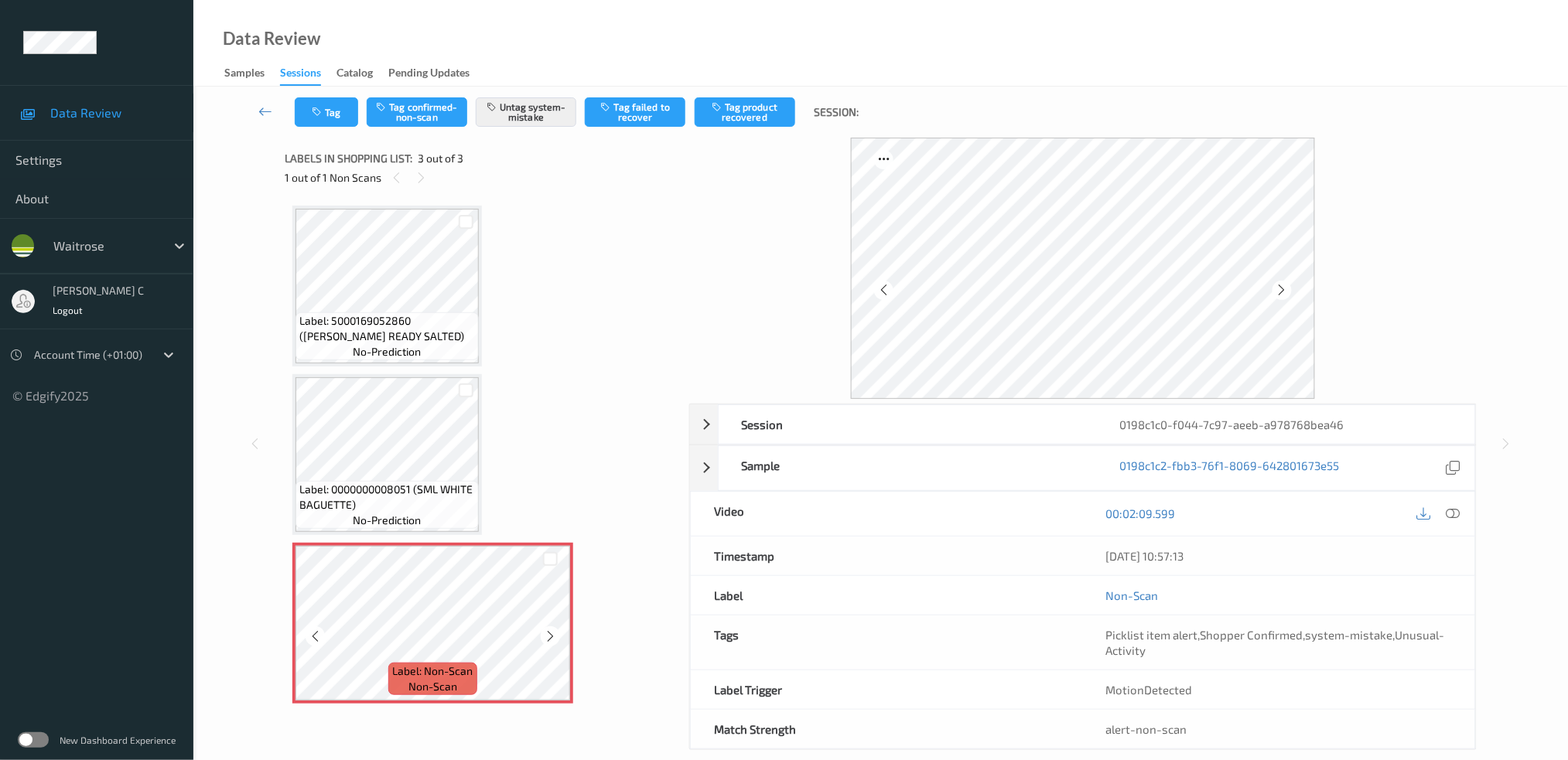
click at [386, 523] on span "no-prediction" at bounding box center [387, 520] width 68 height 15
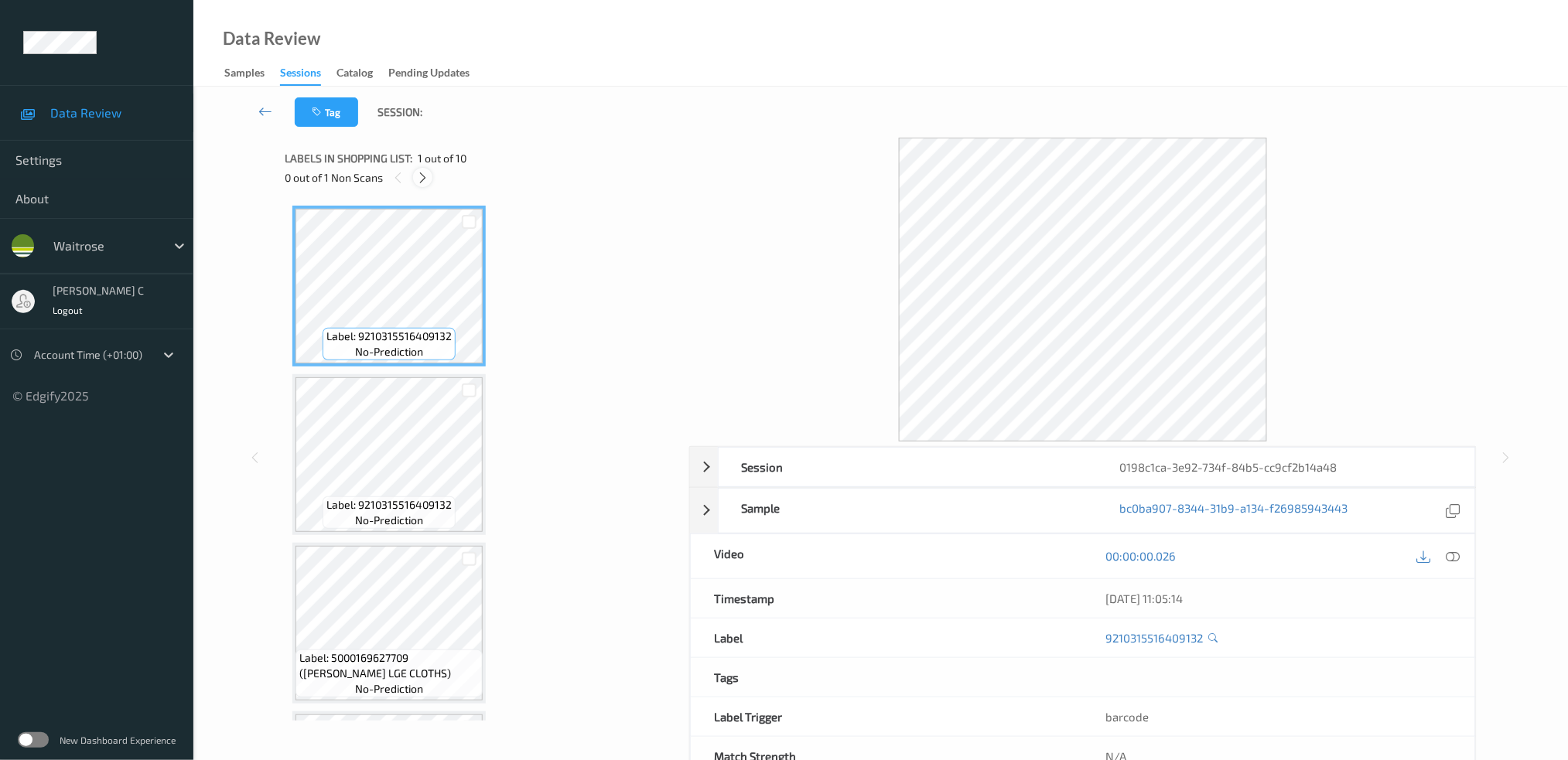
click at [422, 177] on icon at bounding box center [423, 177] width 13 height 14
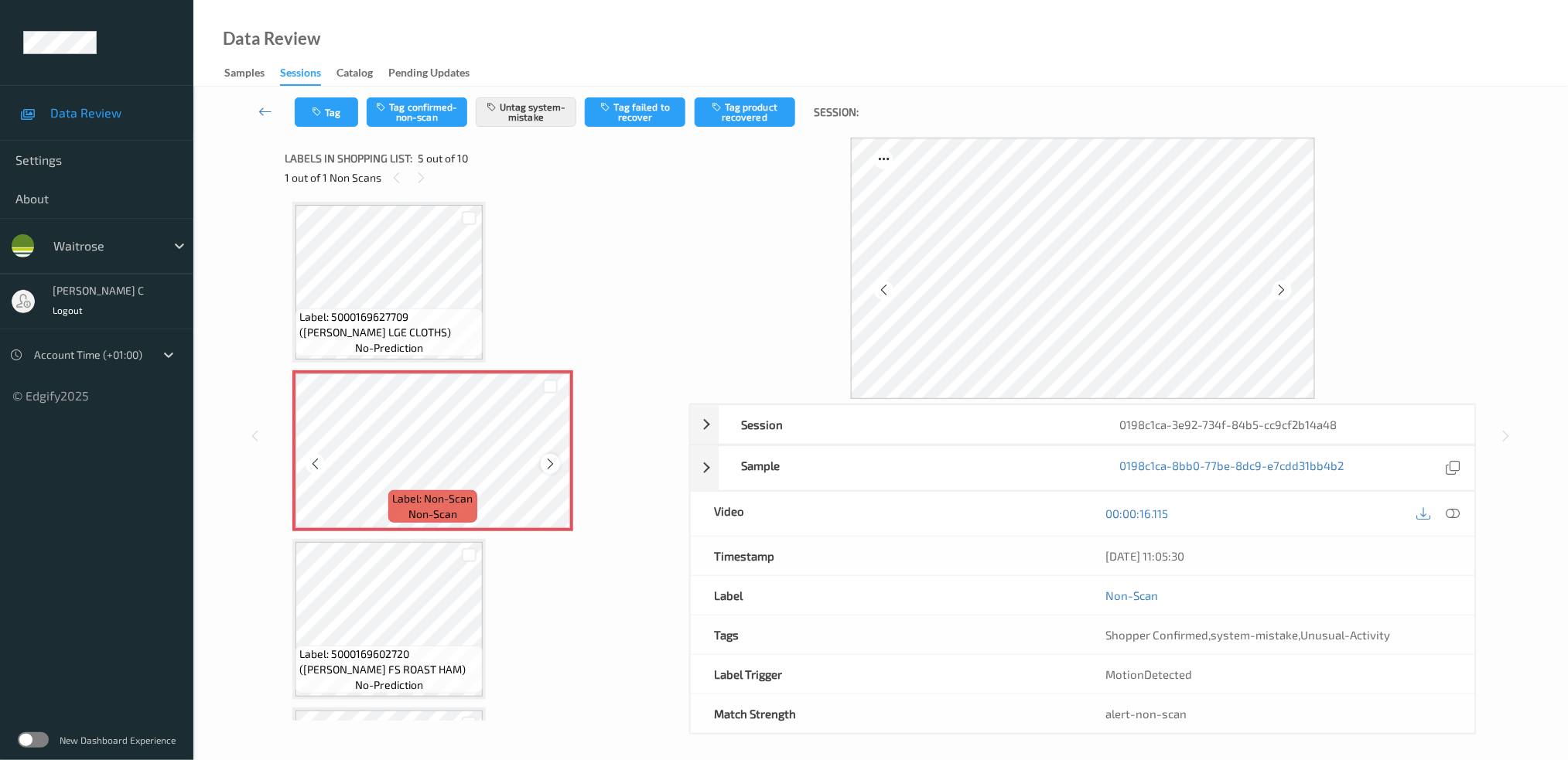
click at [553, 457] on icon at bounding box center [550, 464] width 13 height 14
click at [552, 457] on icon at bounding box center [550, 464] width 13 height 14
click at [440, 311] on span "Label: 5000169627709 (WR ESS LGE CLOTHS)" at bounding box center [389, 324] width 180 height 31
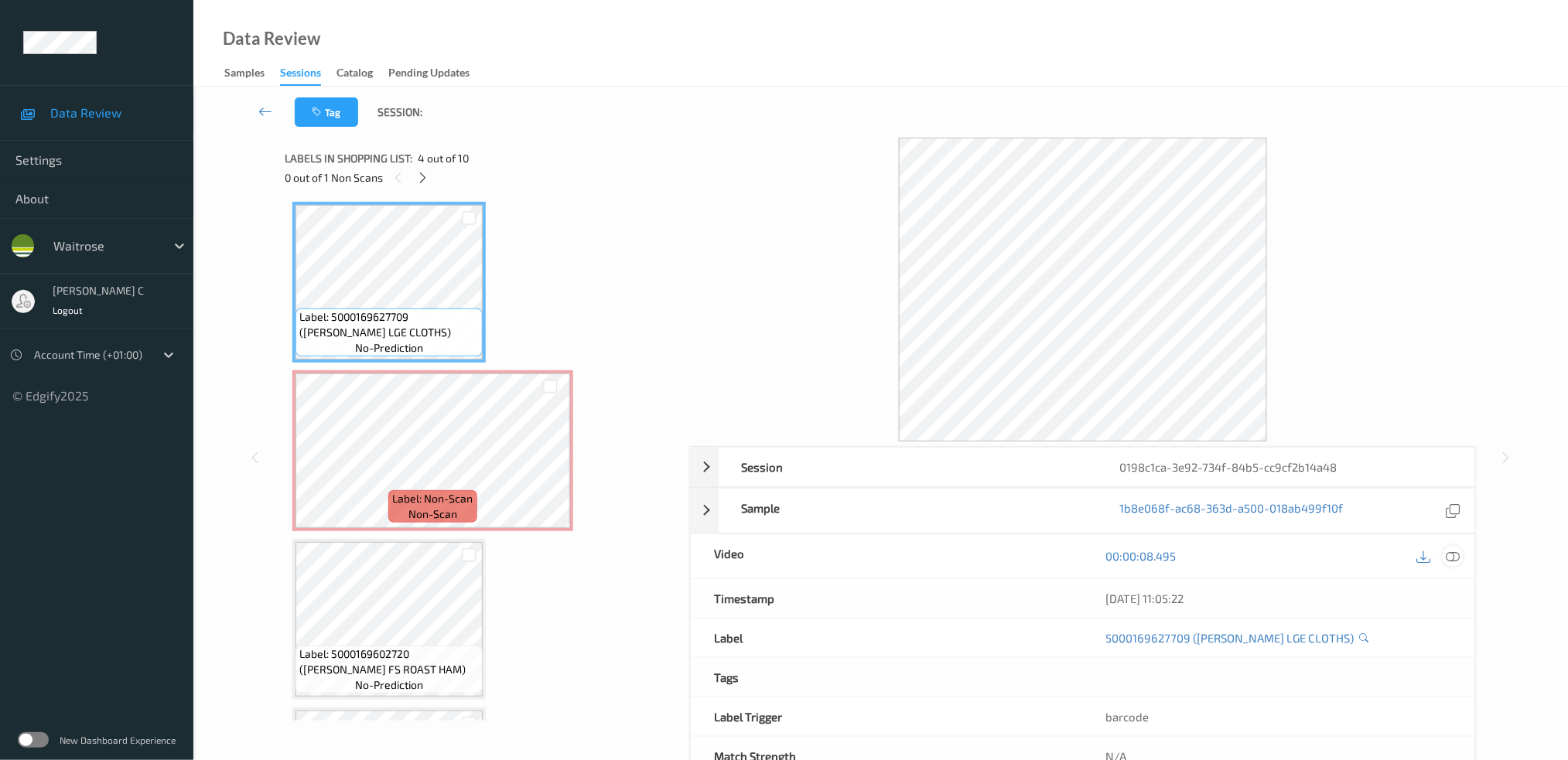
click at [1457, 555] on icon at bounding box center [1452, 555] width 14 height 14
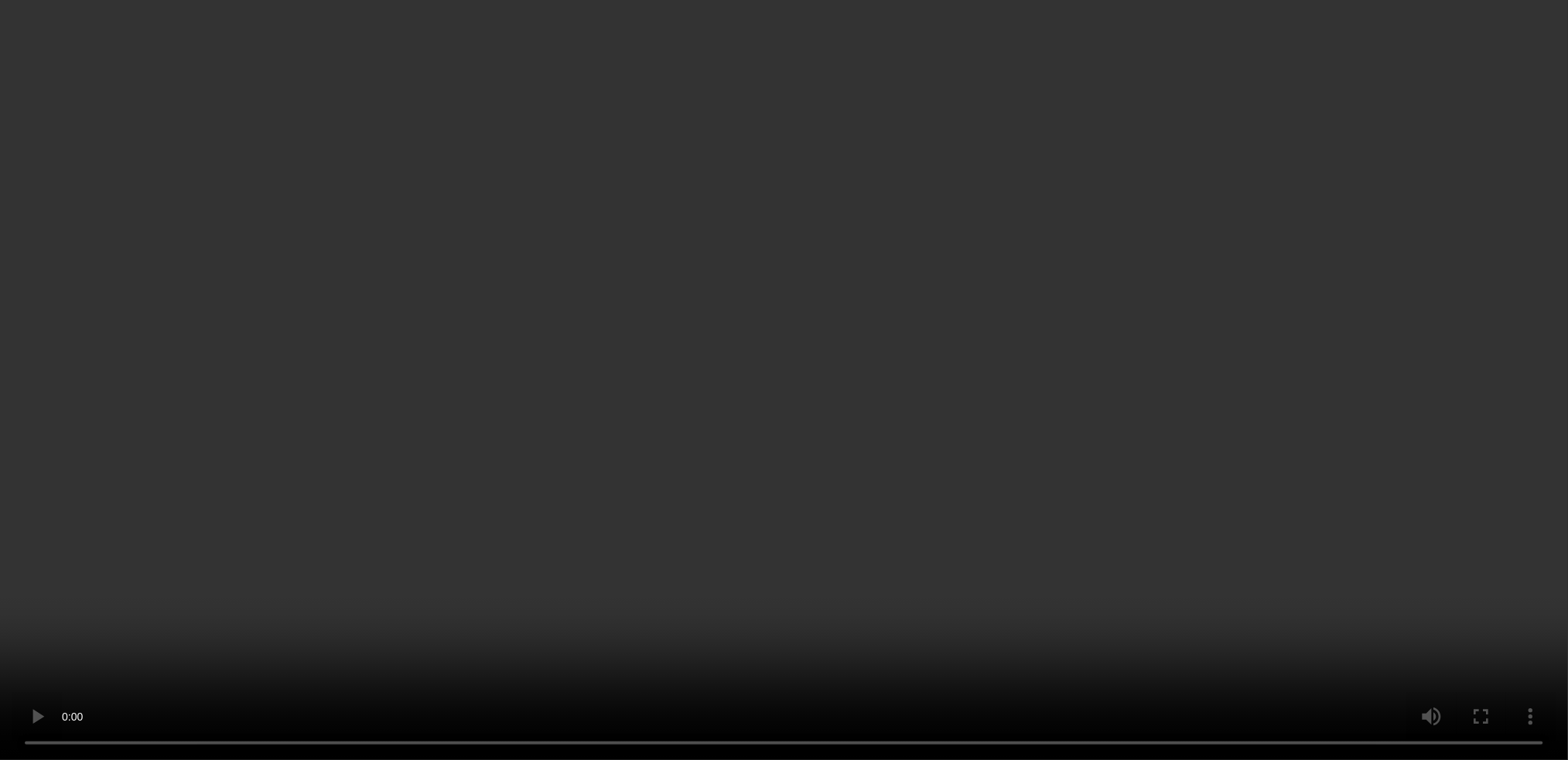
scroll to position [715, 0]
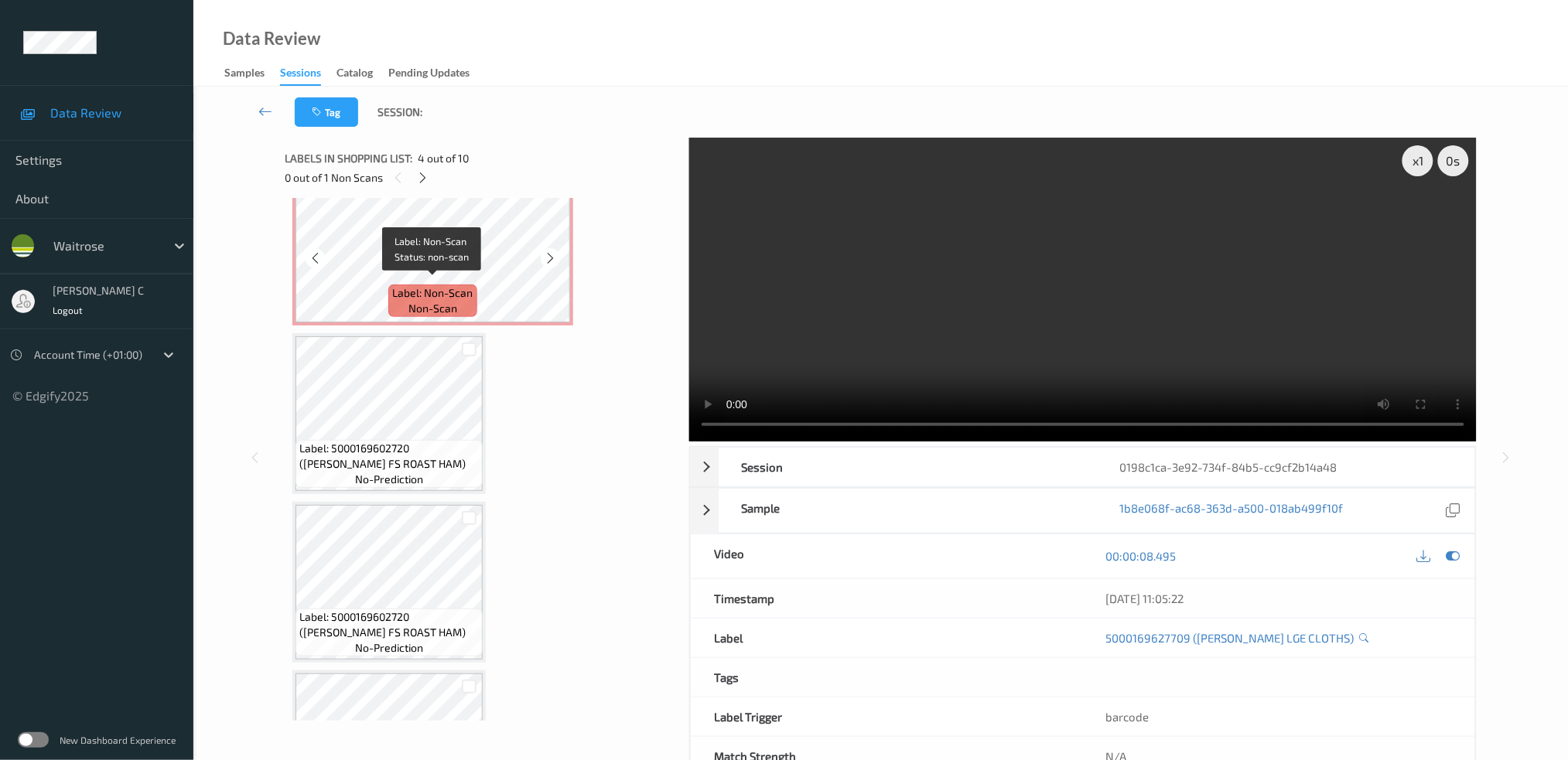
click at [396, 285] on span "Label: Non-Scan" at bounding box center [433, 292] width 81 height 15
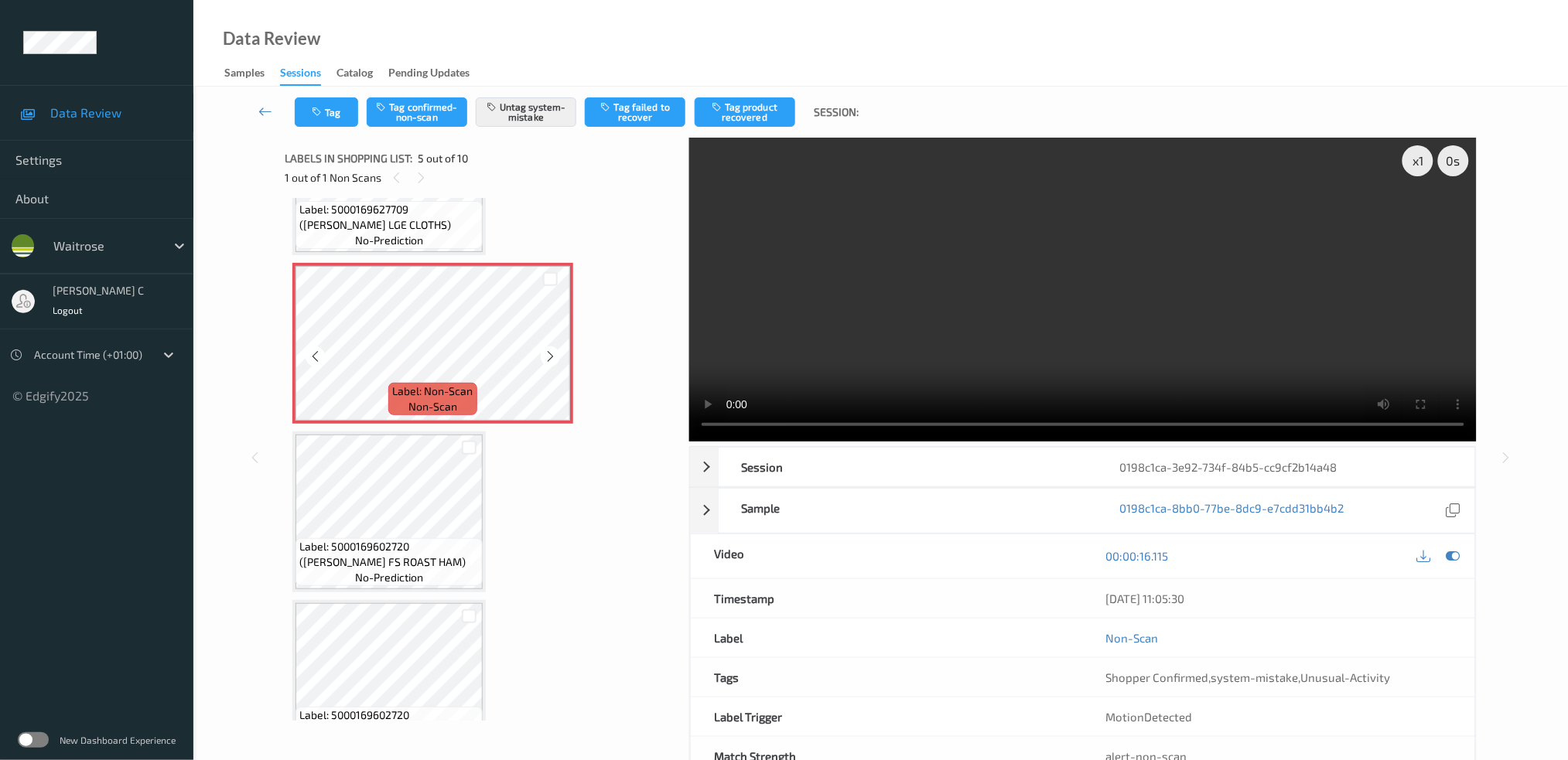
scroll to position [510, 0]
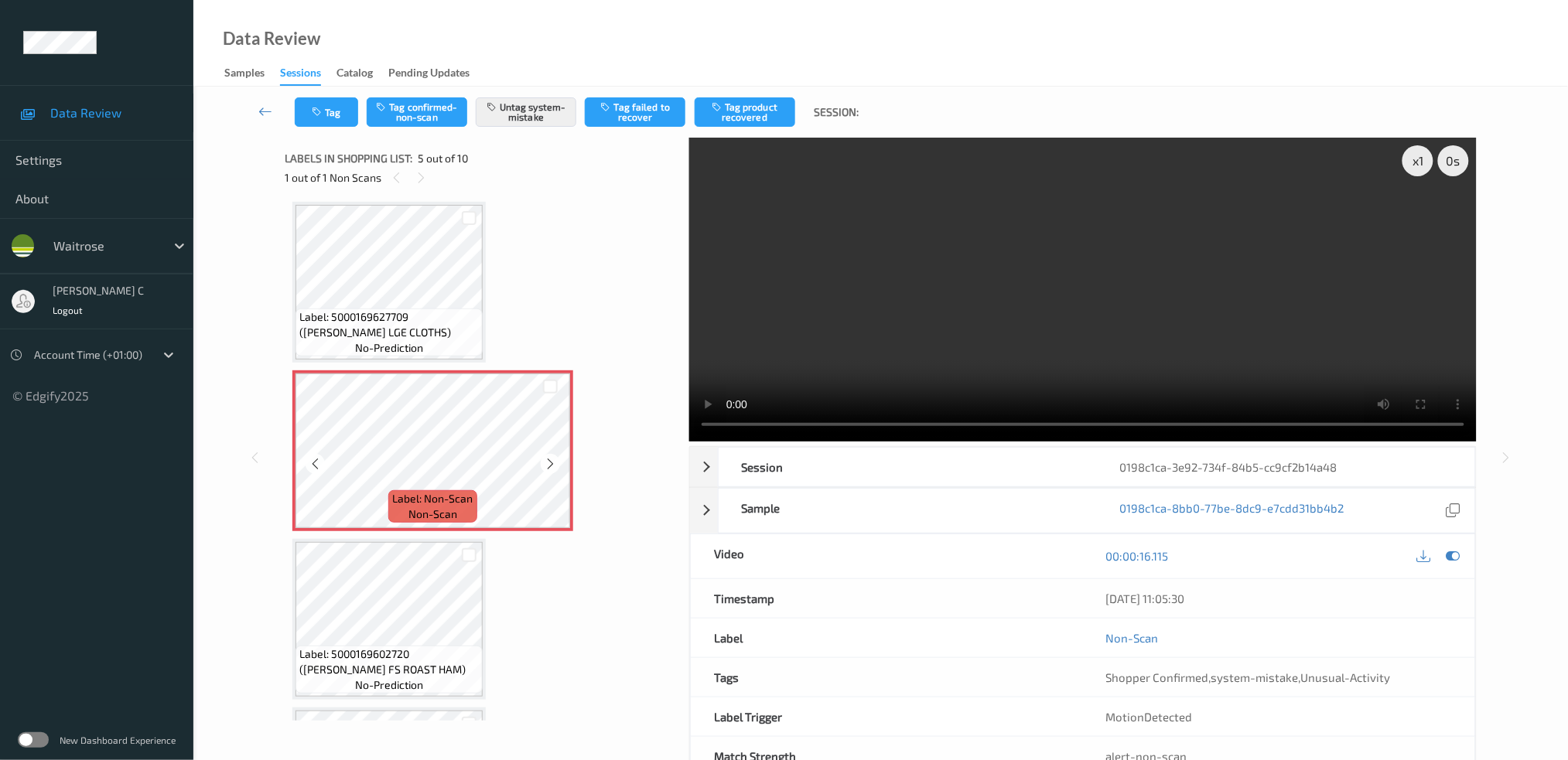
click at [389, 316] on span "Label: 5000169627709 (WR ESS LGE CLOTHS)" at bounding box center [389, 324] width 180 height 31
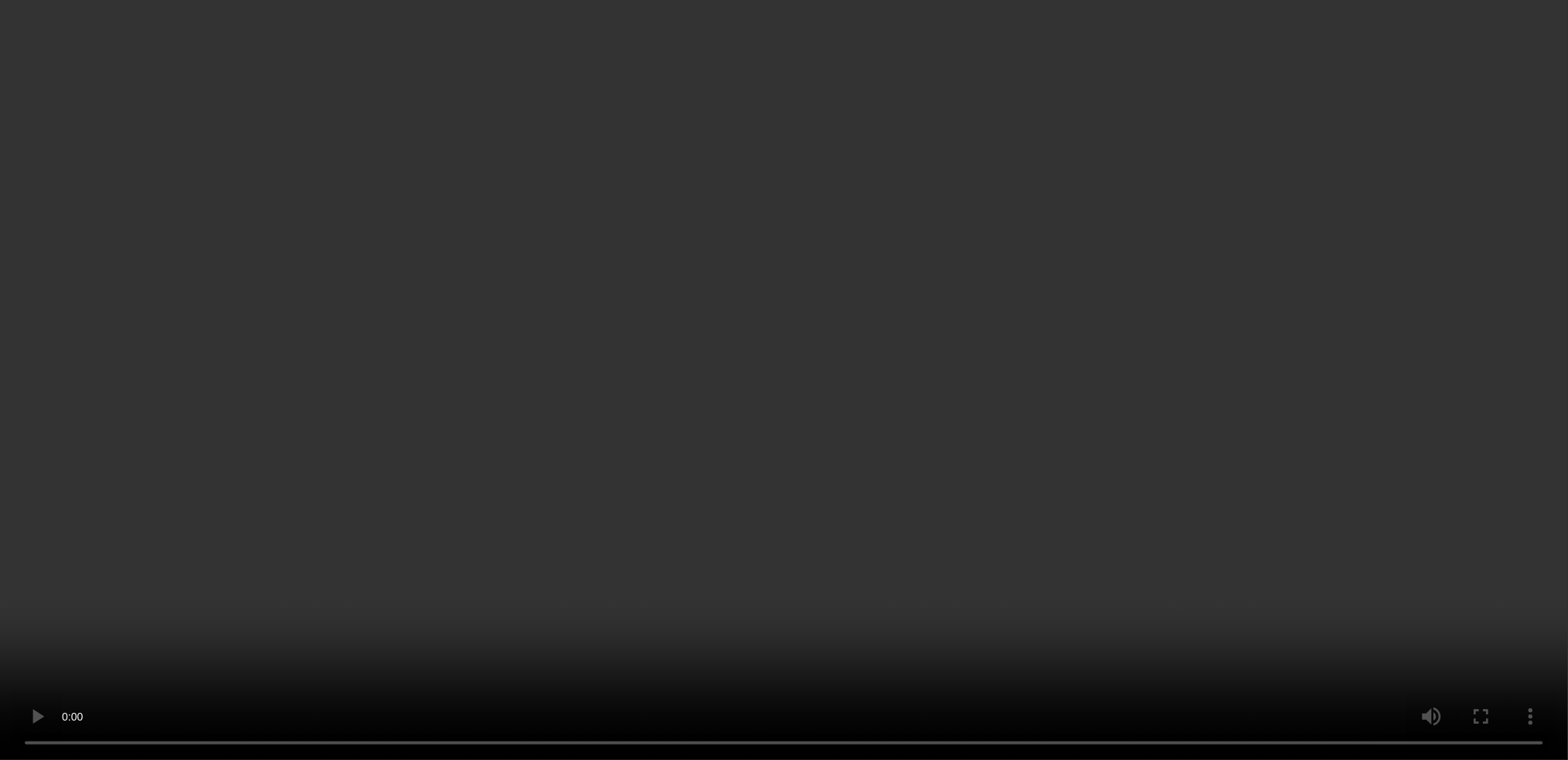
scroll to position [612, 0]
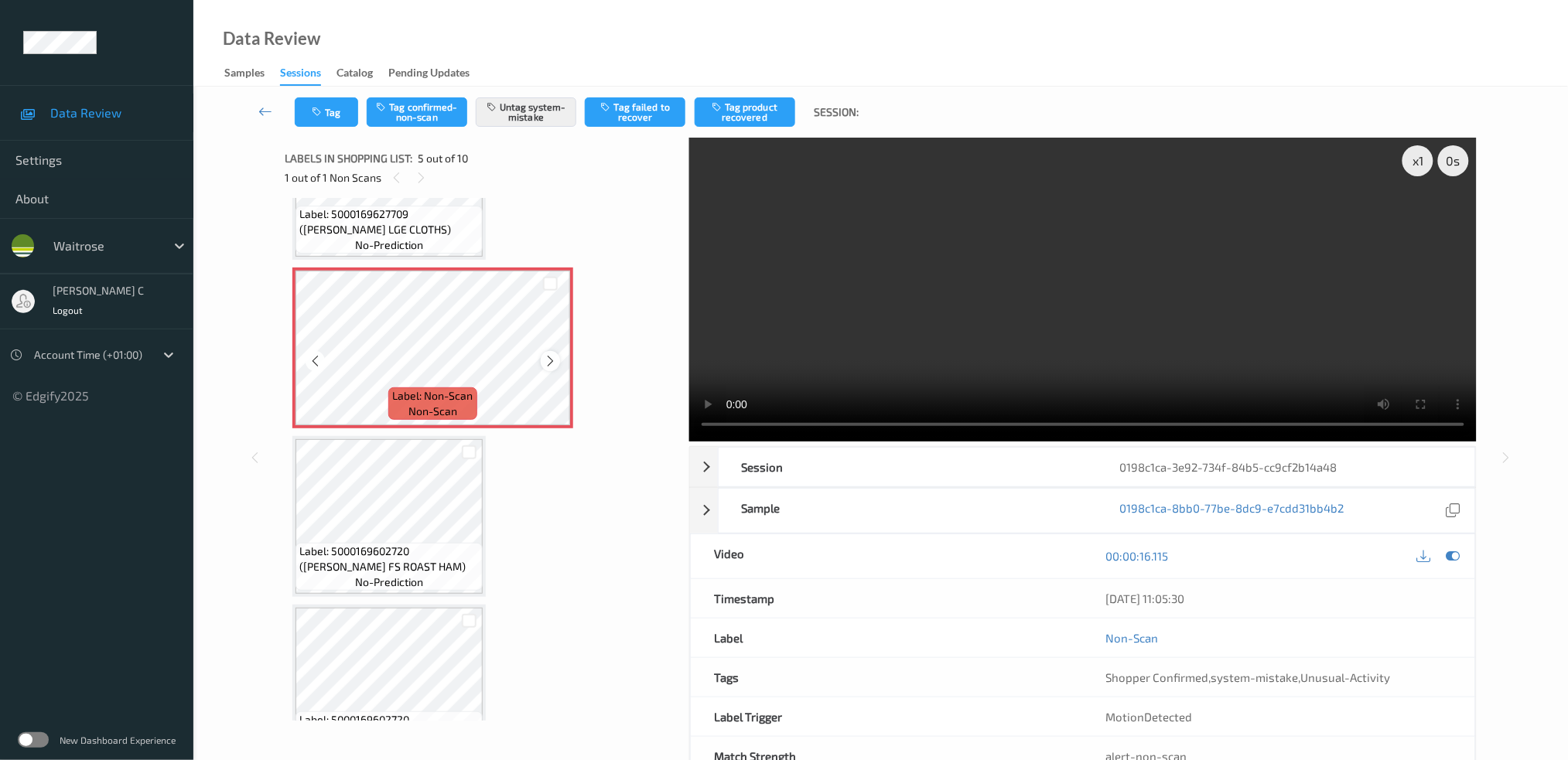
click at [548, 354] on icon at bounding box center [550, 360] width 13 height 14
click at [546, 354] on icon at bounding box center [550, 360] width 13 height 14
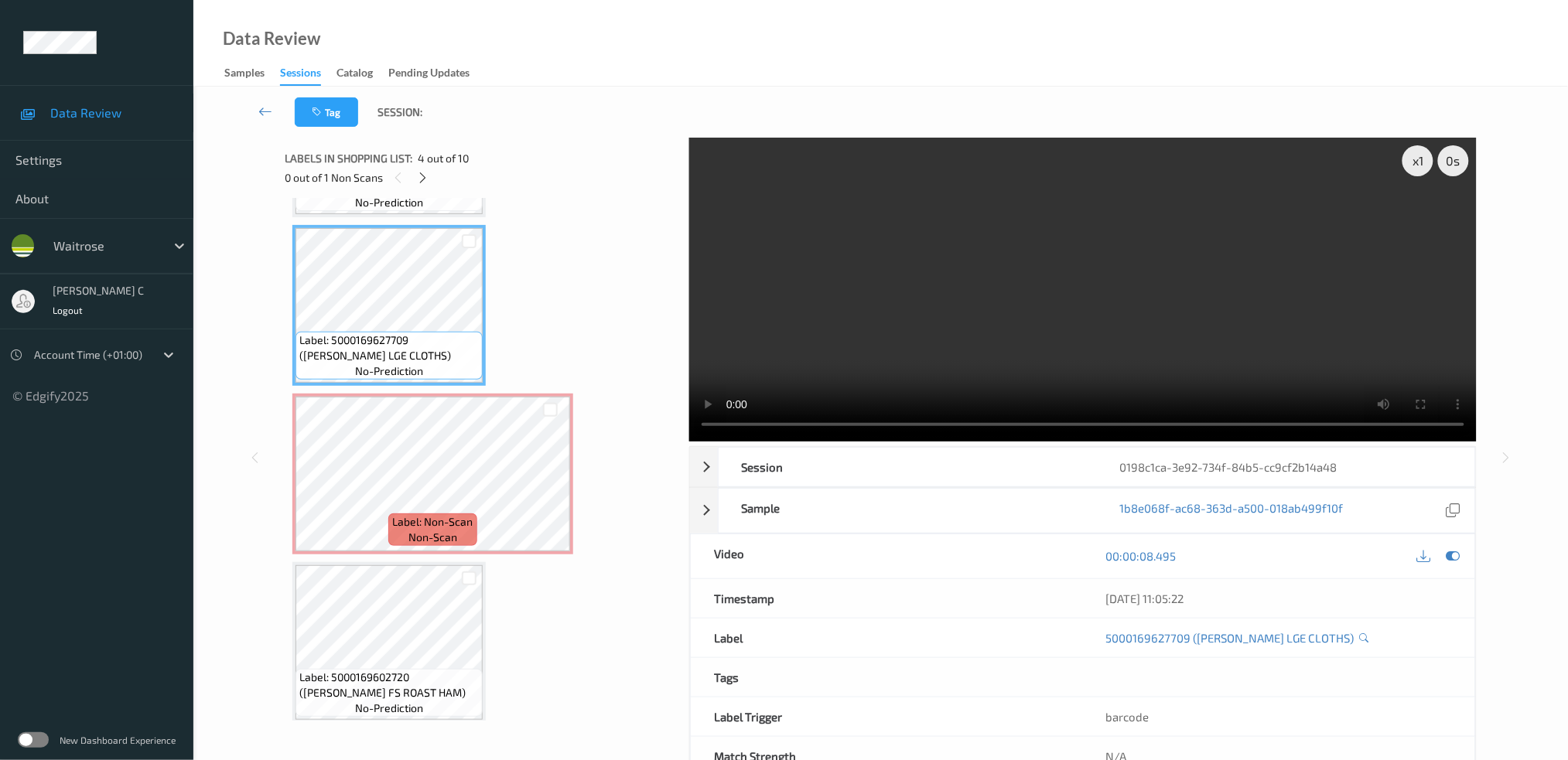
scroll to position [510, 0]
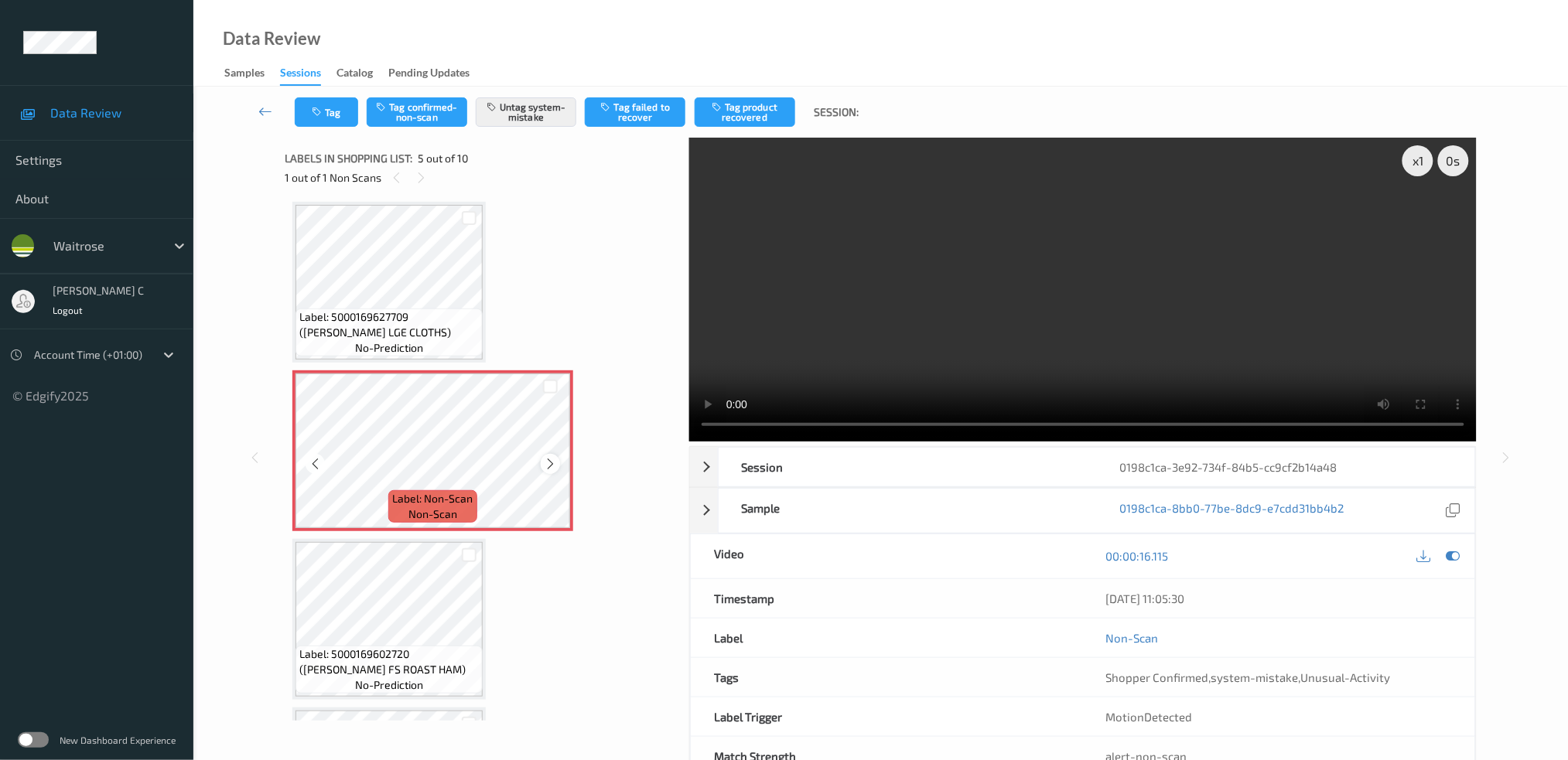
click at [553, 457] on icon at bounding box center [550, 464] width 13 height 14
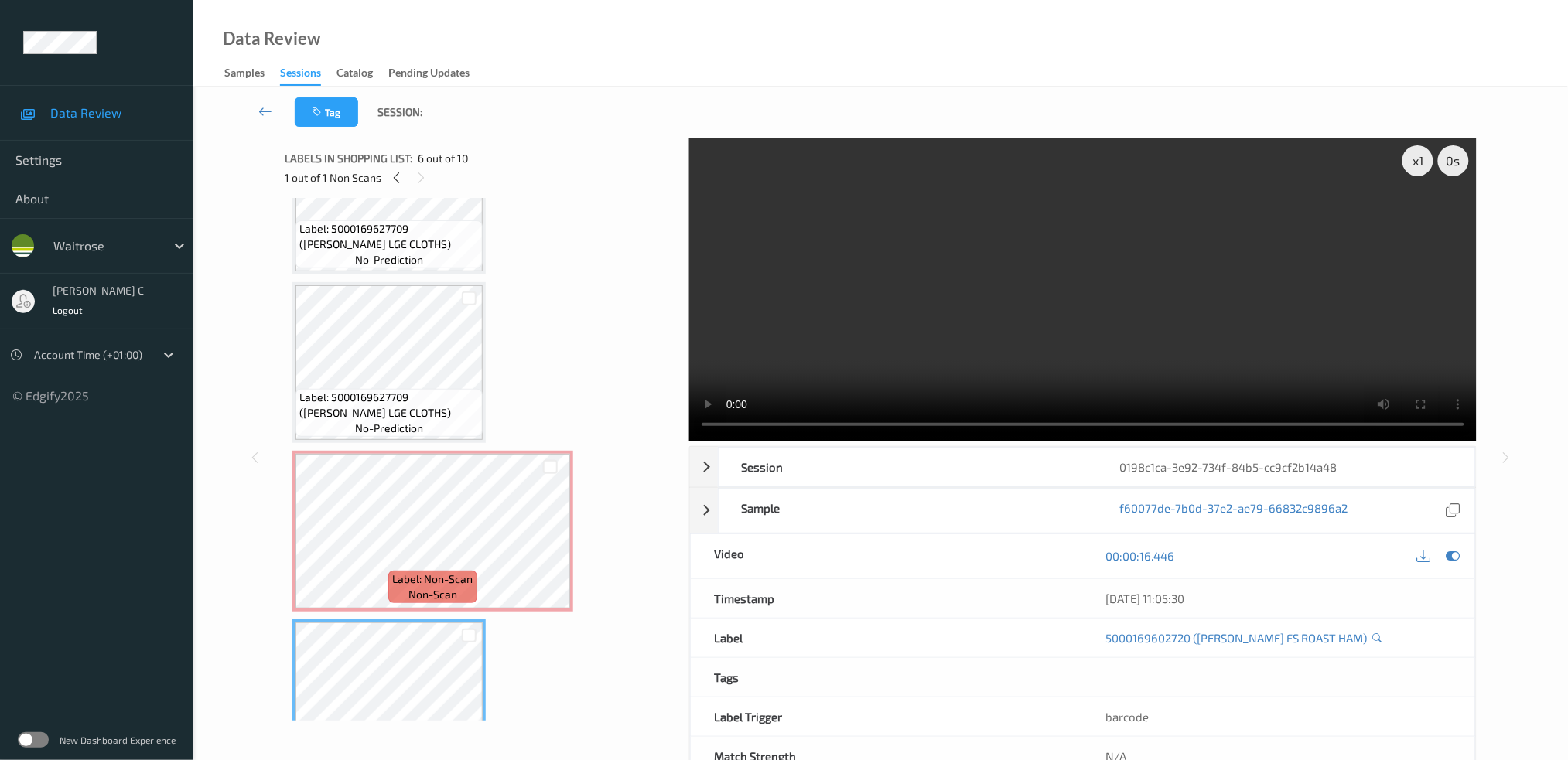
scroll to position [303, 0]
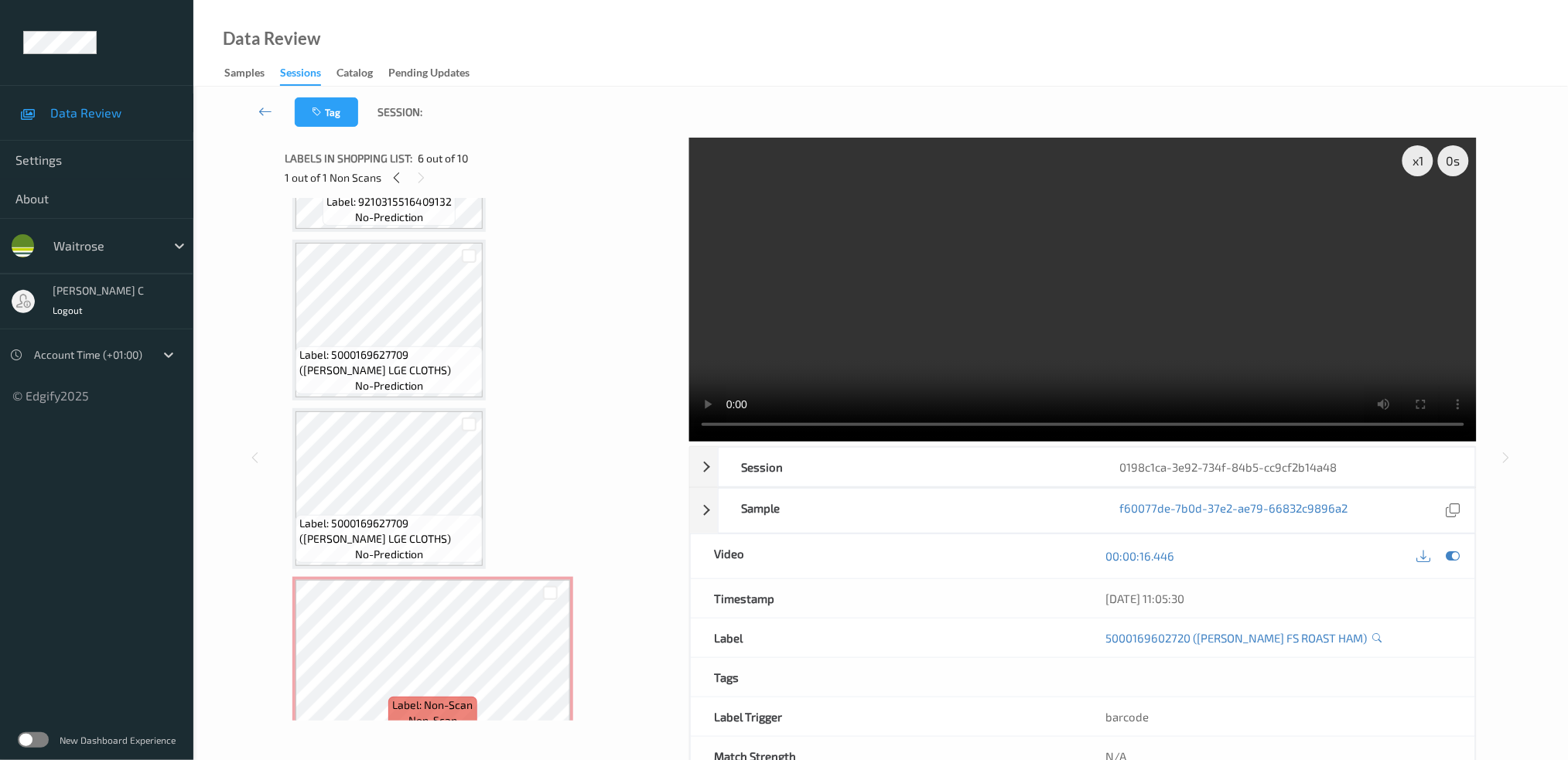
click at [374, 356] on span "Label: 5000169627709 (WR ESS LGE CLOTHS)" at bounding box center [389, 363] width 180 height 31
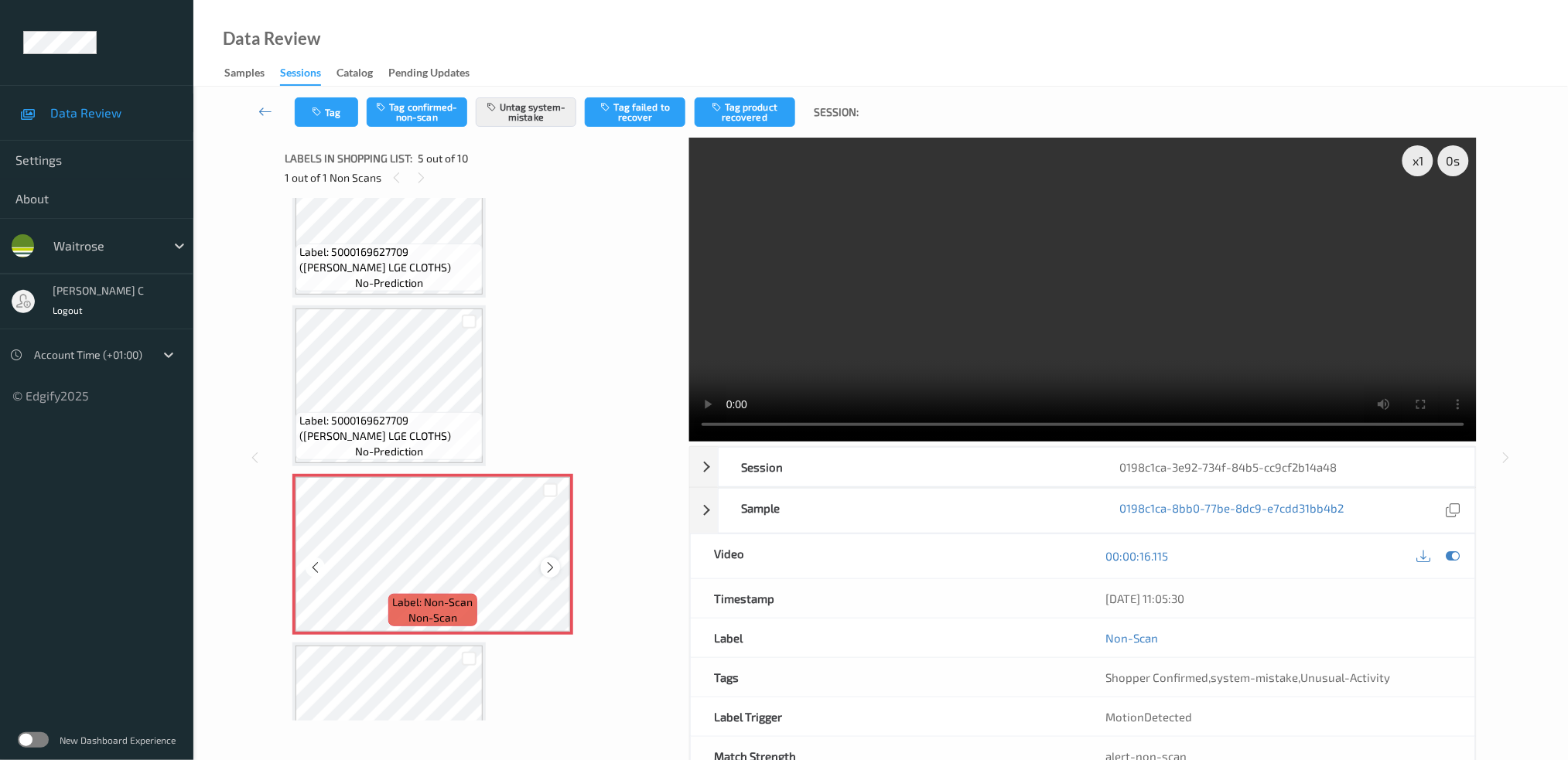
click at [547, 563] on icon at bounding box center [550, 567] width 13 height 14
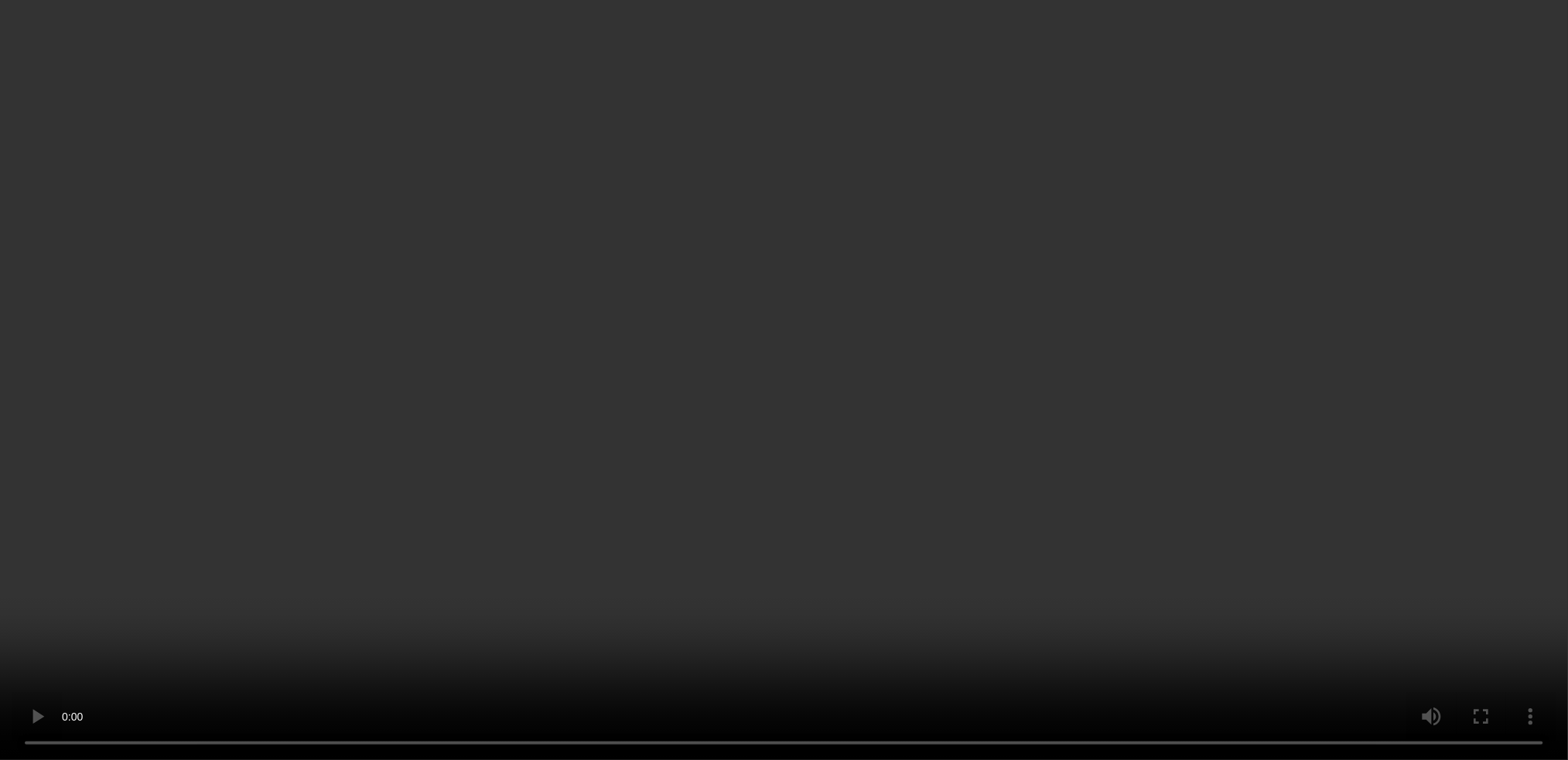
scroll to position [715, 0]
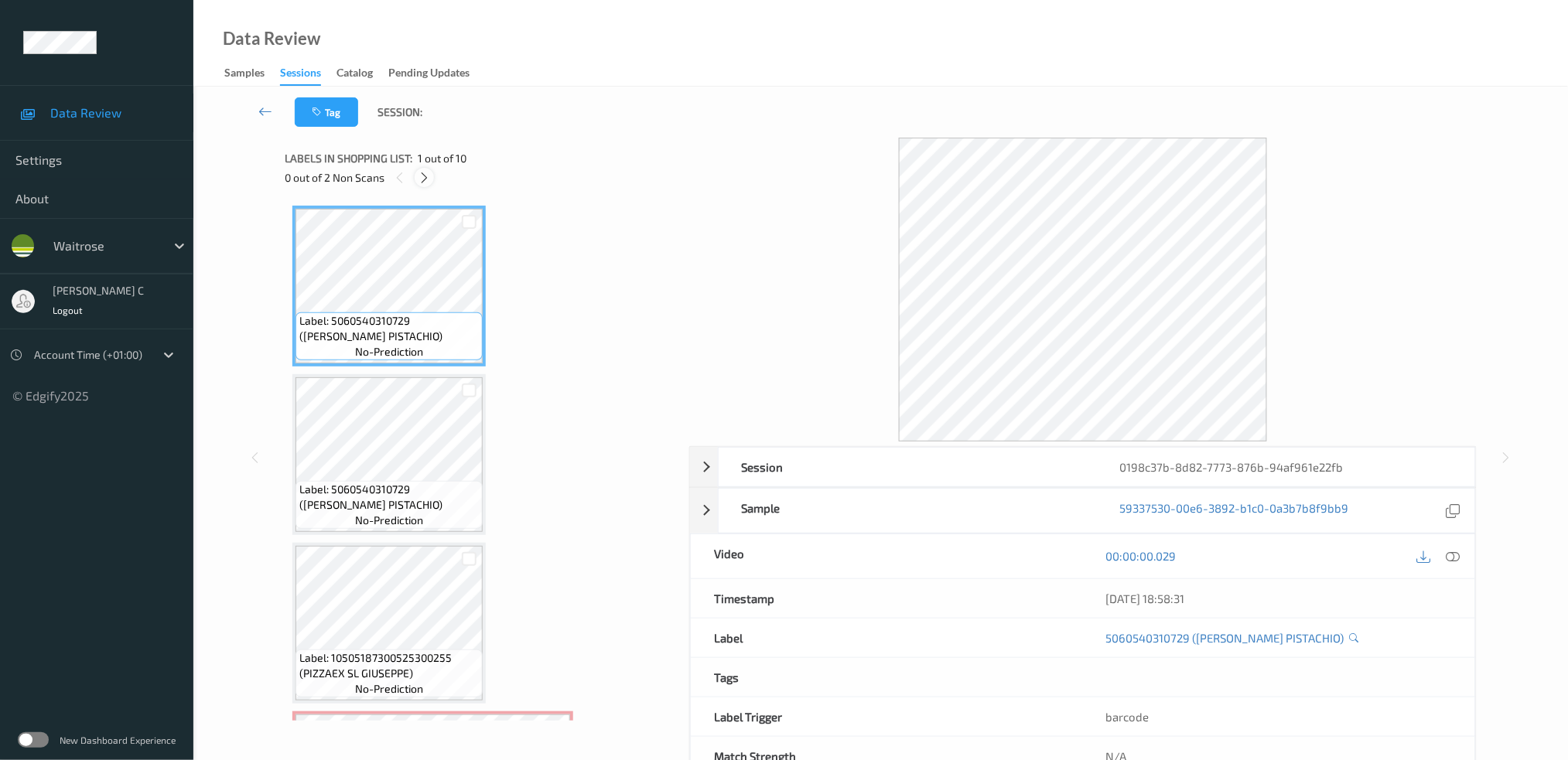
click at [422, 171] on icon at bounding box center [424, 177] width 13 height 14
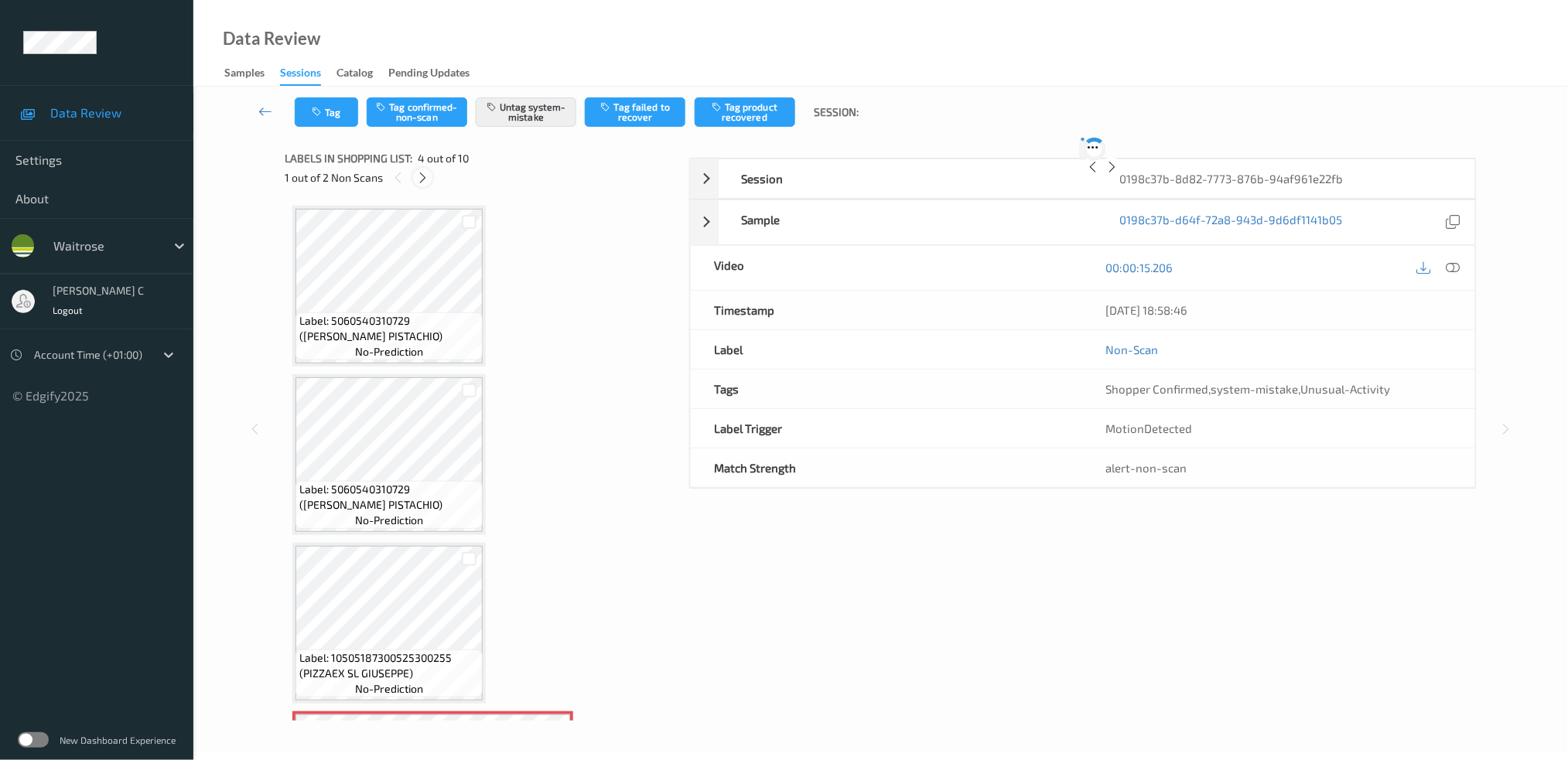
scroll to position [342, 0]
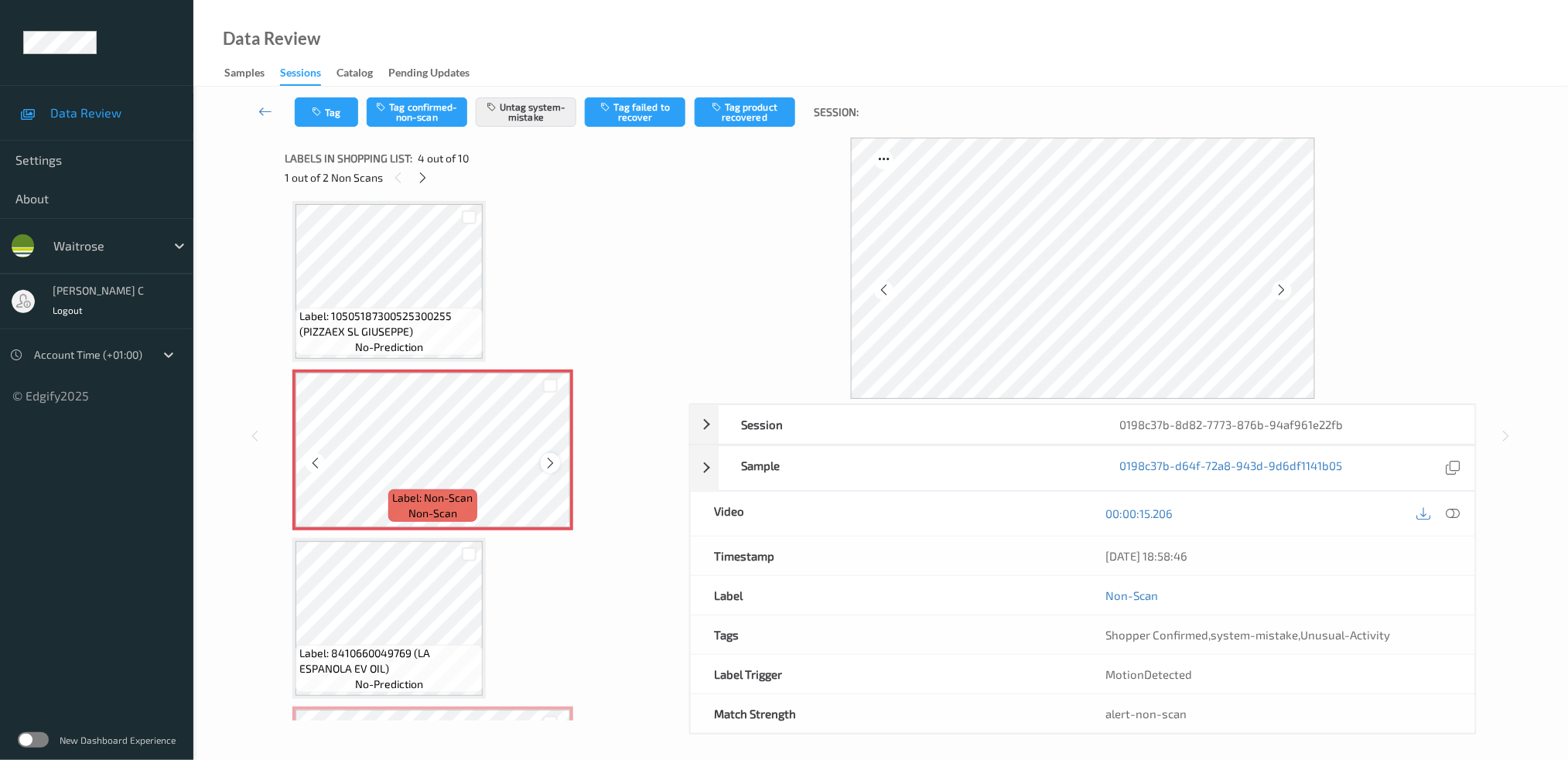
click at [552, 458] on icon at bounding box center [550, 463] width 13 height 14
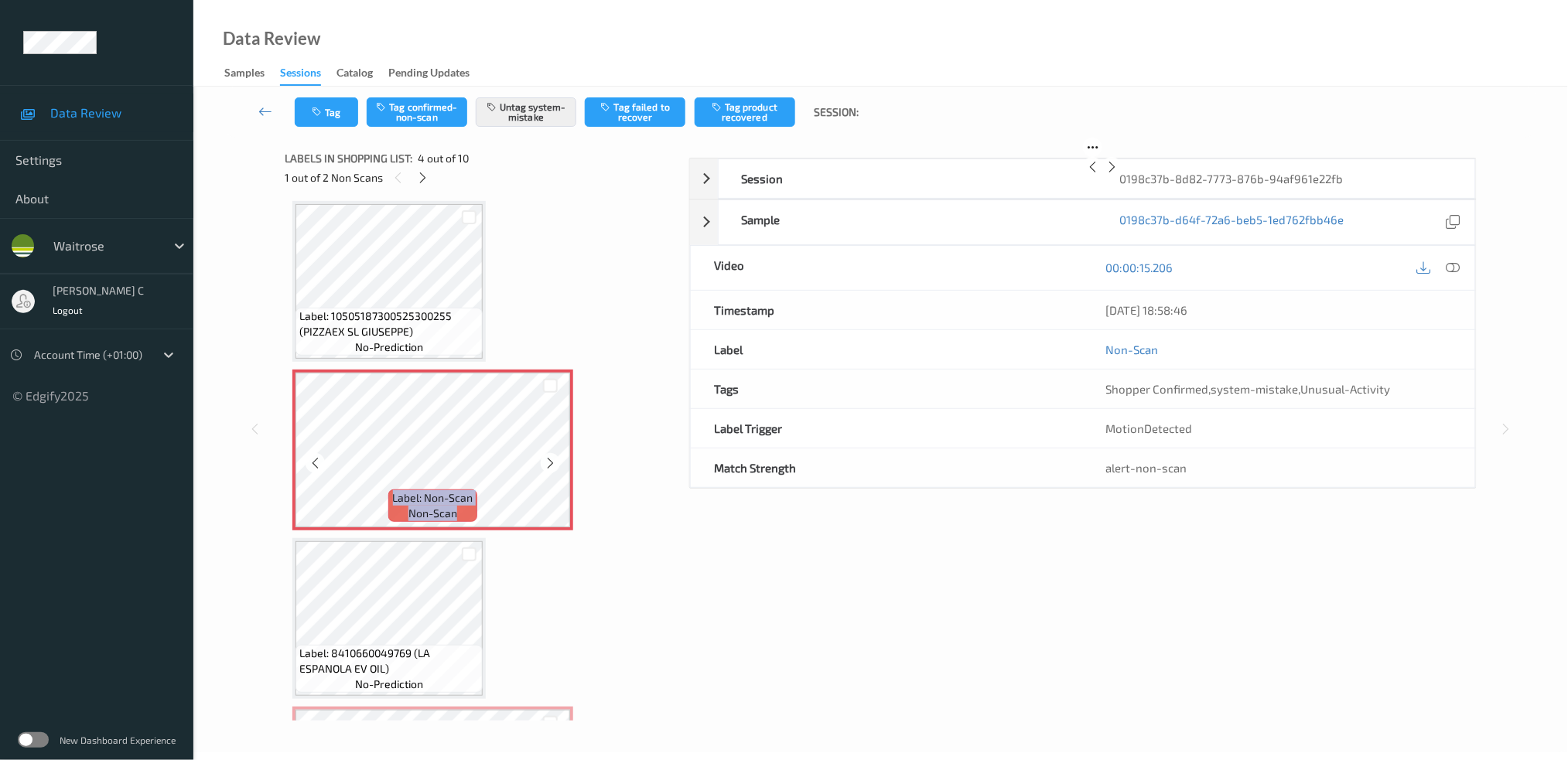
click at [552, 458] on icon at bounding box center [550, 463] width 13 height 14
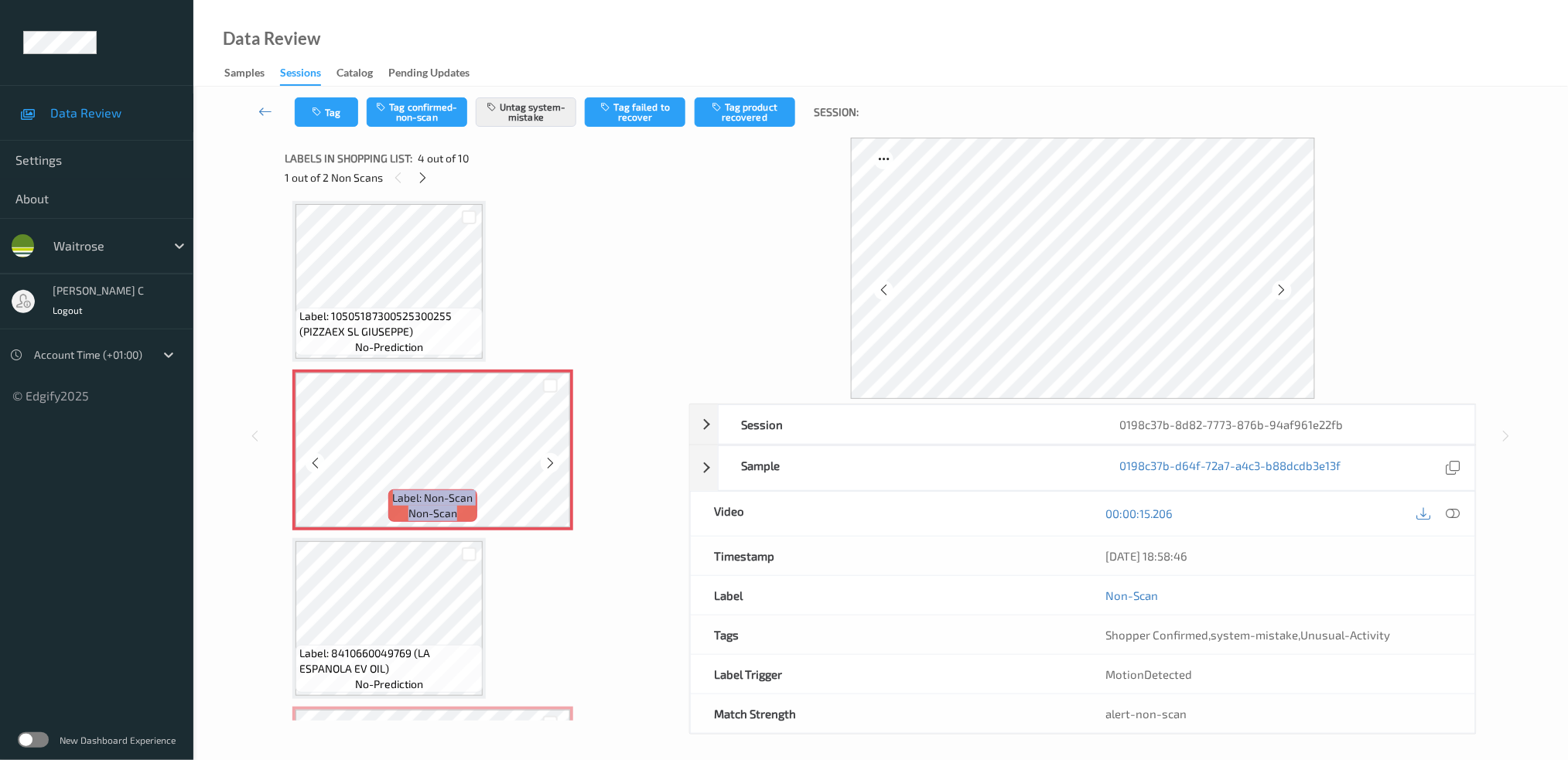
click at [552, 458] on icon at bounding box center [550, 463] width 13 height 14
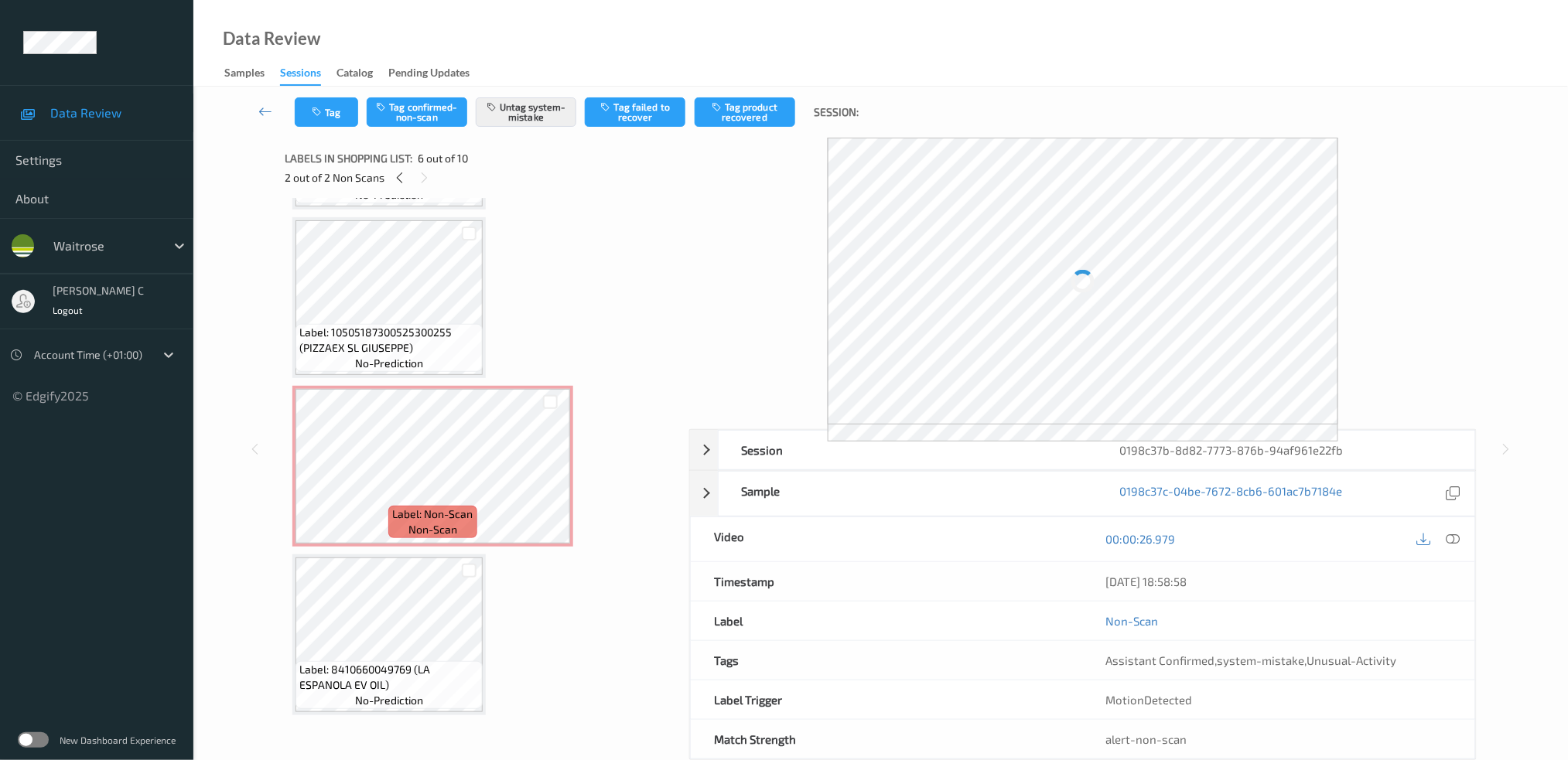
scroll to position [33, 0]
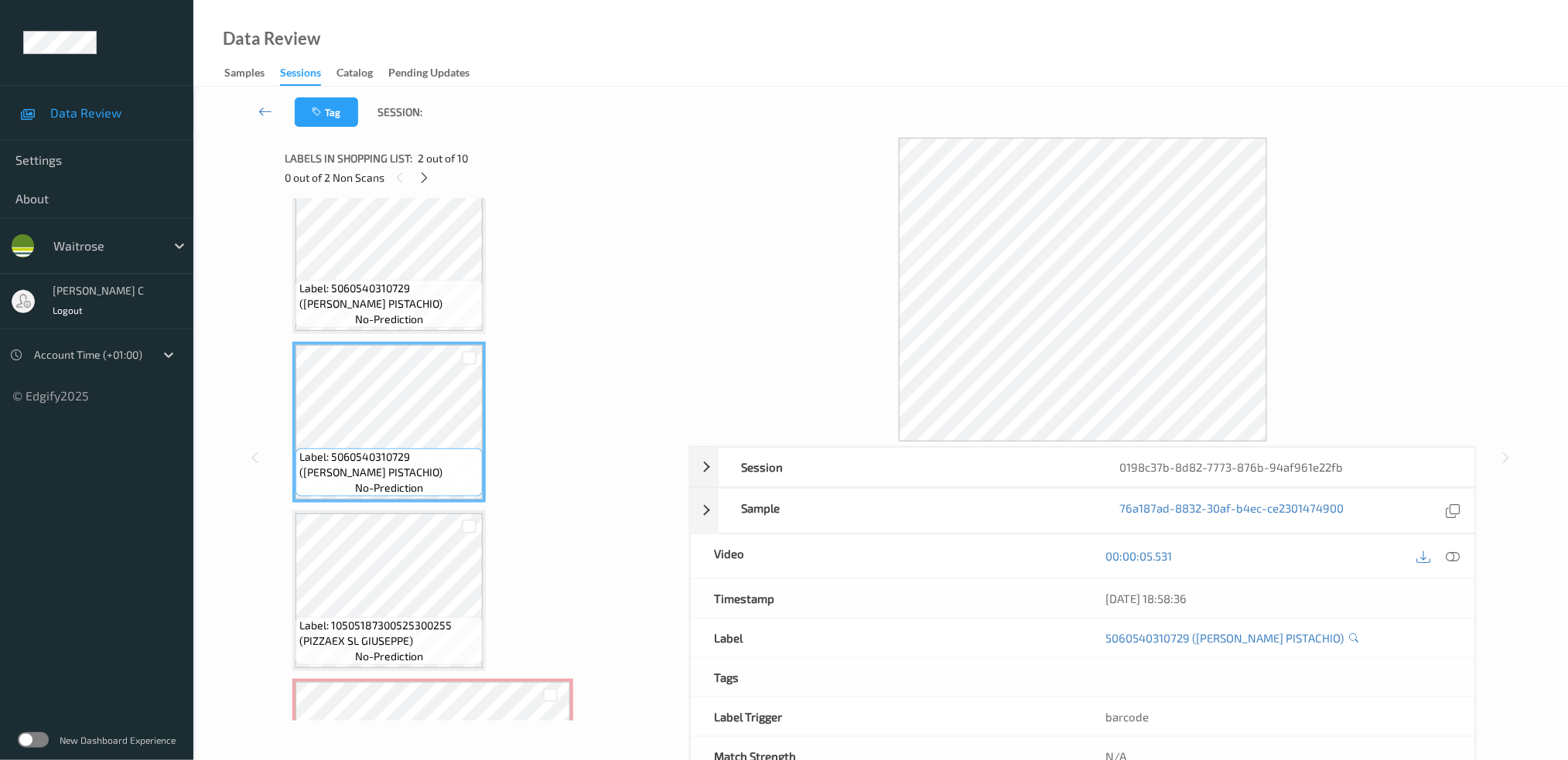
click at [1453, 559] on icon at bounding box center [1452, 555] width 14 height 14
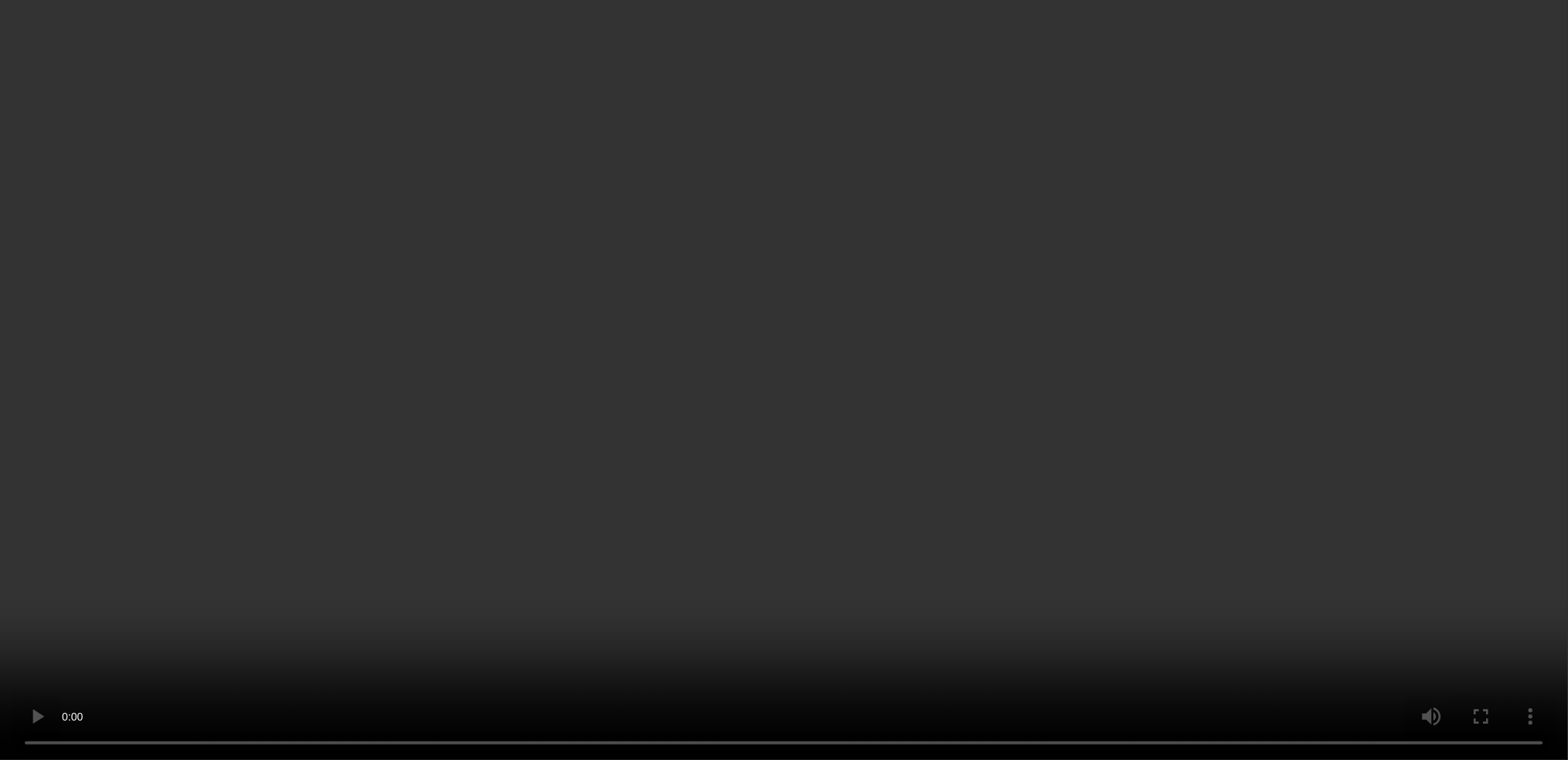
scroll to position [548, 0]
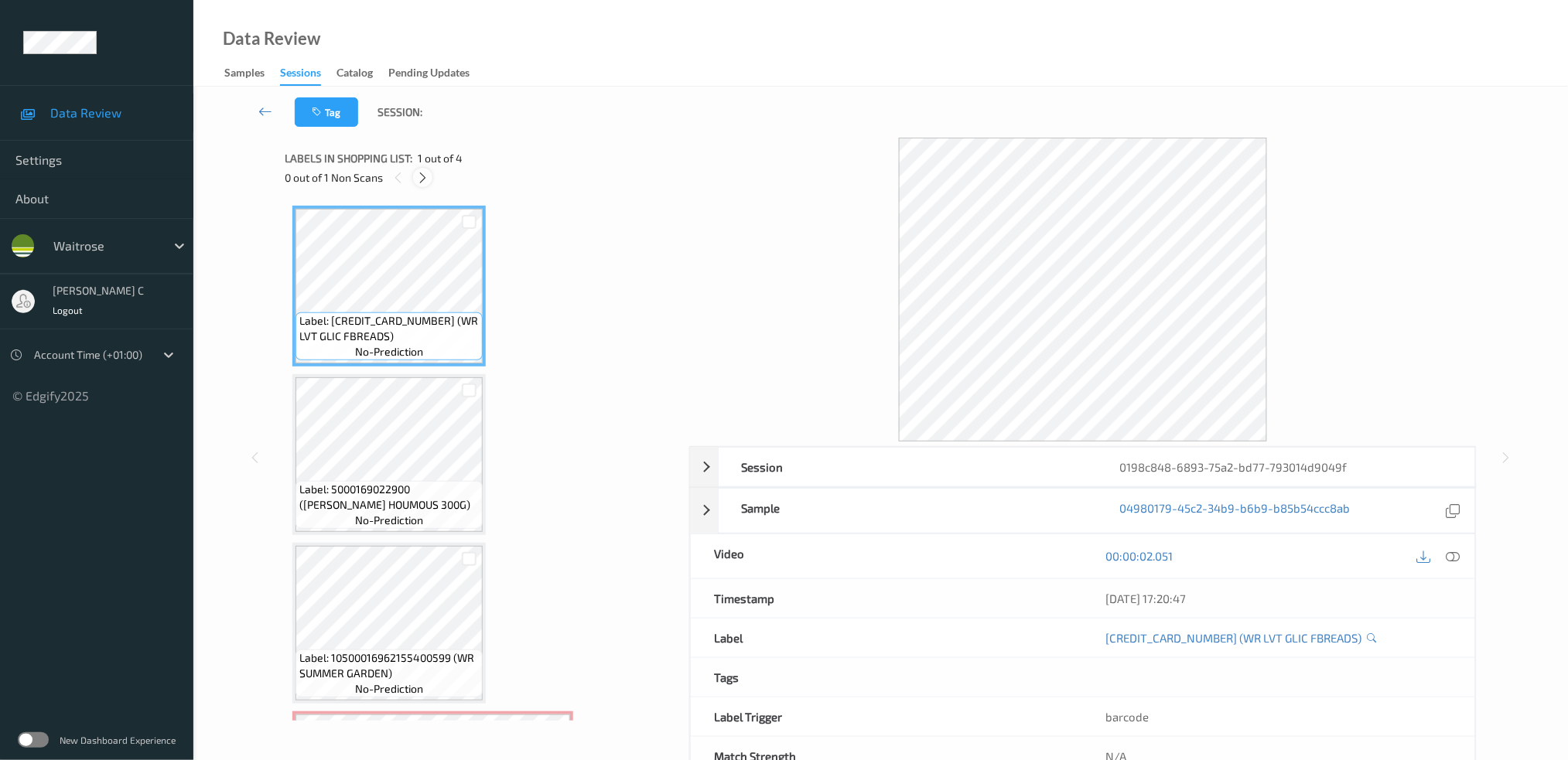
click at [422, 184] on icon at bounding box center [423, 177] width 13 height 14
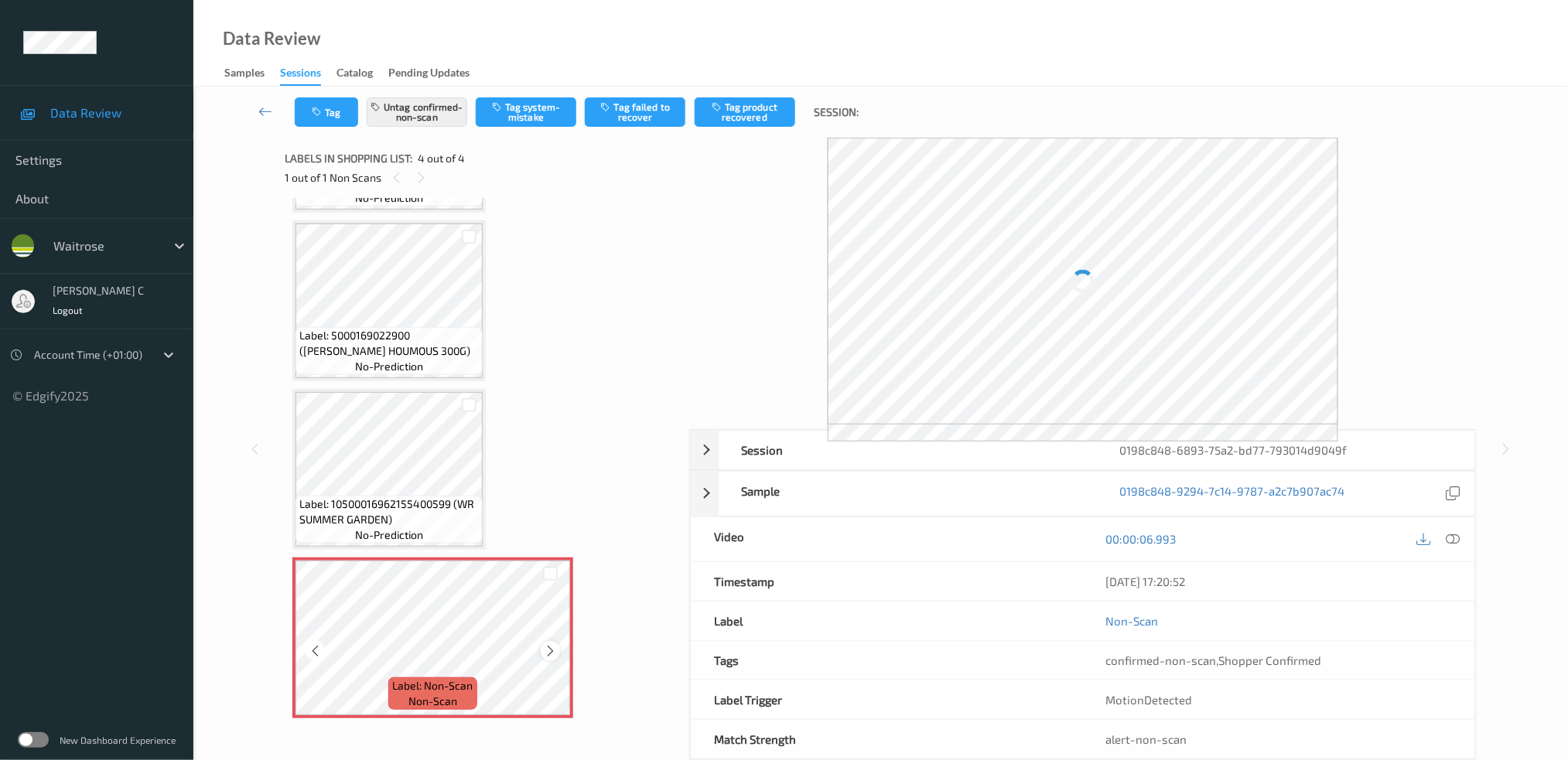
click at [550, 645] on icon at bounding box center [550, 651] width 13 height 14
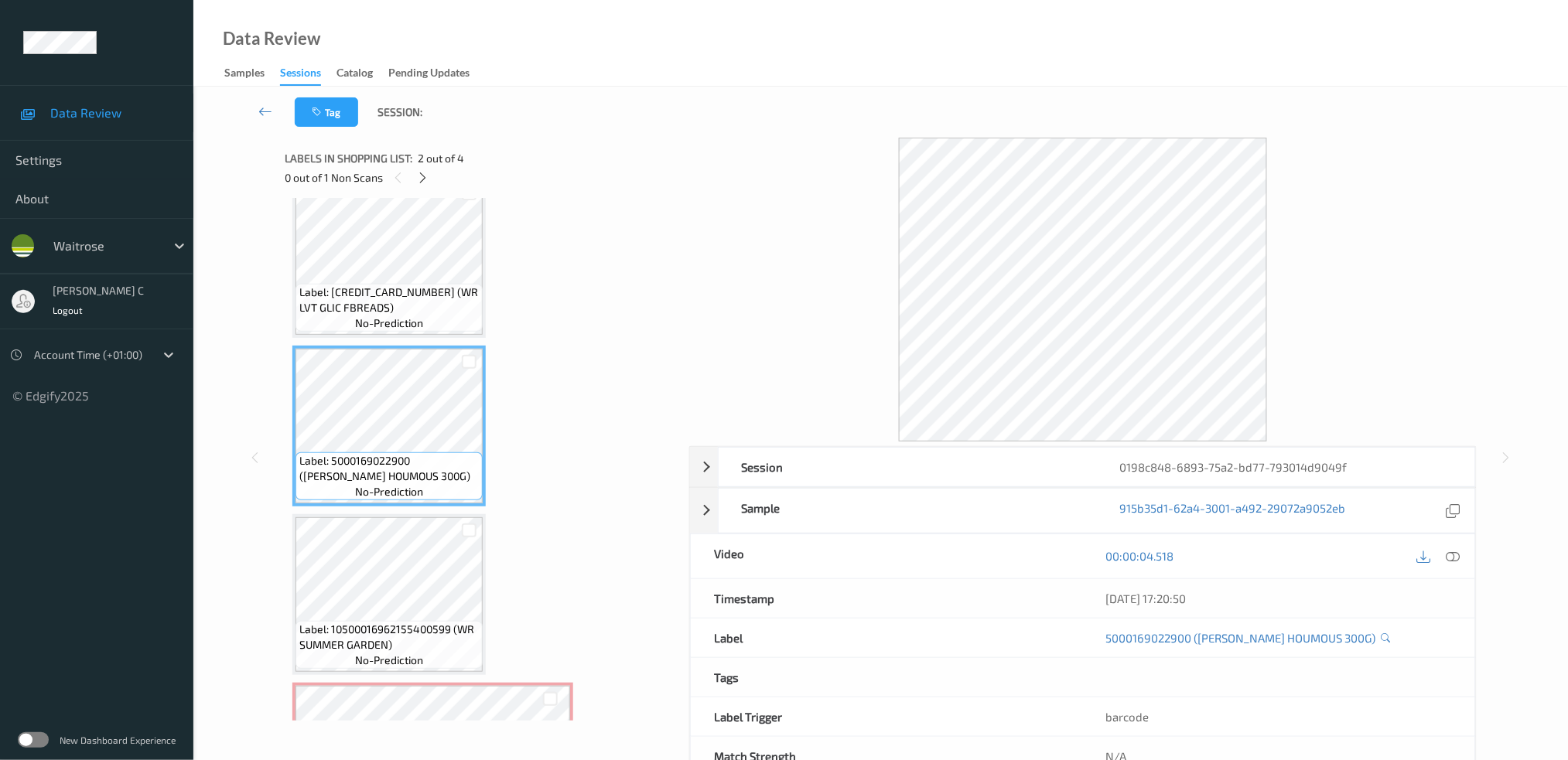
scroll to position [0, 0]
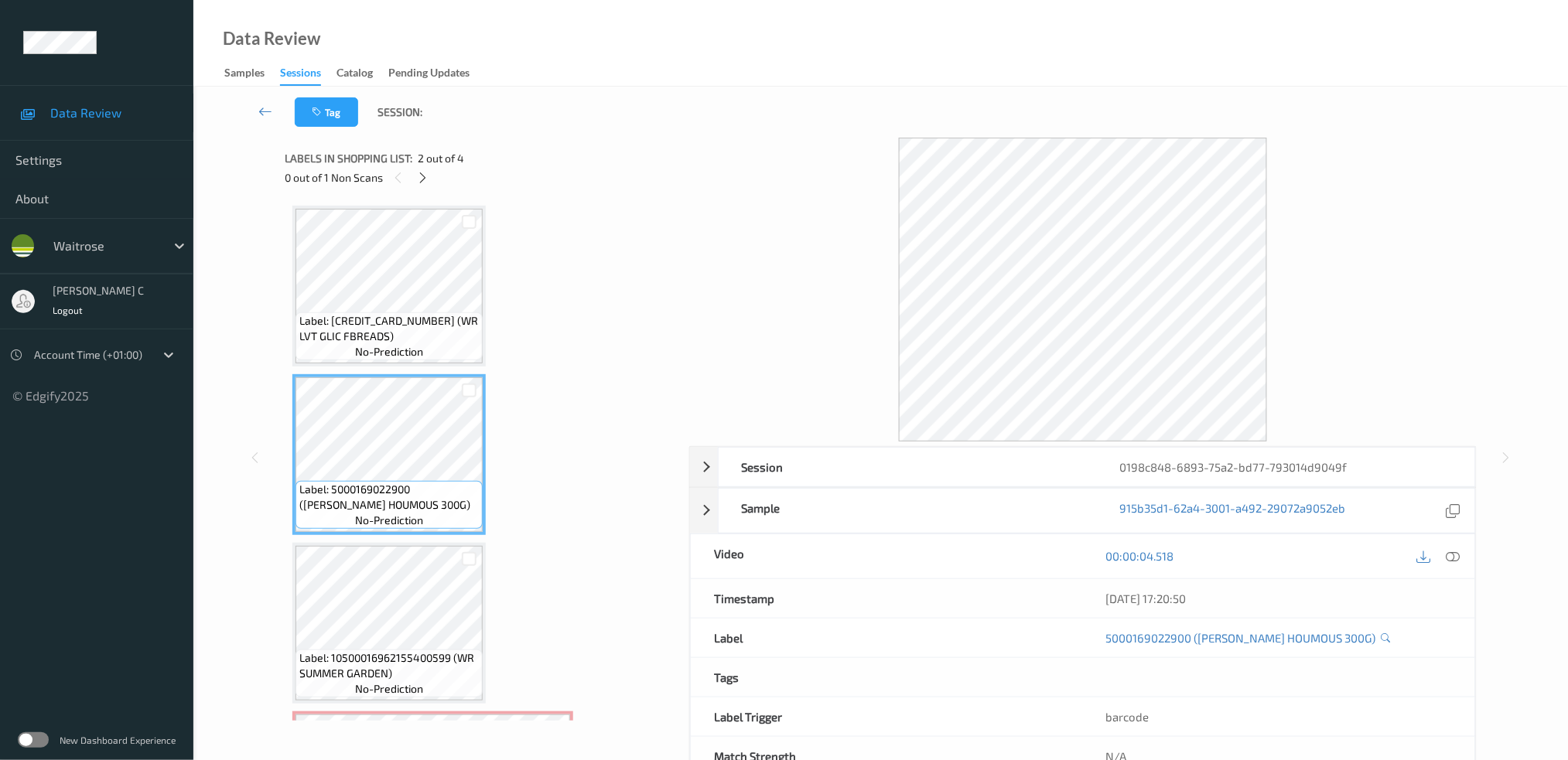
click at [396, 326] on span "Label: 5000169599037 (WR LVT GLIC FBREADS)" at bounding box center [389, 328] width 180 height 31
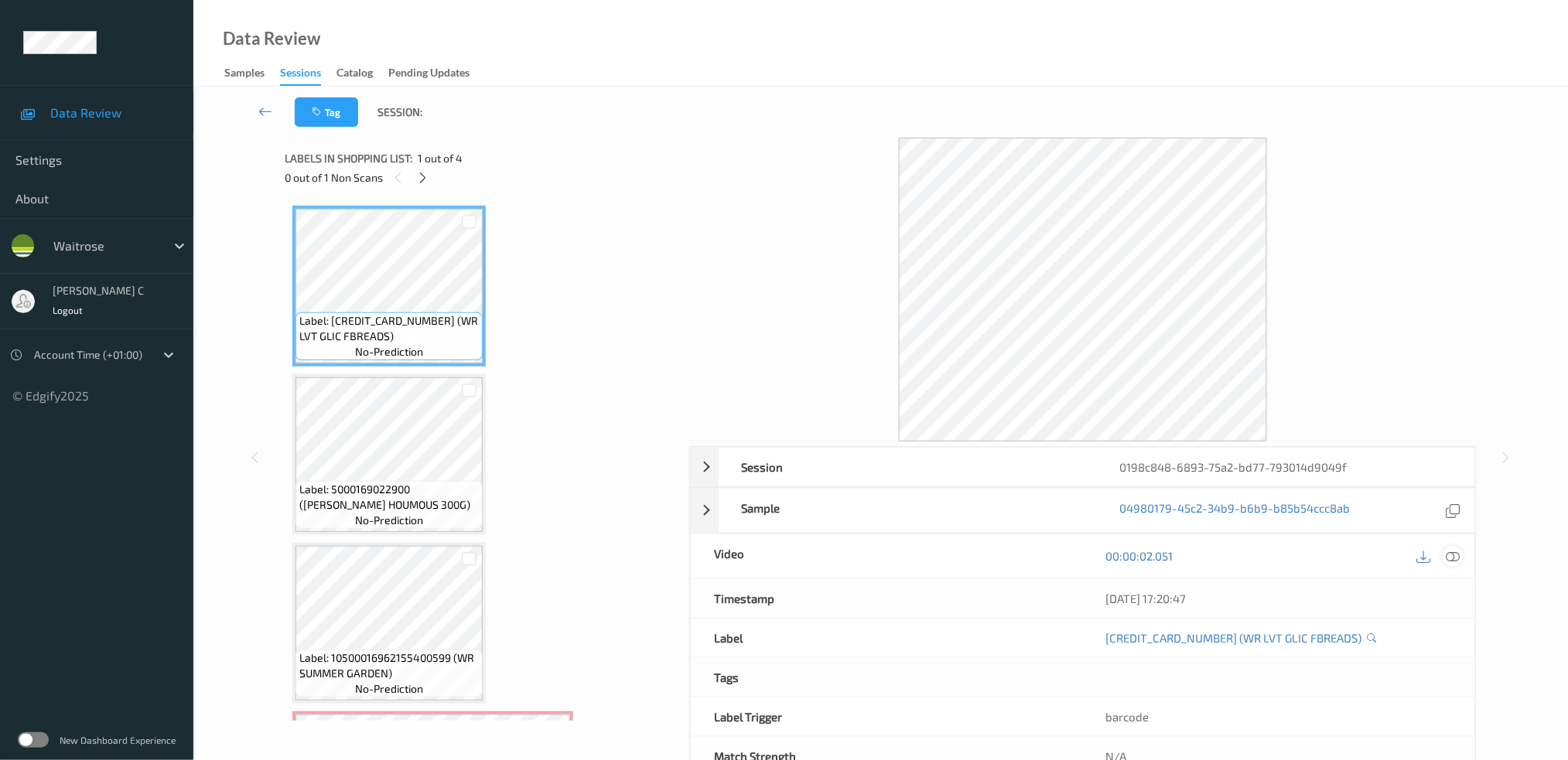
click at [1455, 552] on icon at bounding box center [1452, 555] width 14 height 14
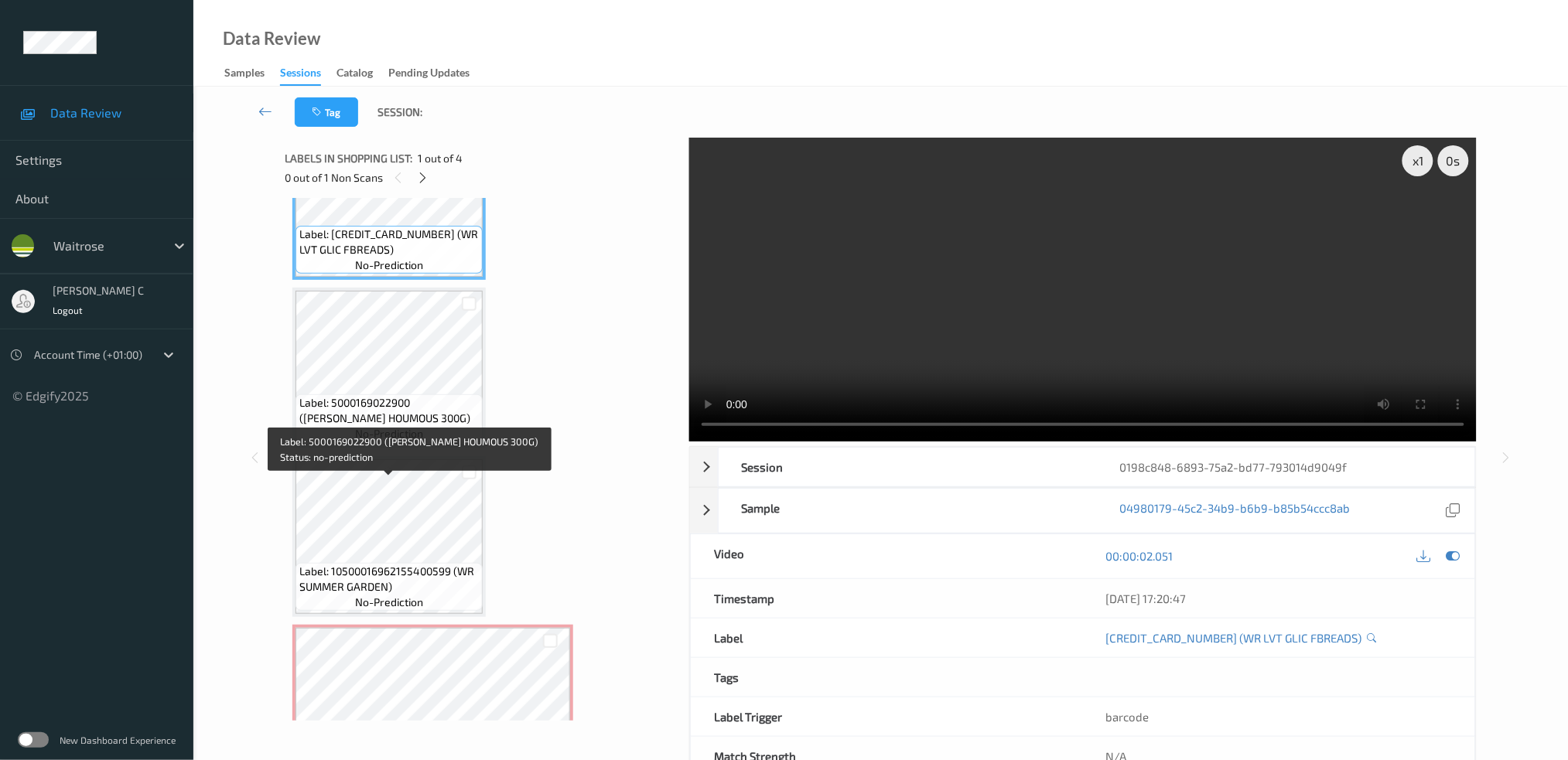
scroll to position [153, 0]
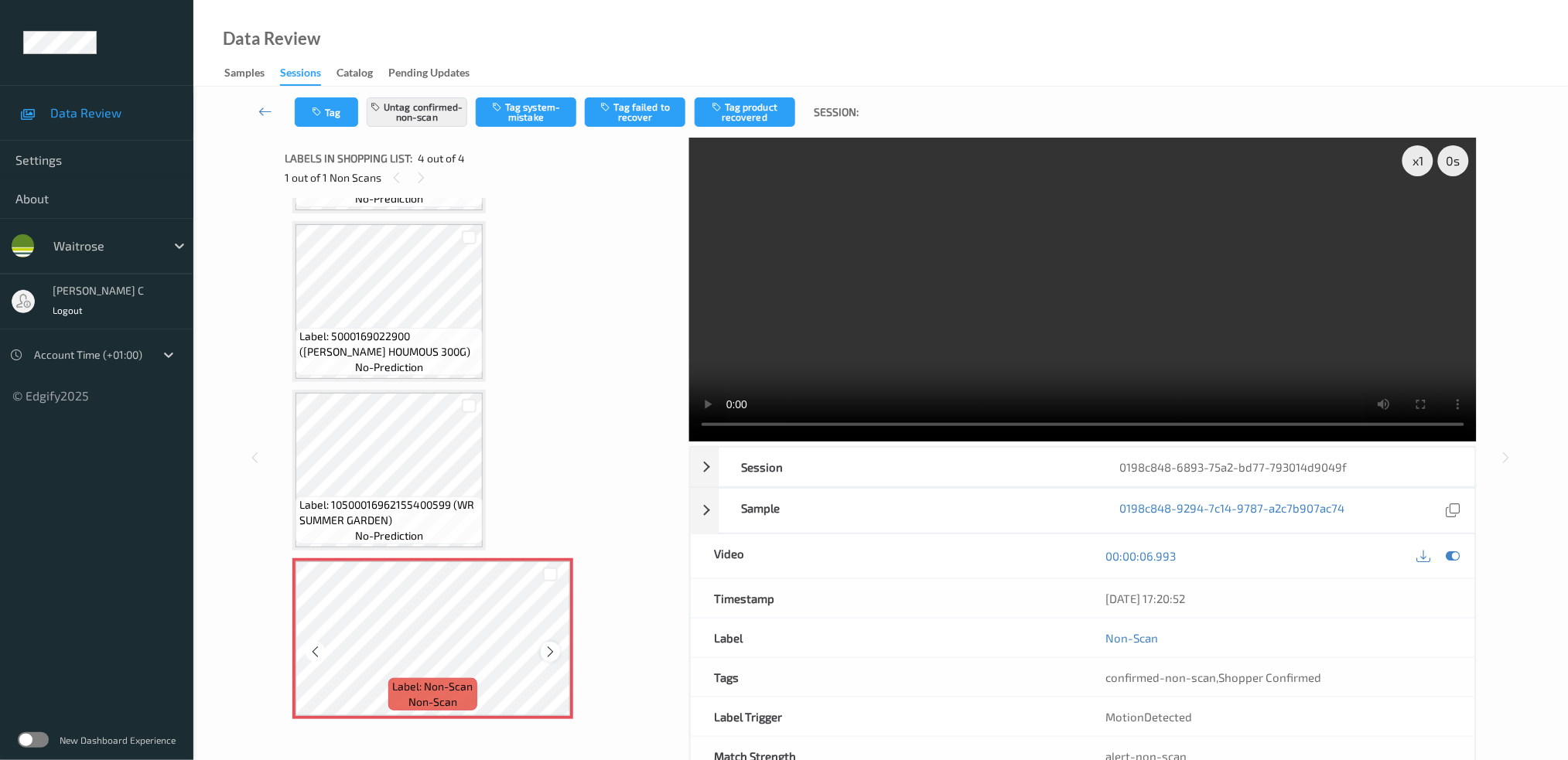
click at [545, 645] on icon at bounding box center [550, 651] width 13 height 14
click at [647, 114] on button "Tag failed to recover" at bounding box center [635, 112] width 101 height 30
click at [549, 645] on icon at bounding box center [550, 651] width 13 height 14
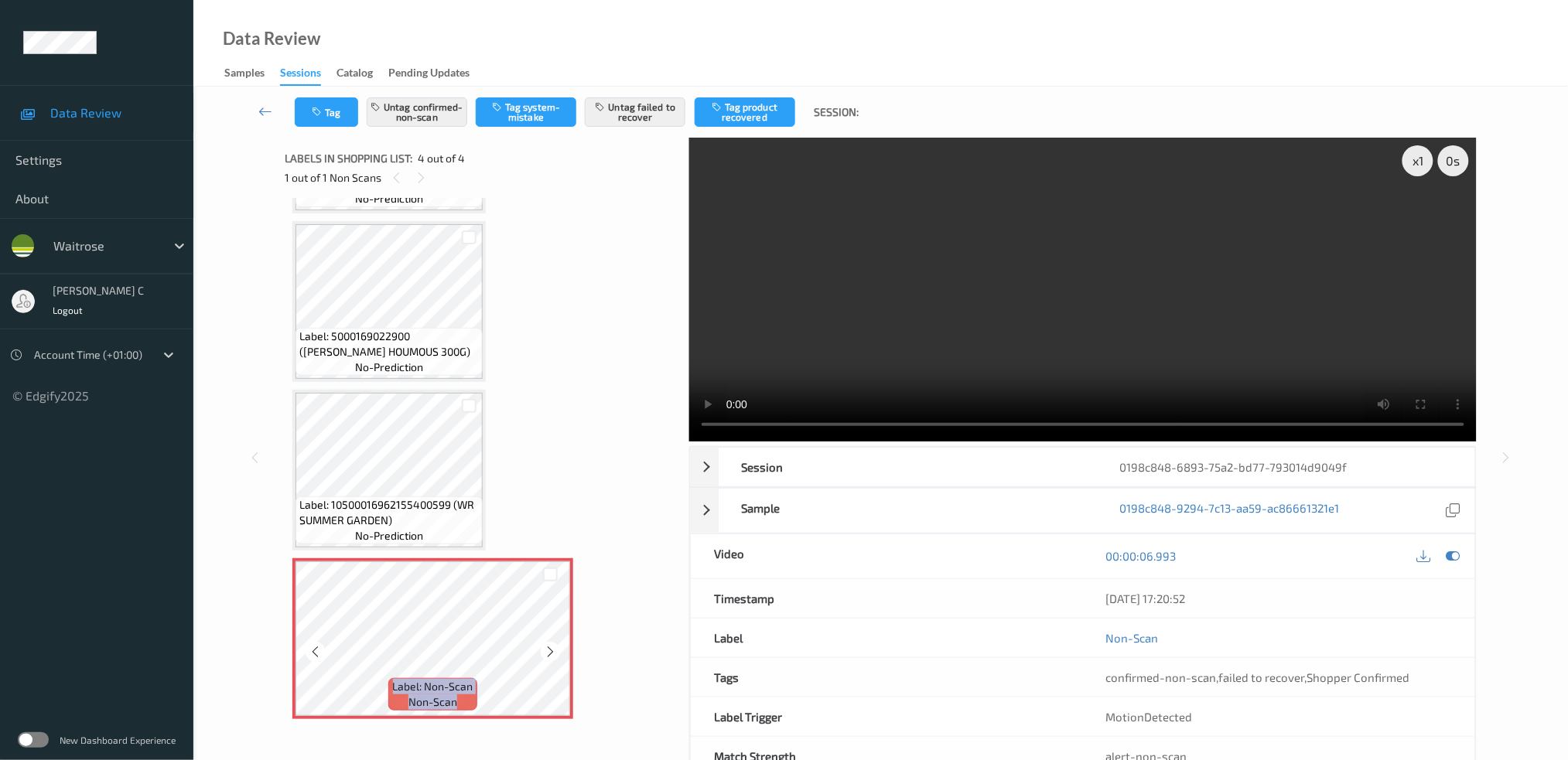
click at [549, 645] on icon at bounding box center [550, 651] width 13 height 14
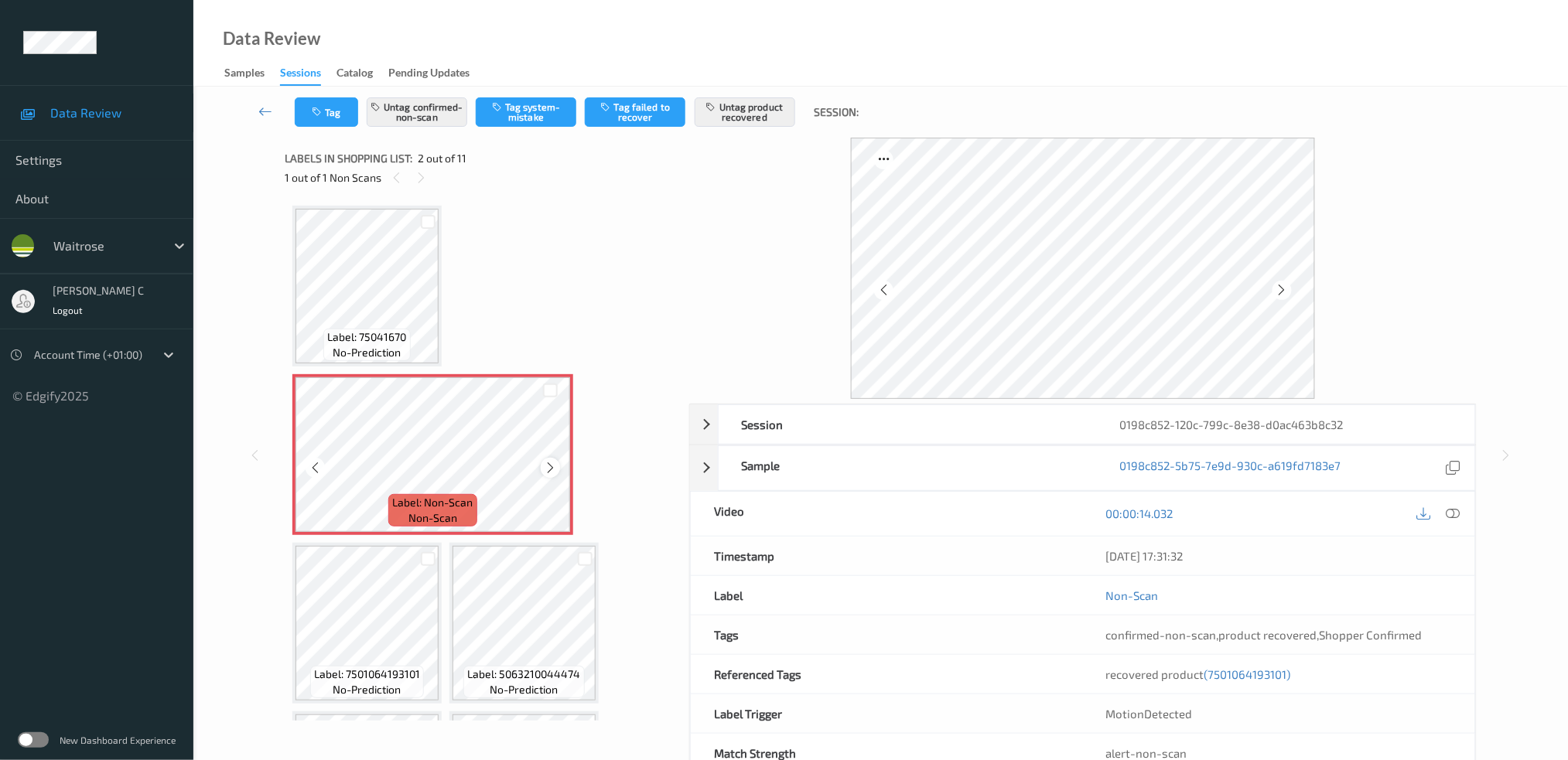
click at [545, 464] on icon at bounding box center [550, 468] width 13 height 14
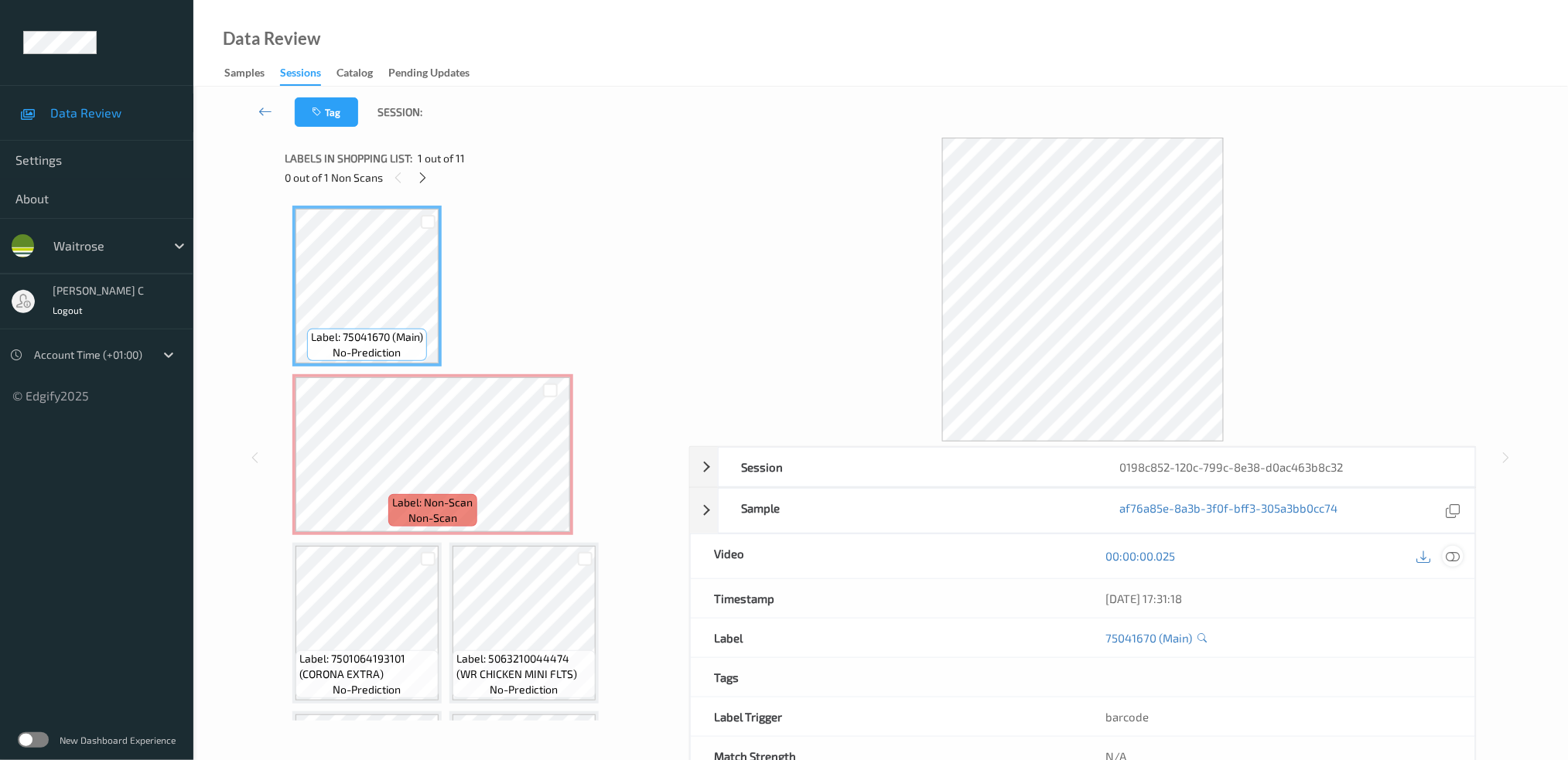
click at [1447, 557] on icon at bounding box center [1452, 555] width 14 height 14
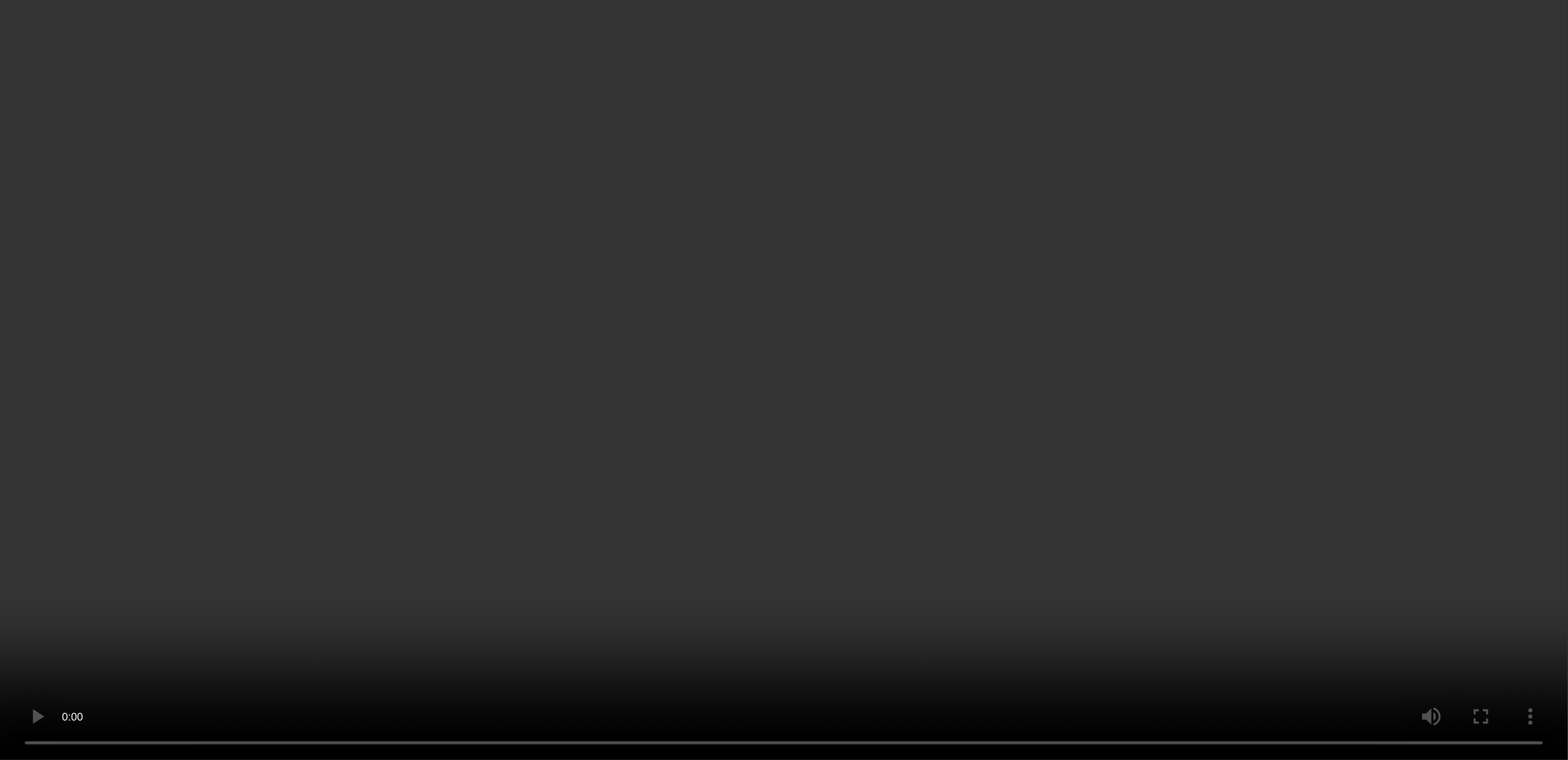
scroll to position [103, 0]
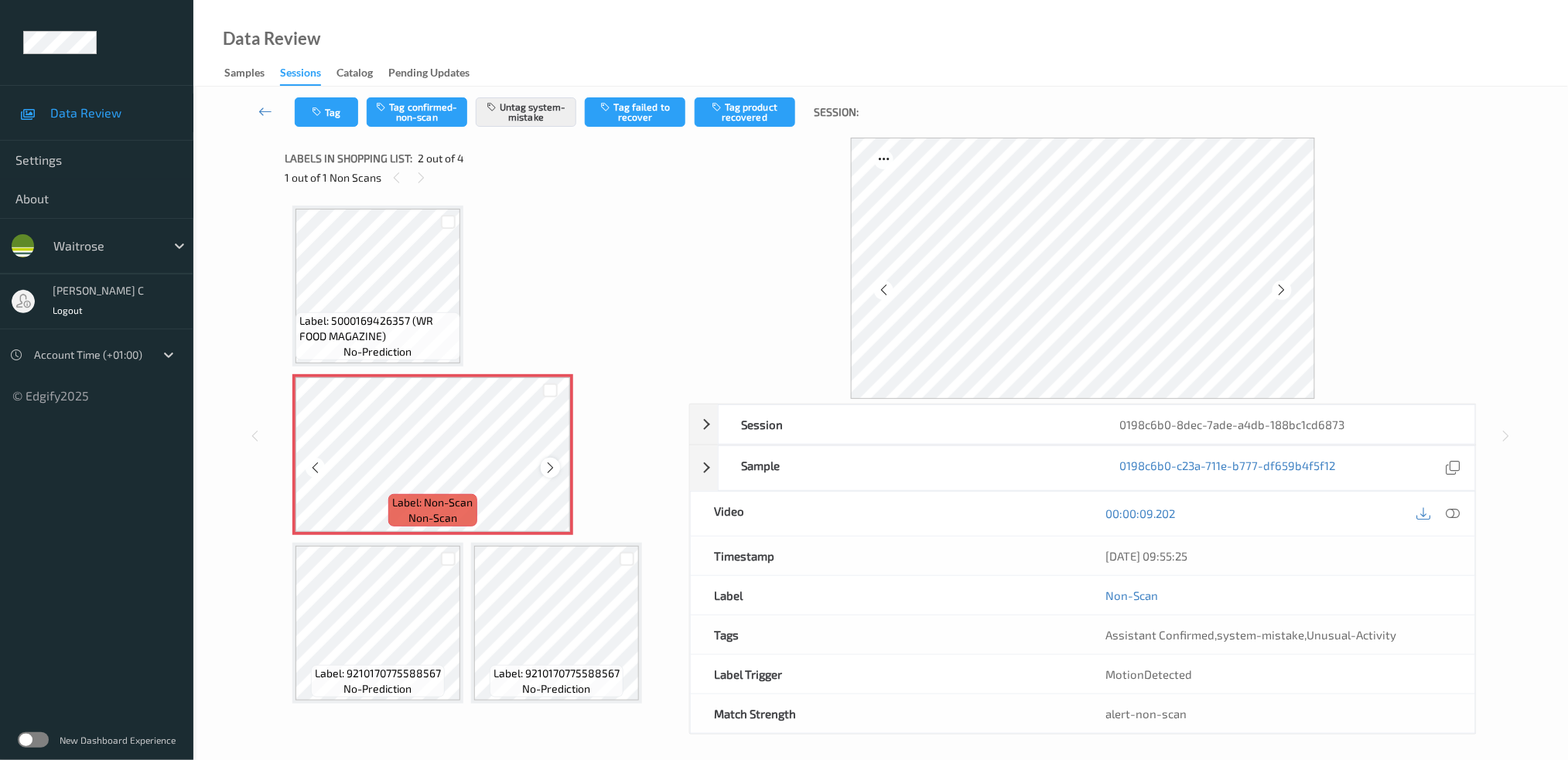
click at [550, 464] on icon at bounding box center [550, 468] width 13 height 14
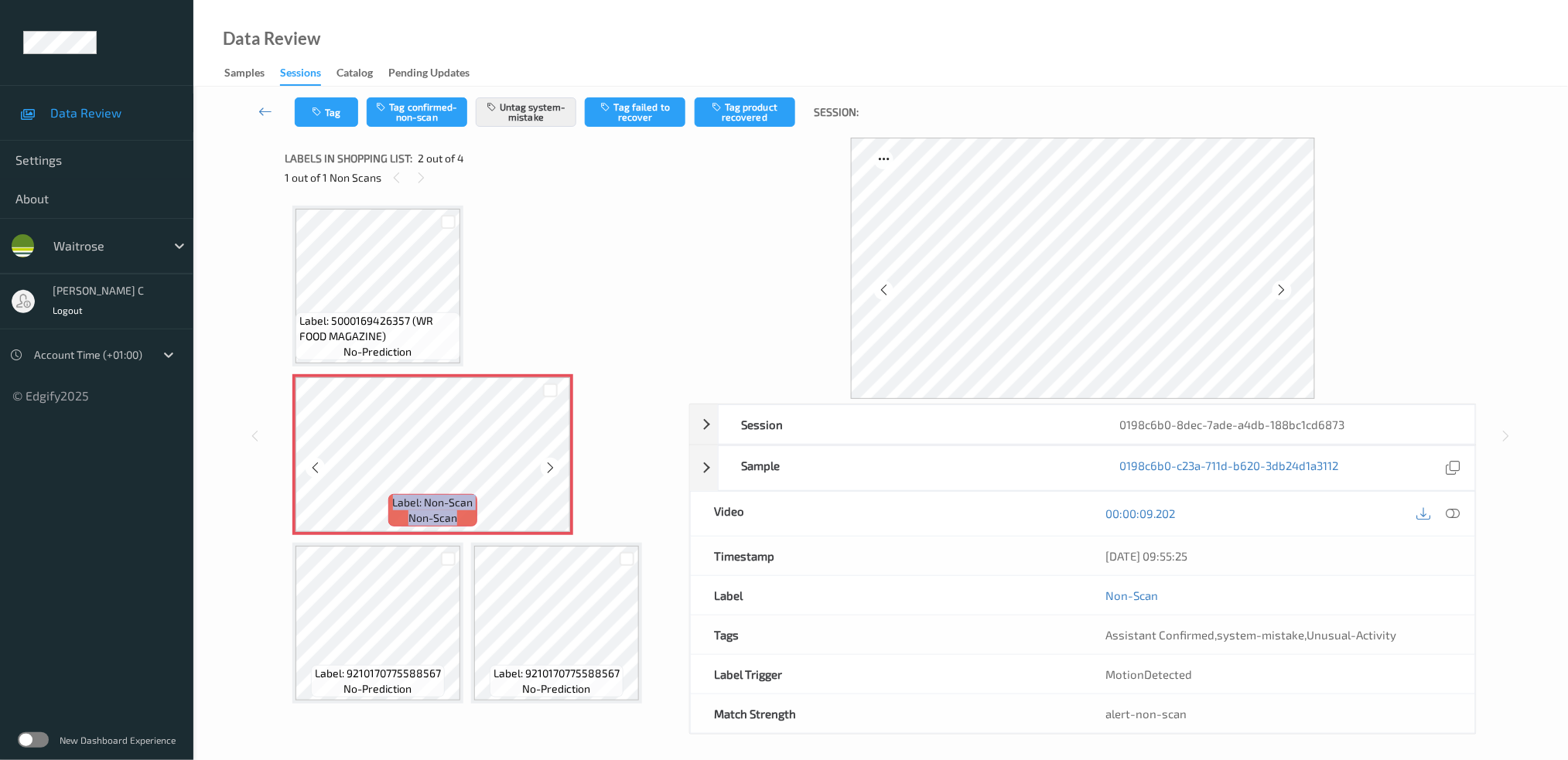
click at [550, 464] on icon at bounding box center [550, 468] width 13 height 14
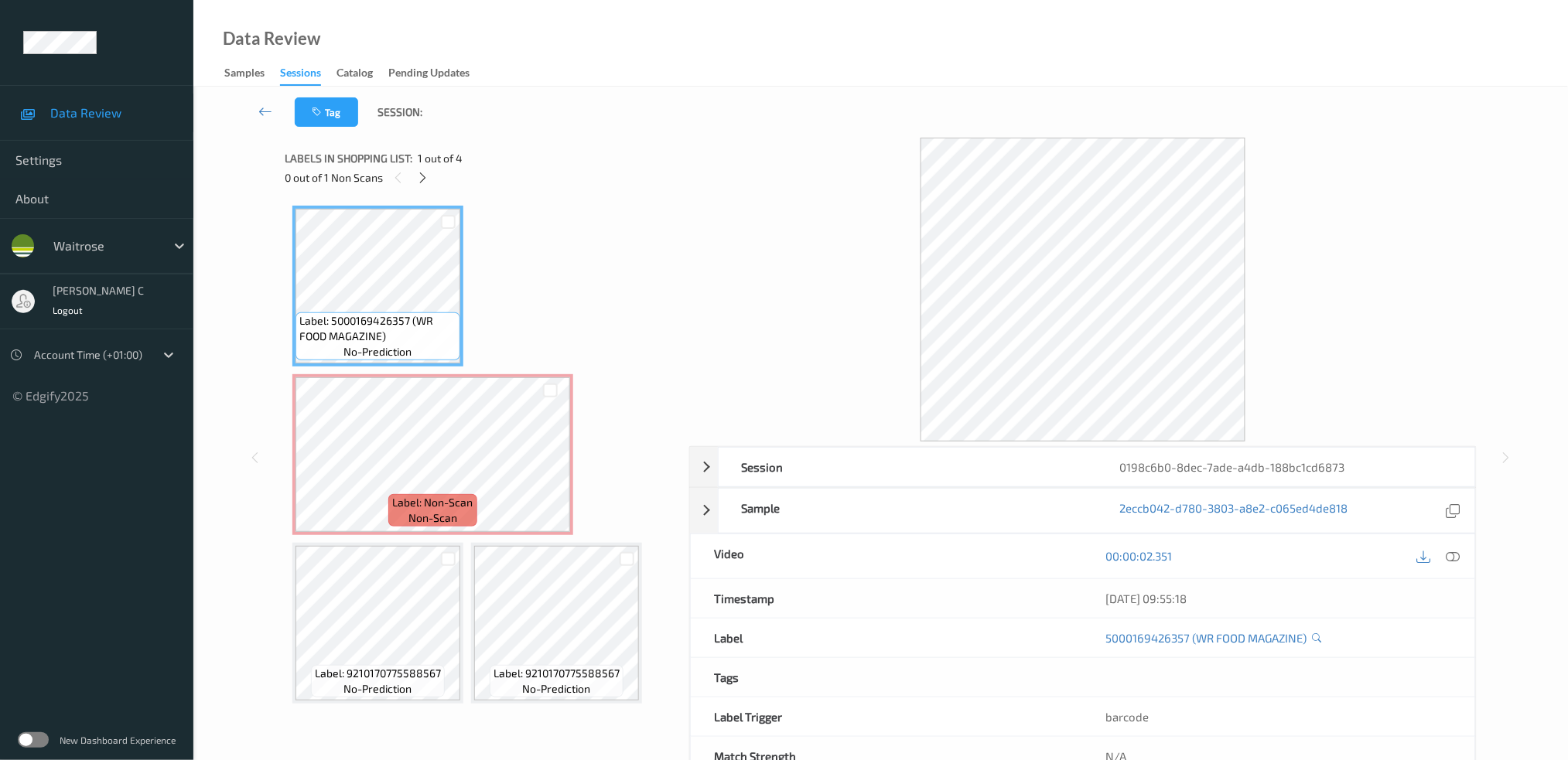
click at [1451, 550] on icon at bounding box center [1452, 555] width 14 height 14
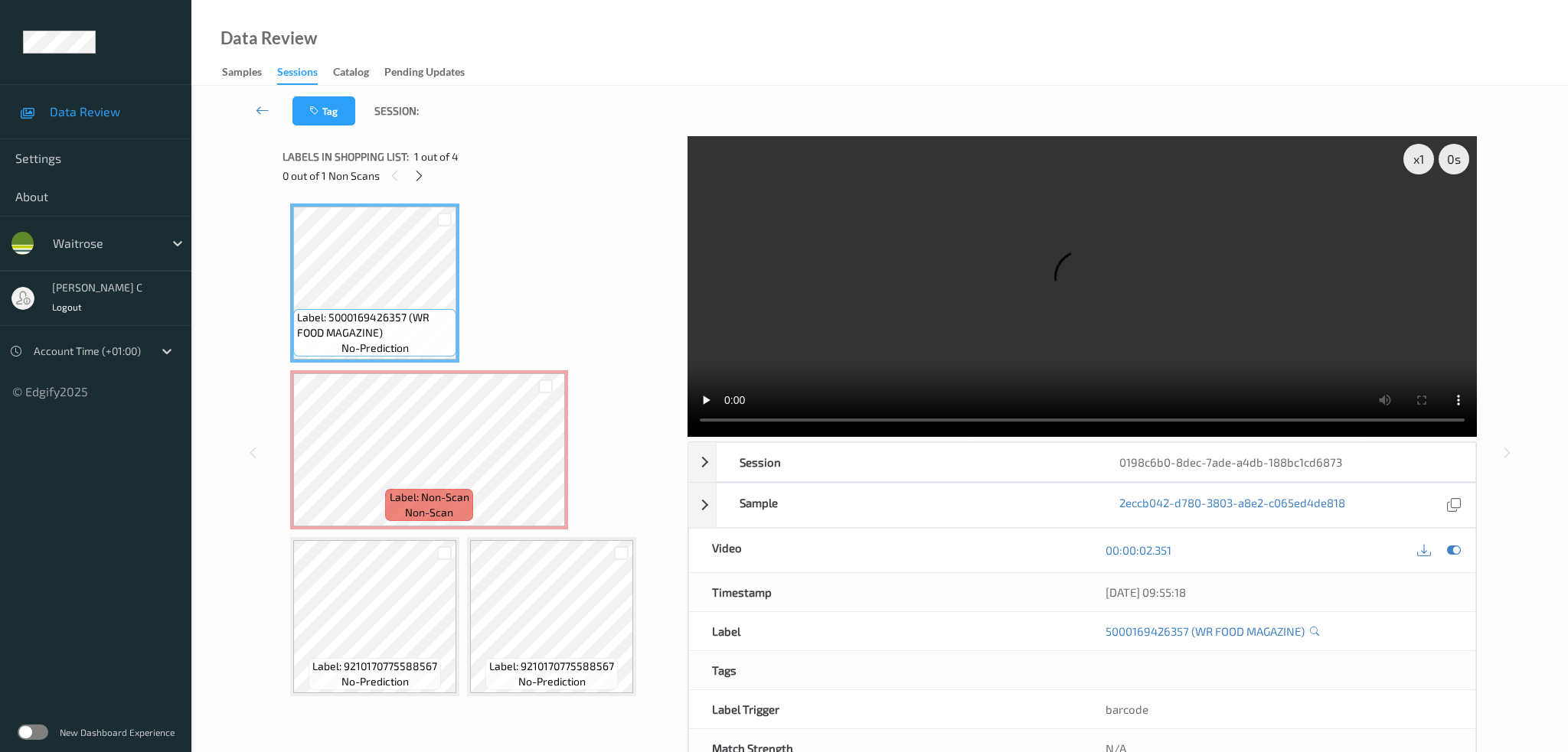
click at [687, 208] on div "x 1 0 s Session 0198c6b0-8dec-7ade-a4db-188bc1cd6873 Session ID 0198c6b0-8dec-7…" at bounding box center [880, 452] width 1195 height 633
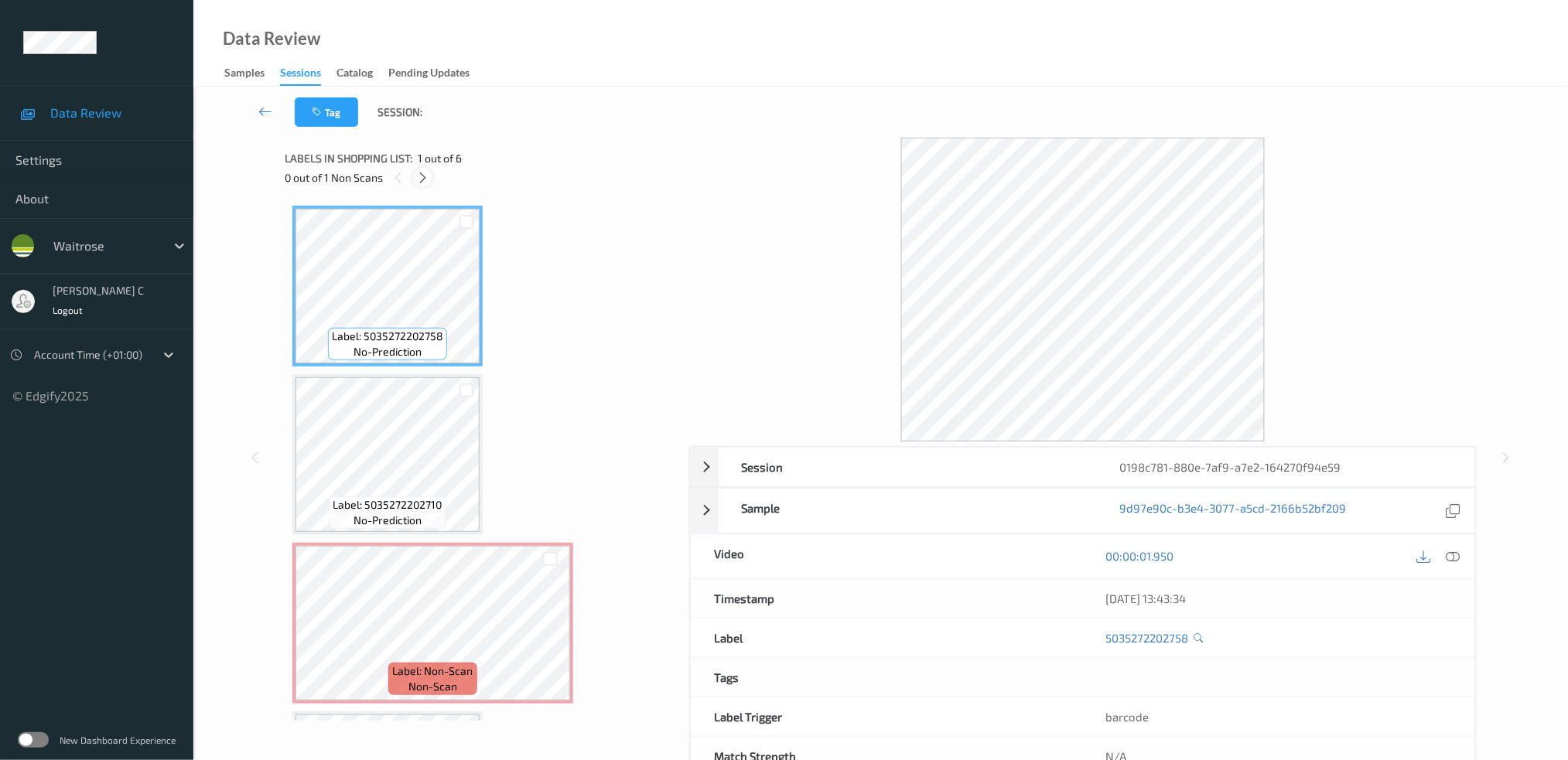
click at [425, 183] on icon at bounding box center [423, 177] width 13 height 14
click at [1459, 559] on icon at bounding box center [1452, 555] width 14 height 14
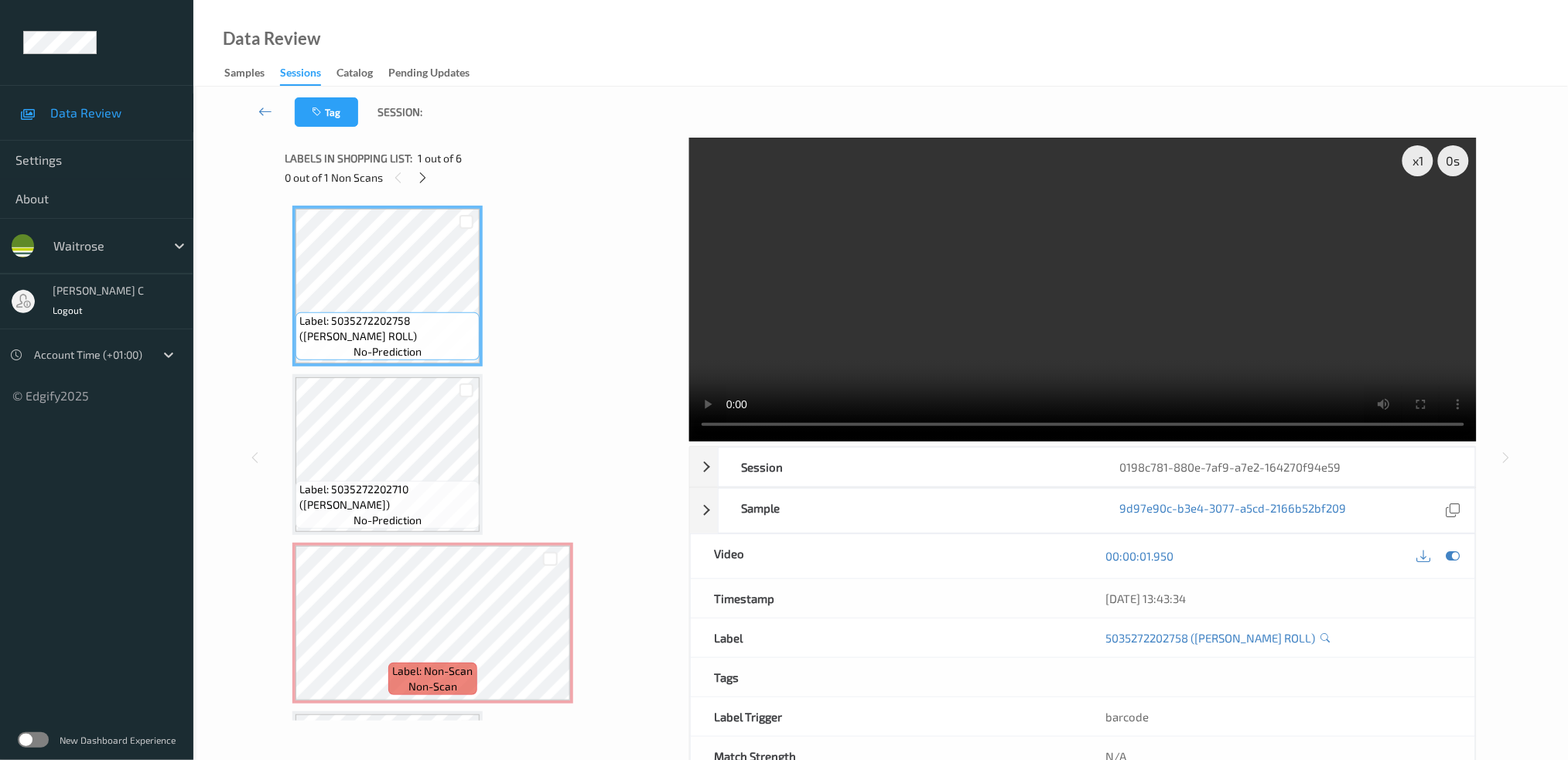
click at [587, 211] on div "Label: 5035272202758 (TAIKO DRAGON ROLL) no-prediction Label: 5035272202710 (TA…" at bounding box center [481, 707] width 378 height 1004
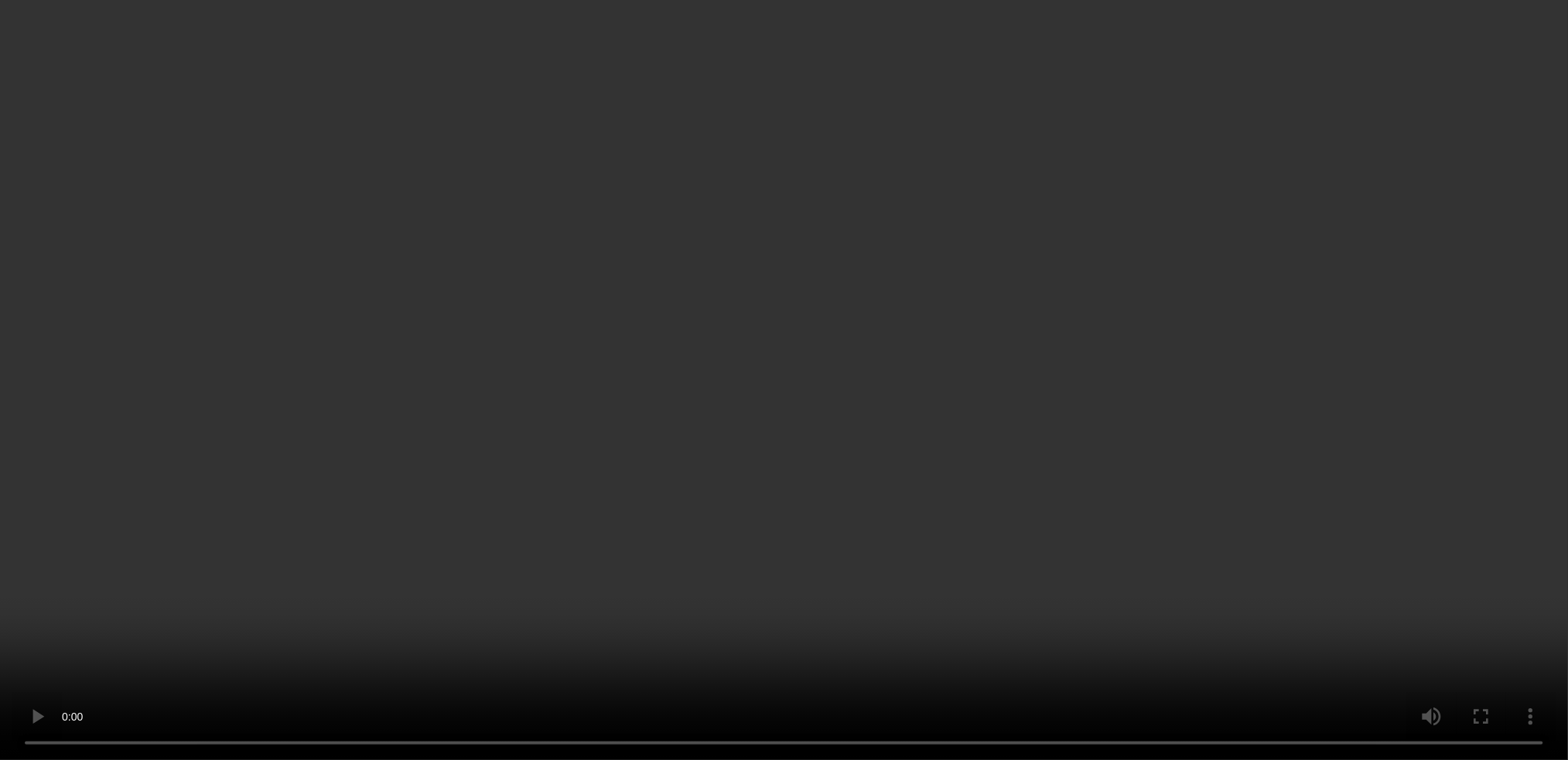
scroll to position [488, 0]
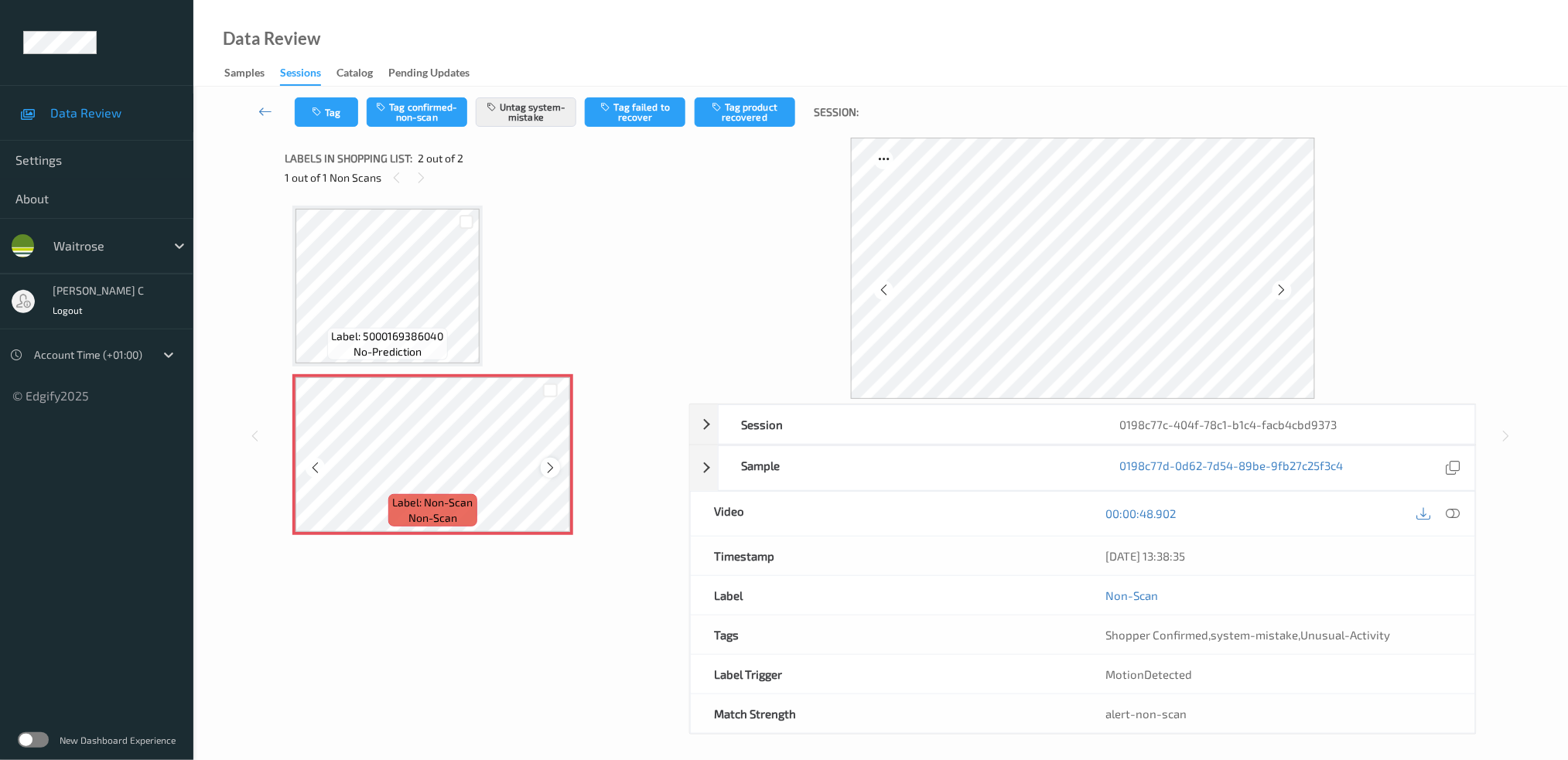
click at [552, 461] on icon at bounding box center [550, 468] width 13 height 14
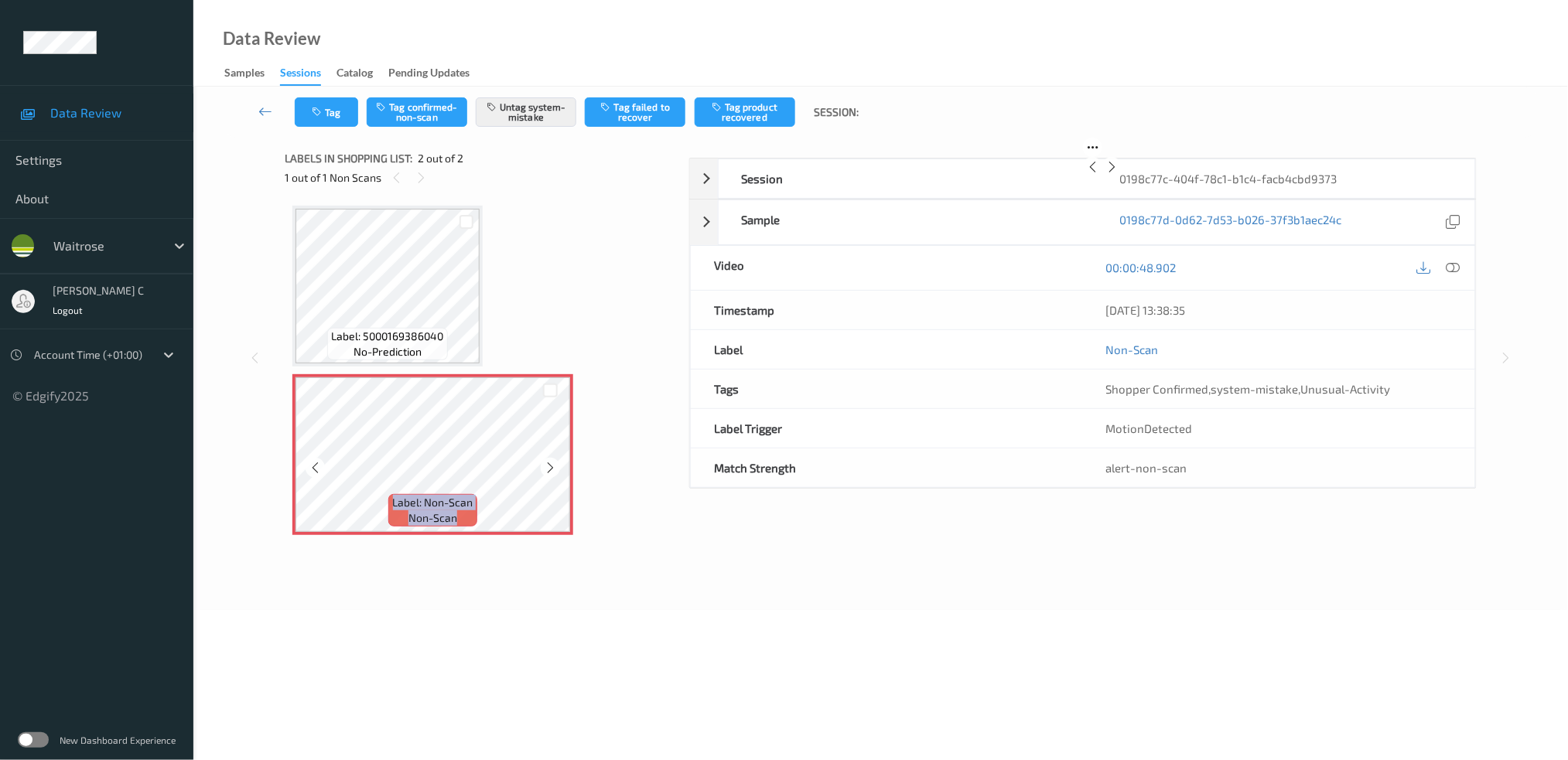
click at [552, 461] on icon at bounding box center [550, 468] width 13 height 14
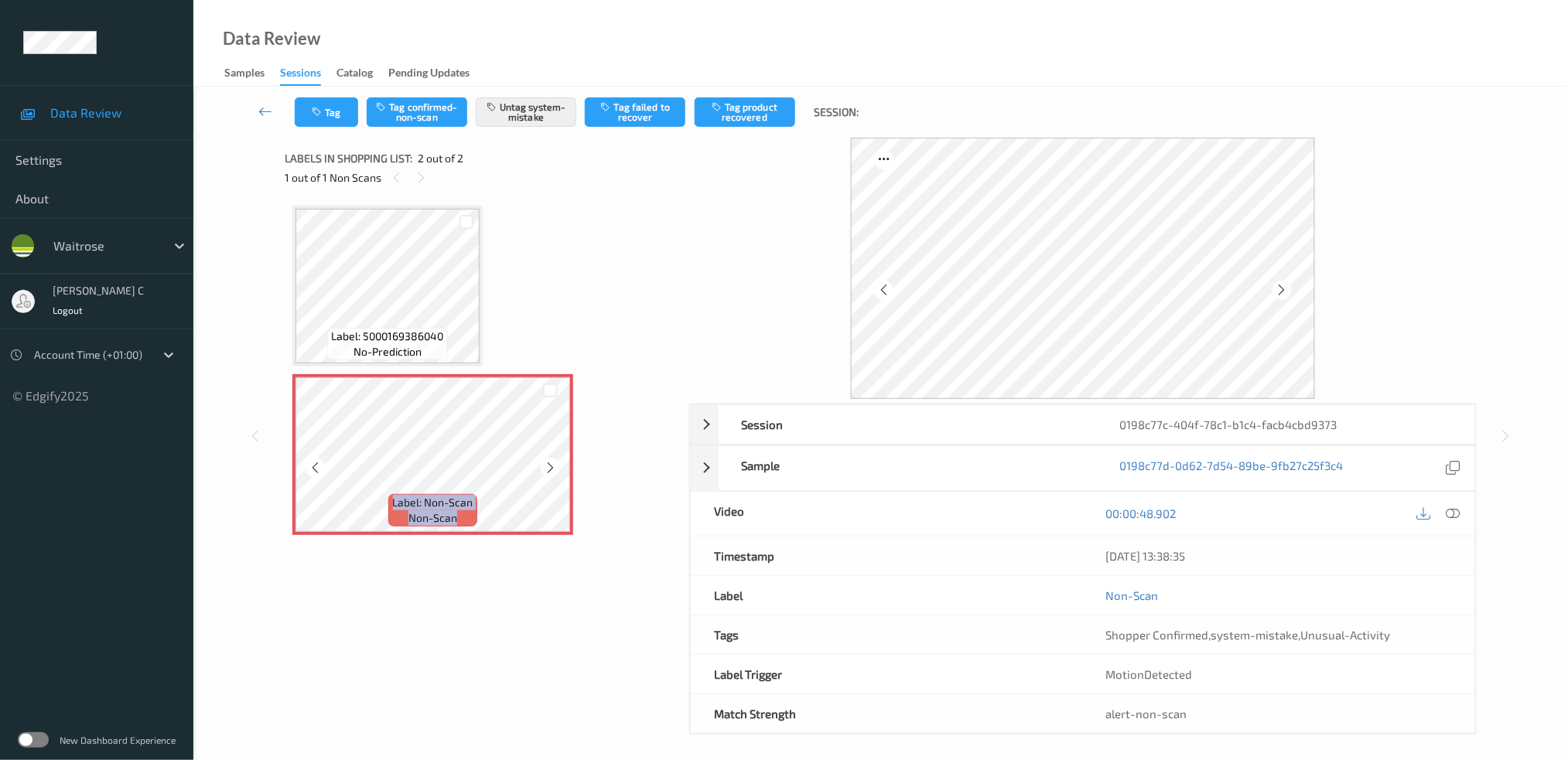
click at [552, 461] on icon at bounding box center [550, 468] width 13 height 14
click at [405, 329] on span "Label: 5000169386040" at bounding box center [388, 336] width 112 height 15
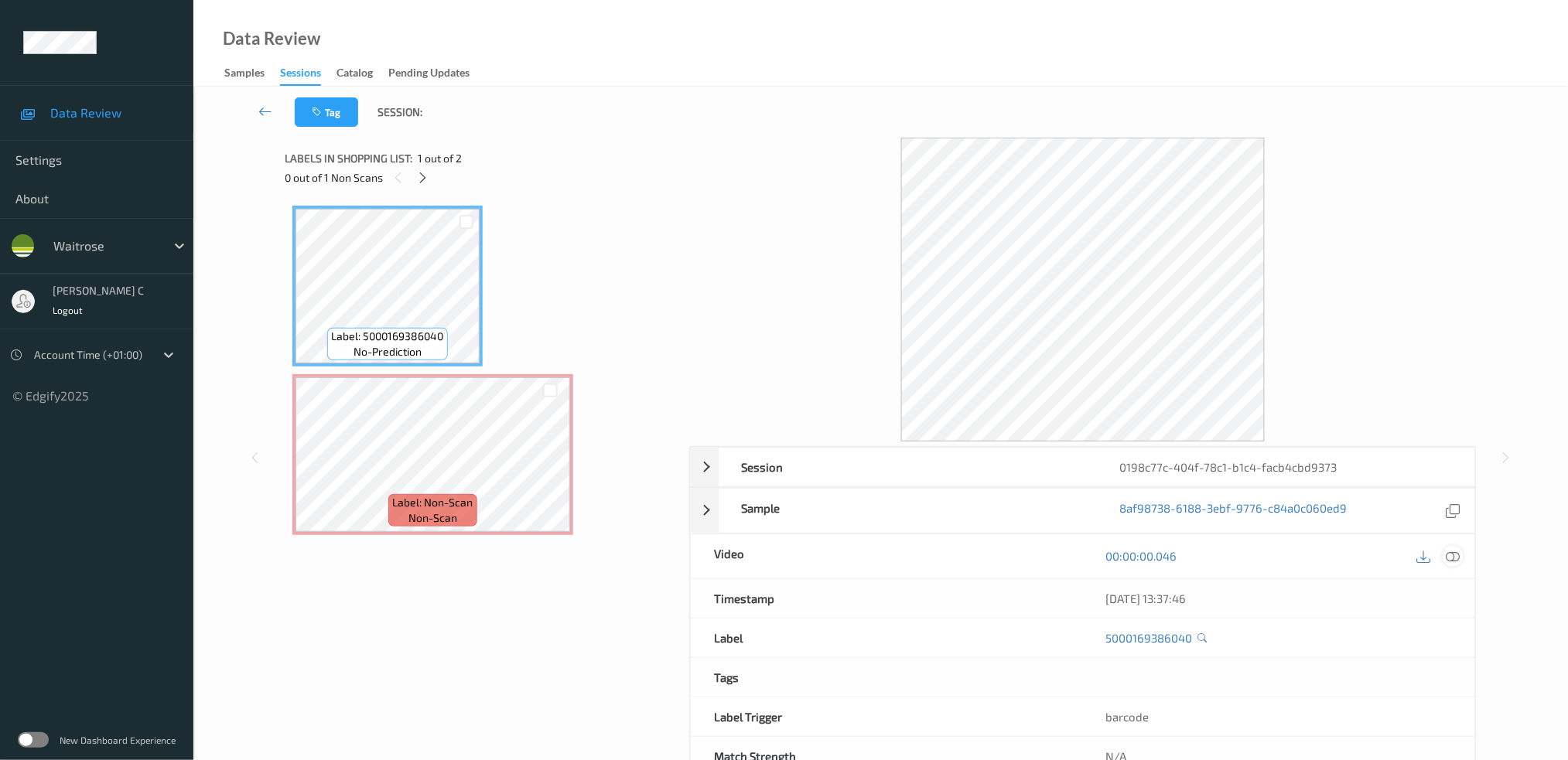
click at [1462, 555] on div at bounding box center [1453, 556] width 21 height 21
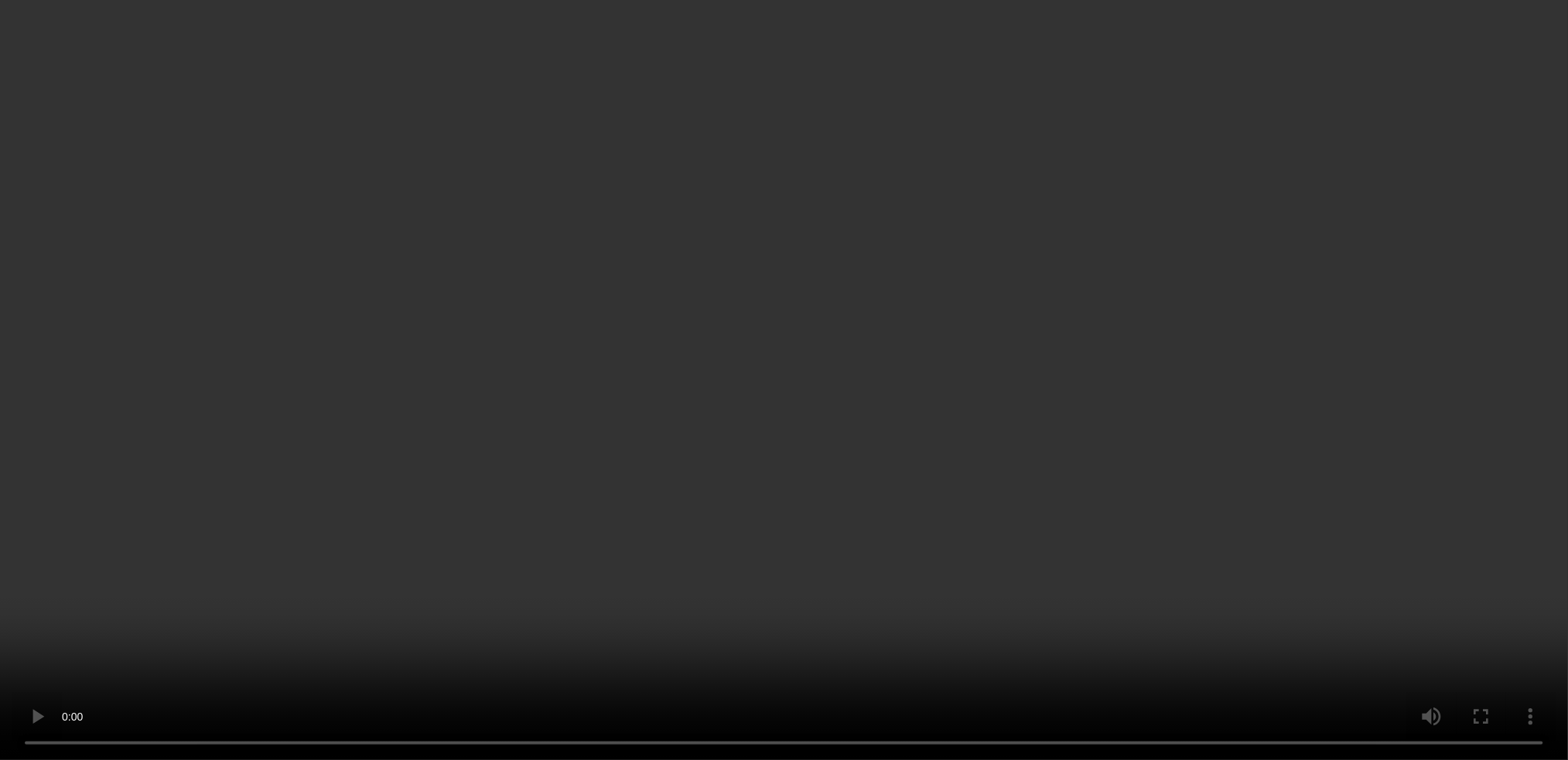
scroll to position [48, 0]
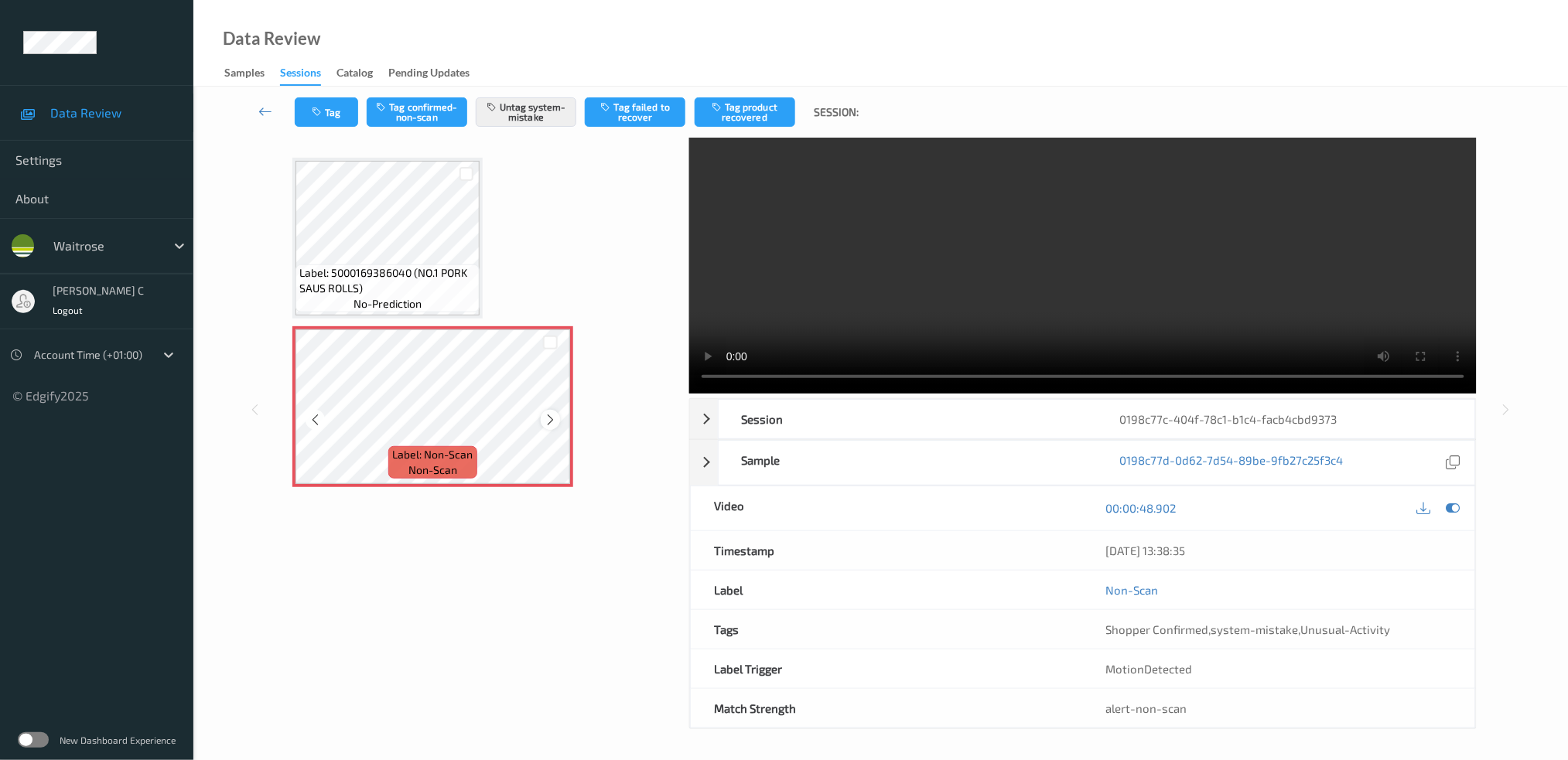
click at [546, 415] on icon at bounding box center [550, 420] width 13 height 14
click at [551, 422] on icon at bounding box center [550, 420] width 13 height 14
click at [546, 420] on icon at bounding box center [550, 420] width 13 height 14
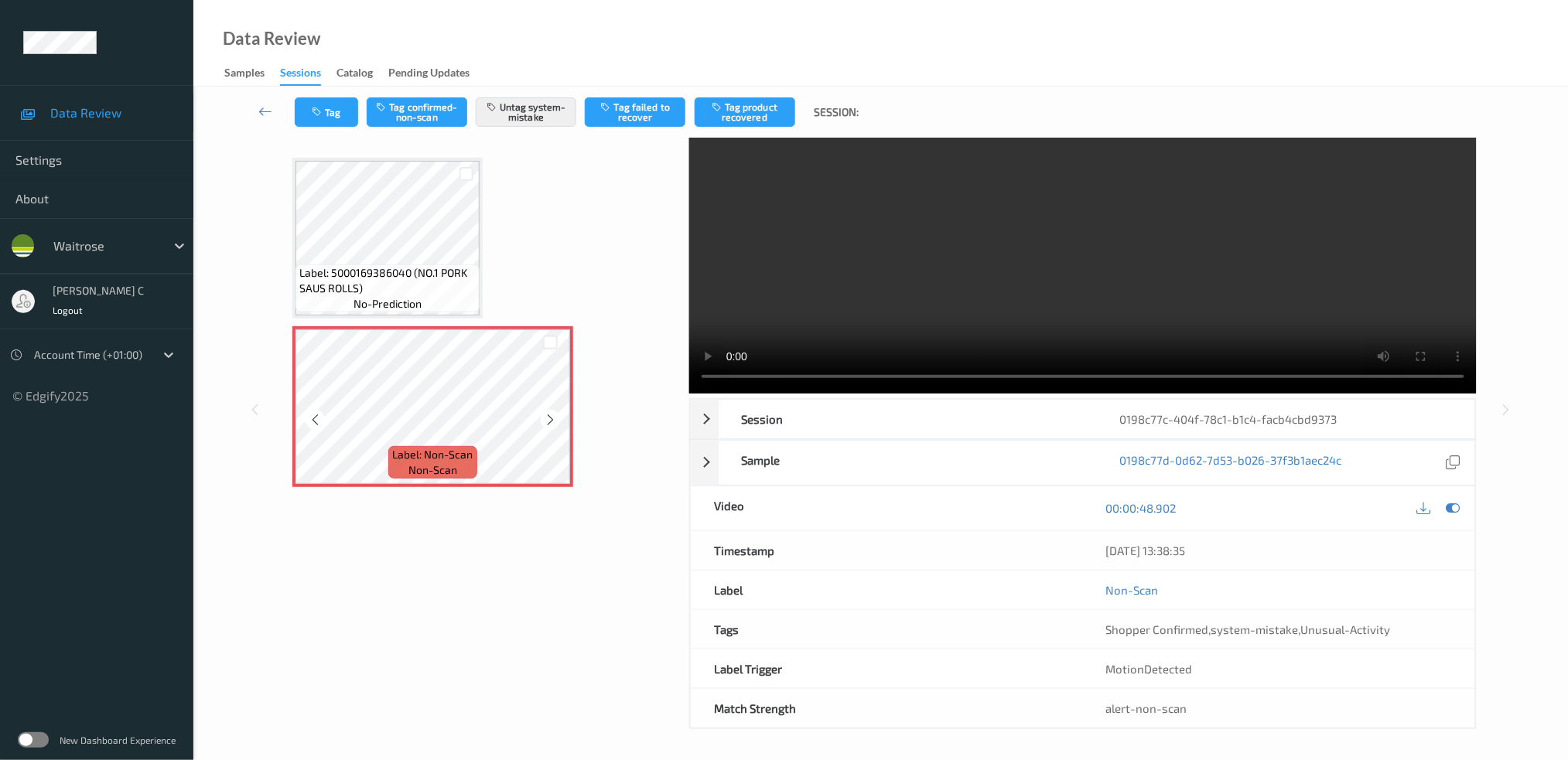
click at [546, 420] on icon at bounding box center [550, 420] width 13 height 14
click at [554, 102] on button "Untag system-mistake" at bounding box center [526, 112] width 101 height 30
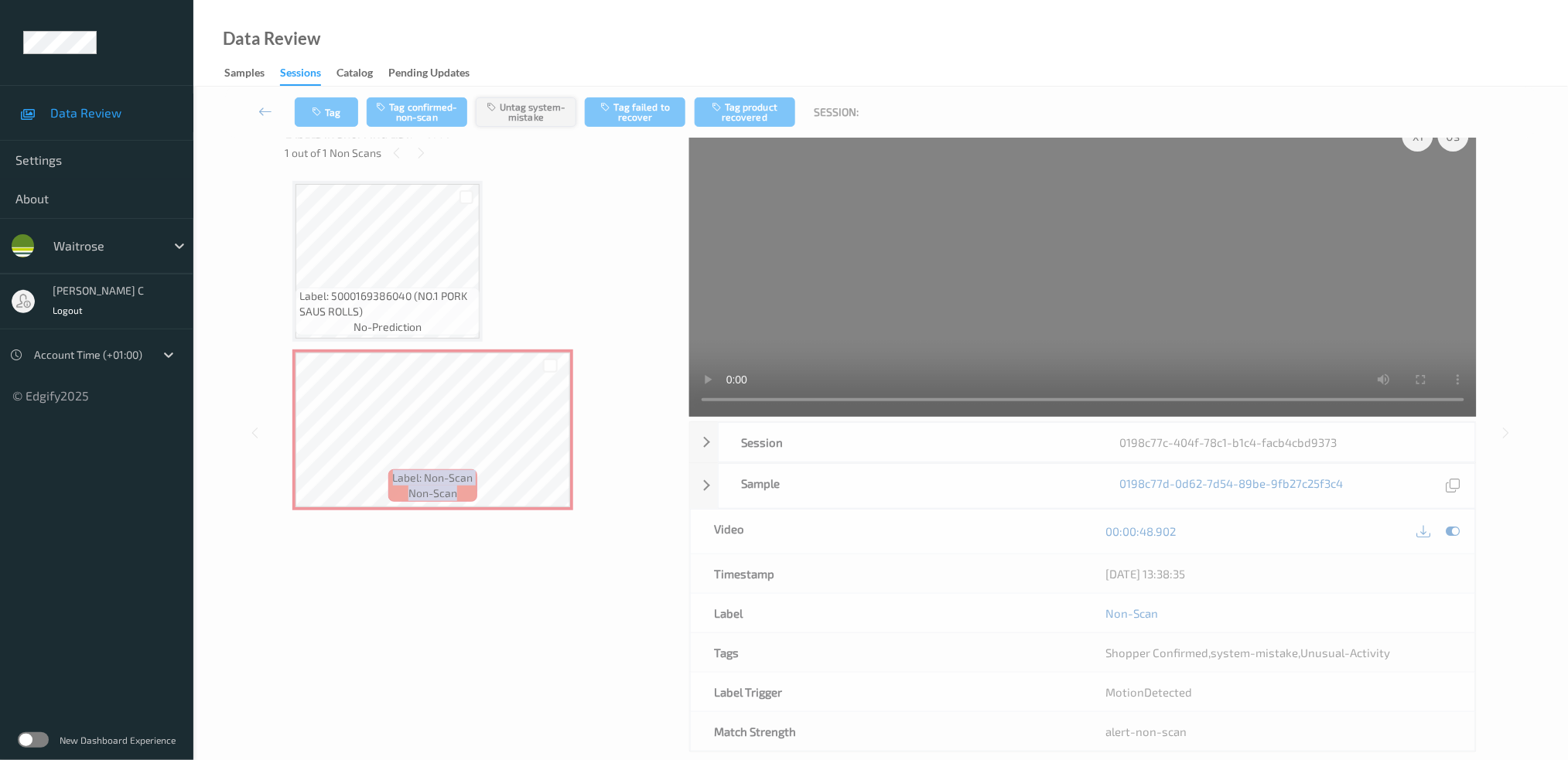
scroll to position [0, 0]
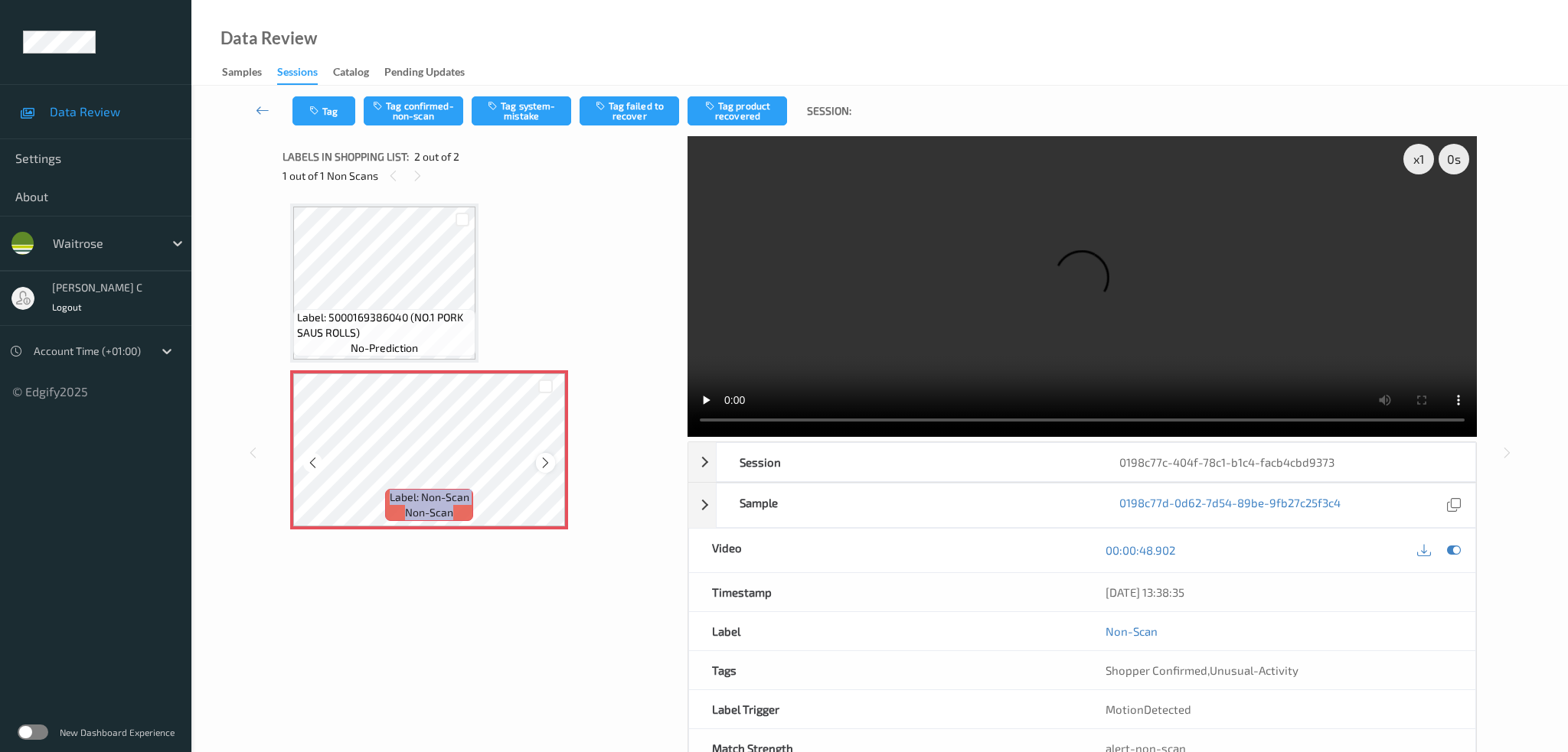
click at [547, 456] on icon at bounding box center [545, 463] width 13 height 13
click at [327, 117] on button "Tag" at bounding box center [324, 111] width 62 height 29
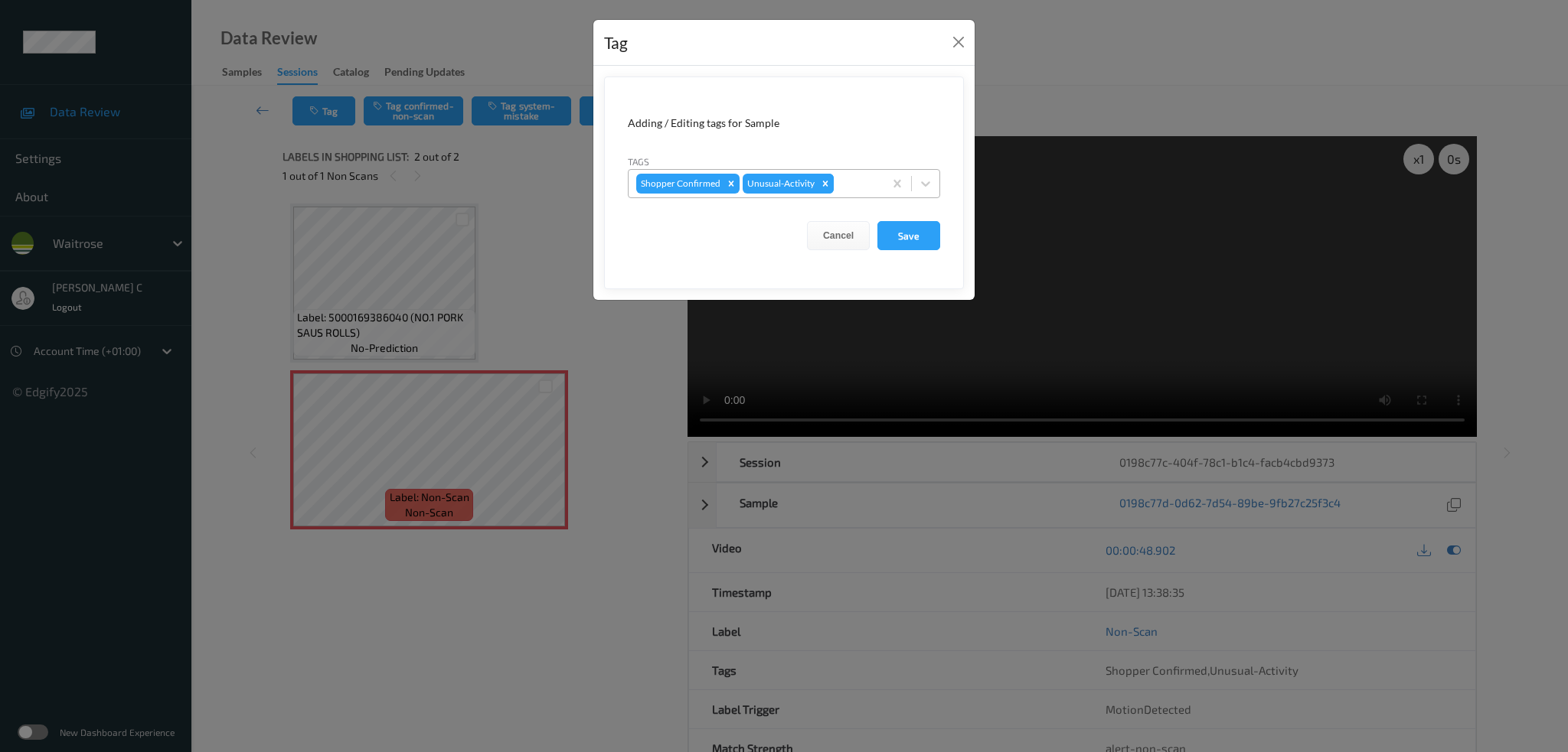
click at [817, 179] on div "Remove Unusual-Activity" at bounding box center [825, 183] width 17 height 20
click at [907, 244] on button "Save" at bounding box center [908, 236] width 62 height 29
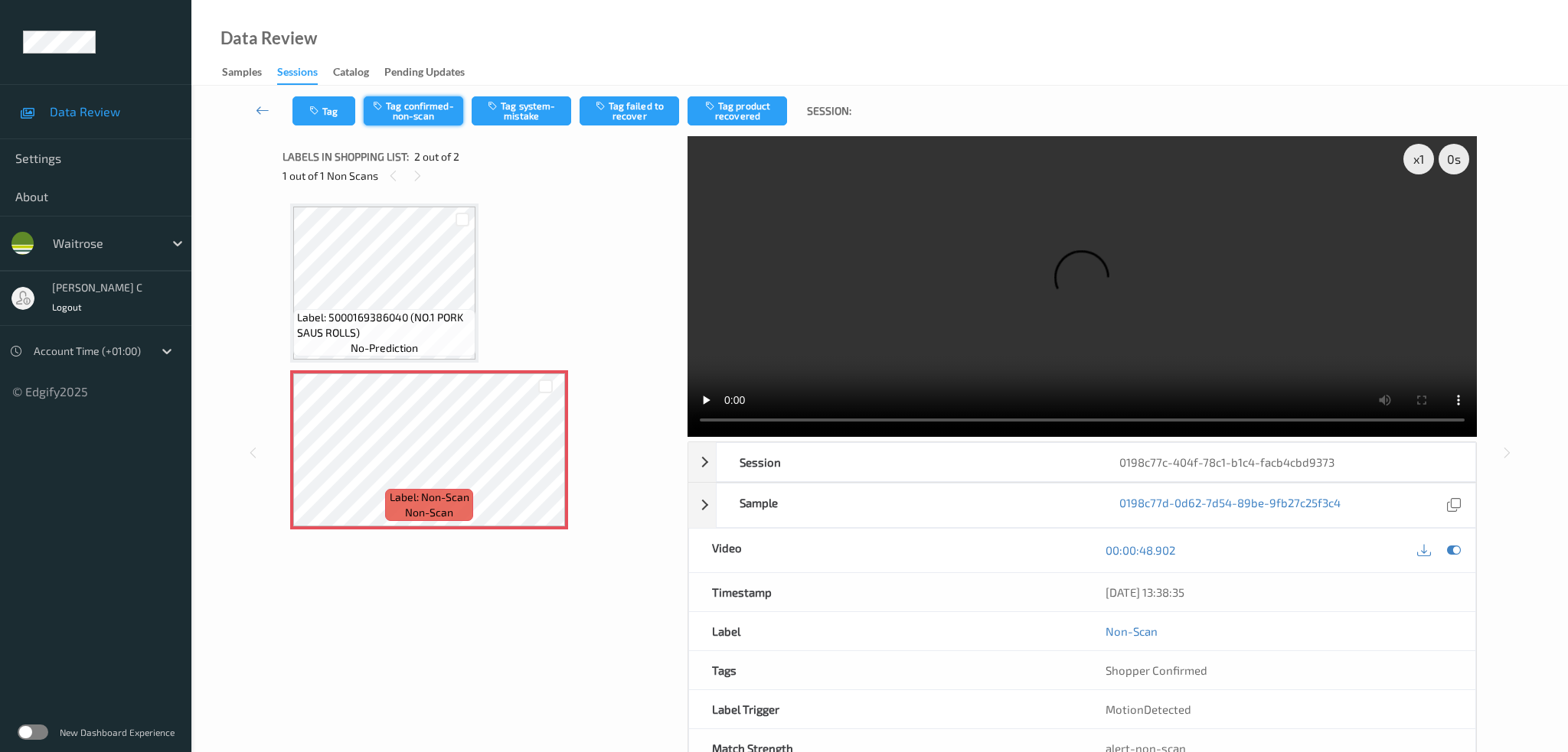
click at [434, 108] on button "Tag confirmed-non-scan" at bounding box center [414, 111] width 100 height 29
